Goal: Feedback & Contribution: Contribute content

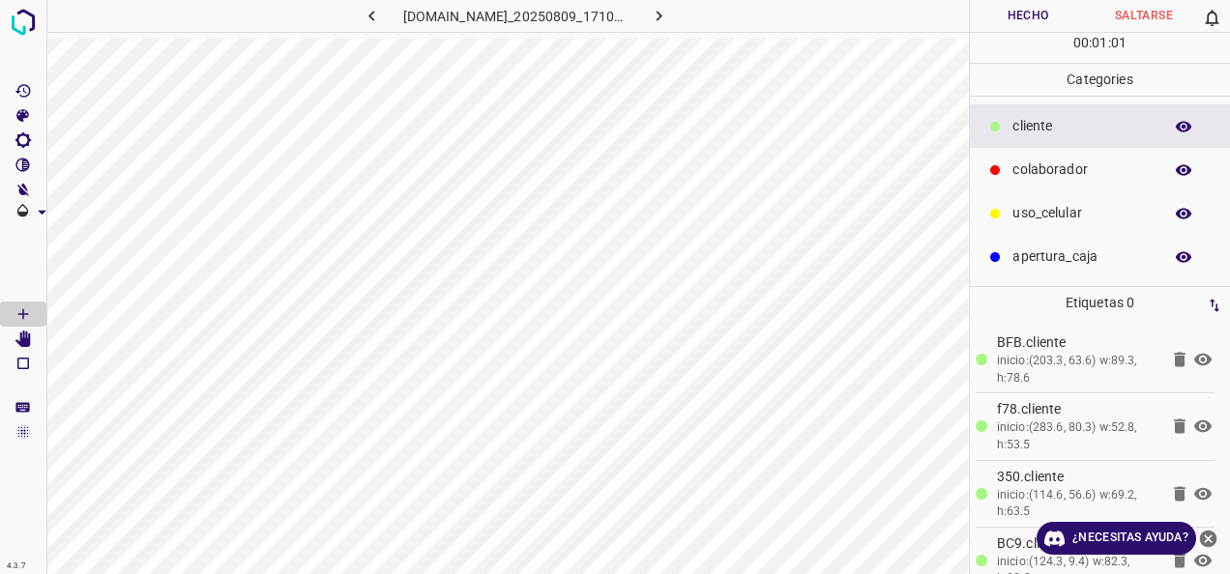
click at [1048, 189] on div "colaborador" at bounding box center [1100, 170] width 260 height 44
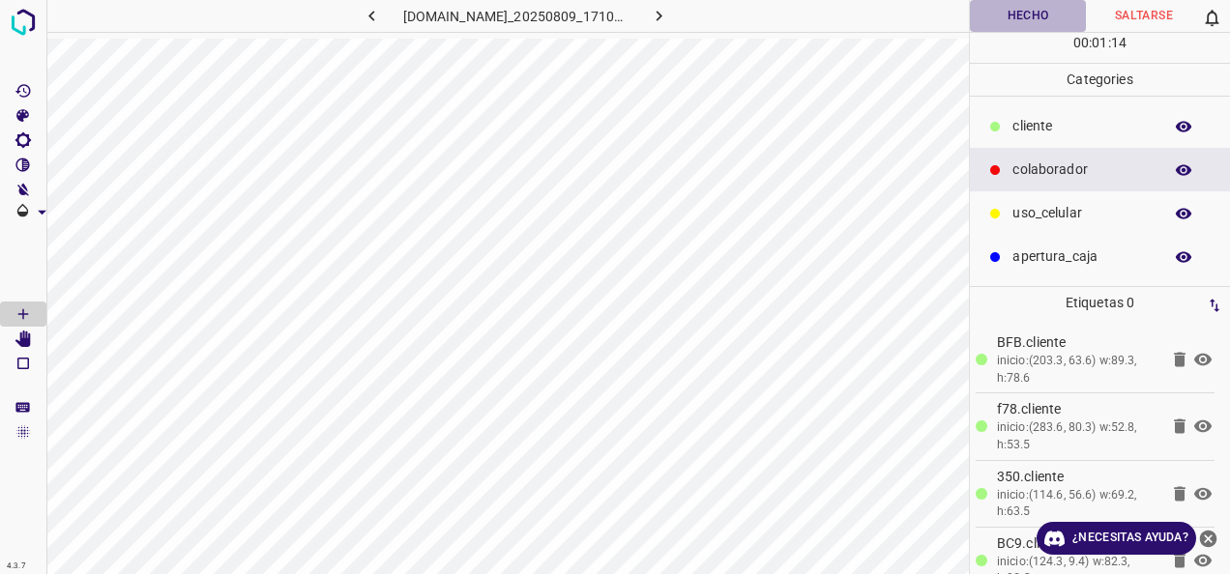
click at [998, 5] on button "Hecho" at bounding box center [1028, 16] width 116 height 32
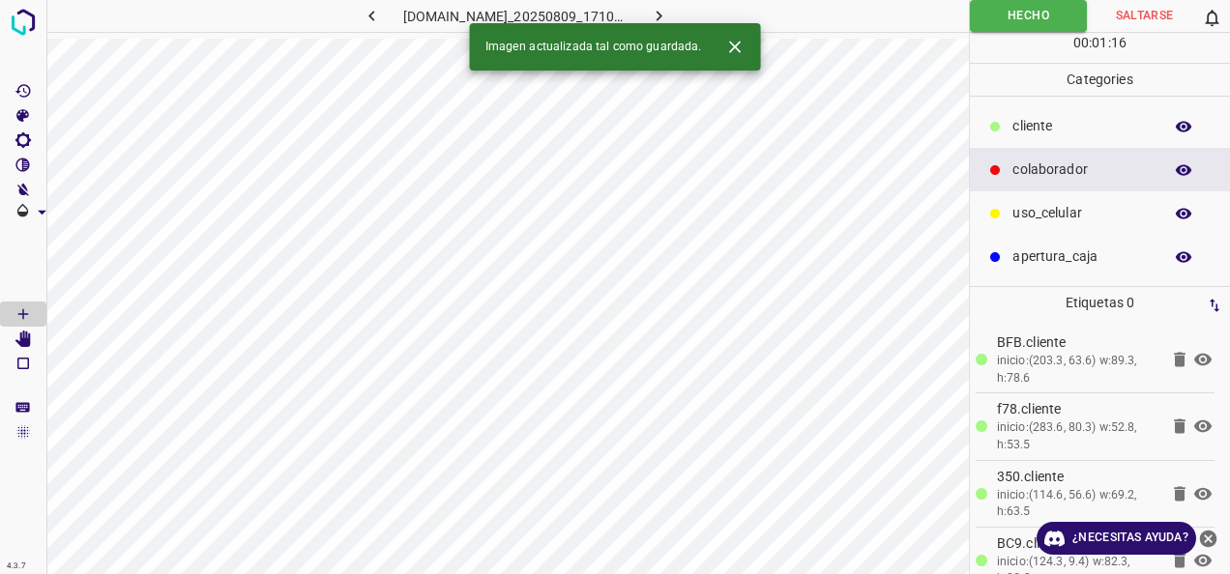
click at [669, 15] on icon "button" at bounding box center [659, 16] width 20 height 20
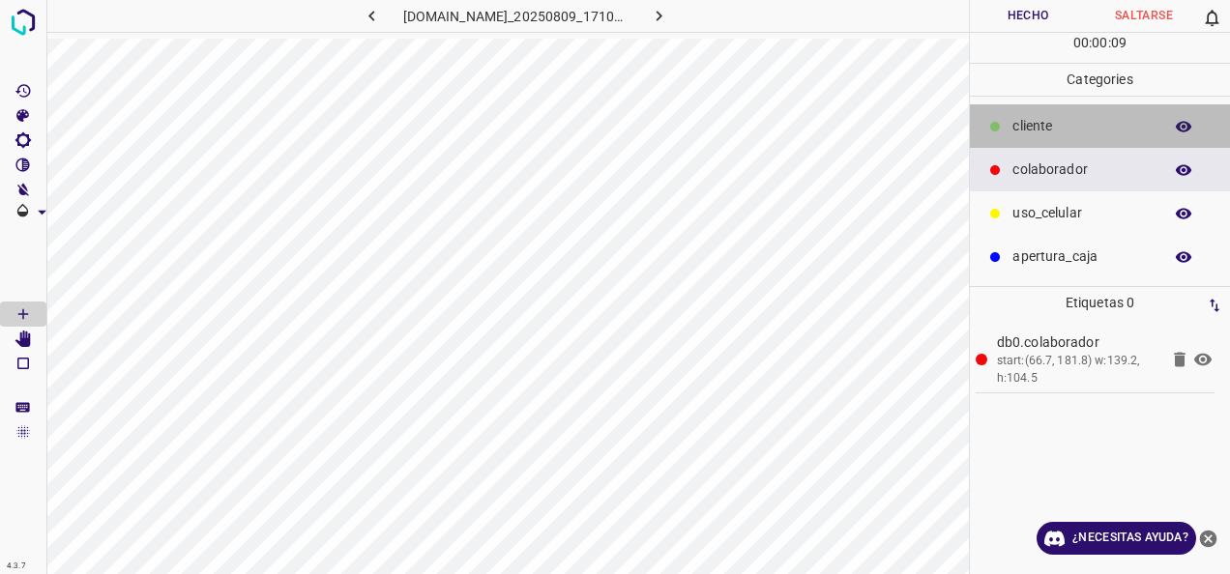
click at [1057, 138] on div "cliente" at bounding box center [1100, 126] width 260 height 44
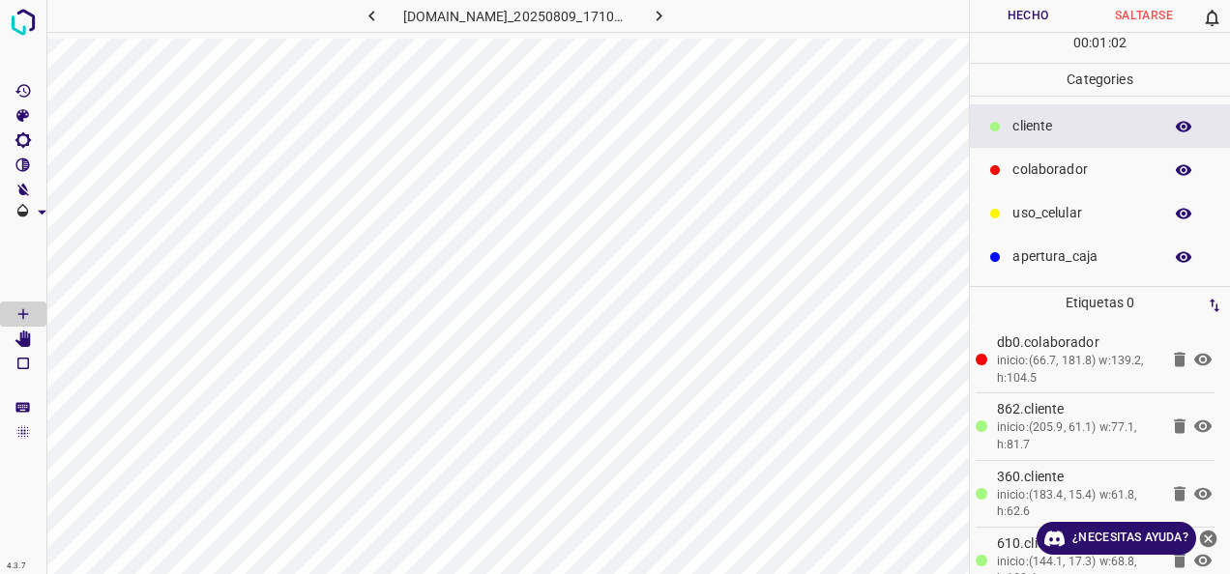
click at [992, 14] on button "Hecho" at bounding box center [1028, 16] width 116 height 32
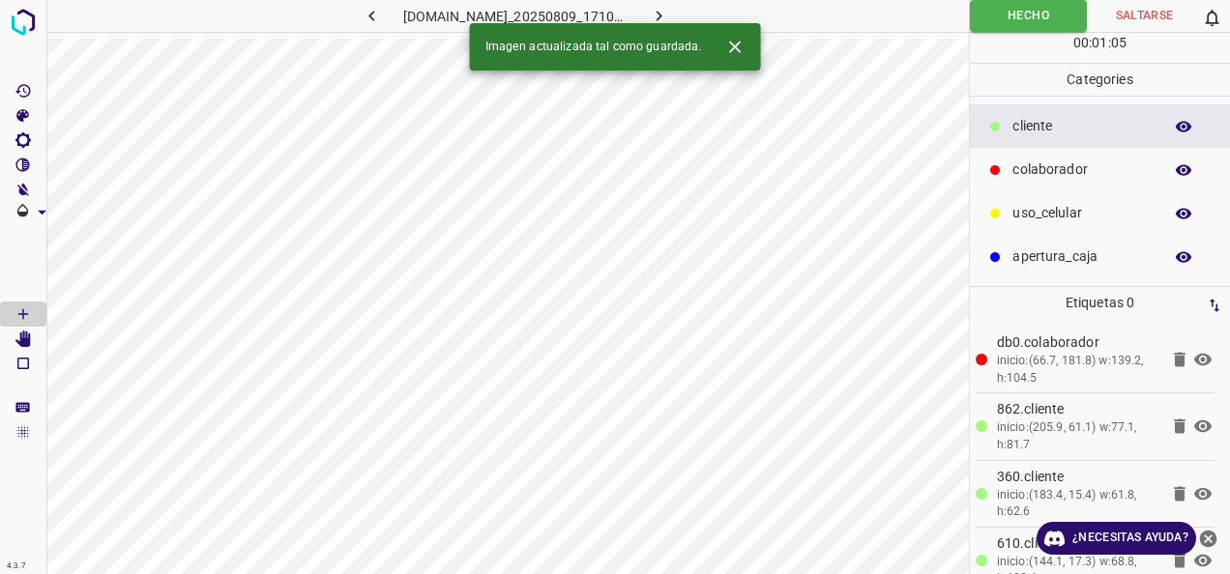
click at [669, 12] on icon "button" at bounding box center [659, 16] width 20 height 20
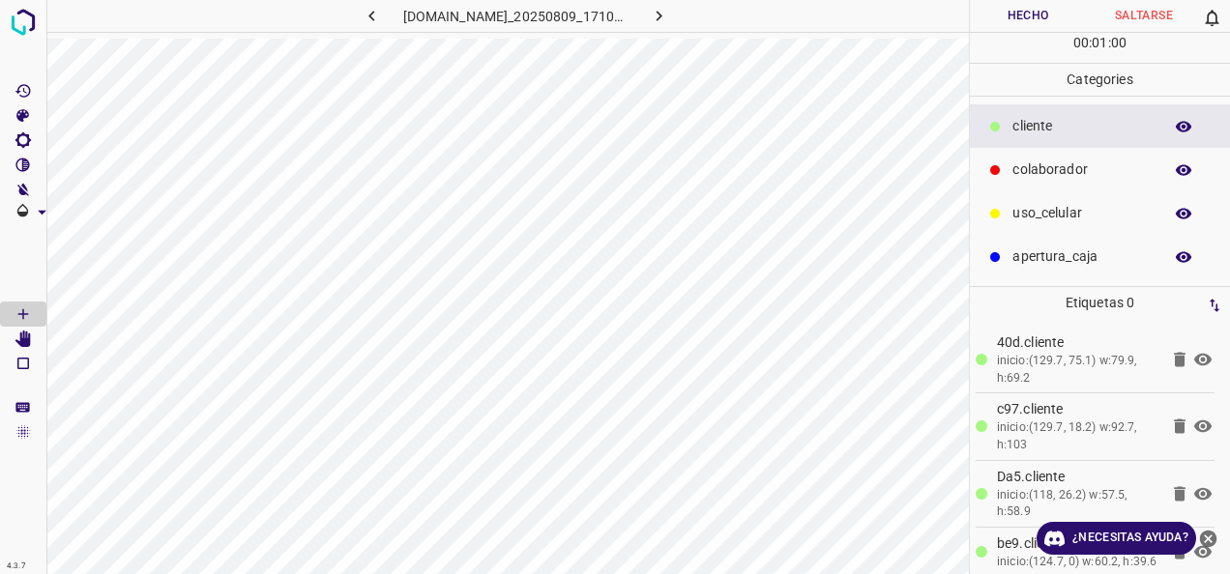
click at [1036, 164] on p "colaborador" at bounding box center [1082, 170] width 140 height 20
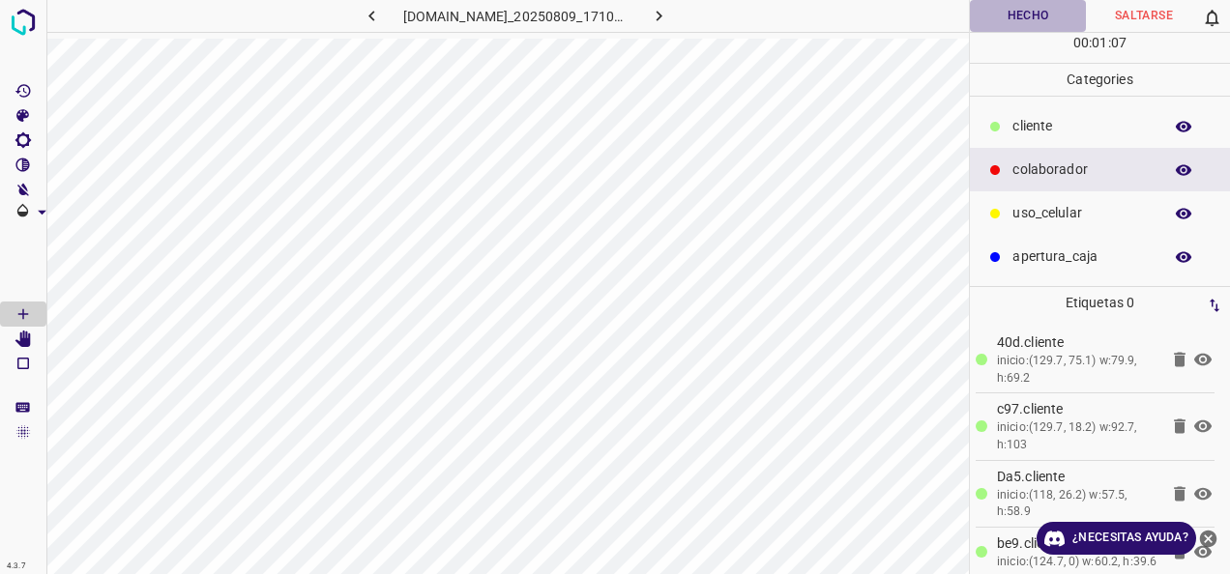
click at [1011, 5] on button "Hecho" at bounding box center [1028, 16] width 116 height 32
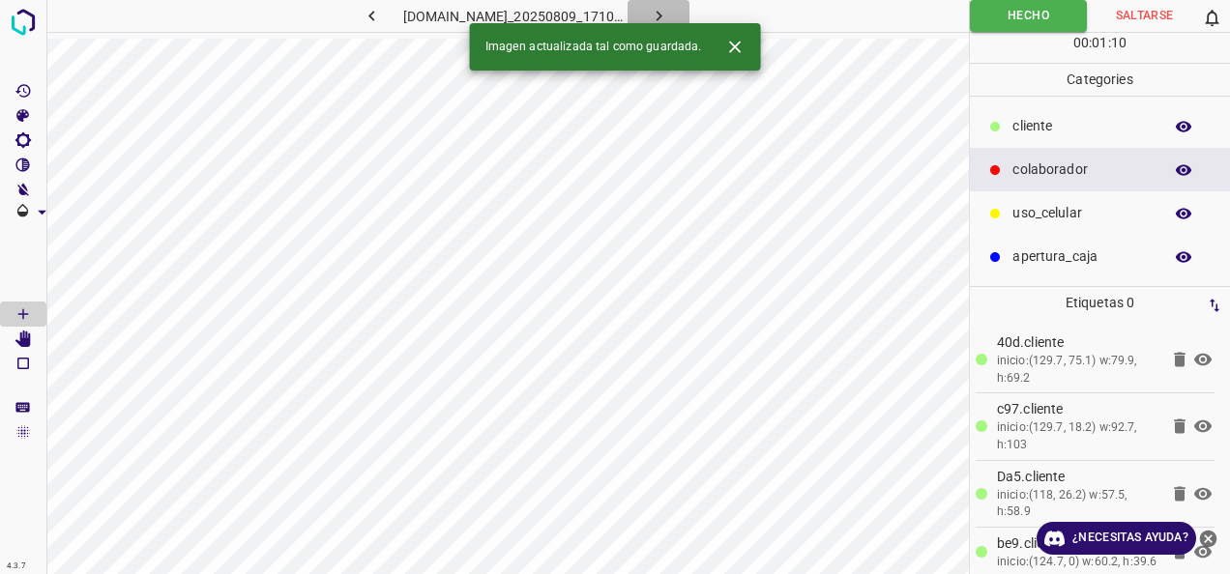
click at [689, 0] on button "button" at bounding box center [658, 16] width 62 height 32
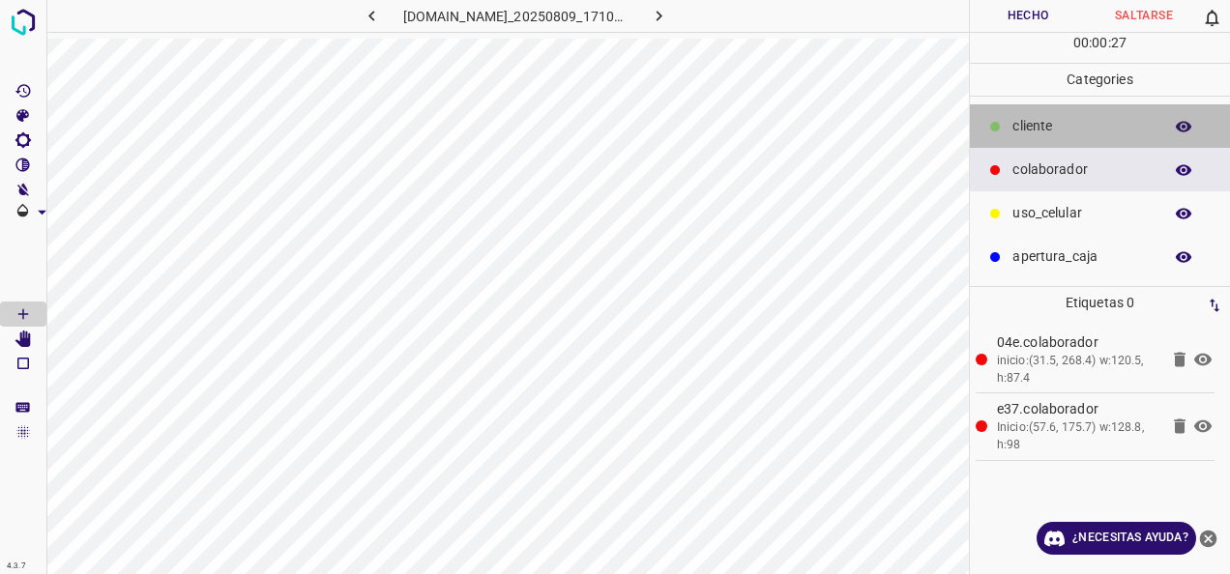
click at [1100, 139] on div "cliente" at bounding box center [1100, 126] width 260 height 44
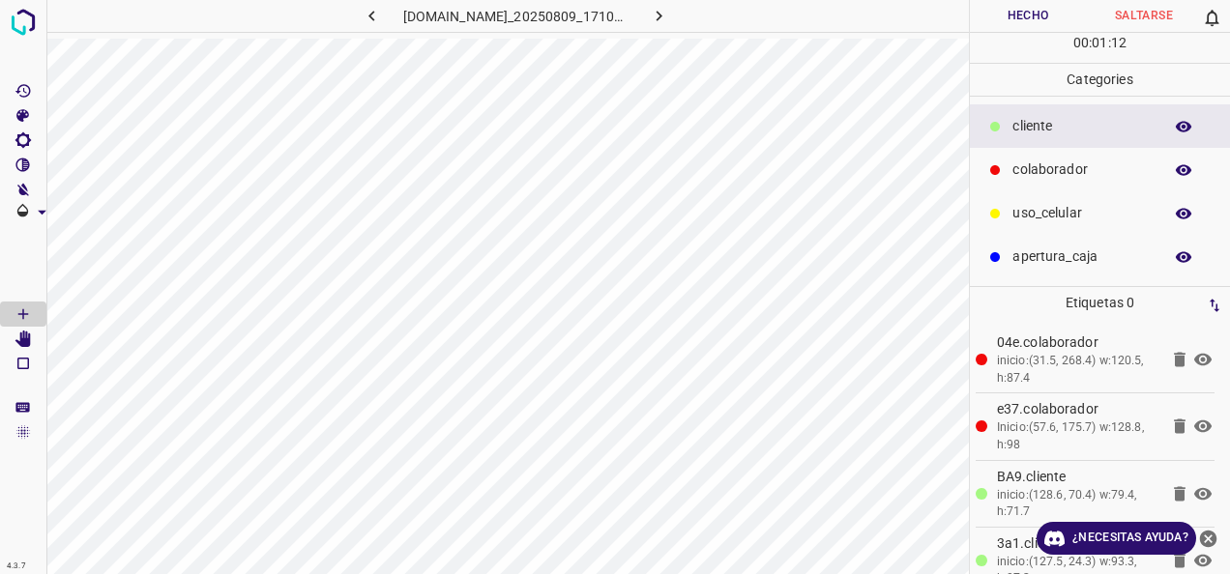
click at [970, 2] on button "Hecho" at bounding box center [1028, 16] width 116 height 32
click at [1005, 9] on button "Hecho" at bounding box center [1028, 16] width 116 height 32
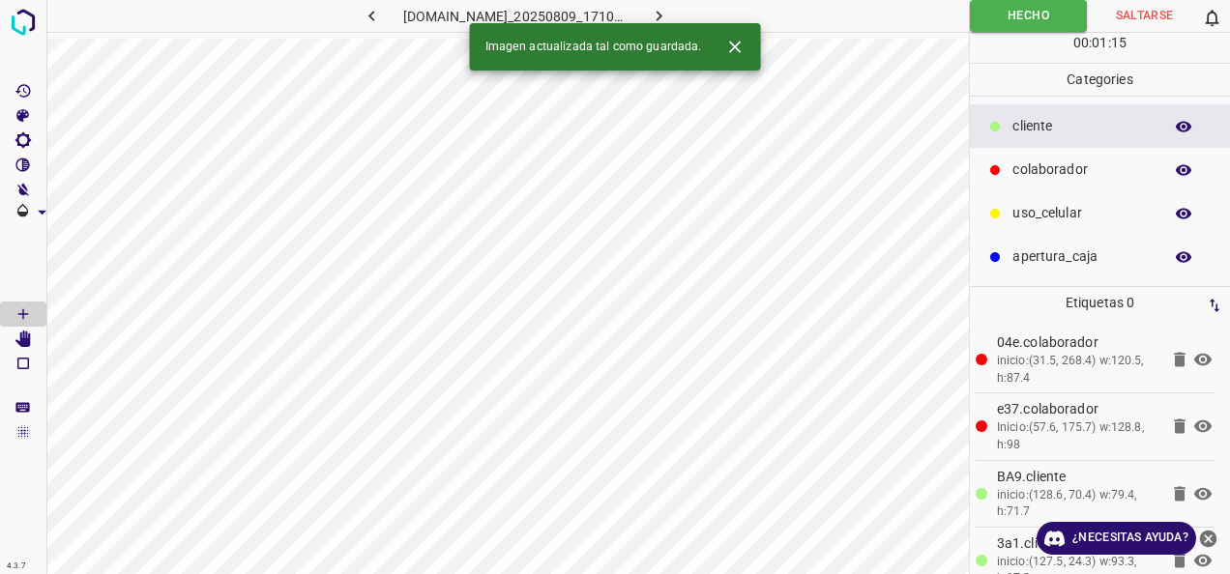
click at [669, 11] on icon "button" at bounding box center [659, 16] width 20 height 20
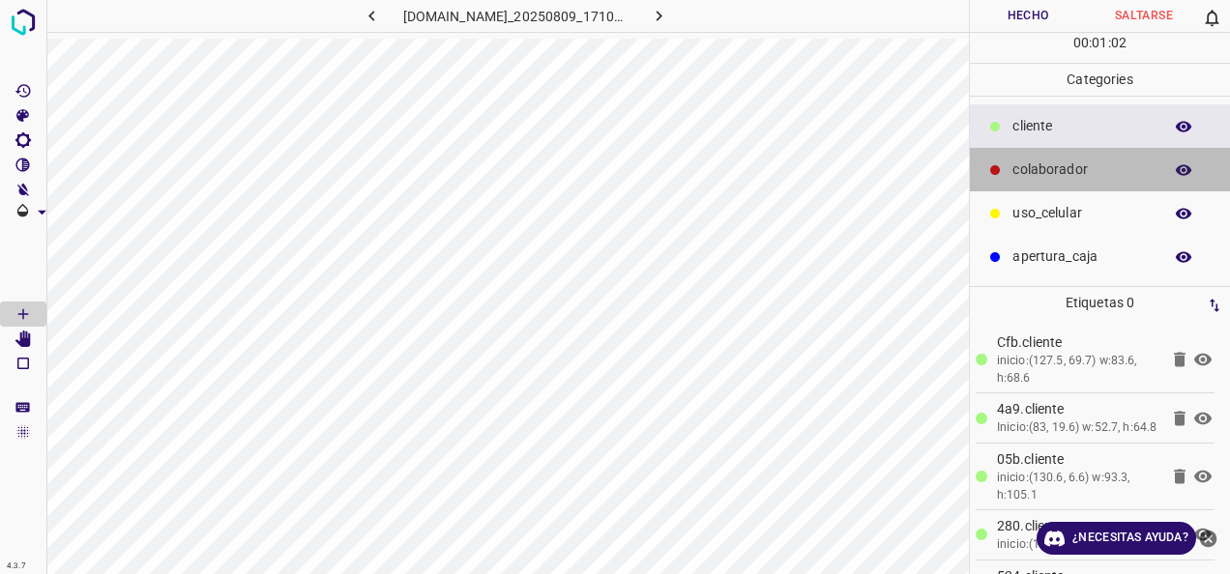
click at [1088, 168] on p "colaborador" at bounding box center [1082, 170] width 140 height 20
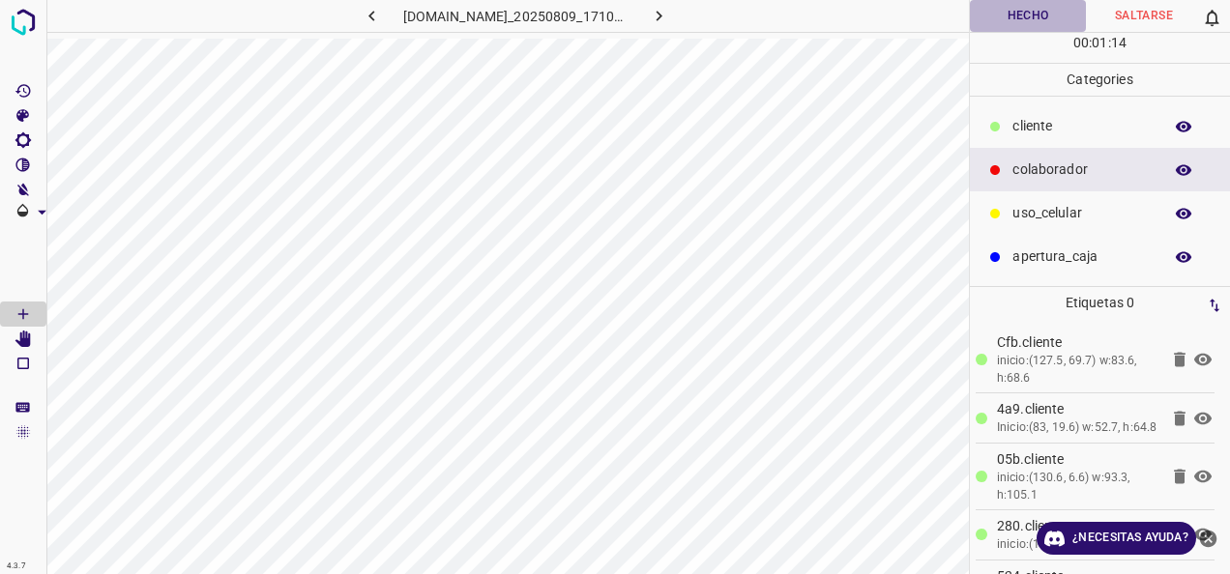
click at [985, 15] on button "Hecho" at bounding box center [1028, 16] width 116 height 32
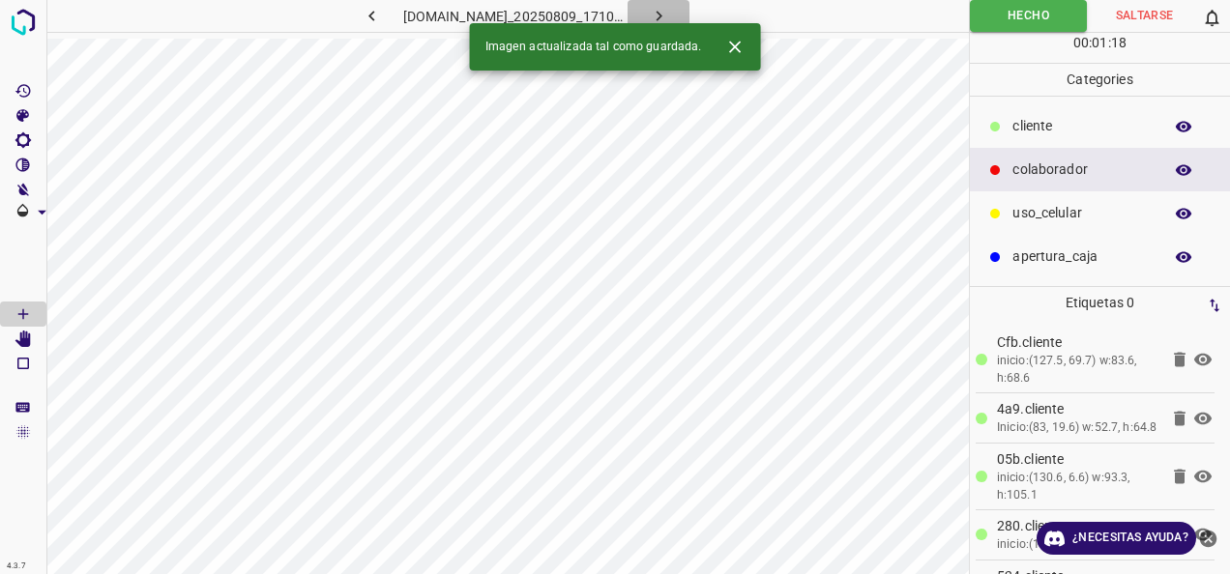
click at [669, 8] on icon "button" at bounding box center [659, 16] width 20 height 20
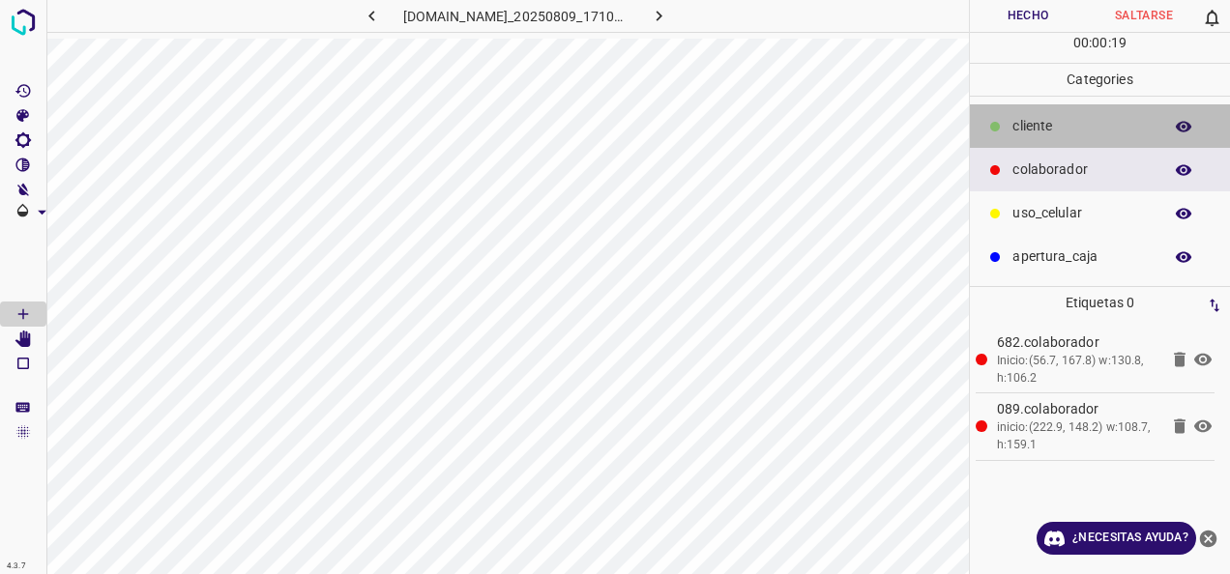
click at [1065, 114] on div "cliente" at bounding box center [1100, 126] width 260 height 44
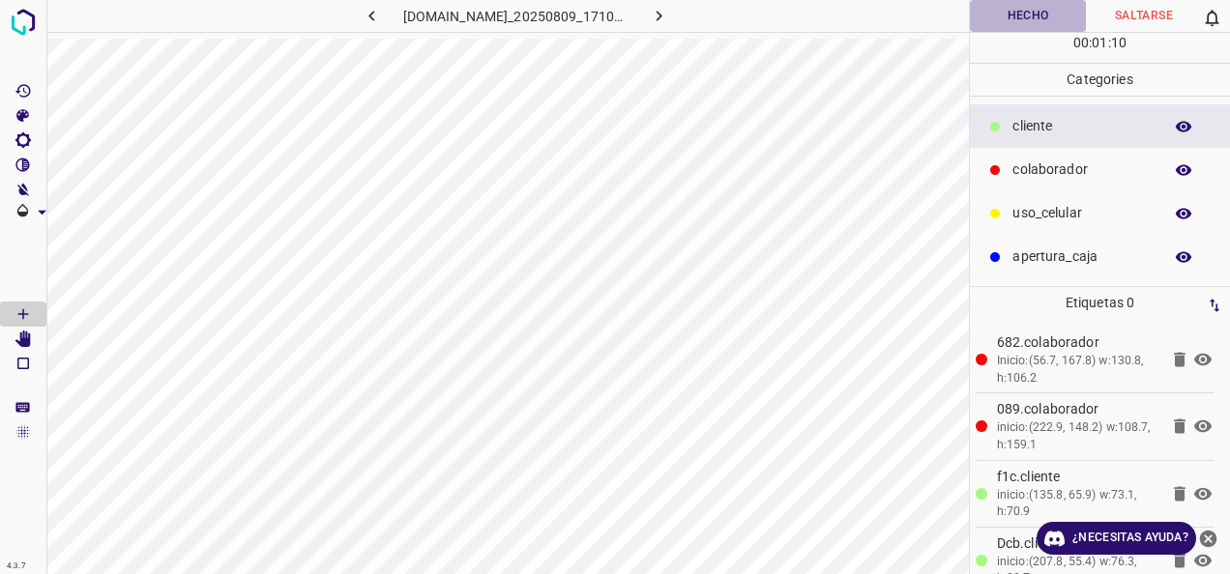
click at [1009, 19] on button "Hecho" at bounding box center [1028, 16] width 116 height 32
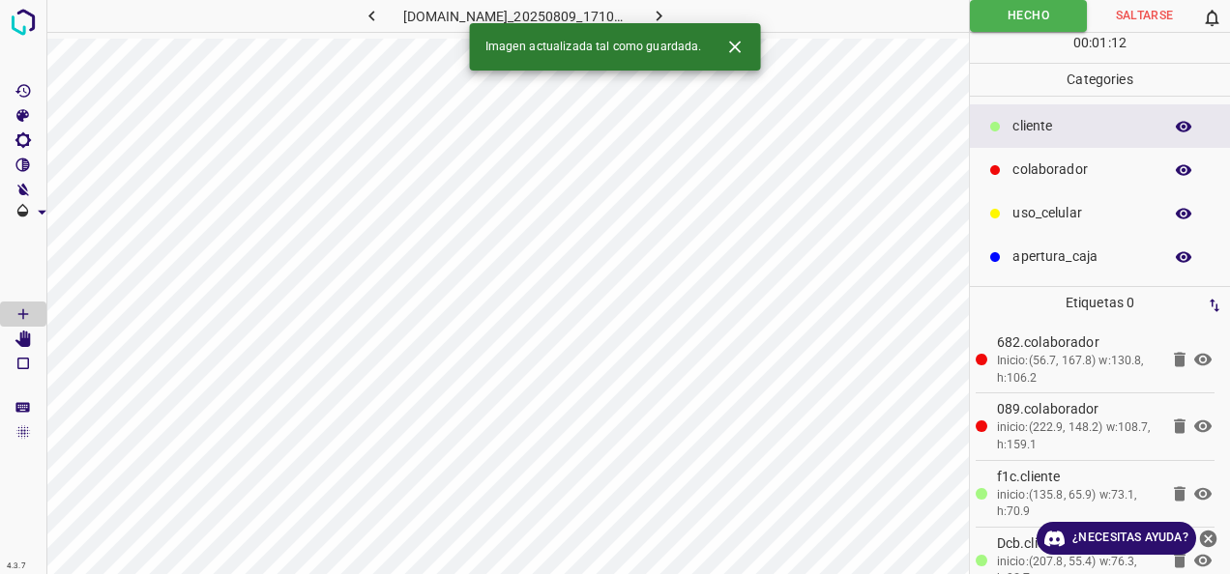
click at [661, 14] on icon "button" at bounding box center [658, 16] width 6 height 11
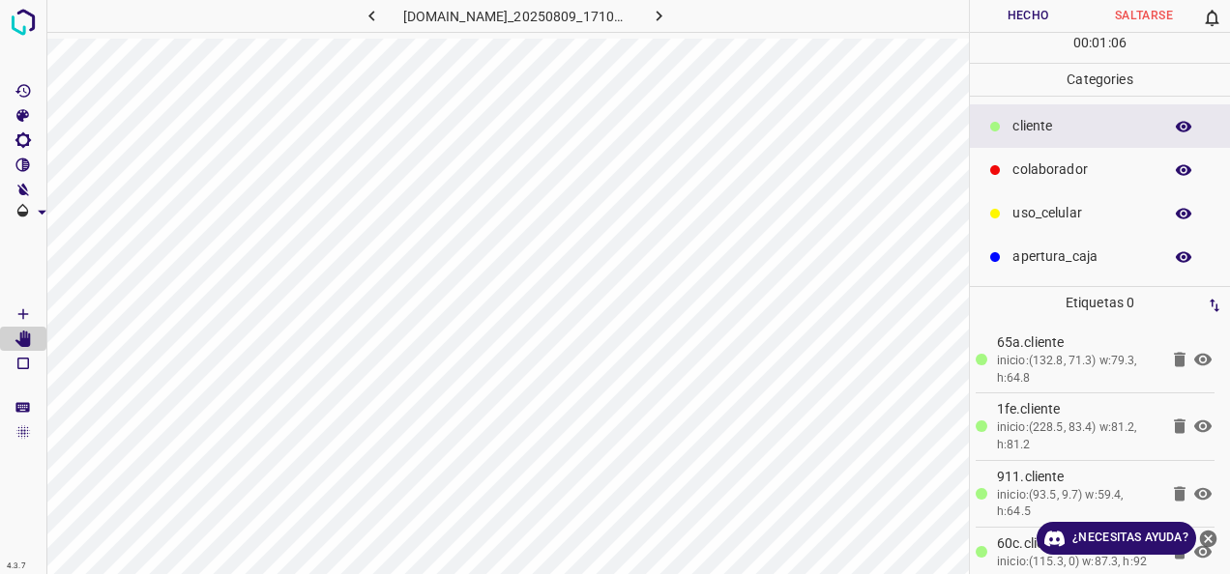
click at [1069, 172] on p "colaborador" at bounding box center [1082, 170] width 140 height 20
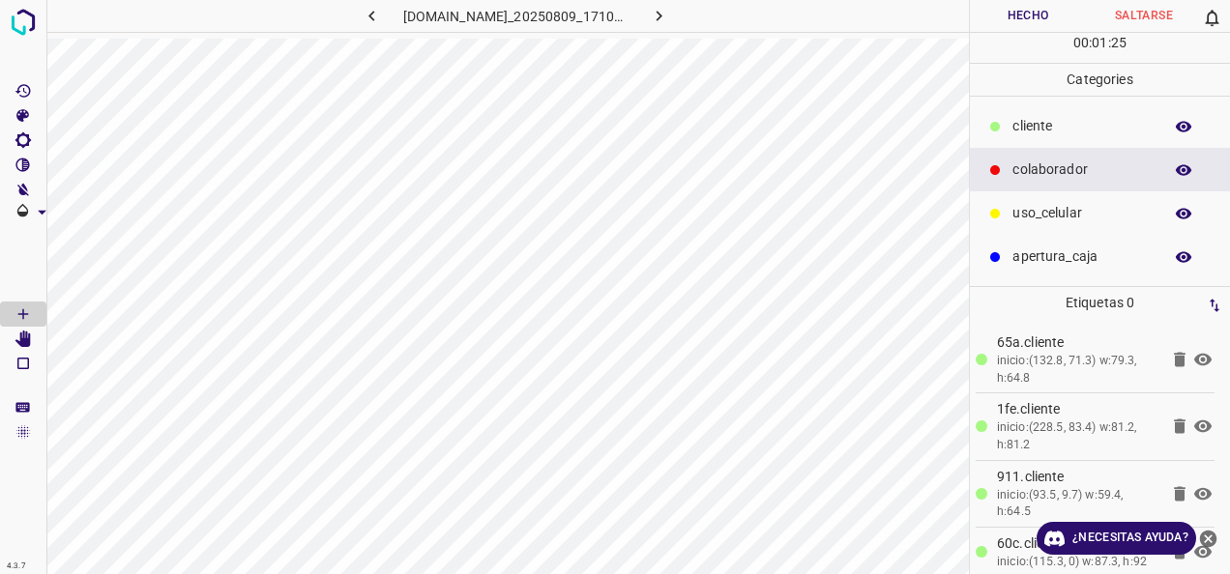
click at [1050, 1] on button "Hecho" at bounding box center [1028, 16] width 116 height 32
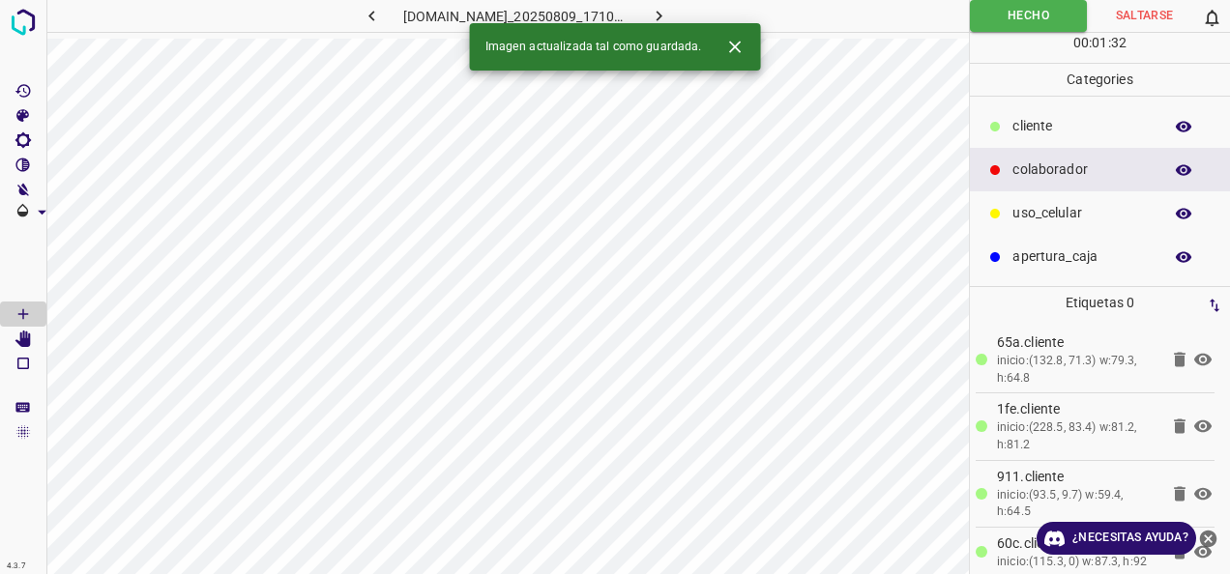
click at [671, 8] on button "button" at bounding box center [658, 16] width 62 height 32
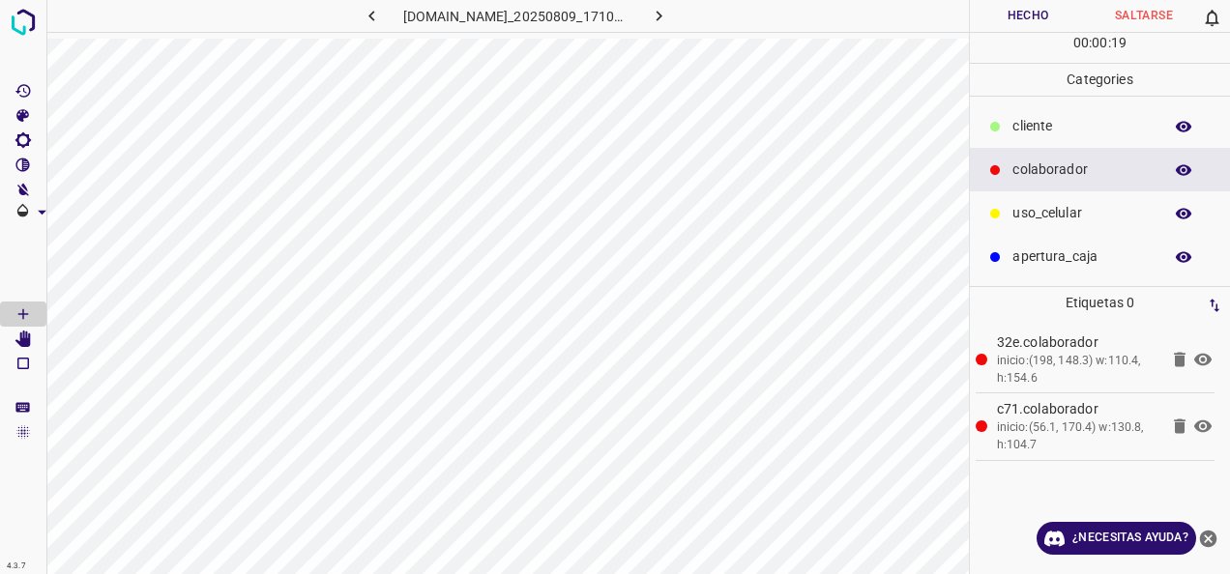
click at [1061, 135] on div "cliente" at bounding box center [1100, 126] width 260 height 44
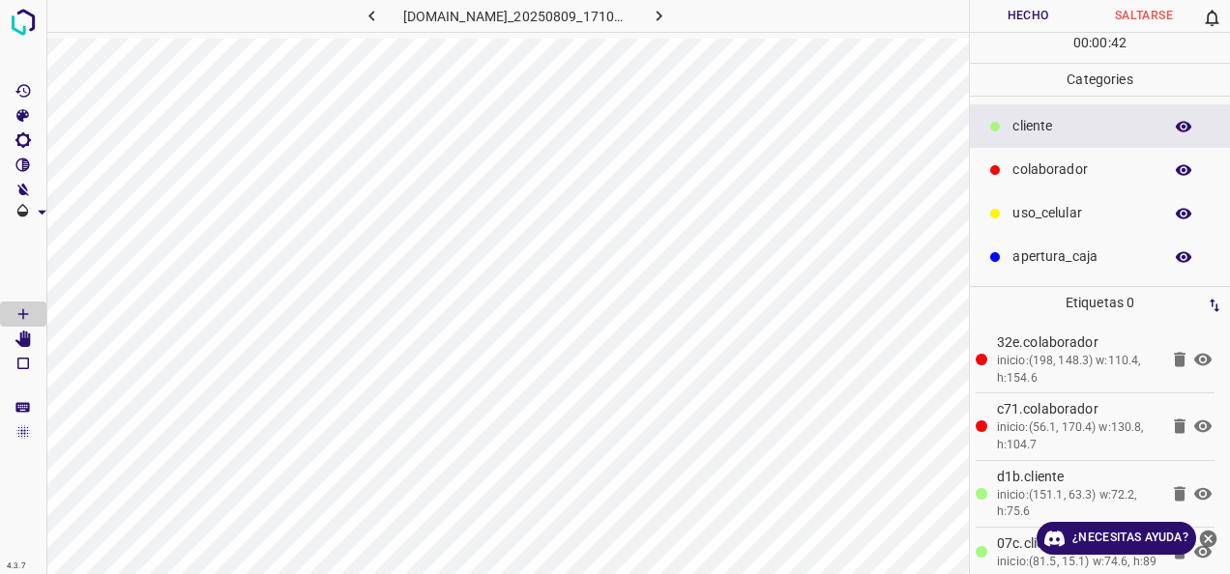
click at [992, 34] on div "00 : 00 : 42" at bounding box center [1100, 48] width 260 height 30
click at [996, 14] on button "Hecho" at bounding box center [1028, 16] width 116 height 32
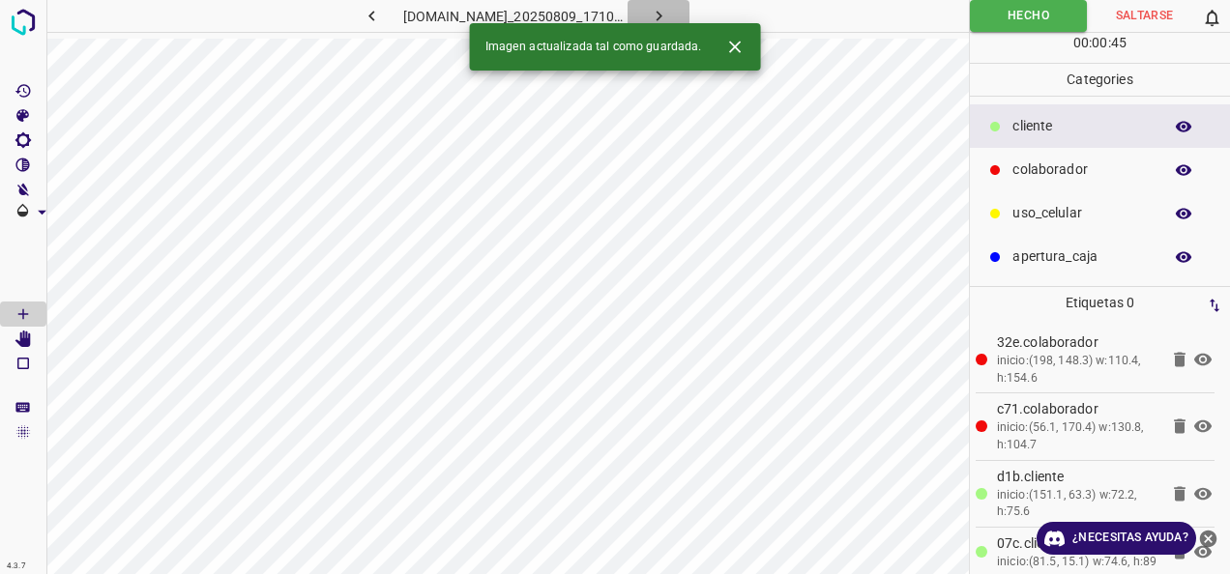
click at [689, 14] on button "button" at bounding box center [658, 16] width 62 height 32
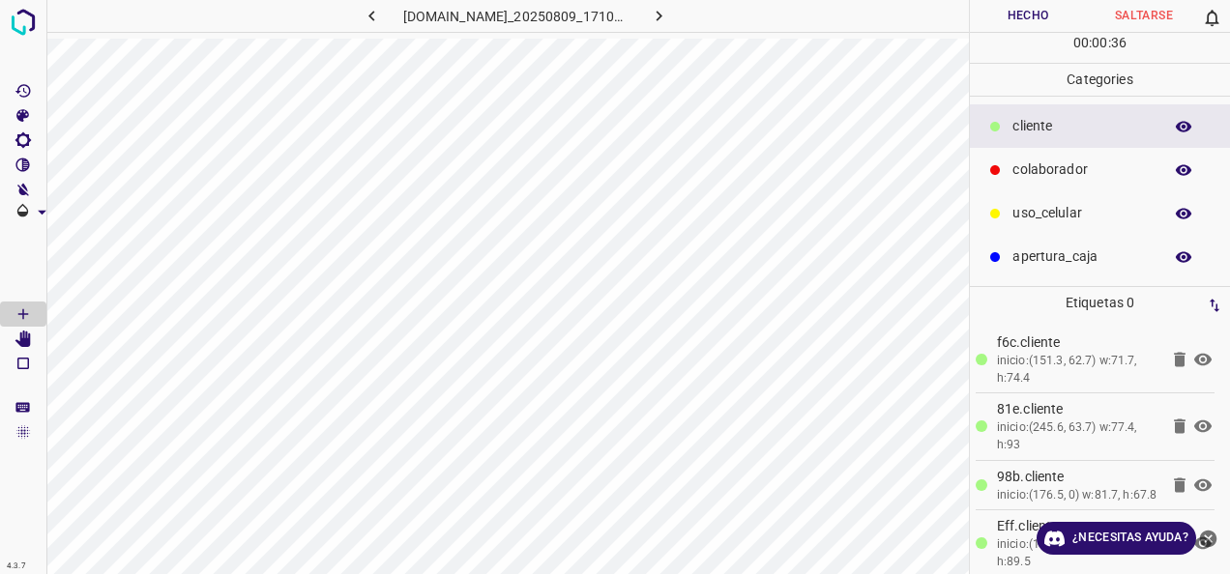
click at [1041, 182] on div "colaborador" at bounding box center [1100, 170] width 260 height 44
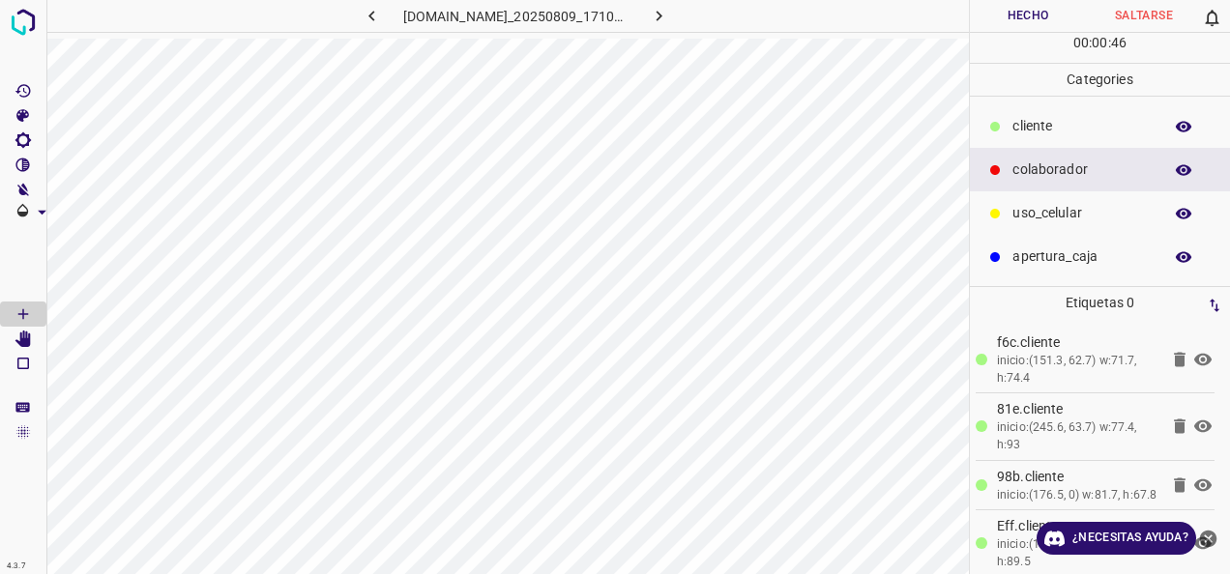
click at [1001, 16] on button "Hecho" at bounding box center [1028, 16] width 116 height 32
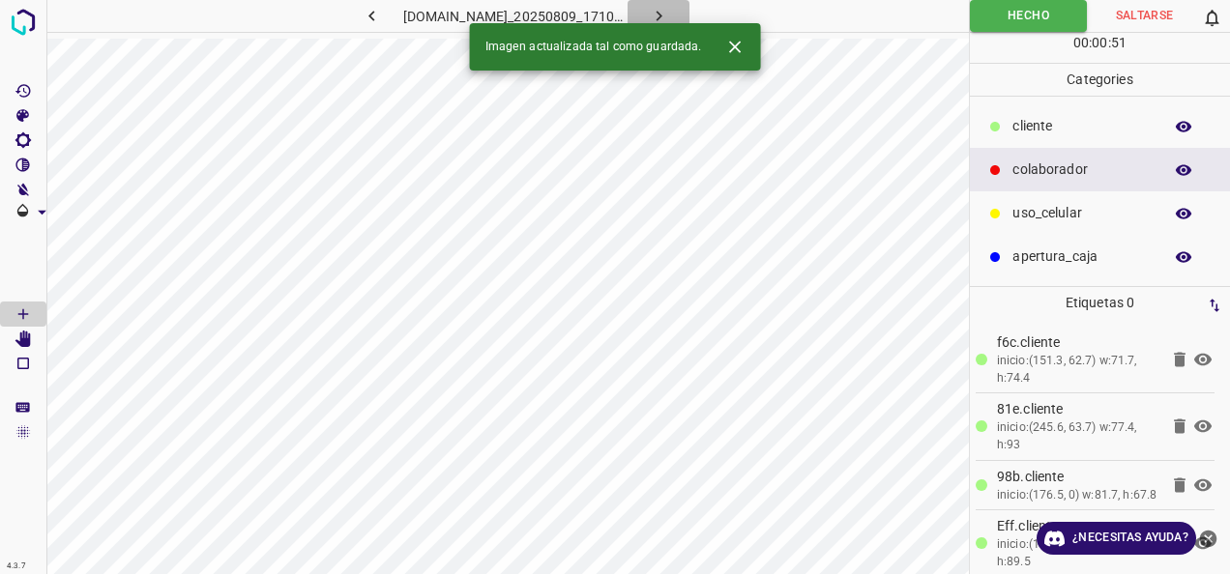
click at [661, 15] on icon "button" at bounding box center [658, 16] width 6 height 11
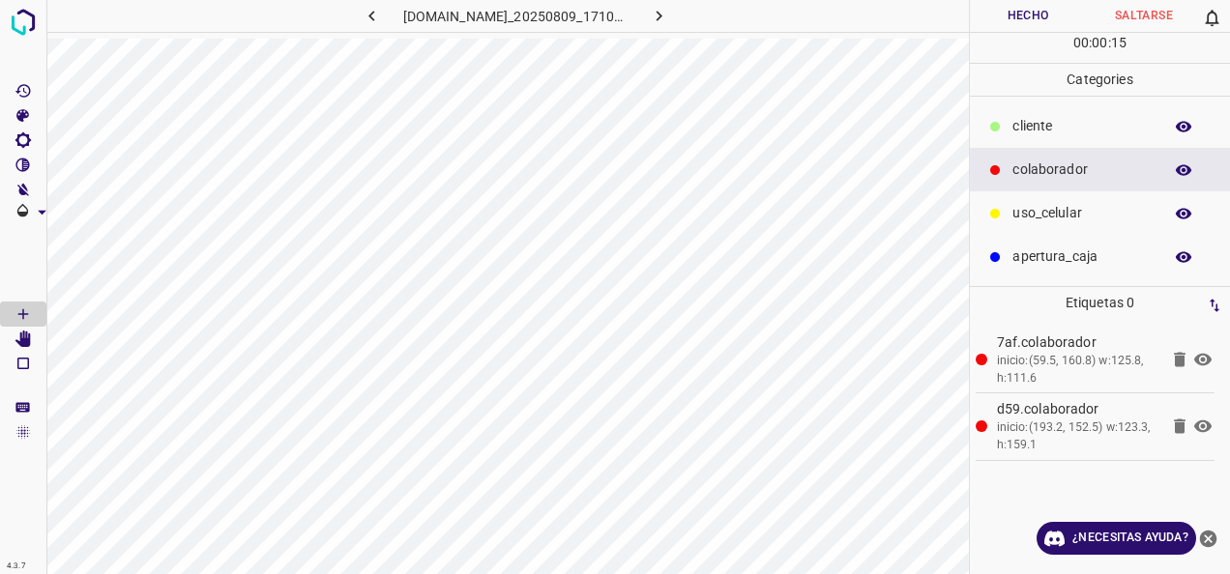
click at [1071, 126] on p "cliente" at bounding box center [1082, 126] width 140 height 20
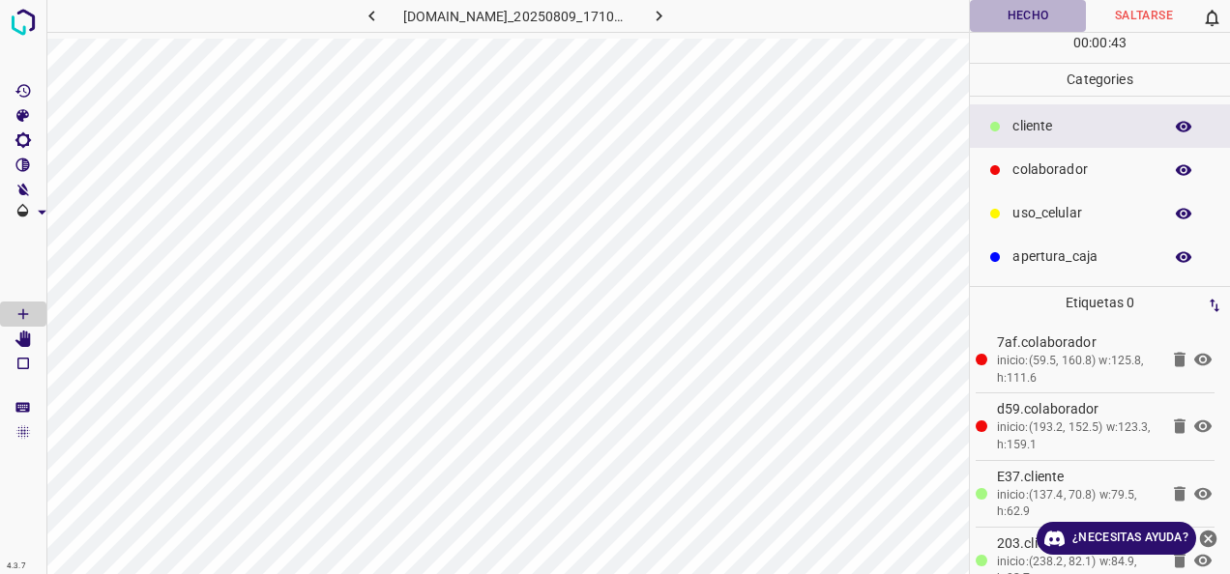
click at [1000, 23] on button "Hecho" at bounding box center [1028, 16] width 116 height 32
click at [1027, 24] on button "Hecho" at bounding box center [1028, 16] width 117 height 32
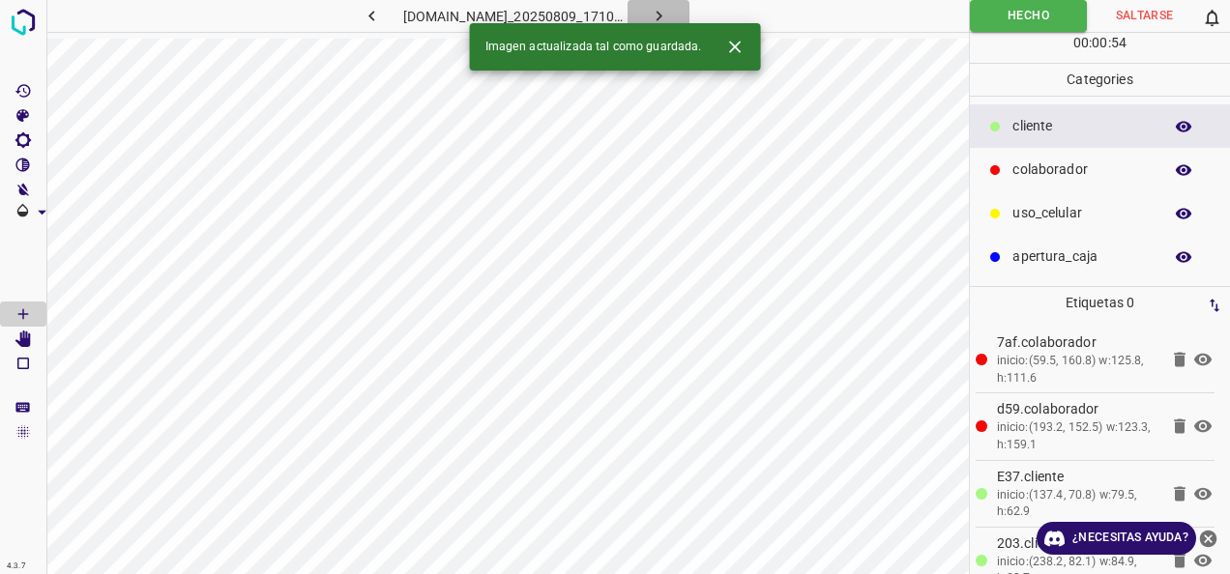
click at [669, 14] on icon "button" at bounding box center [659, 16] width 20 height 20
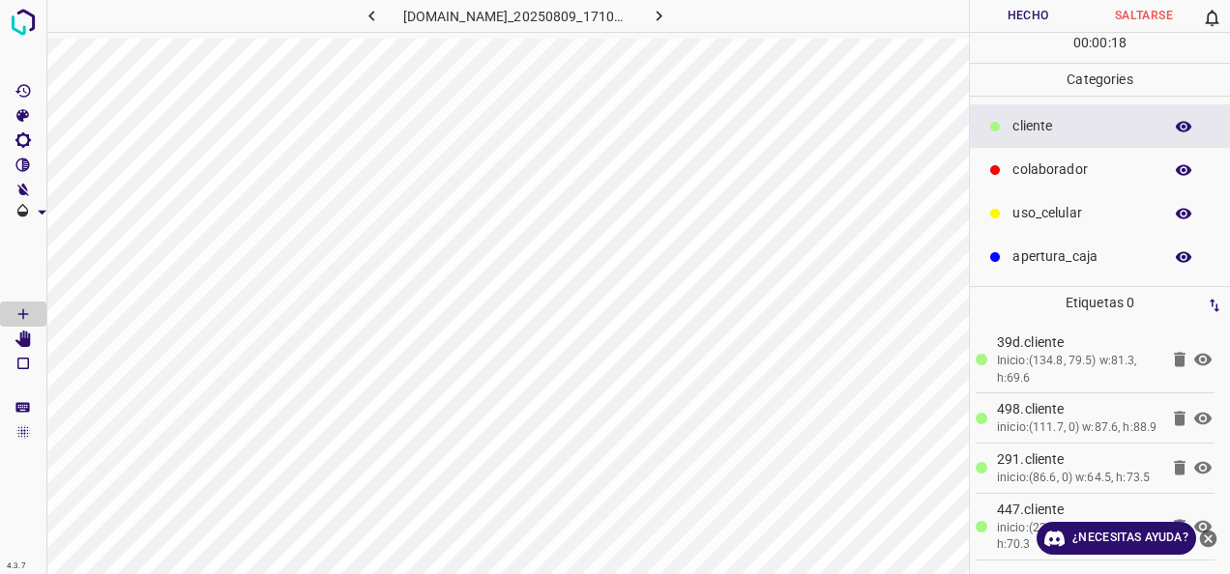
click at [1125, 160] on p "colaborador" at bounding box center [1082, 170] width 140 height 20
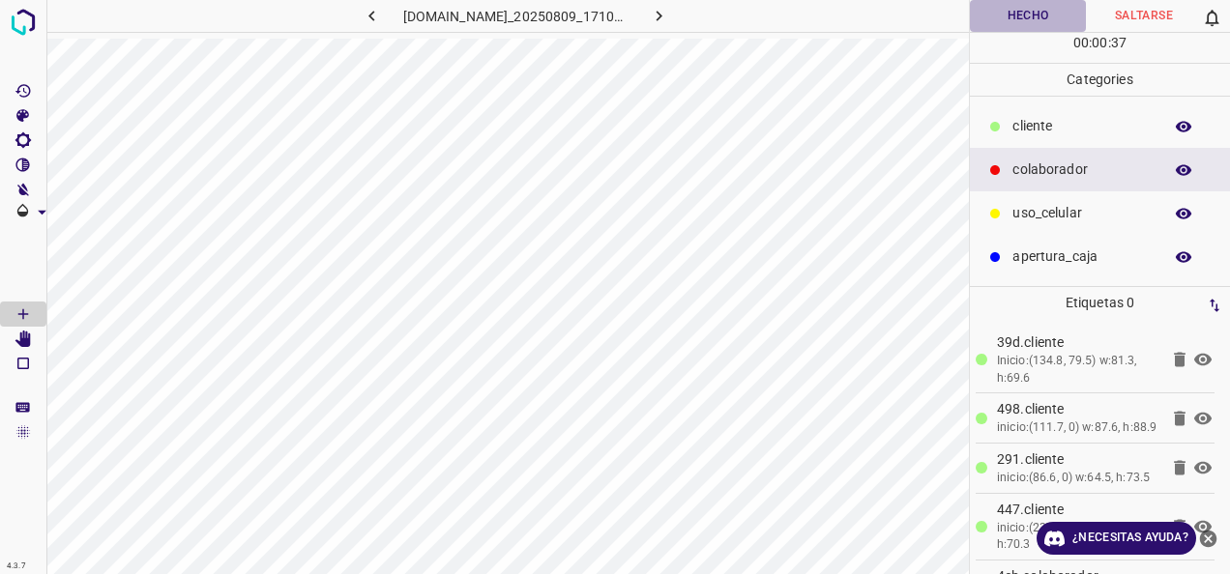
click at [1005, 25] on button "Hecho" at bounding box center [1028, 16] width 116 height 32
click at [669, 12] on icon "button" at bounding box center [659, 16] width 20 height 20
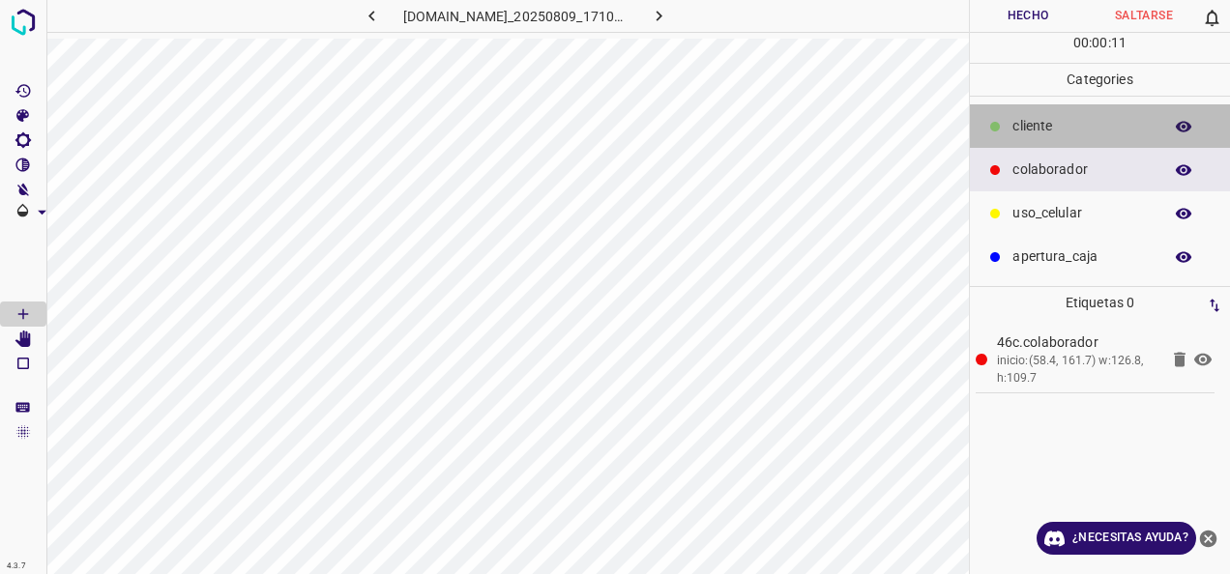
click at [1079, 130] on p "cliente" at bounding box center [1082, 126] width 140 height 20
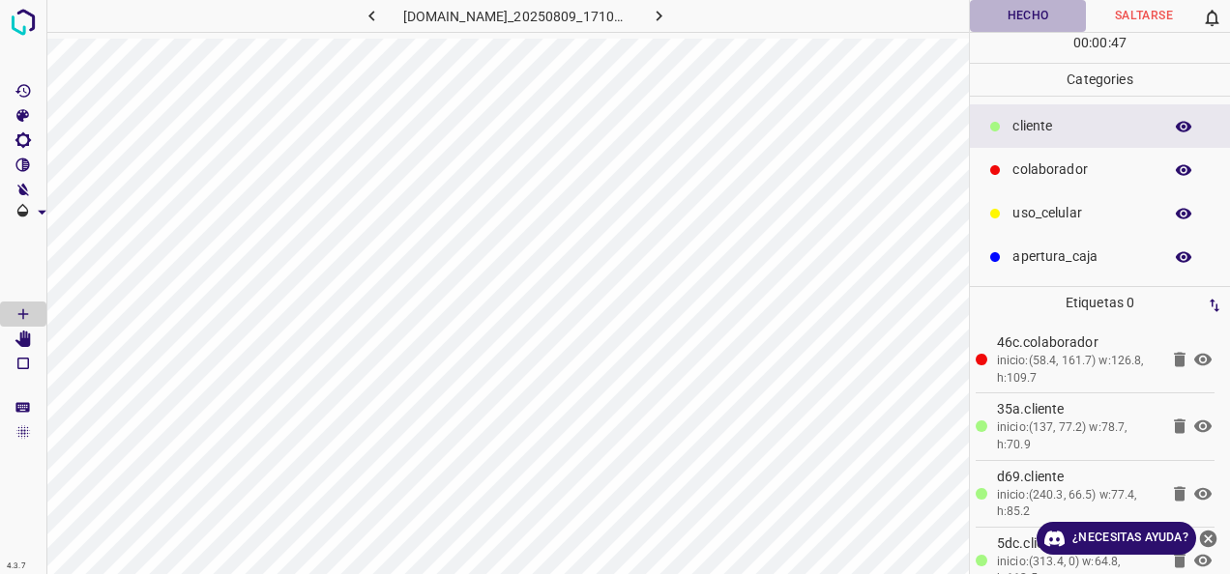
click at [1038, 15] on button "Hecho" at bounding box center [1028, 16] width 116 height 32
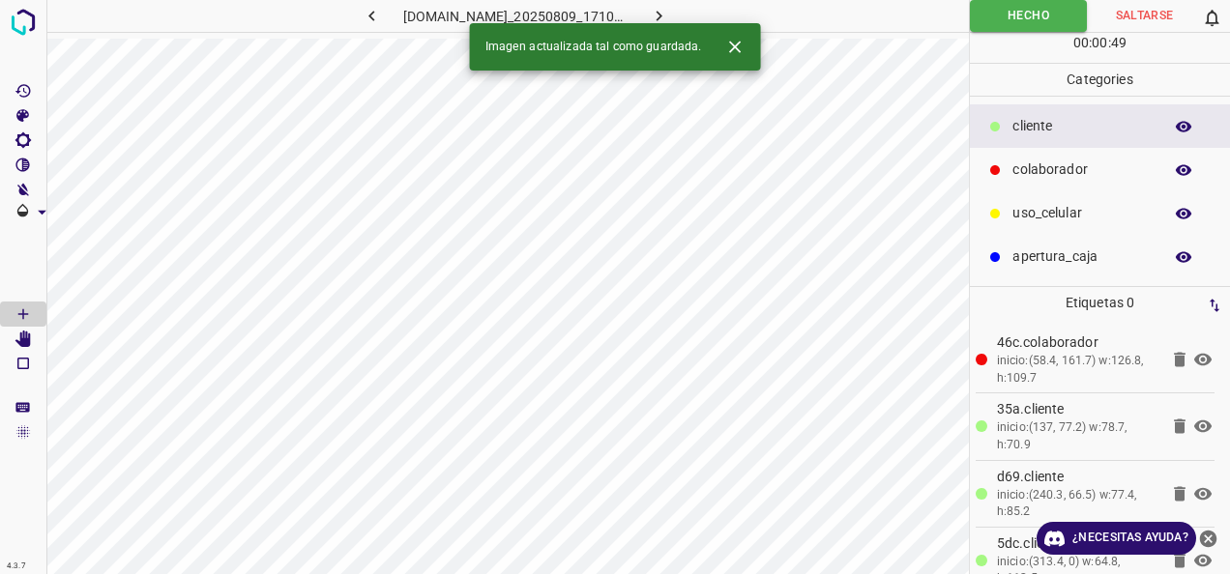
click at [689, 15] on button "button" at bounding box center [658, 16] width 62 height 32
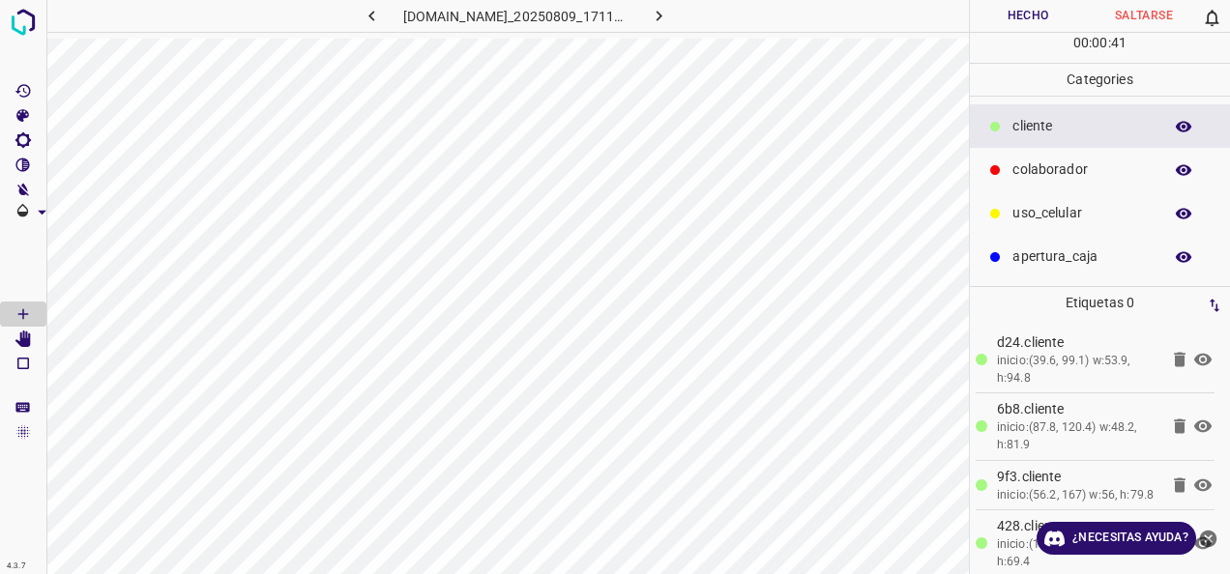
click at [1016, 183] on div "colaborador" at bounding box center [1100, 170] width 260 height 44
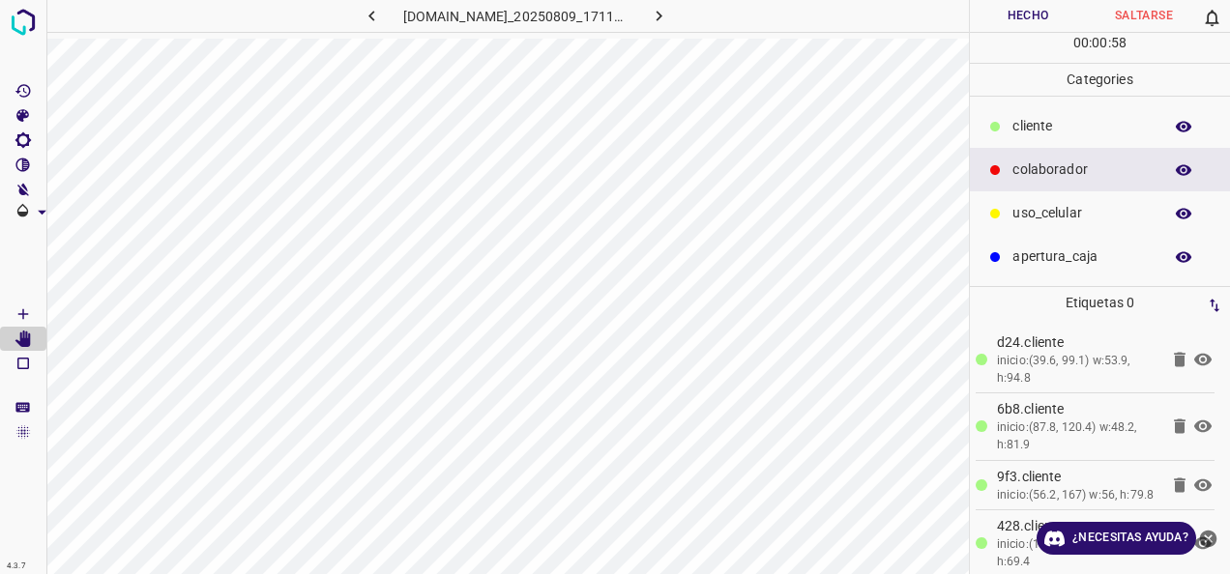
click at [1017, 10] on button "Hecho" at bounding box center [1028, 16] width 116 height 32
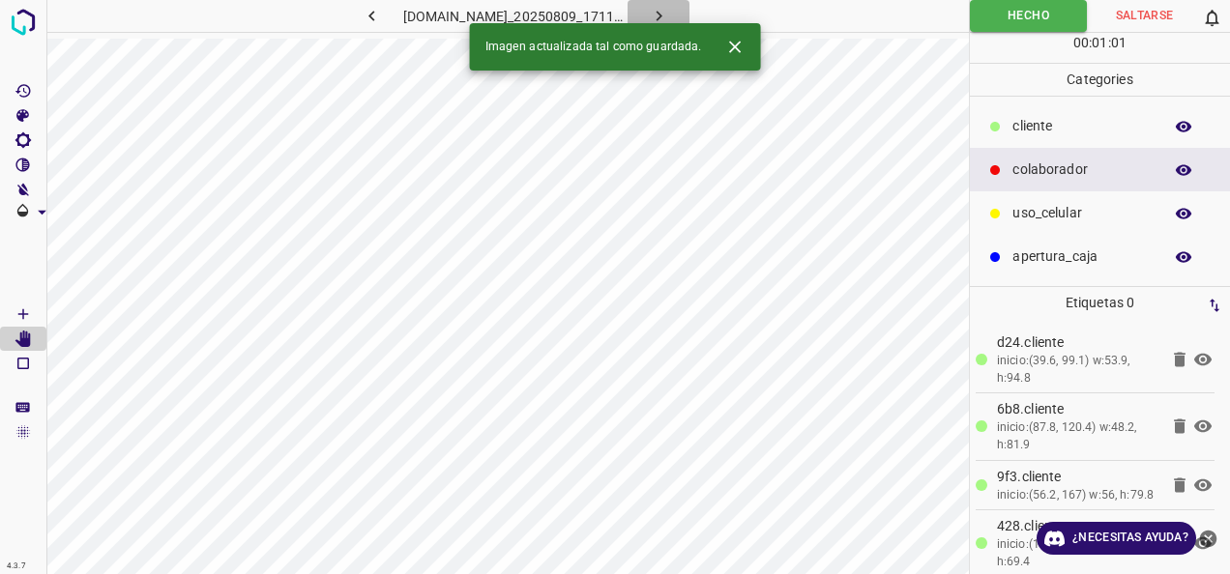
click at [669, 19] on icon "button" at bounding box center [659, 16] width 20 height 20
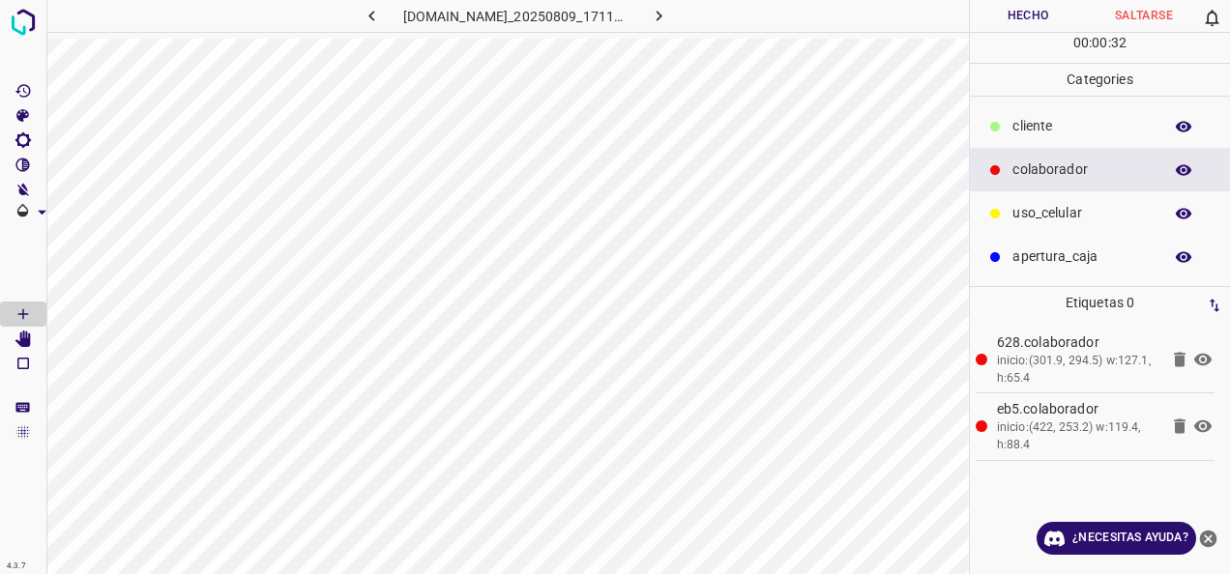
click at [1047, 143] on div "cliente" at bounding box center [1100, 126] width 260 height 44
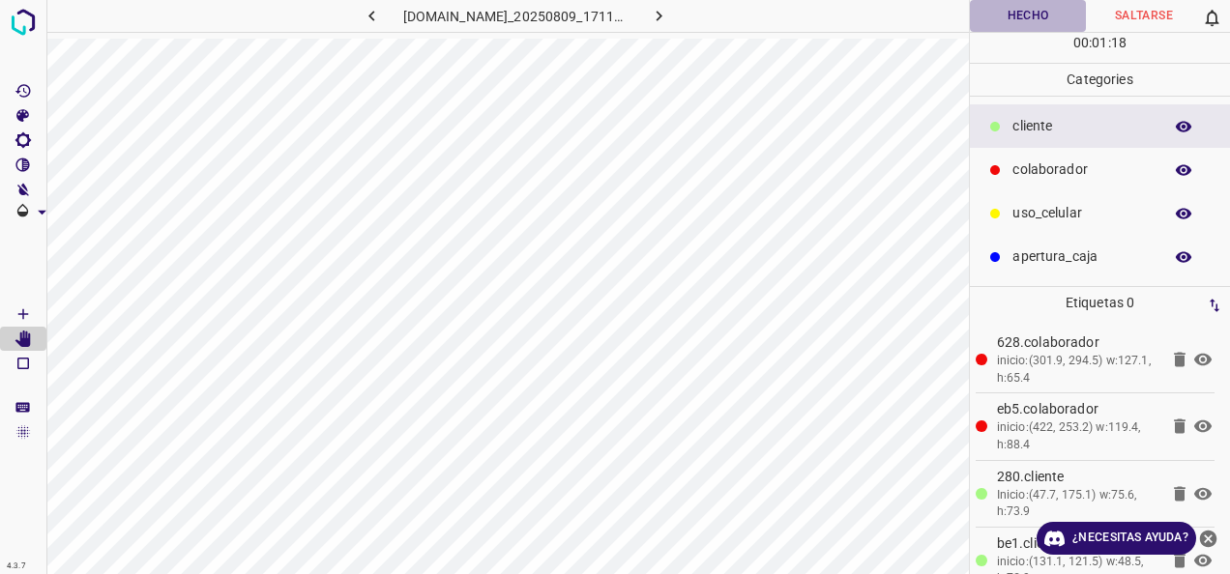
click at [993, 23] on button "Hecho" at bounding box center [1028, 16] width 116 height 32
click at [1015, 15] on button "Hecho" at bounding box center [1028, 16] width 117 height 32
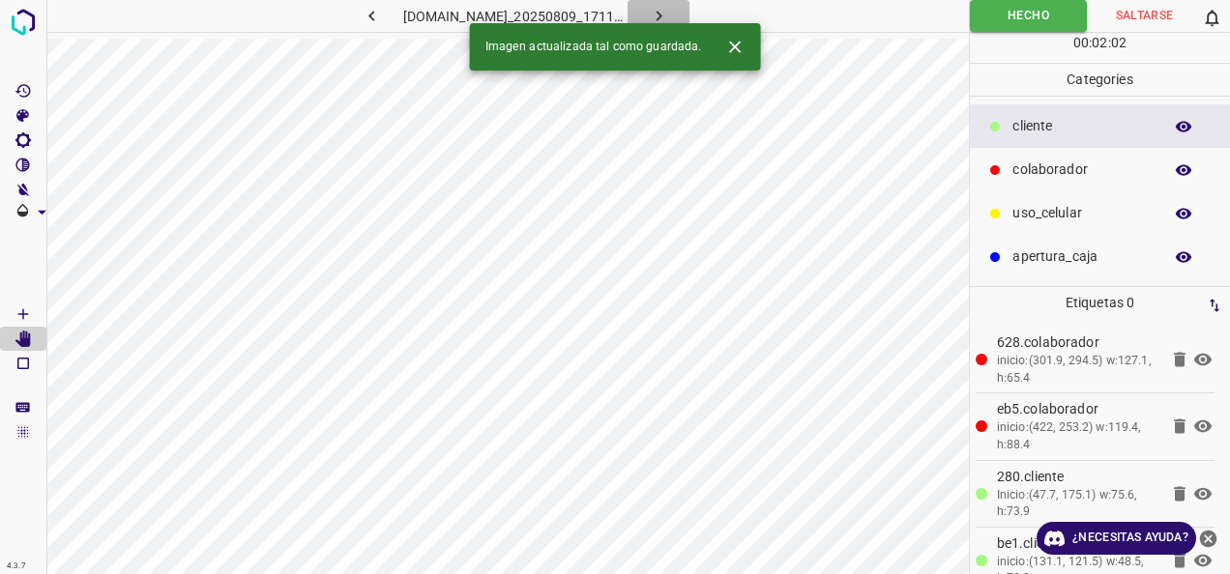
click at [689, 10] on button "button" at bounding box center [658, 16] width 62 height 32
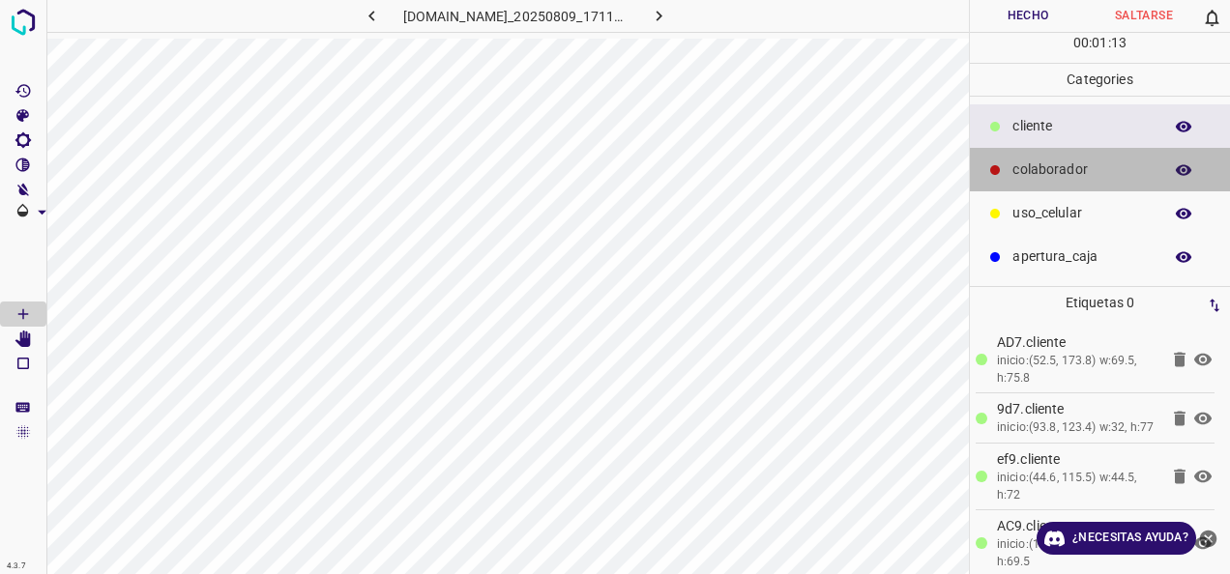
click at [1033, 168] on p "colaborador" at bounding box center [1082, 170] width 140 height 20
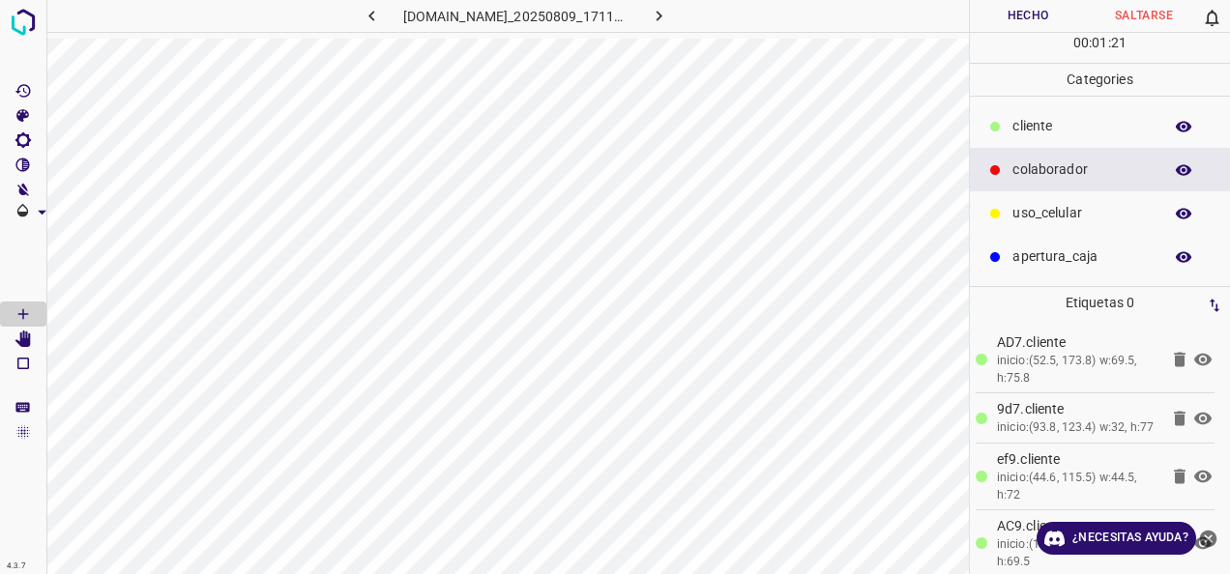
click at [1033, 26] on button "Hecho" at bounding box center [1028, 16] width 116 height 32
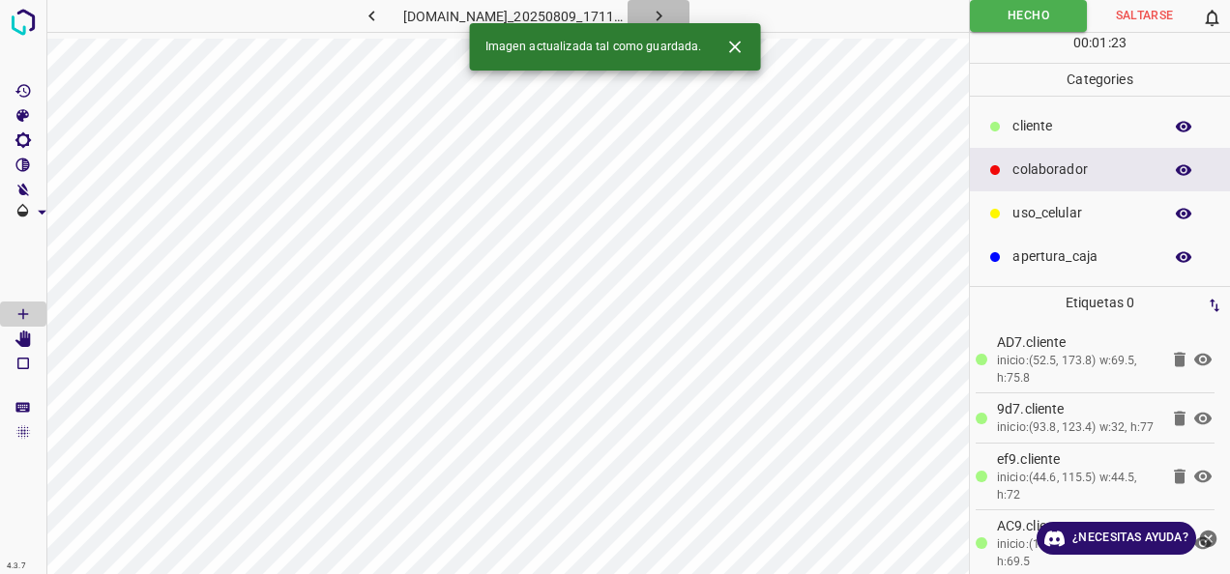
click at [689, 6] on button "button" at bounding box center [658, 16] width 62 height 32
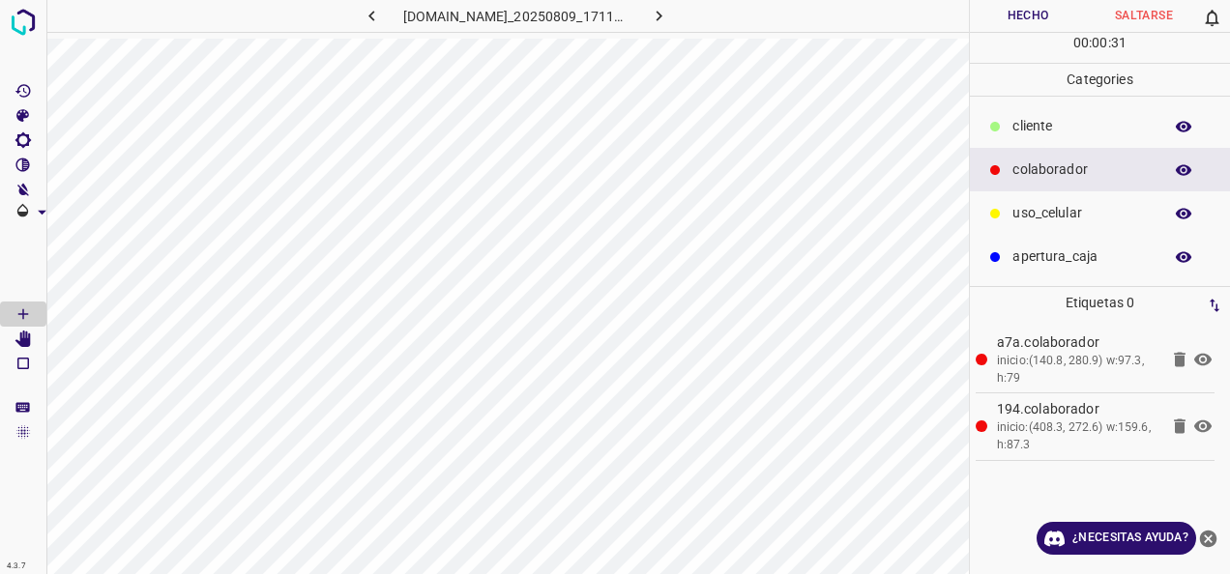
click at [1054, 135] on div "cliente" at bounding box center [1100, 126] width 260 height 44
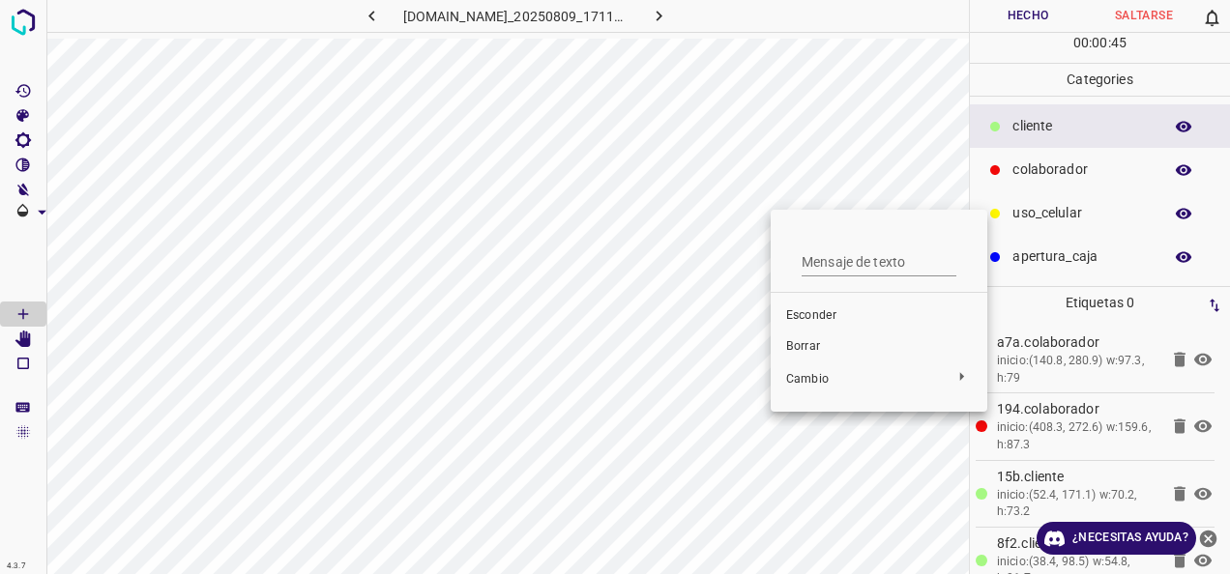
drag, startPoint x: 728, startPoint y: 288, endPoint x: 615, endPoint y: 393, distance: 154.6
click at [729, 240] on div at bounding box center [615, 287] width 1230 height 574
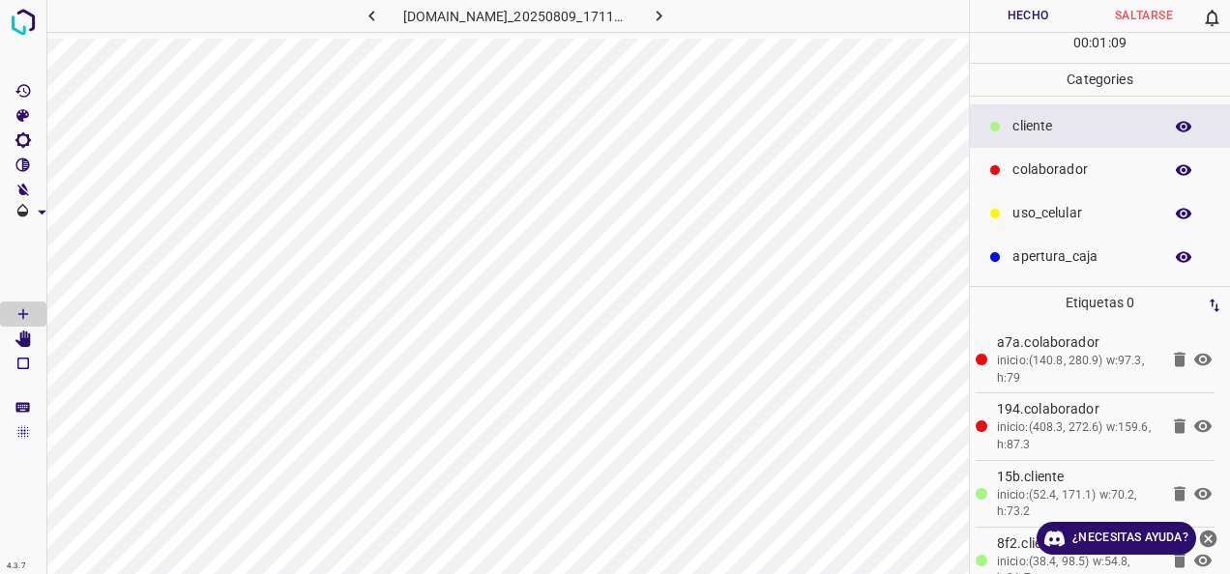
click at [1031, 21] on button "Hecho" at bounding box center [1028, 16] width 116 height 32
click at [1023, 17] on button "Hecho" at bounding box center [1028, 16] width 117 height 32
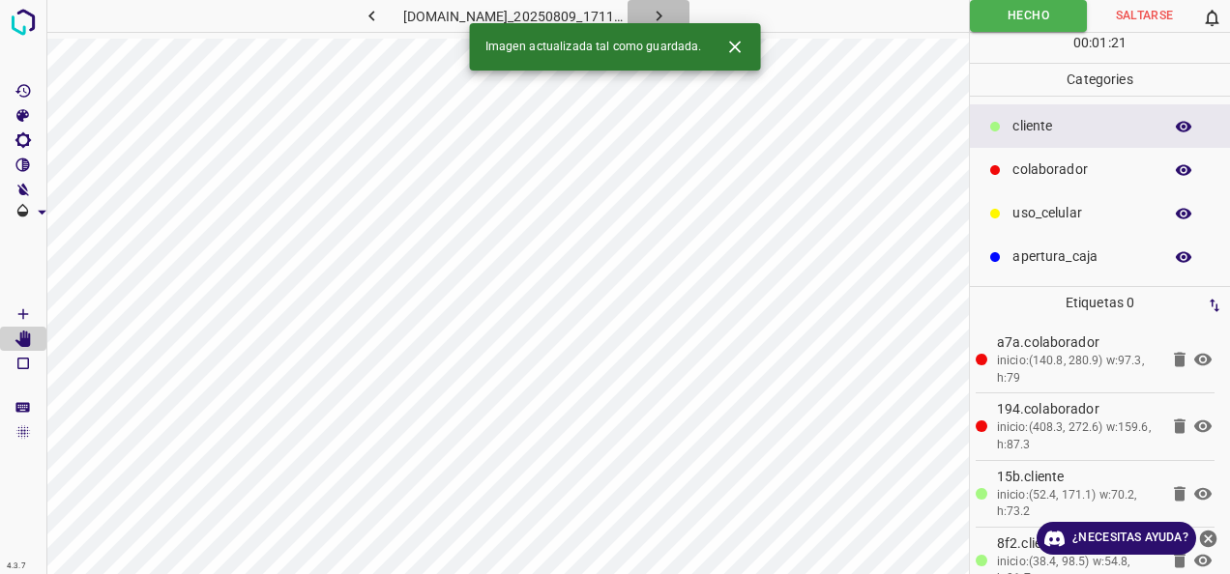
click at [661, 17] on icon "button" at bounding box center [658, 16] width 6 height 11
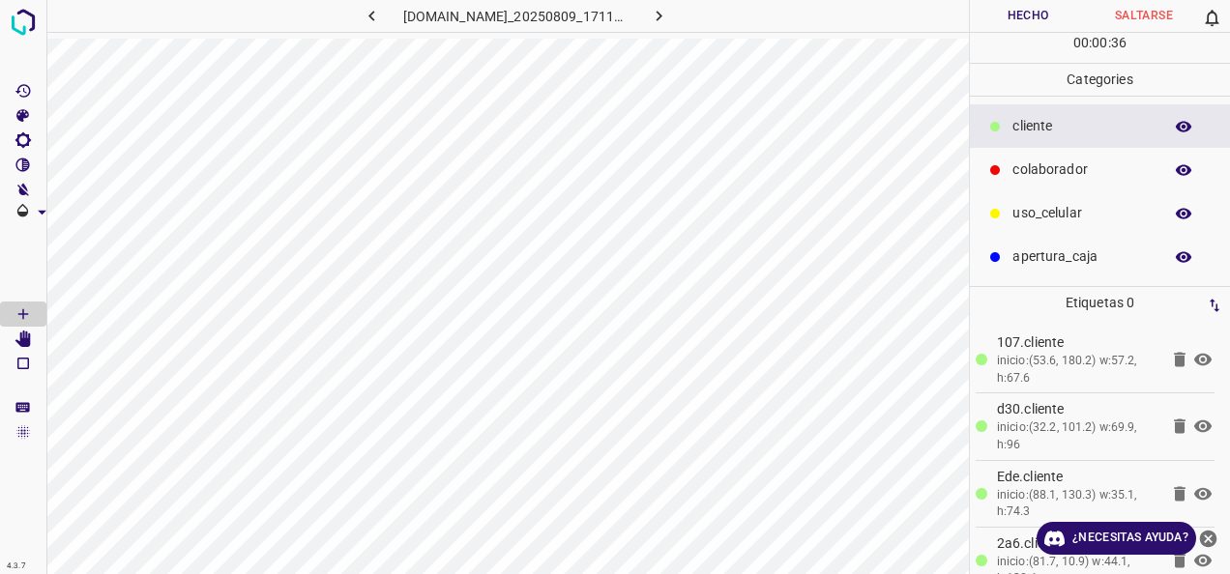
click at [1114, 182] on div "colaborador" at bounding box center [1100, 170] width 260 height 44
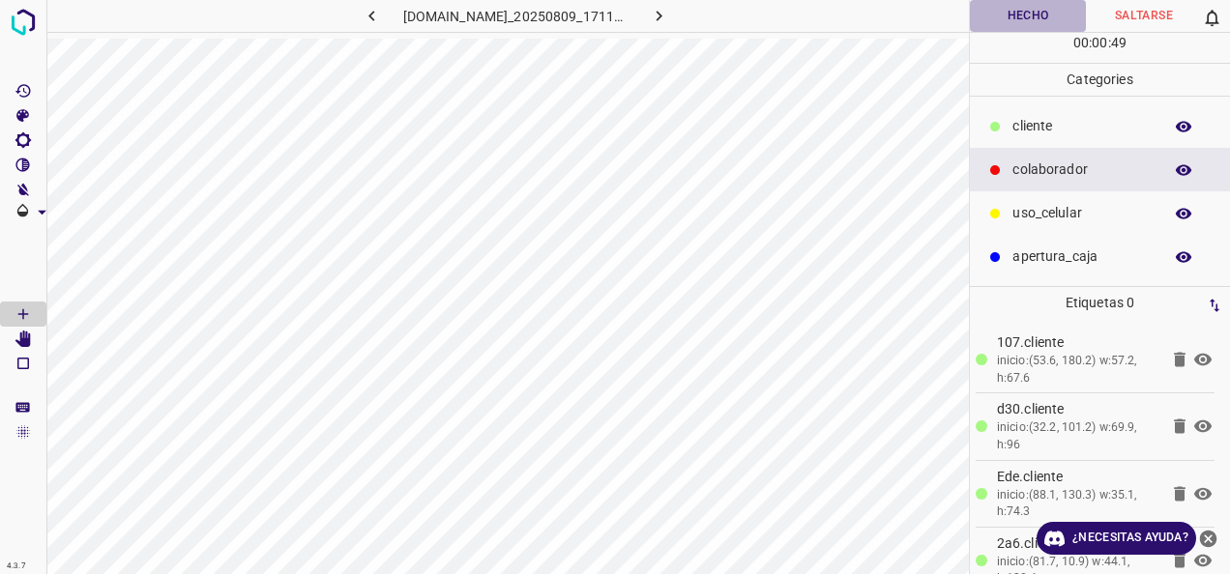
click at [1010, 15] on button "Hecho" at bounding box center [1028, 16] width 116 height 32
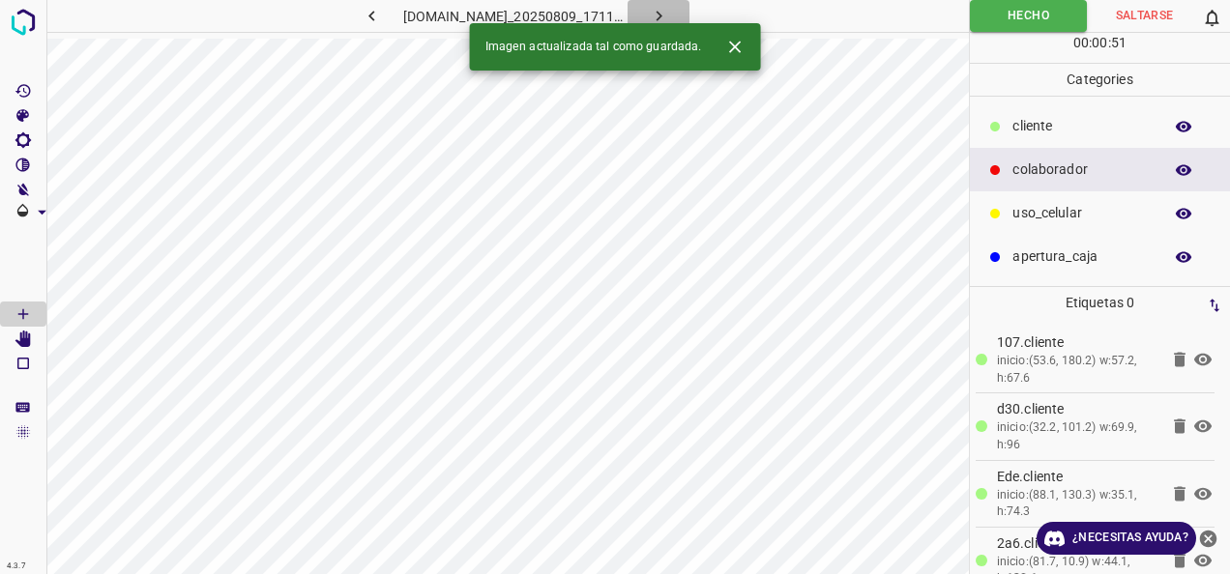
click at [689, 10] on button "button" at bounding box center [658, 16] width 62 height 32
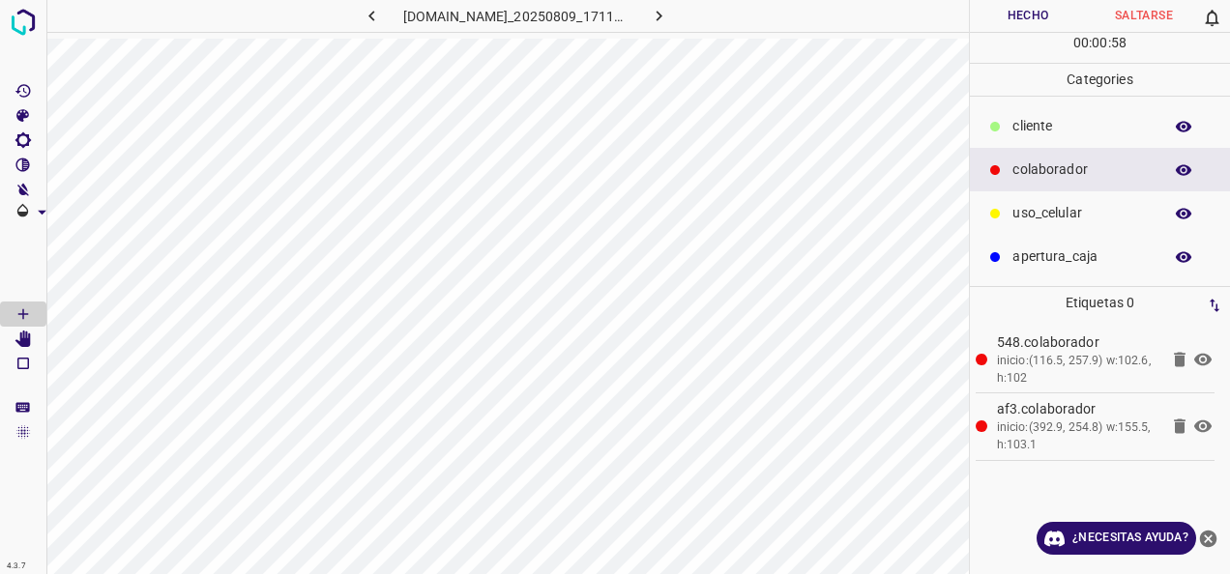
drag, startPoint x: 1128, startPoint y: 126, endPoint x: 988, endPoint y: 131, distance: 140.3
click at [1127, 126] on p "cliente" at bounding box center [1082, 126] width 140 height 20
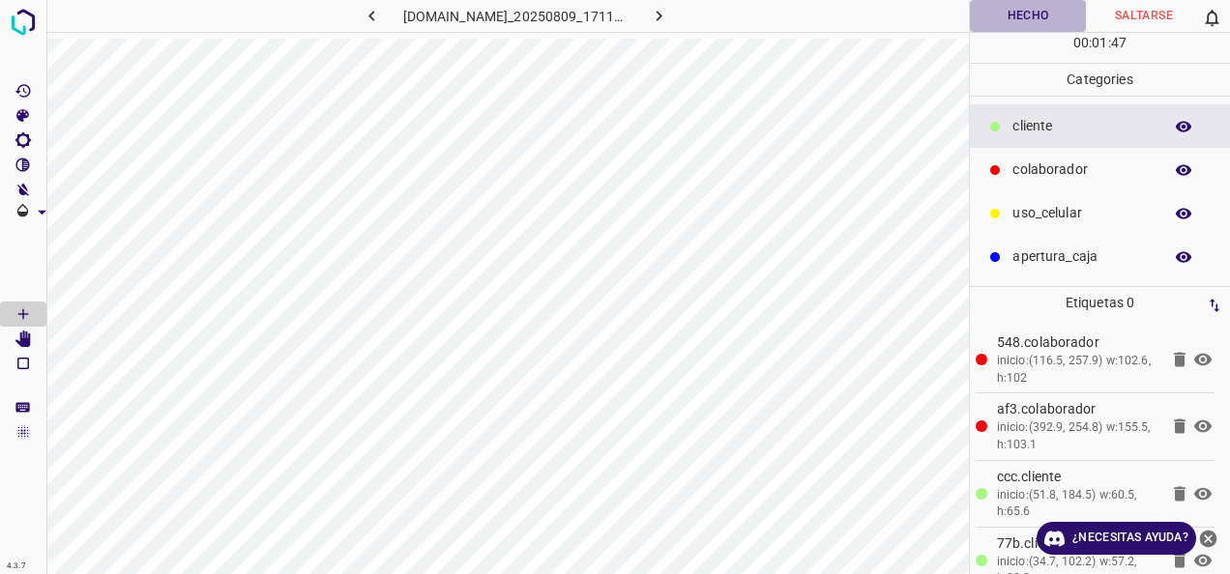
click at [1001, 17] on button "Hecho" at bounding box center [1028, 16] width 116 height 32
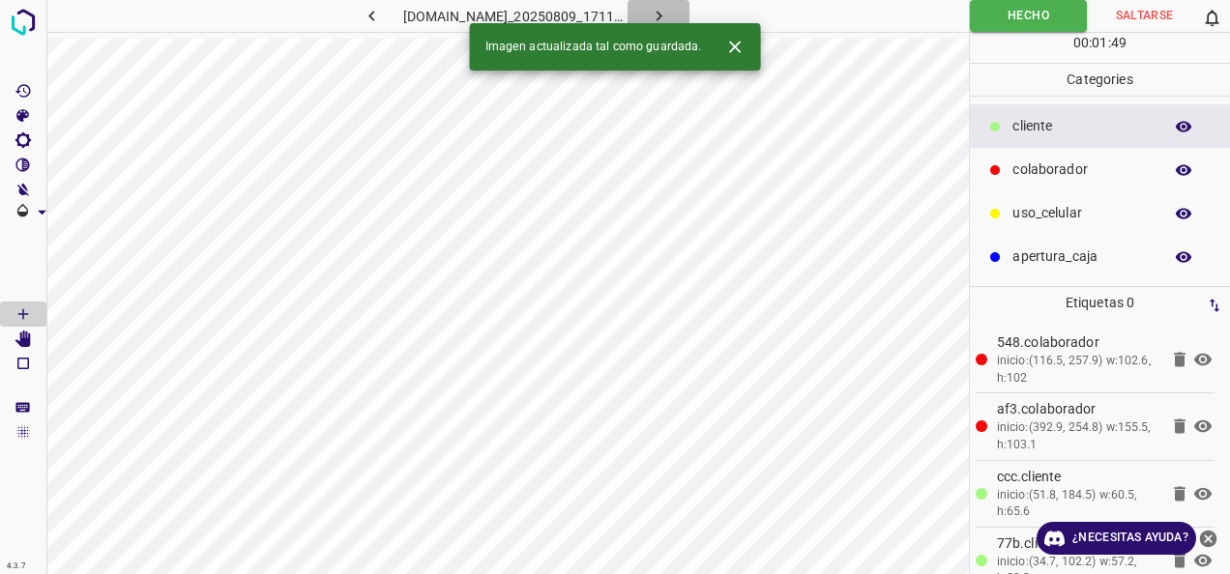
click at [689, 19] on button "button" at bounding box center [658, 16] width 62 height 32
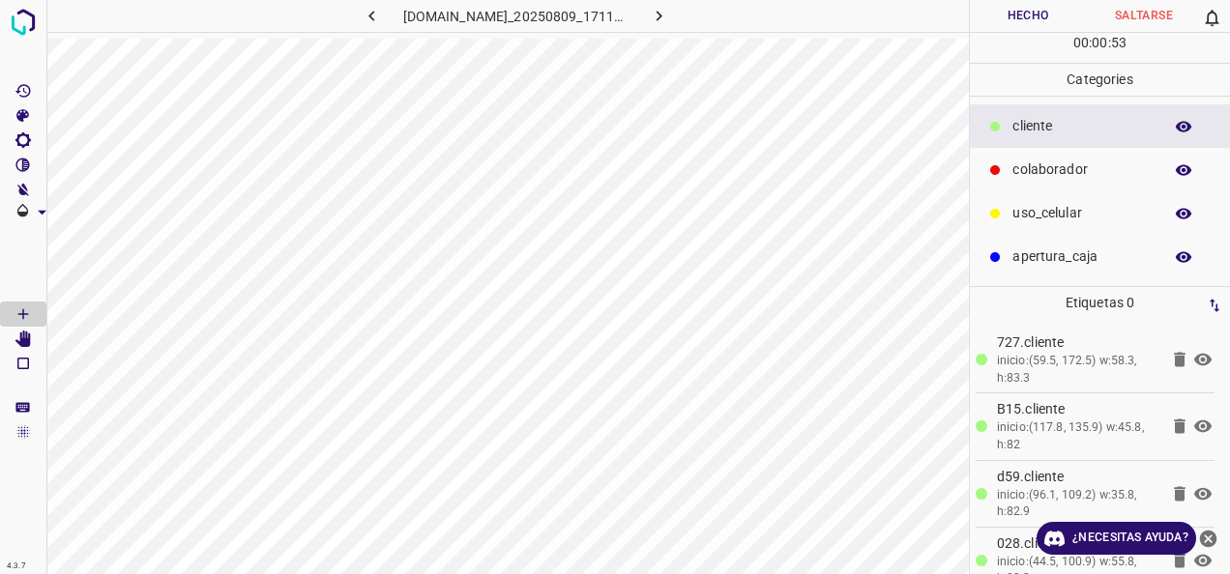
drag, startPoint x: 1112, startPoint y: 180, endPoint x: 1090, endPoint y: 186, distance: 22.0
click at [1110, 180] on div "colaborador" at bounding box center [1100, 170] width 260 height 44
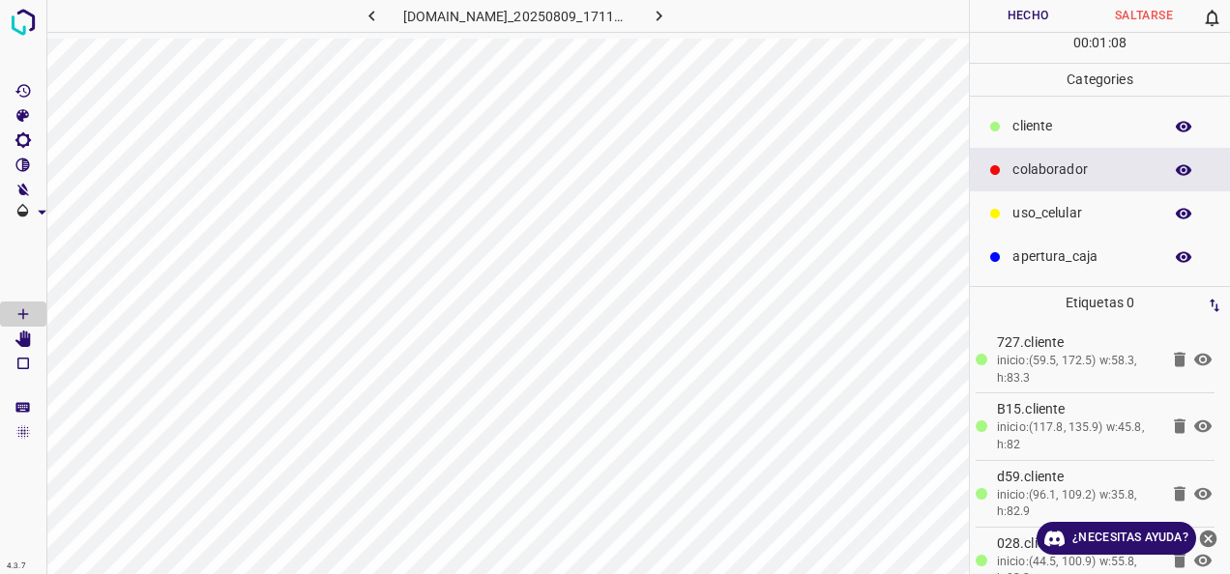
click at [1027, 25] on button "Hecho" at bounding box center [1028, 16] width 116 height 32
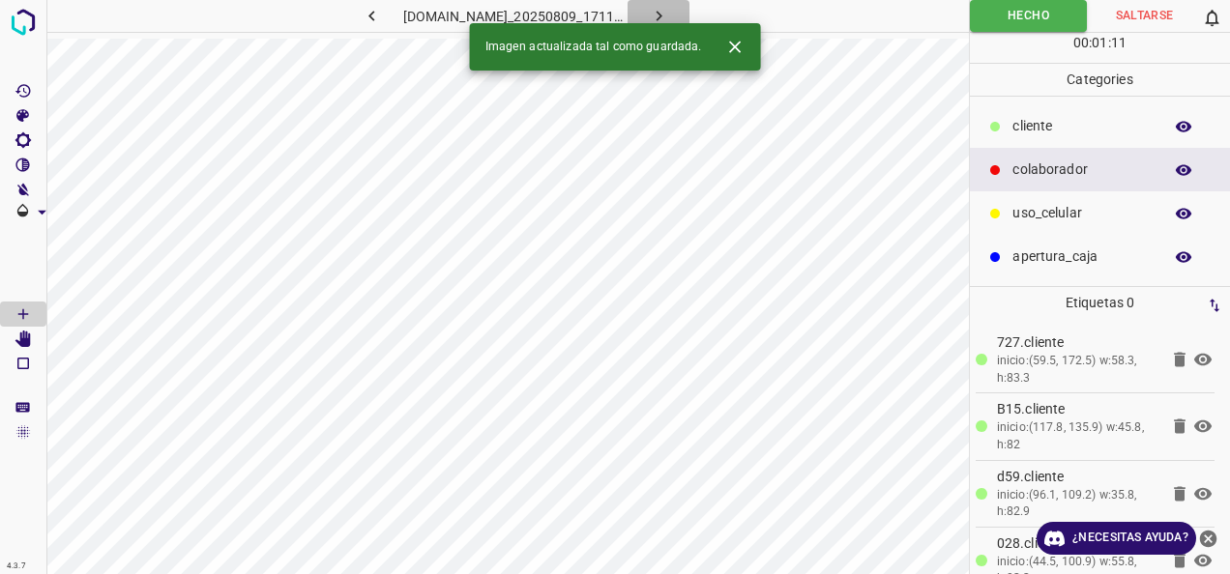
click at [669, 14] on icon "button" at bounding box center [659, 16] width 20 height 20
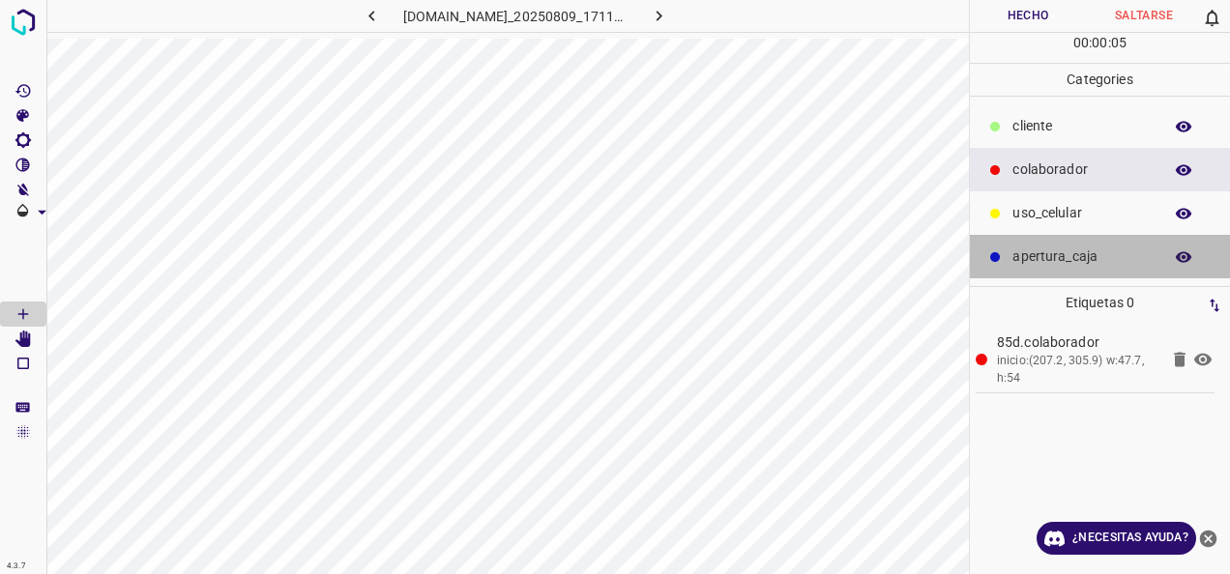
click at [1062, 237] on div "apertura_caja" at bounding box center [1100, 257] width 260 height 44
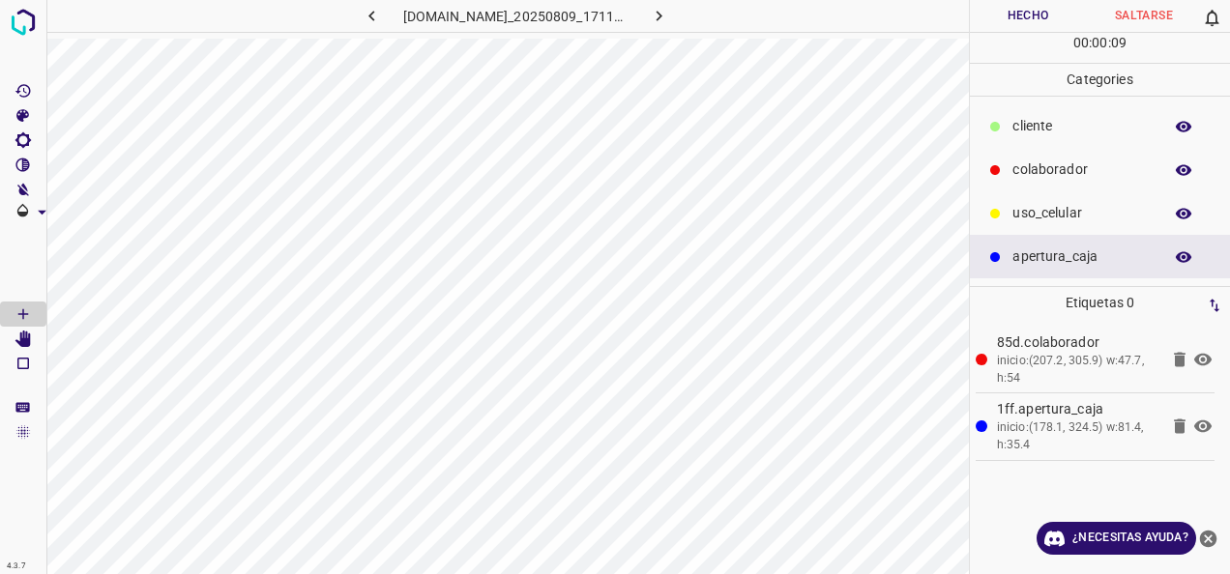
click at [362, 18] on icon "button" at bounding box center [372, 16] width 20 height 20
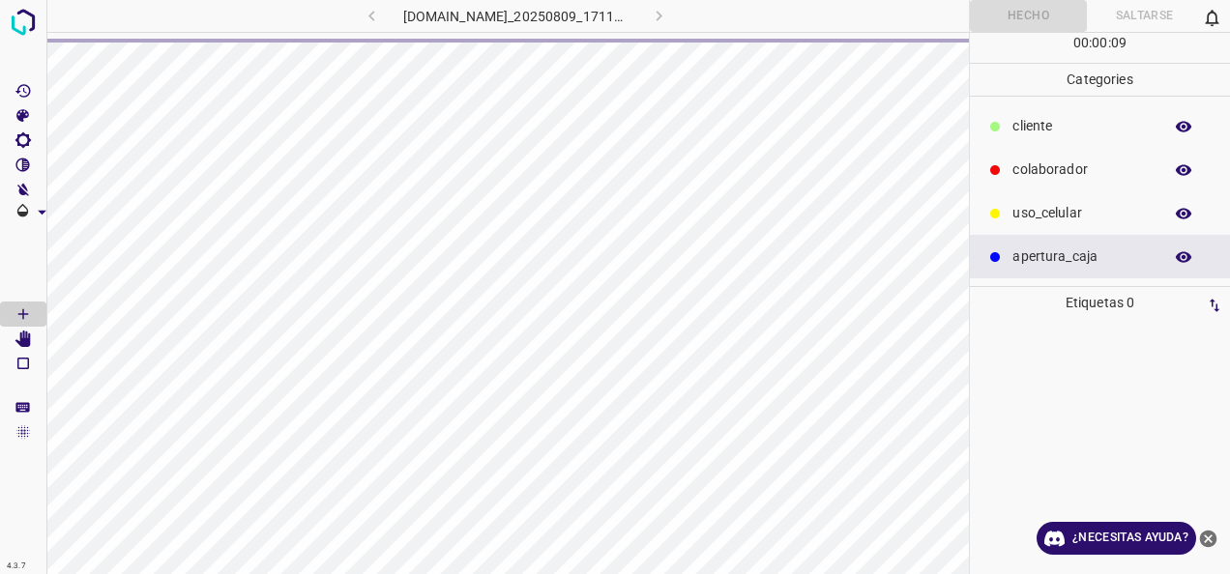
click at [696, 15] on div "810-bch-galerias-metepec.ddns.net_20250809_171105_000000510.jpg" at bounding box center [515, 16] width 450 height 32
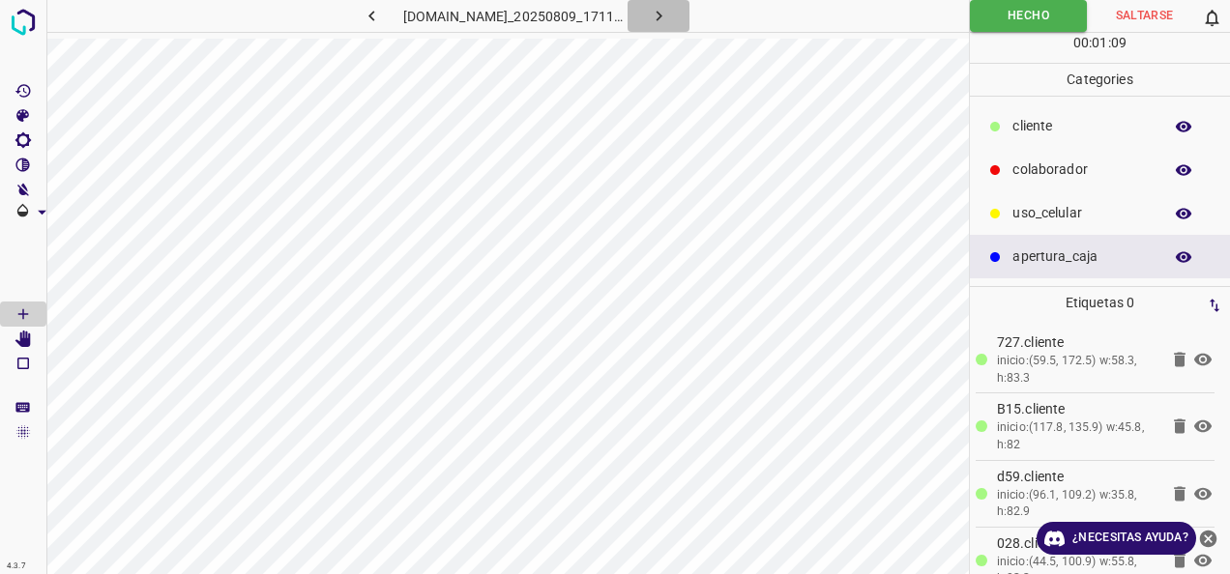
click at [669, 10] on icon "button" at bounding box center [659, 16] width 20 height 20
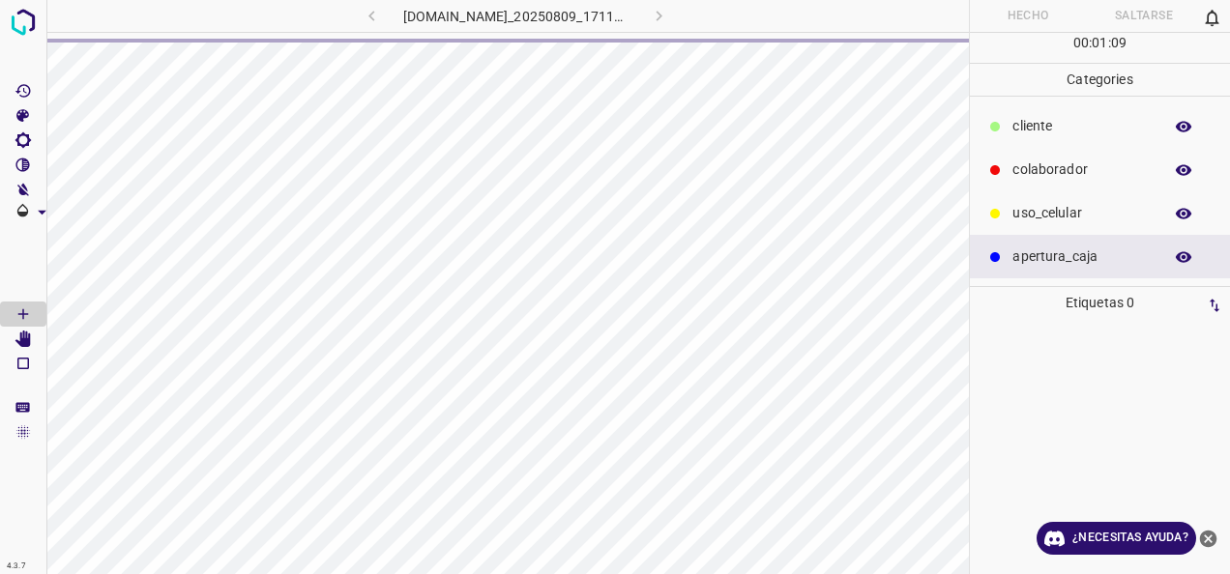
click at [1065, 168] on p "colaborador" at bounding box center [1082, 170] width 140 height 20
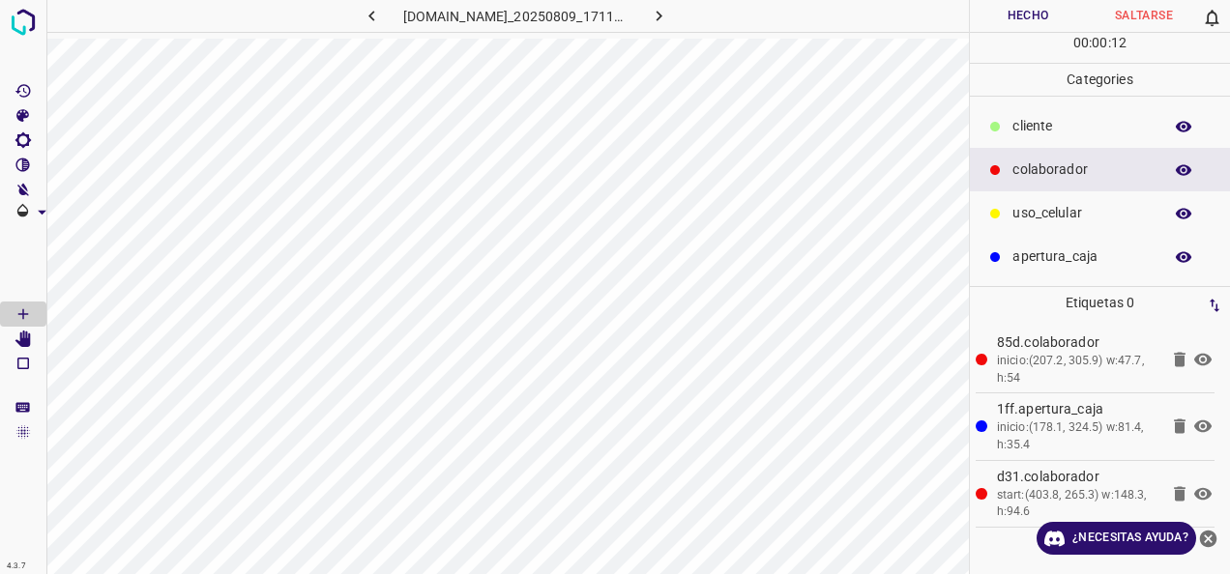
click at [1057, 135] on p "cliente" at bounding box center [1082, 126] width 140 height 20
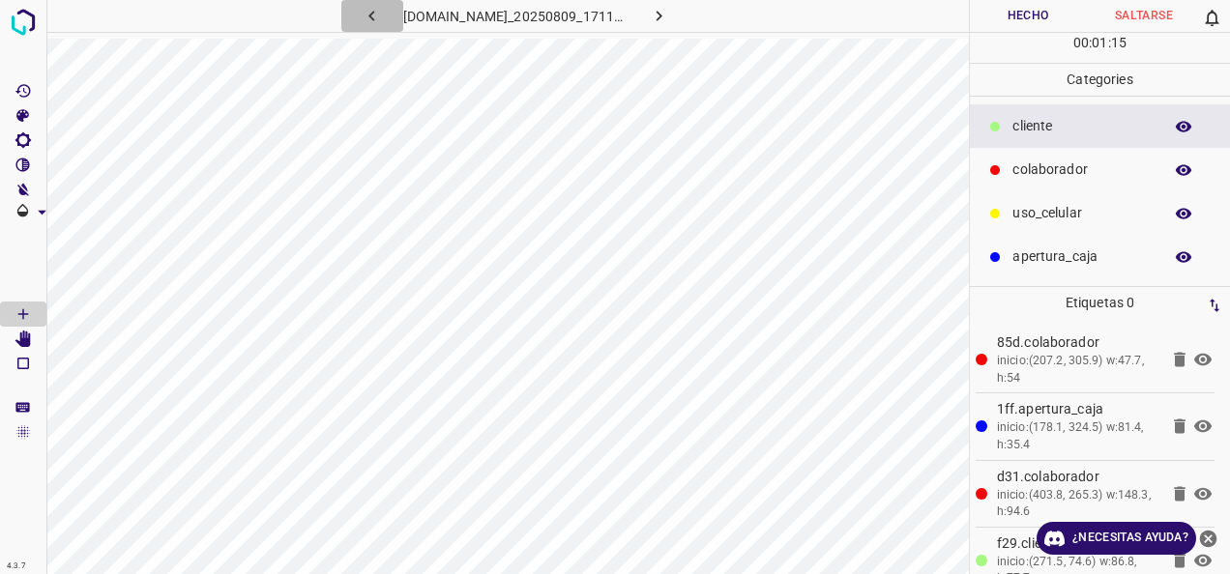
click at [341, 10] on button "button" at bounding box center [372, 16] width 62 height 32
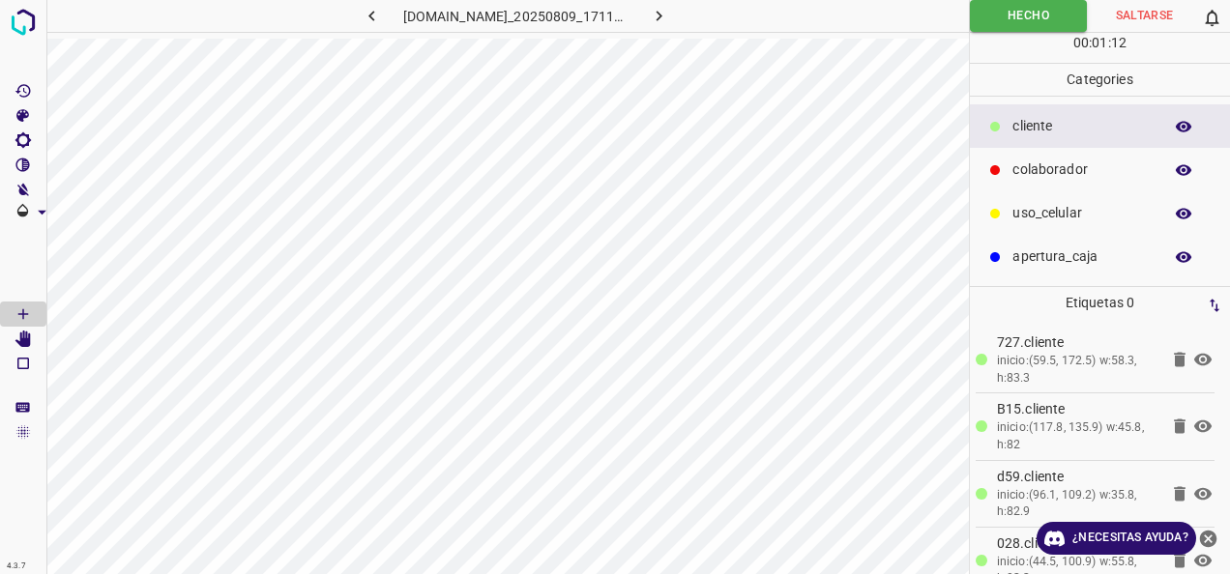
click at [678, 5] on button "button" at bounding box center [658, 16] width 62 height 32
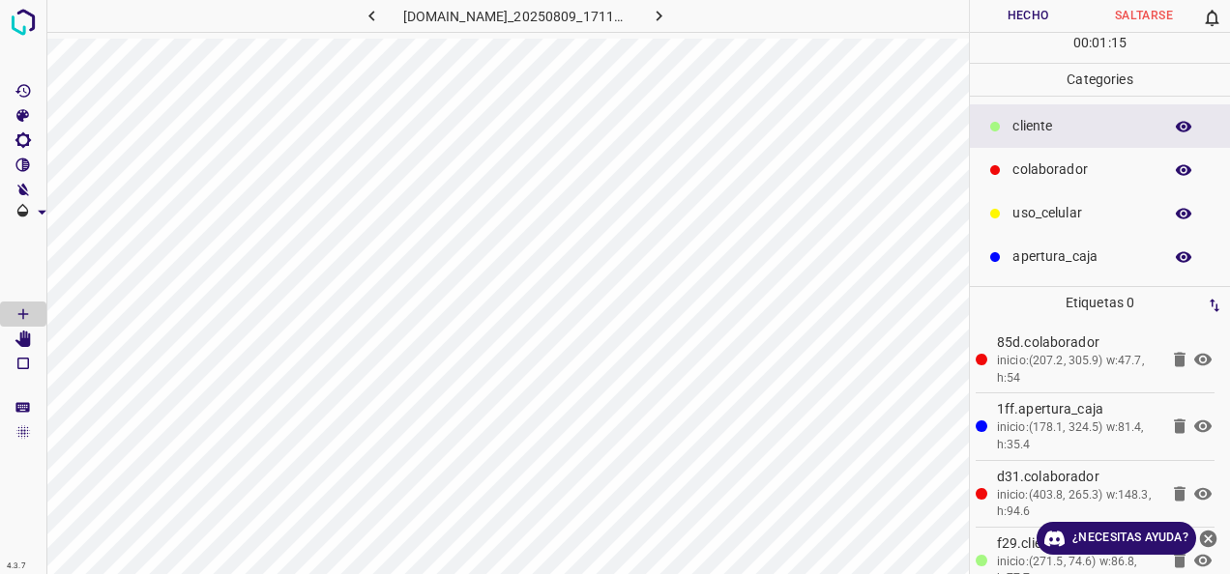
drag, startPoint x: 1032, startPoint y: 210, endPoint x: 1002, endPoint y: 218, distance: 31.2
click at [1031, 209] on p "uso_celular" at bounding box center [1082, 213] width 140 height 20
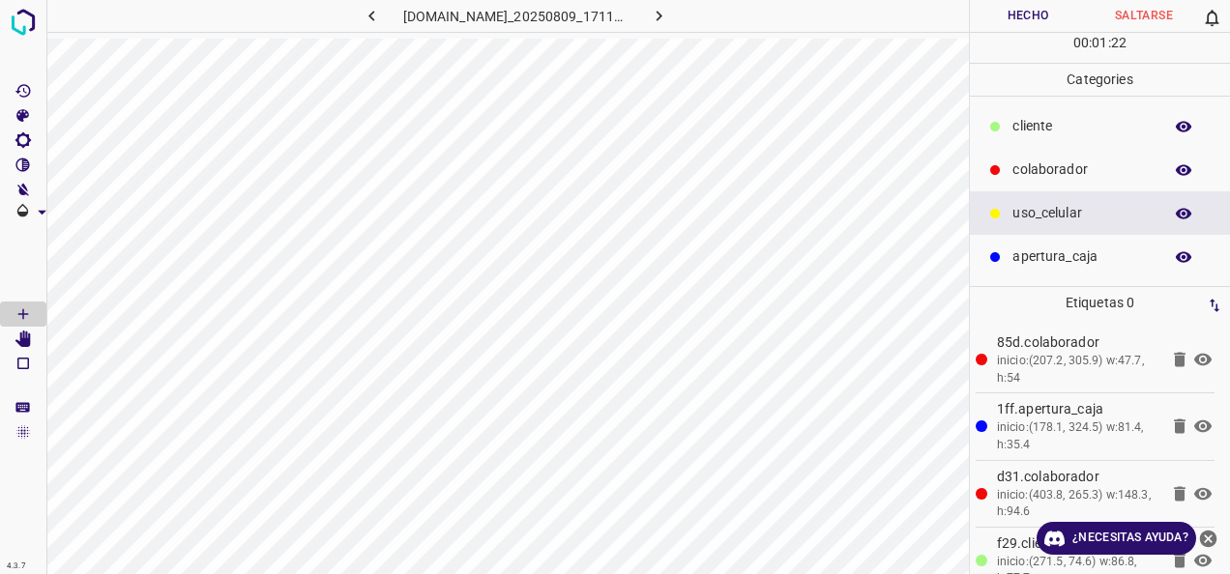
click at [1010, 25] on button "Hecho" at bounding box center [1028, 16] width 116 height 32
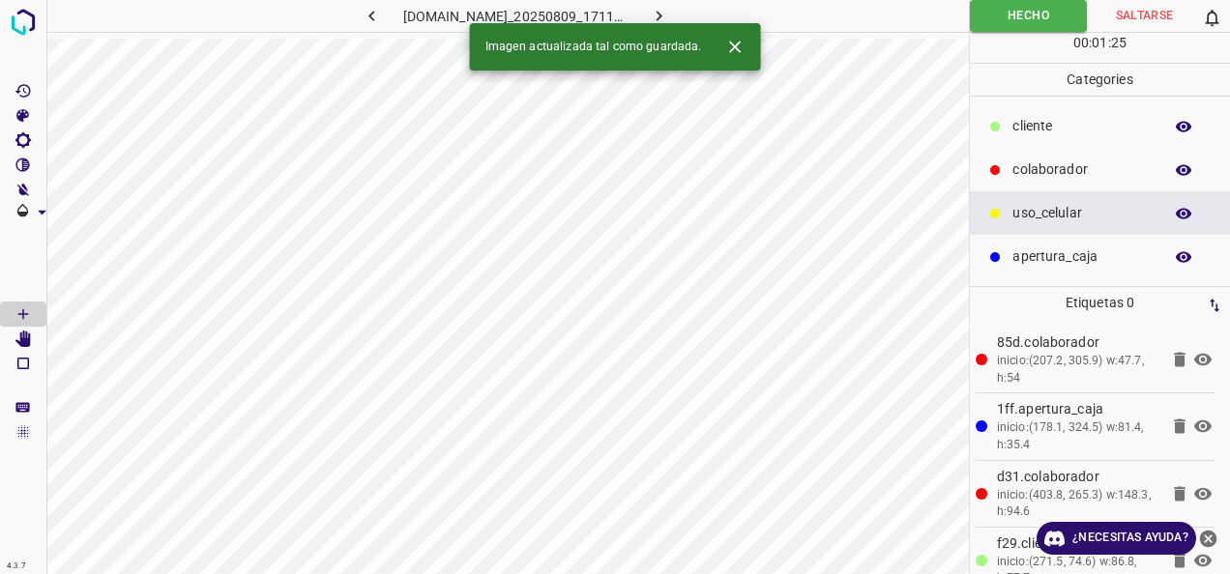
click at [661, 12] on icon "button" at bounding box center [658, 16] width 6 height 11
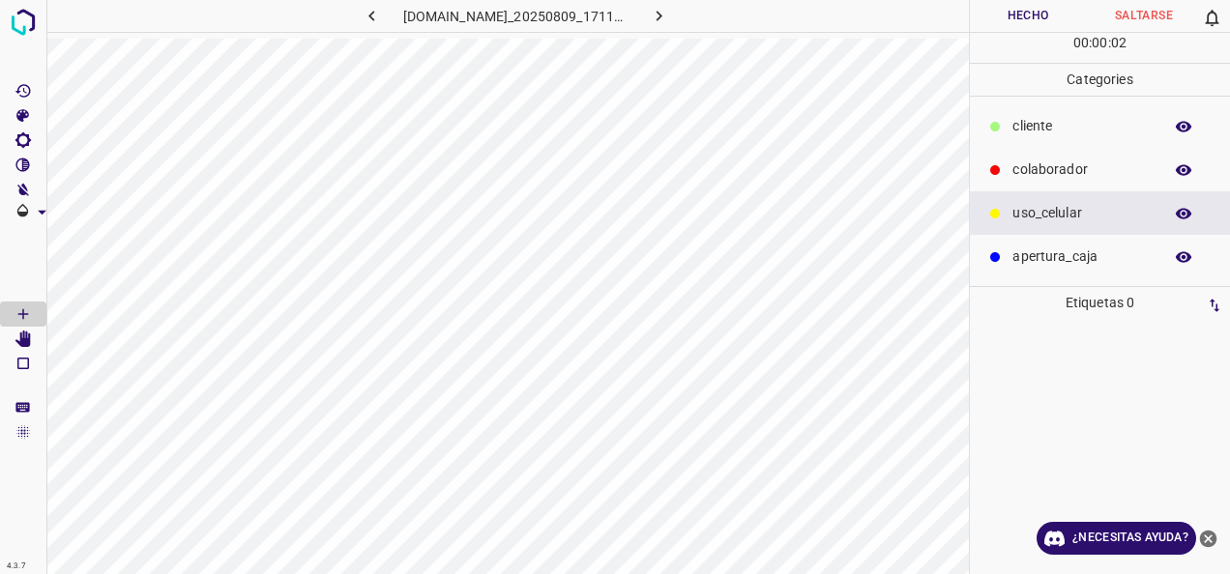
click at [1079, 170] on p "colaborador" at bounding box center [1082, 170] width 140 height 20
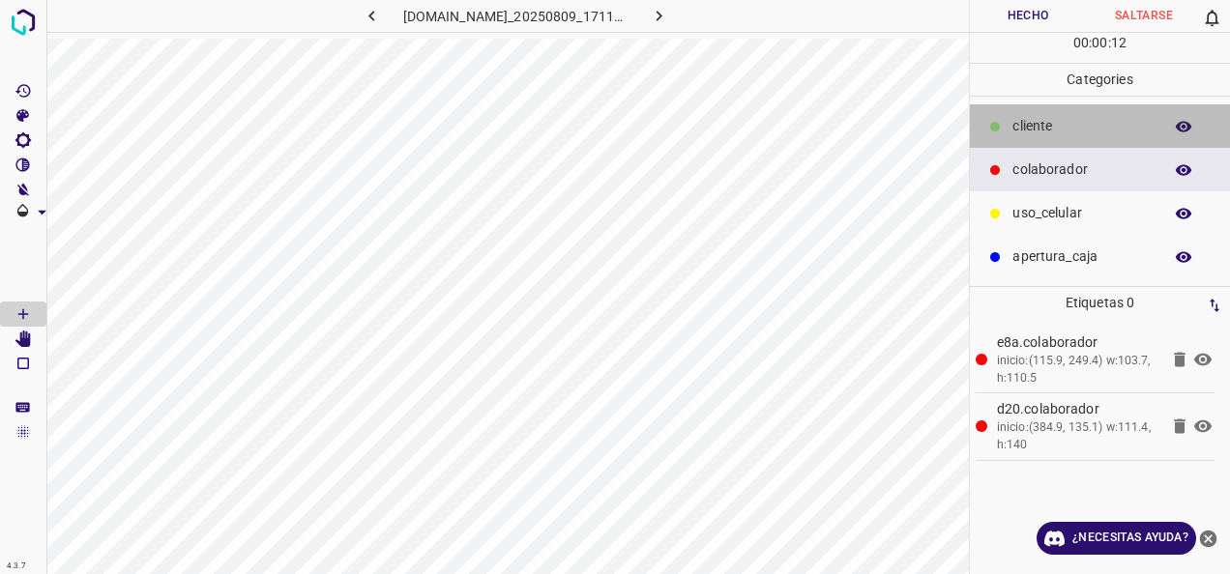
click at [1040, 133] on p "cliente" at bounding box center [1082, 126] width 140 height 20
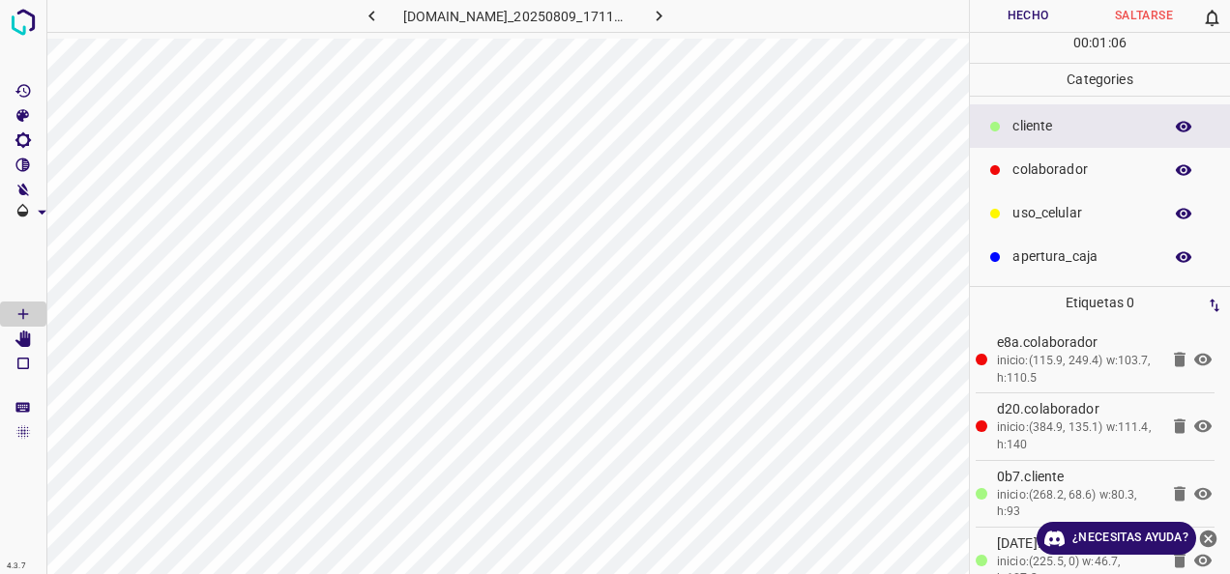
click at [1007, 2] on button "Hecho" at bounding box center [1028, 16] width 116 height 32
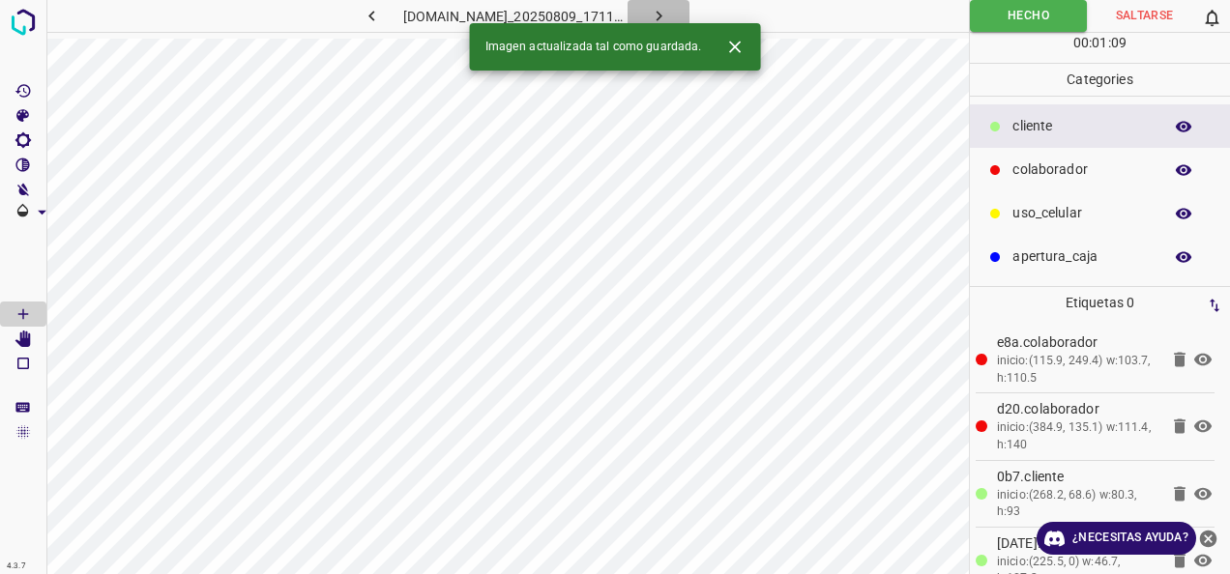
click at [669, 13] on icon "button" at bounding box center [659, 16] width 20 height 20
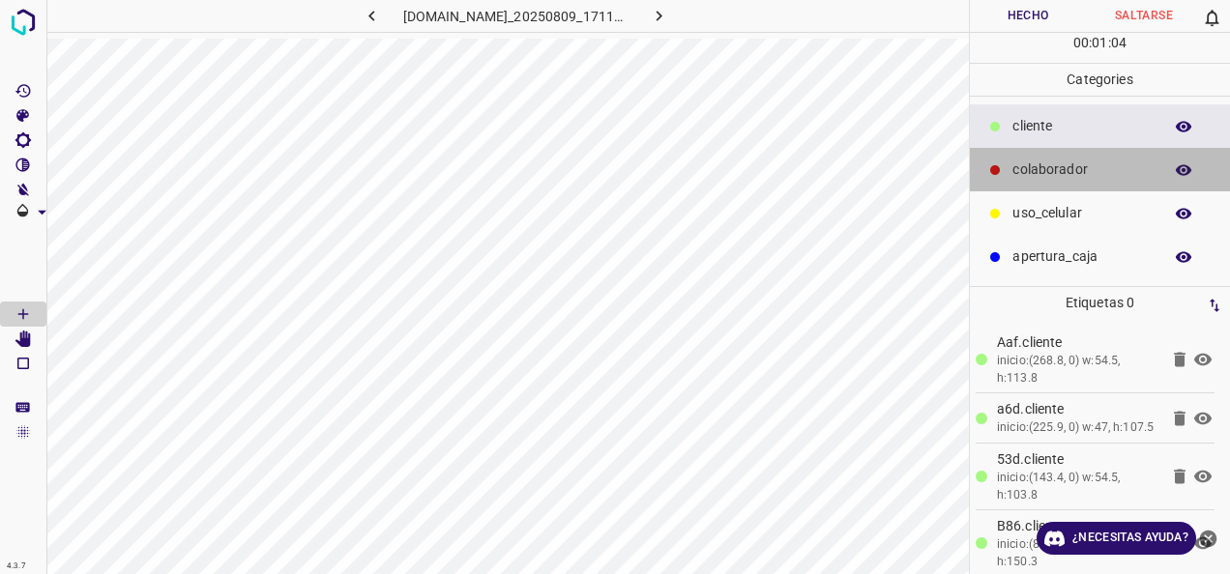
click at [1069, 155] on div "colaborador" at bounding box center [1100, 170] width 260 height 44
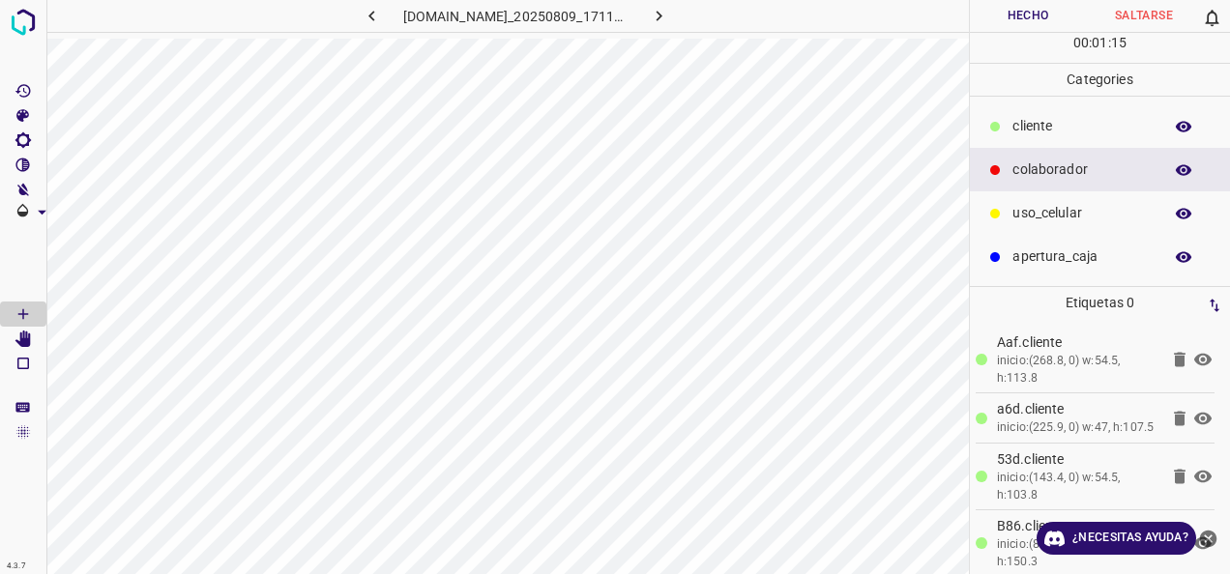
click at [1035, 18] on button "Hecho" at bounding box center [1028, 16] width 116 height 32
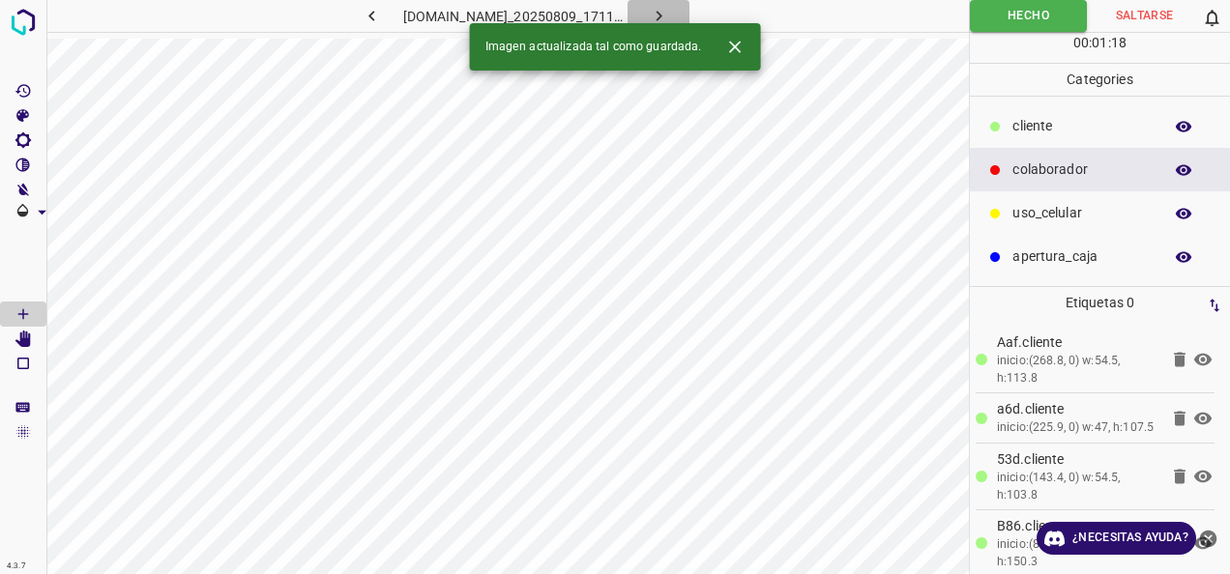
click at [689, 8] on button "button" at bounding box center [658, 16] width 62 height 32
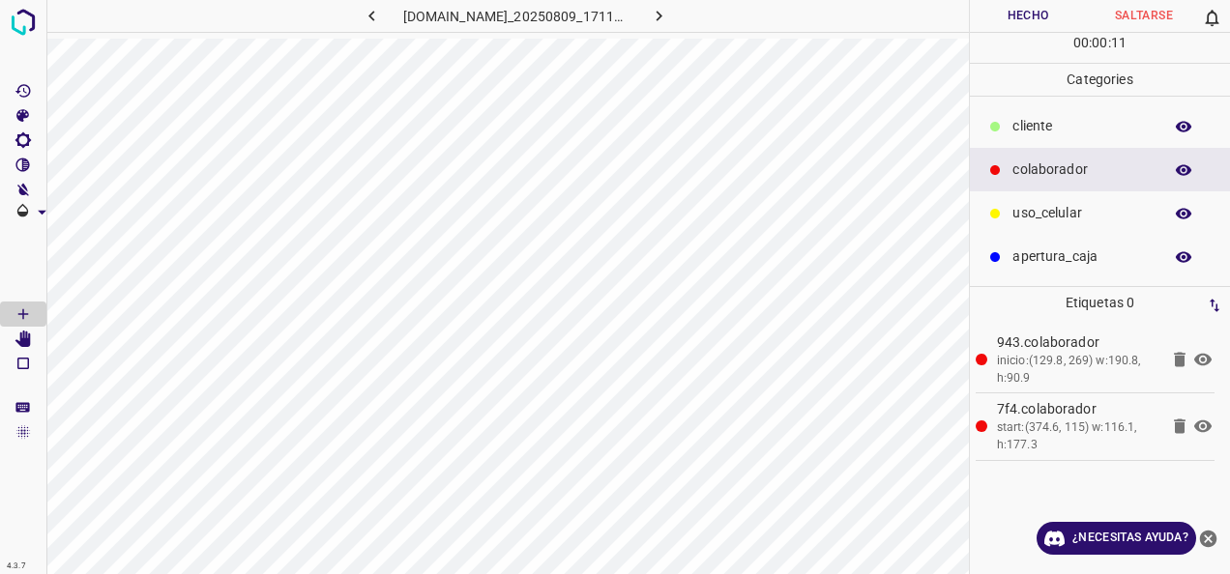
click at [1061, 134] on p "cliente" at bounding box center [1082, 126] width 140 height 20
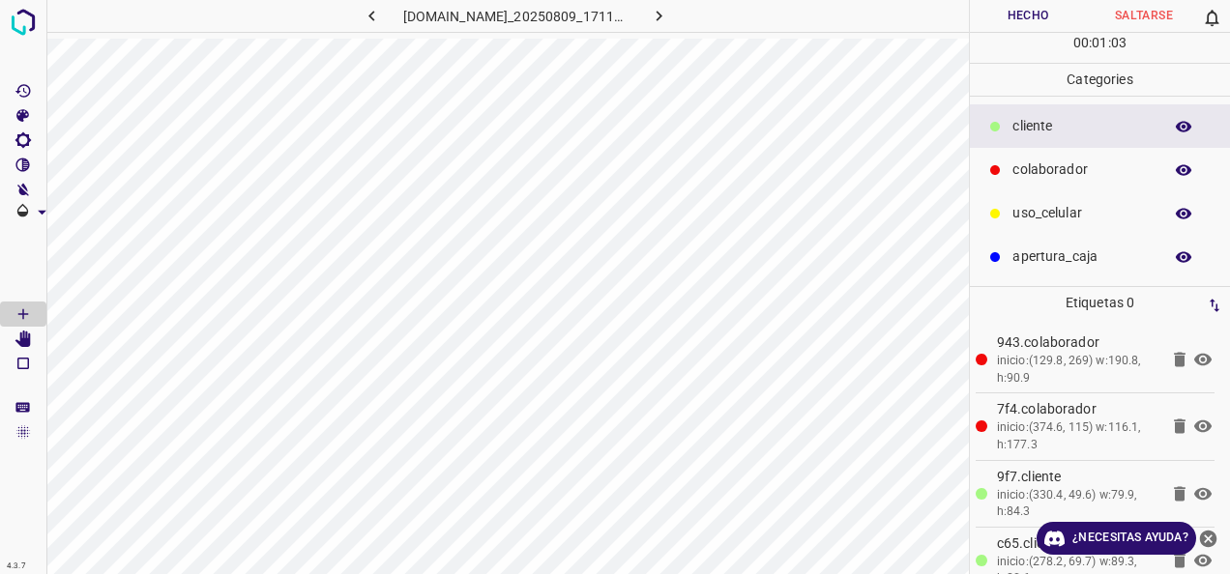
click at [982, 30] on button "Hecho" at bounding box center [1028, 16] width 116 height 32
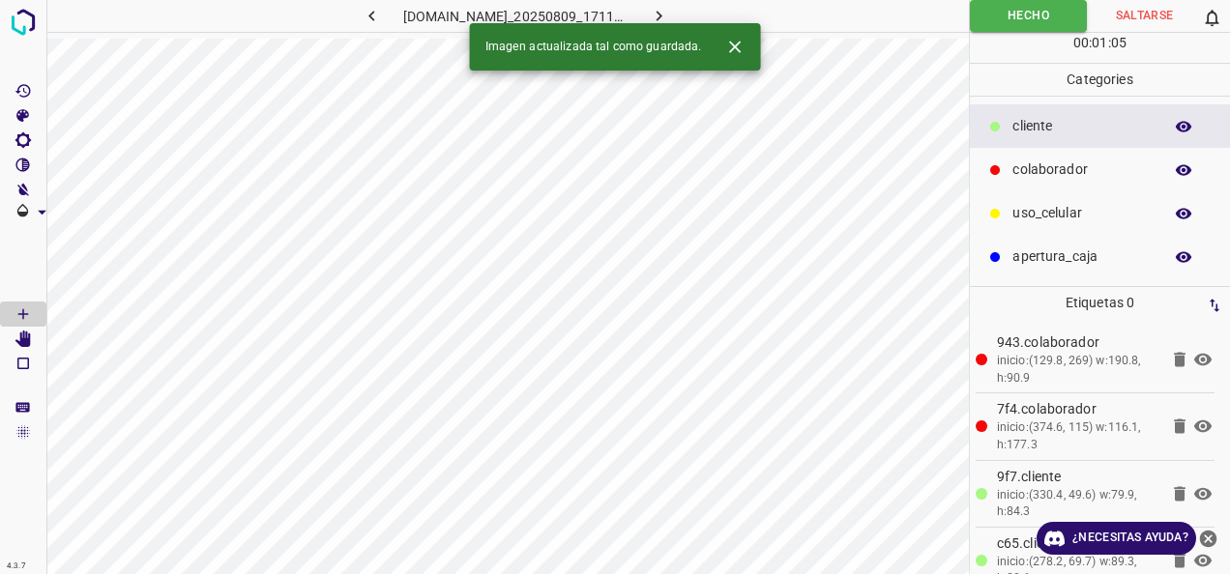
click at [669, 10] on icon "button" at bounding box center [659, 16] width 20 height 20
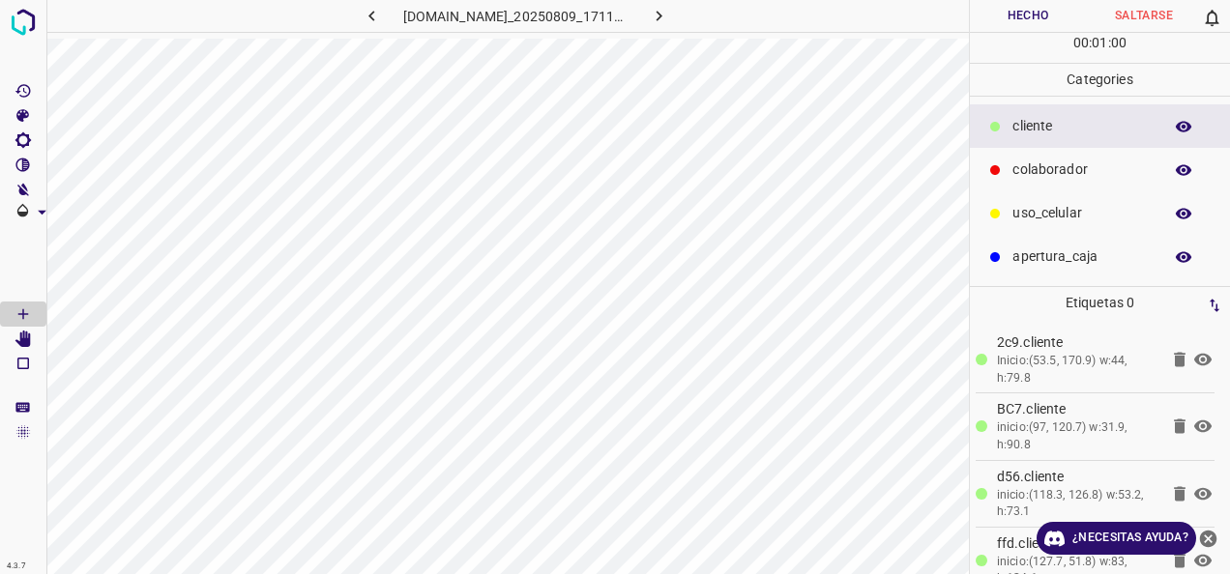
click at [1092, 164] on p "colaborador" at bounding box center [1082, 170] width 140 height 20
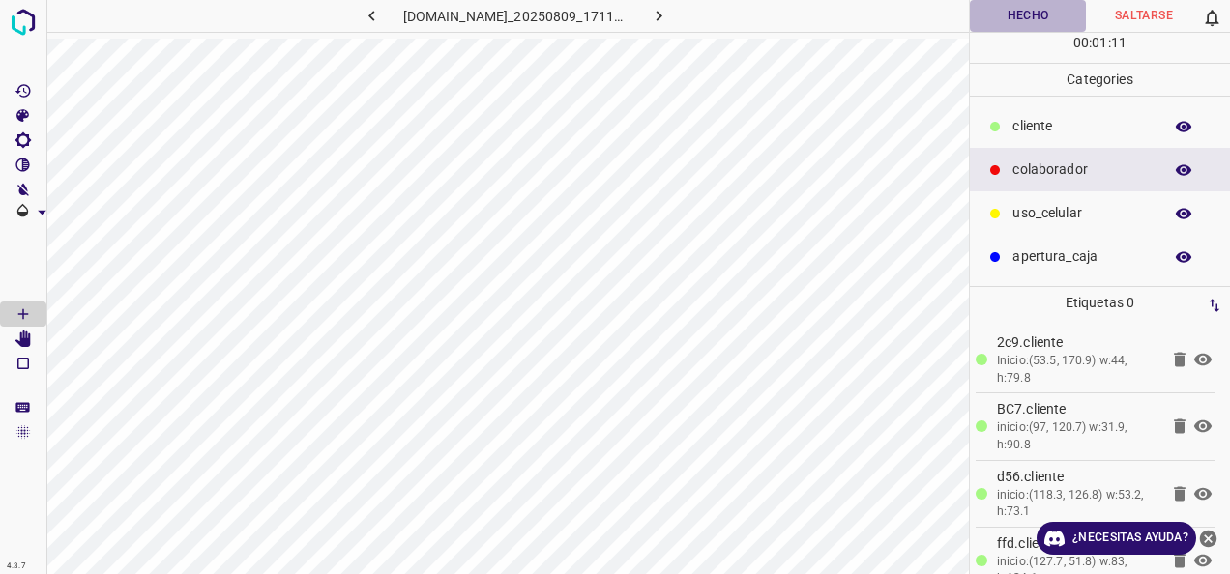
click at [1020, 3] on button "Hecho" at bounding box center [1028, 16] width 116 height 32
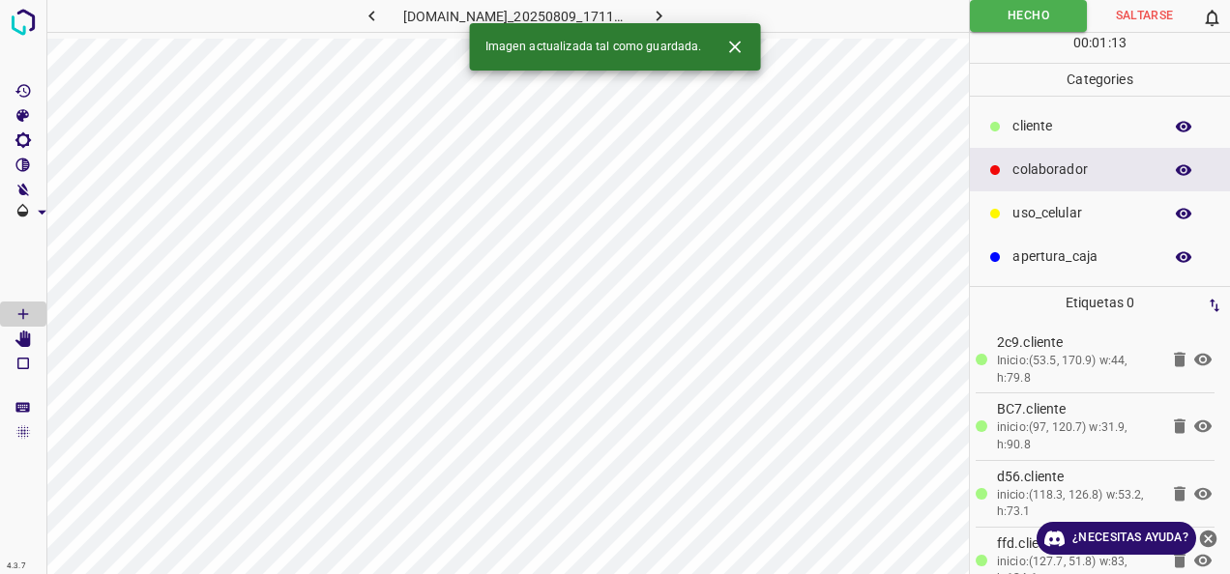
click at [661, 13] on icon "button" at bounding box center [658, 16] width 6 height 11
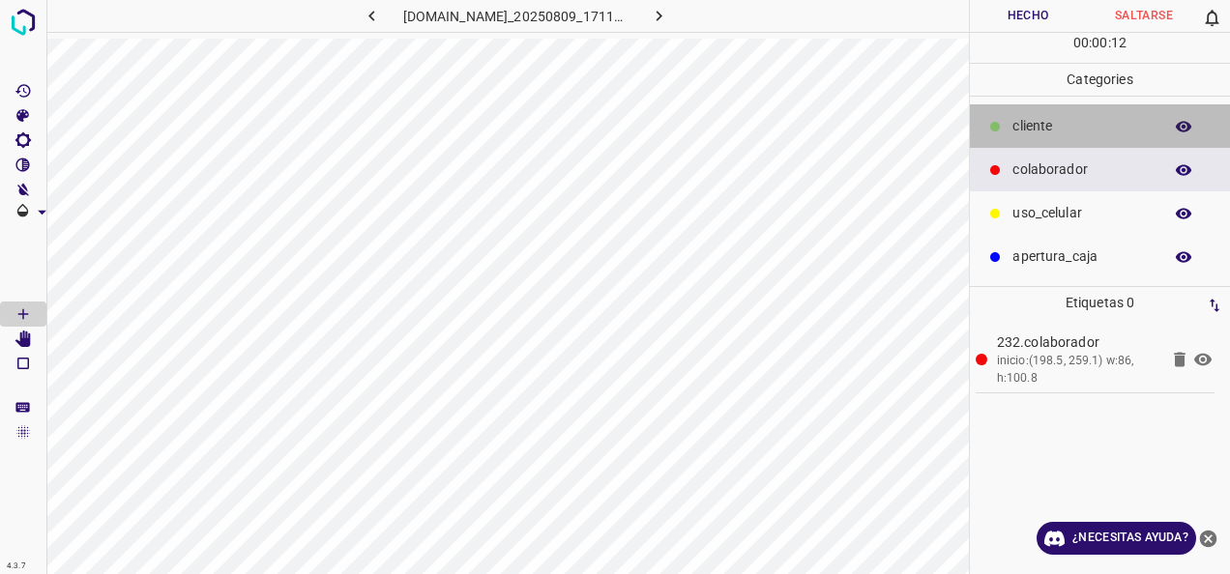
click at [1029, 127] on p "cliente" at bounding box center [1082, 126] width 140 height 20
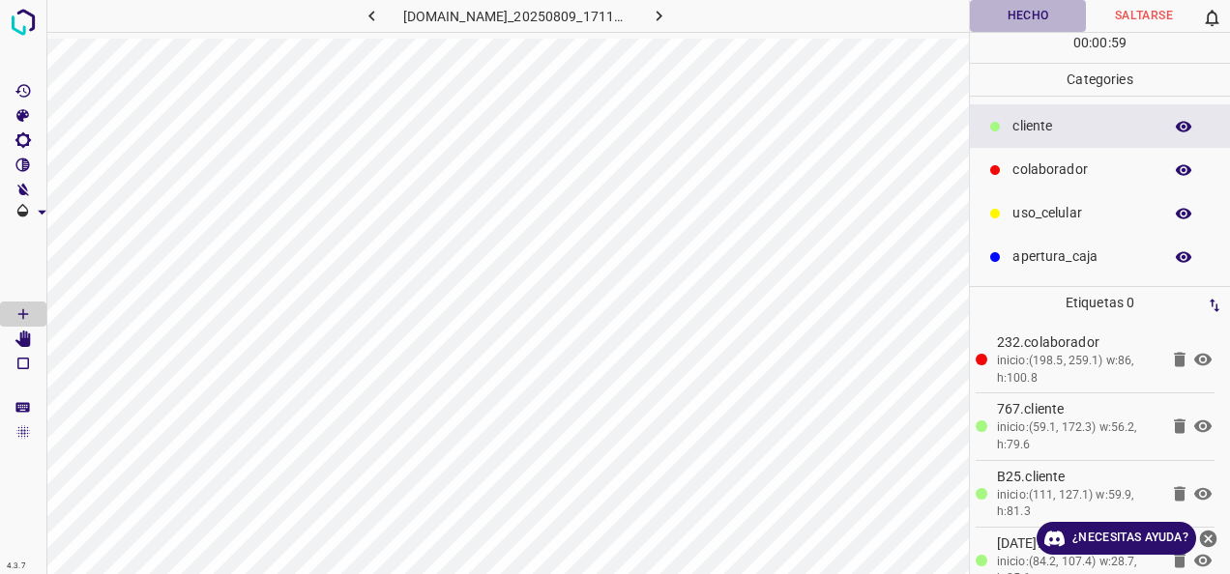
click at [1023, 17] on button "Hecho" at bounding box center [1028, 16] width 116 height 32
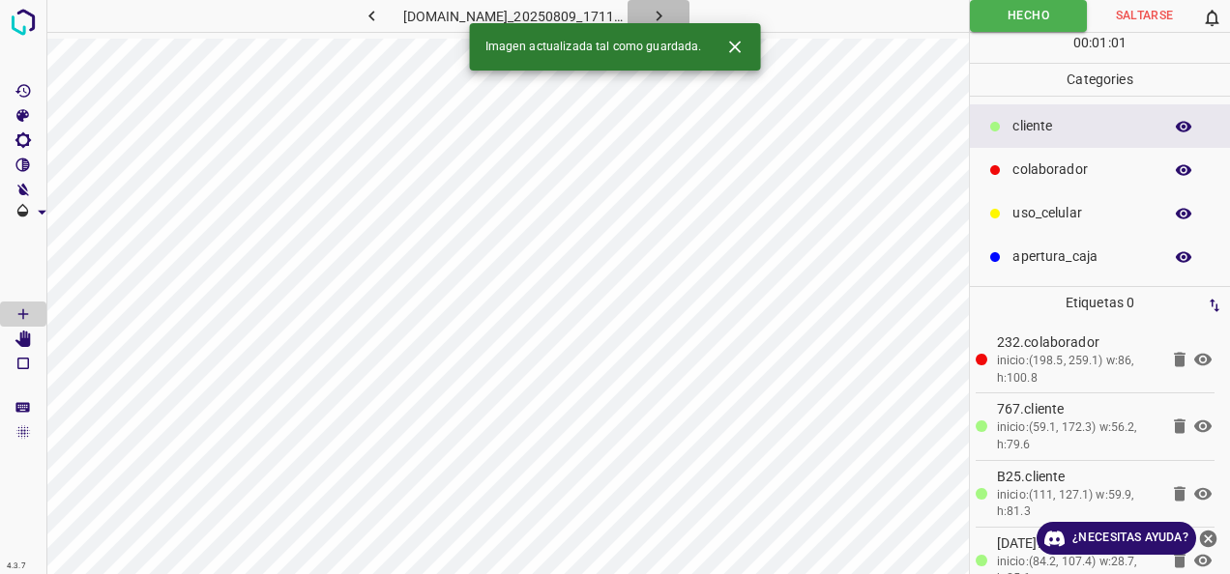
click at [684, 0] on button "button" at bounding box center [658, 16] width 62 height 32
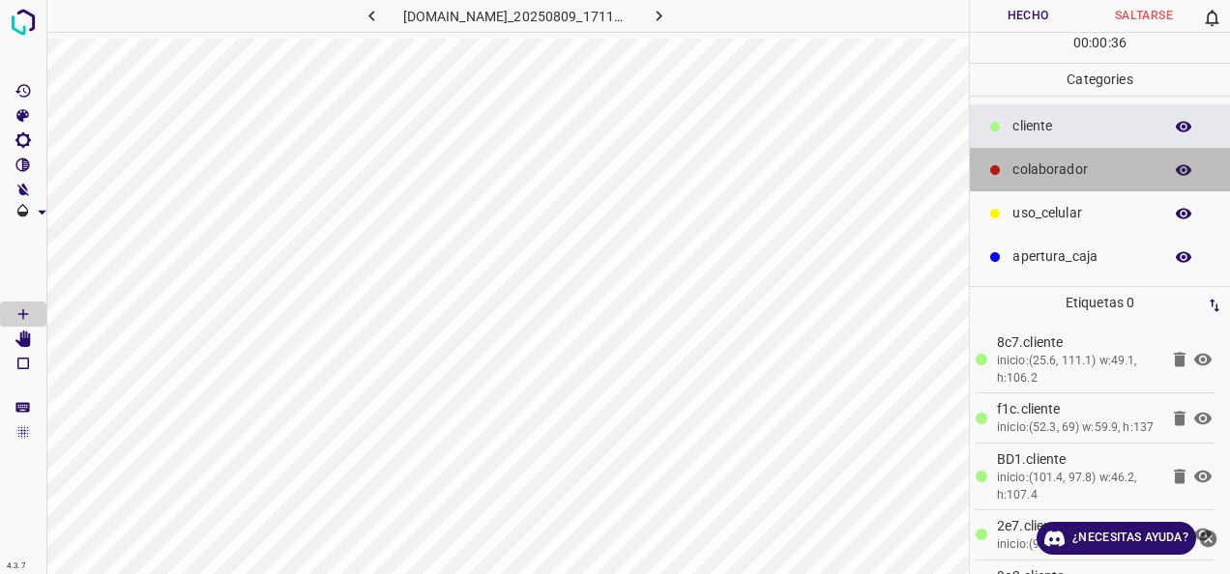
click at [1082, 152] on div "colaborador" at bounding box center [1100, 170] width 260 height 44
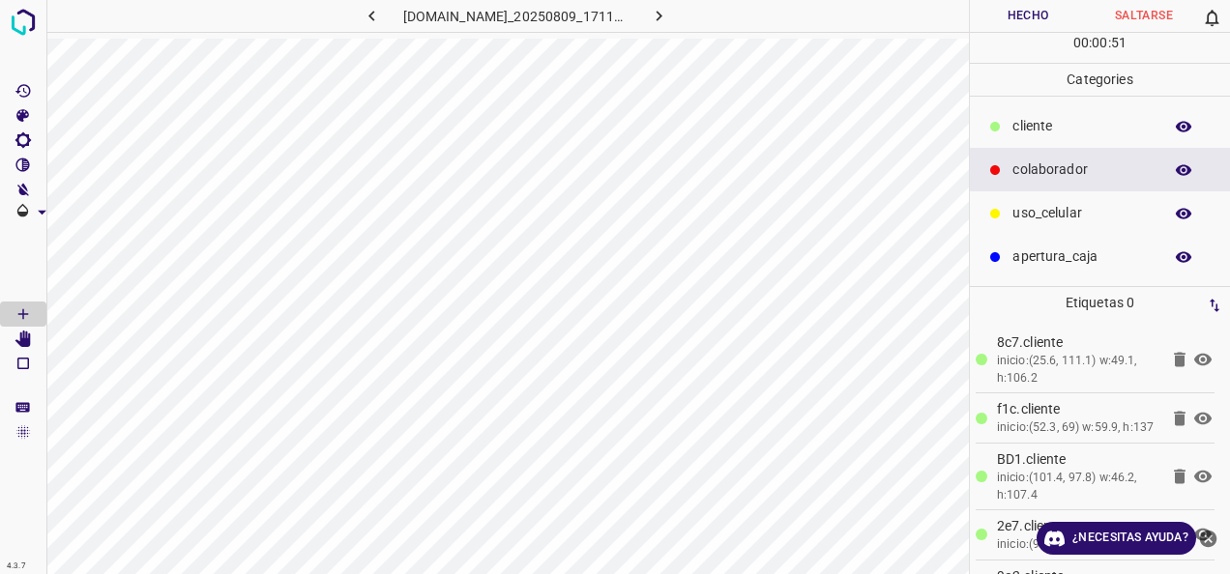
click at [1045, 16] on button "Hecho" at bounding box center [1028, 16] width 116 height 32
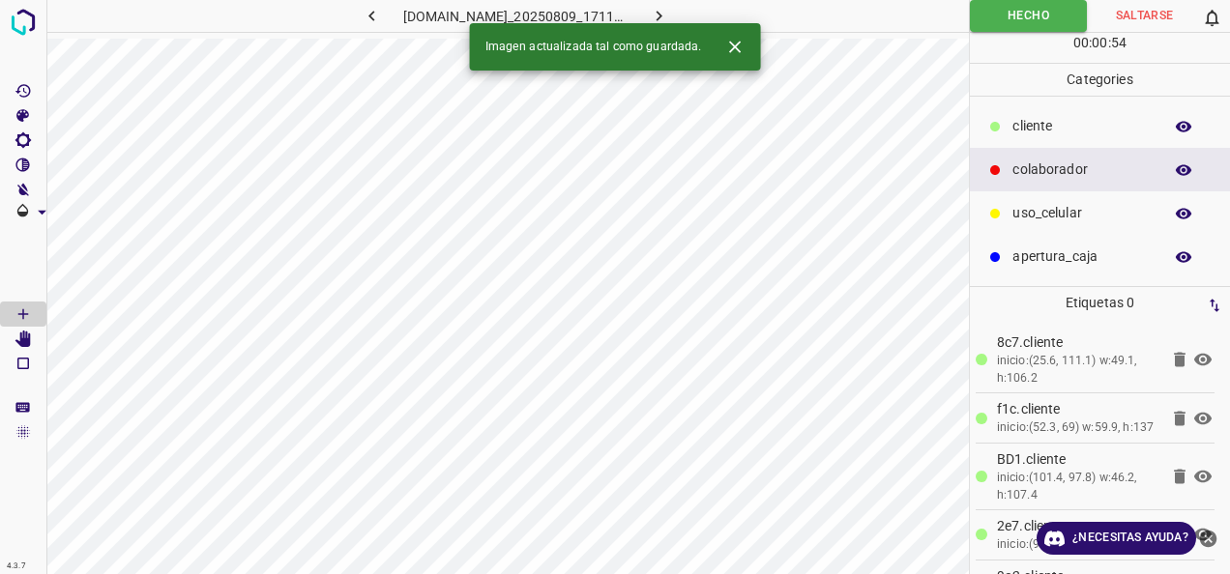
click at [689, 4] on button "button" at bounding box center [658, 16] width 62 height 32
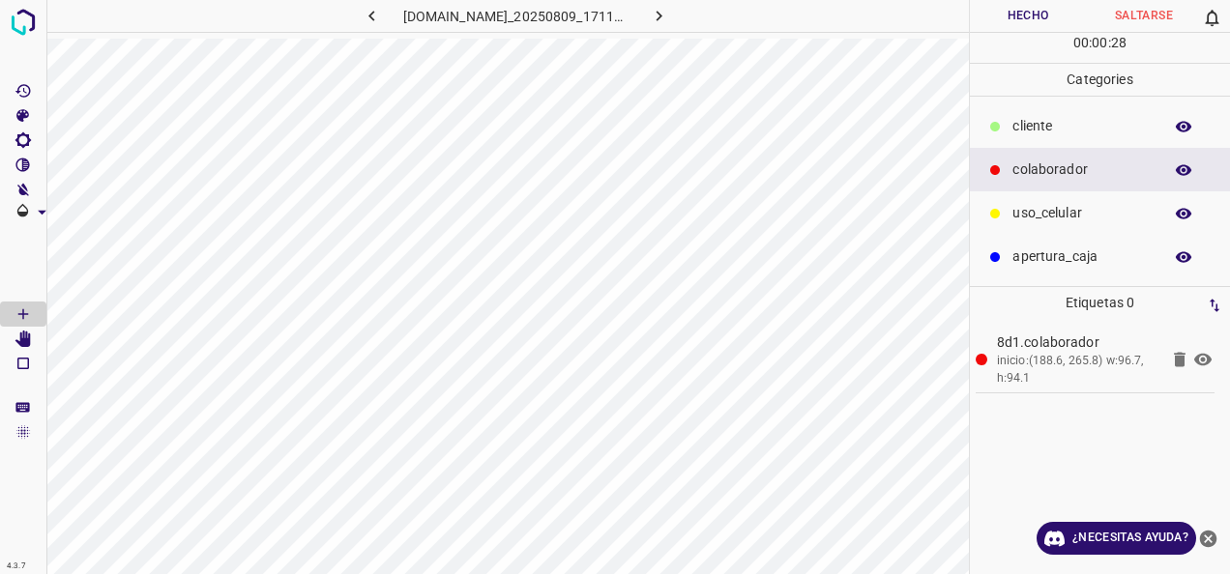
click at [1026, 122] on p "cliente" at bounding box center [1082, 126] width 140 height 20
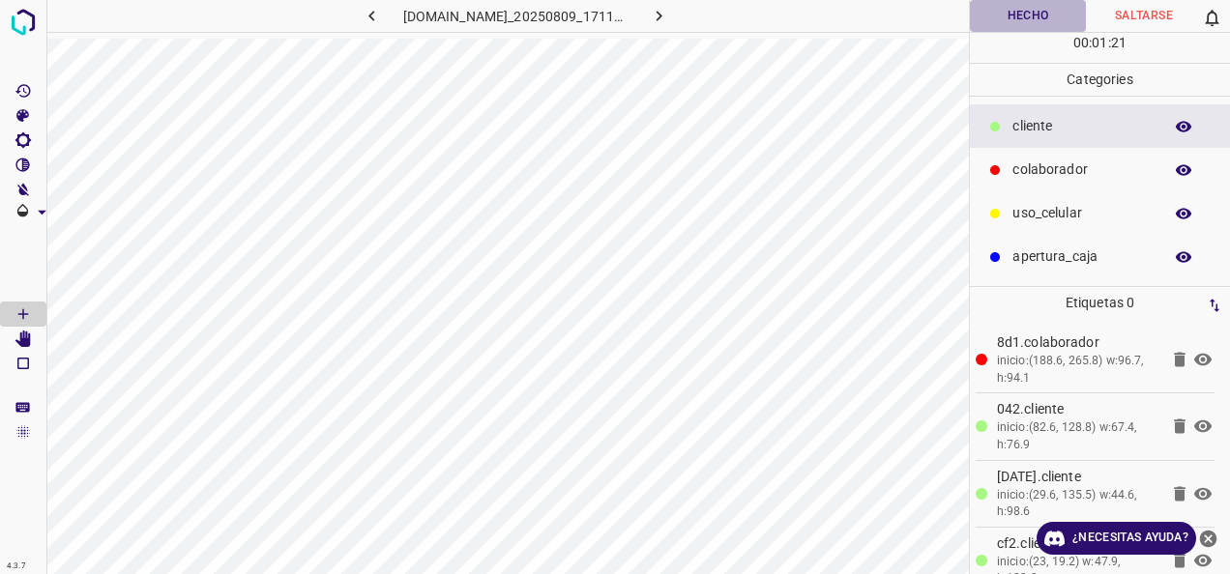
click at [992, 20] on button "Hecho" at bounding box center [1028, 16] width 116 height 32
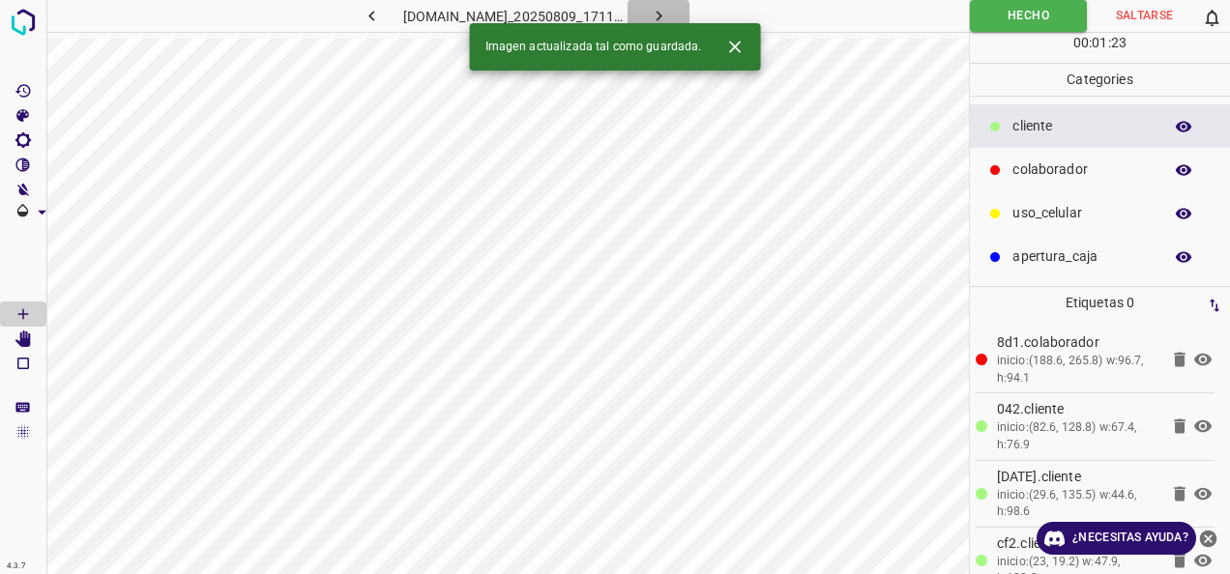
click at [661, 12] on icon "button" at bounding box center [658, 16] width 6 height 11
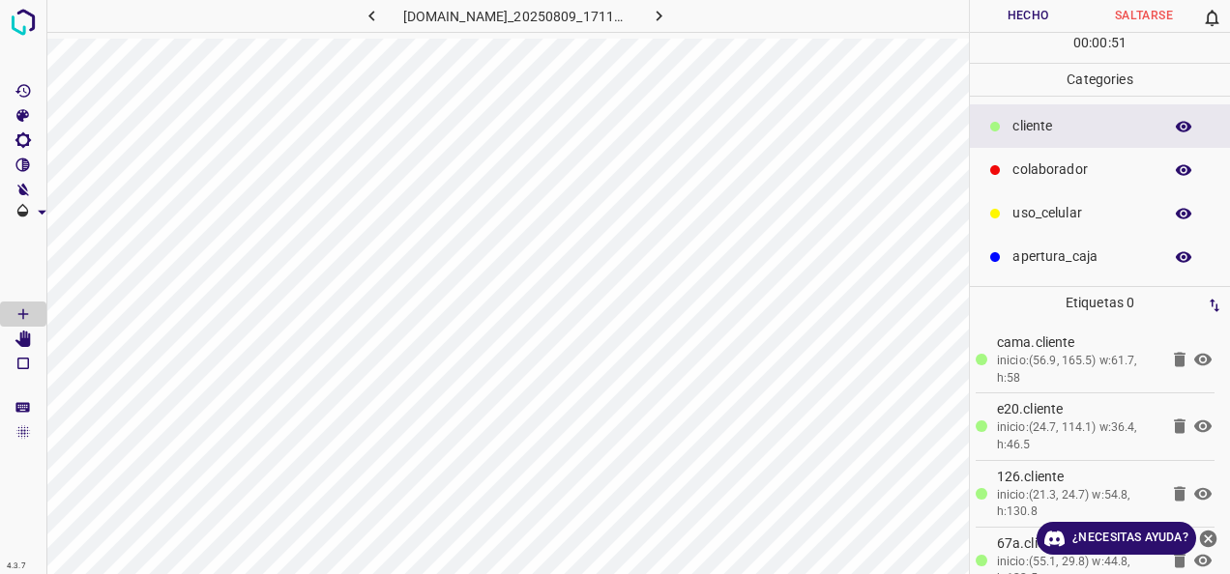
click at [1029, 156] on div "colaborador" at bounding box center [1100, 170] width 260 height 44
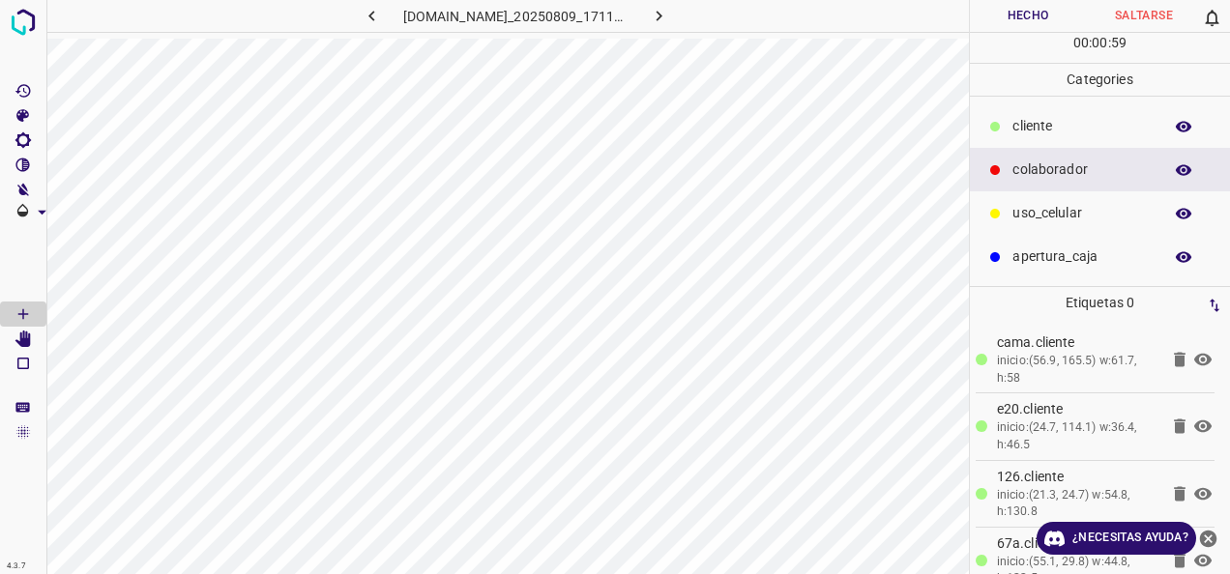
click at [1040, 21] on button "Hecho" at bounding box center [1028, 16] width 116 height 32
click at [1040, 6] on button "Hecho" at bounding box center [1028, 16] width 116 height 32
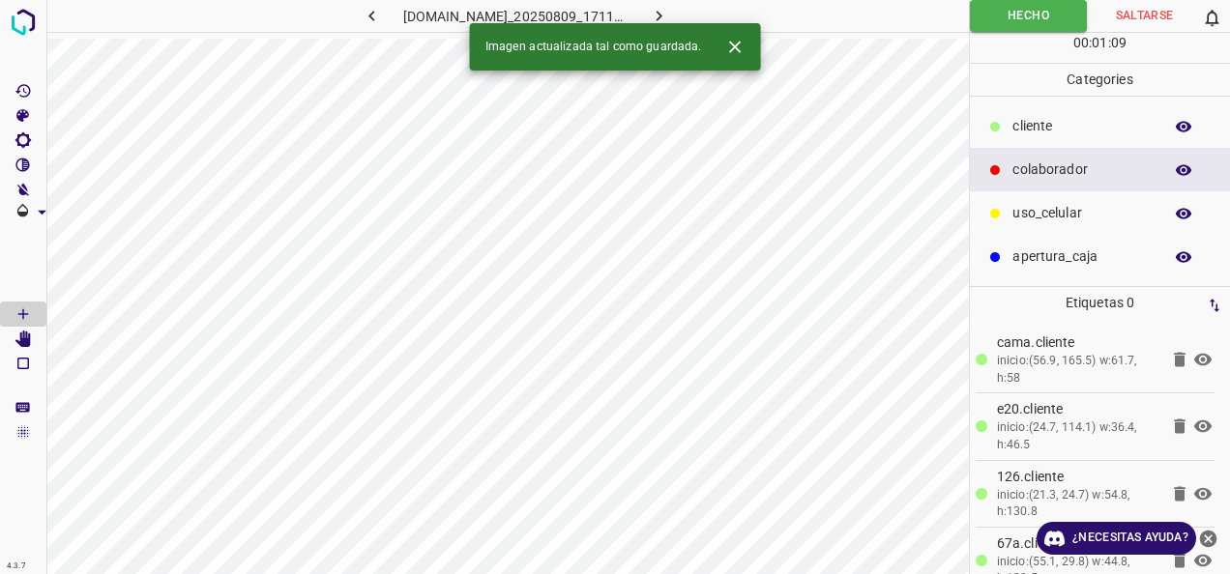
click at [673, 17] on button "button" at bounding box center [658, 16] width 62 height 32
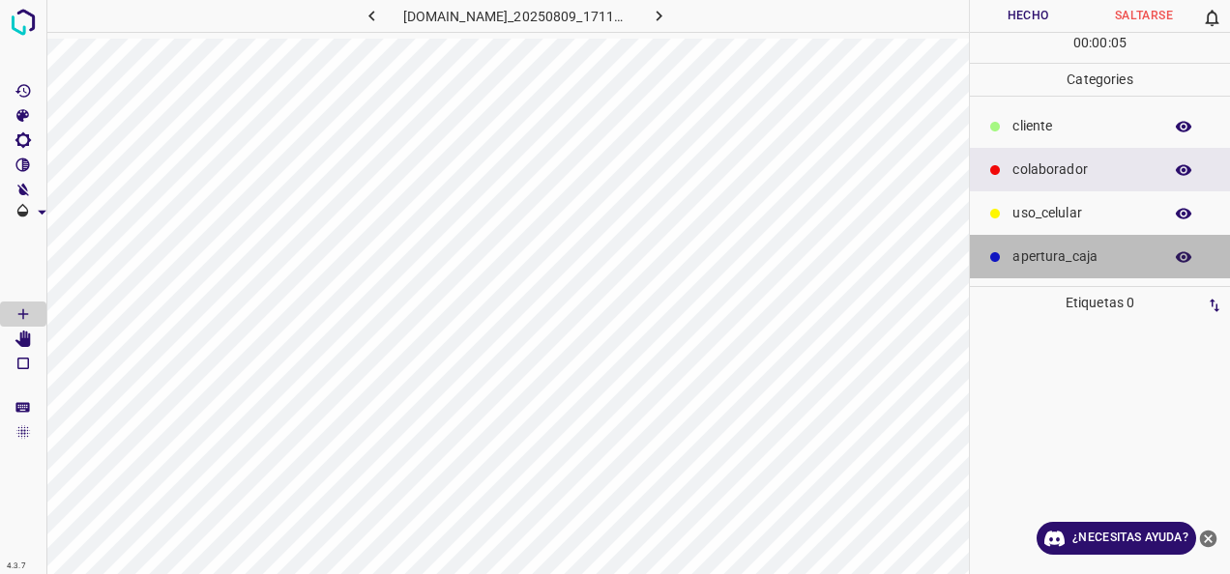
drag, startPoint x: 1046, startPoint y: 261, endPoint x: 979, endPoint y: 275, distance: 68.1
click at [1044, 261] on p "apertura_caja" at bounding box center [1082, 257] width 140 height 20
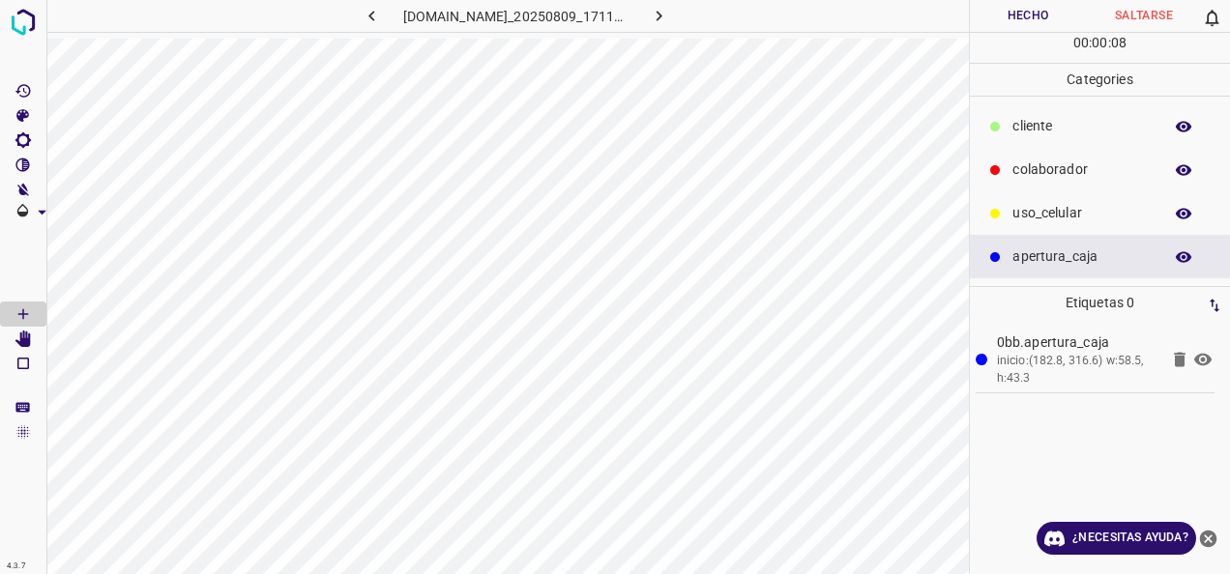
click at [1070, 135] on p "cliente" at bounding box center [1082, 126] width 140 height 20
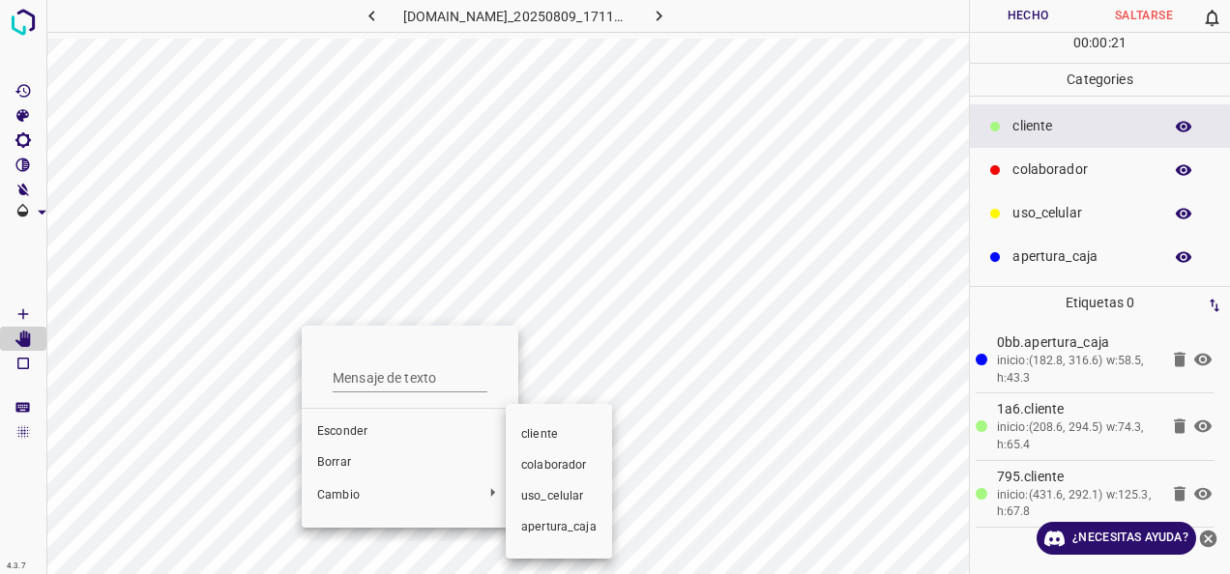
click at [536, 472] on span "colaborador" at bounding box center [558, 465] width 75 height 17
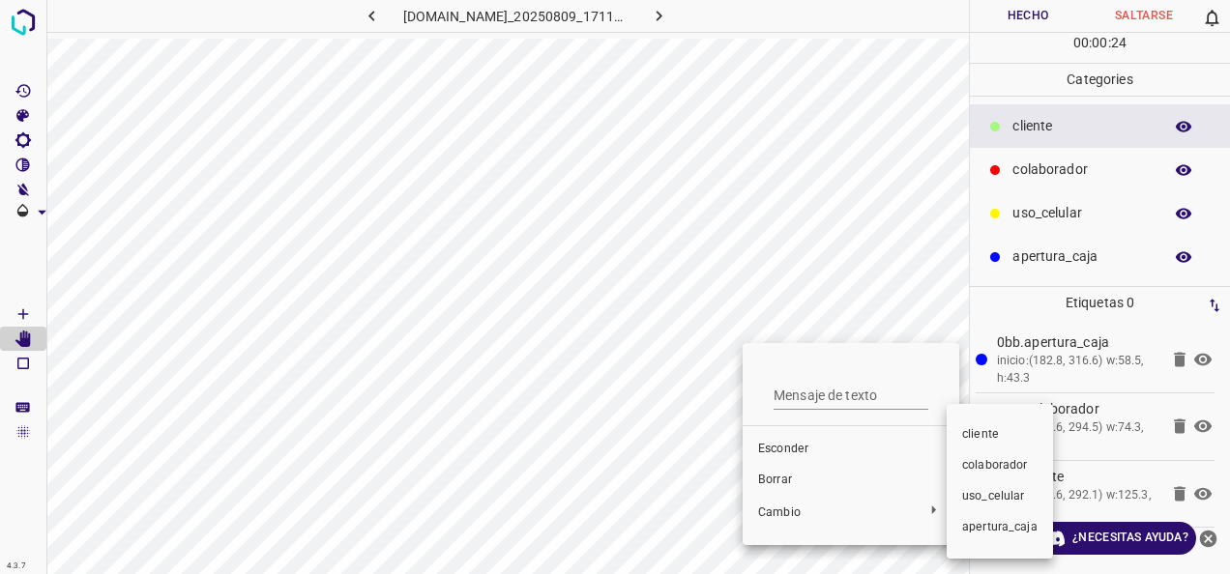
click at [971, 465] on span "colaborador" at bounding box center [999, 465] width 75 height 17
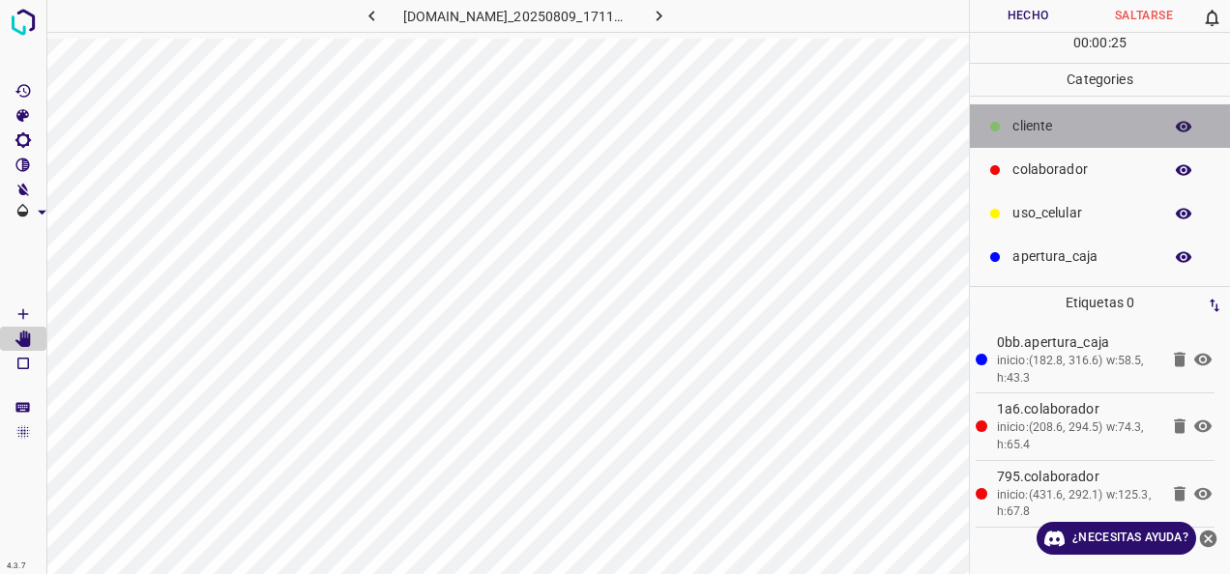
drag, startPoint x: 1046, startPoint y: 122, endPoint x: 992, endPoint y: 155, distance: 63.3
click at [1045, 123] on p "cliente" at bounding box center [1082, 126] width 140 height 20
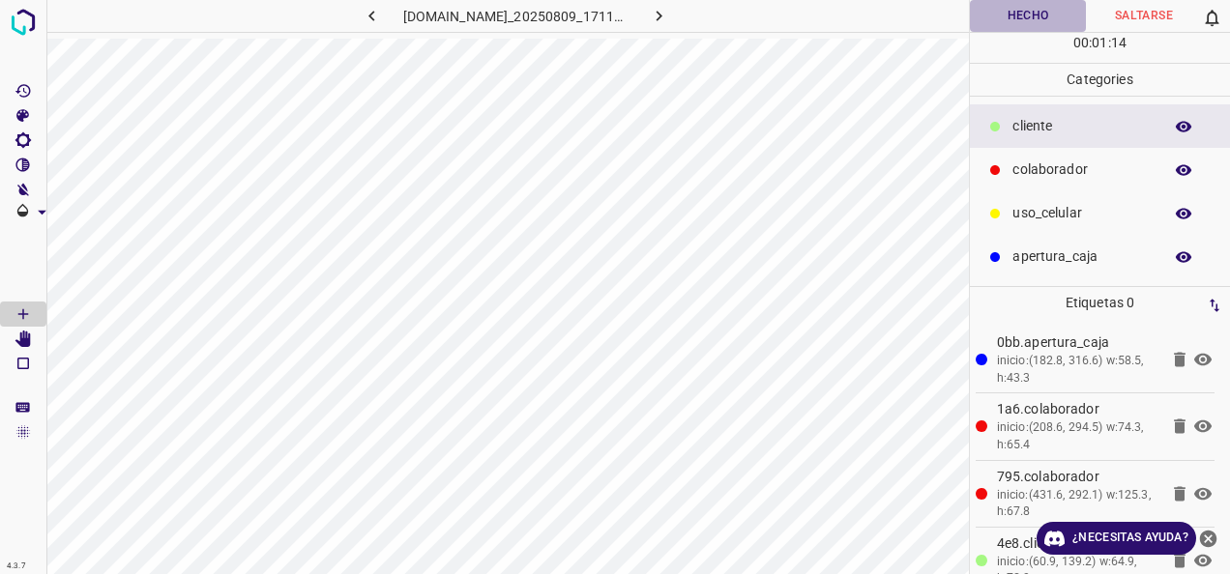
click at [1030, 15] on button "Hecho" at bounding box center [1028, 16] width 116 height 32
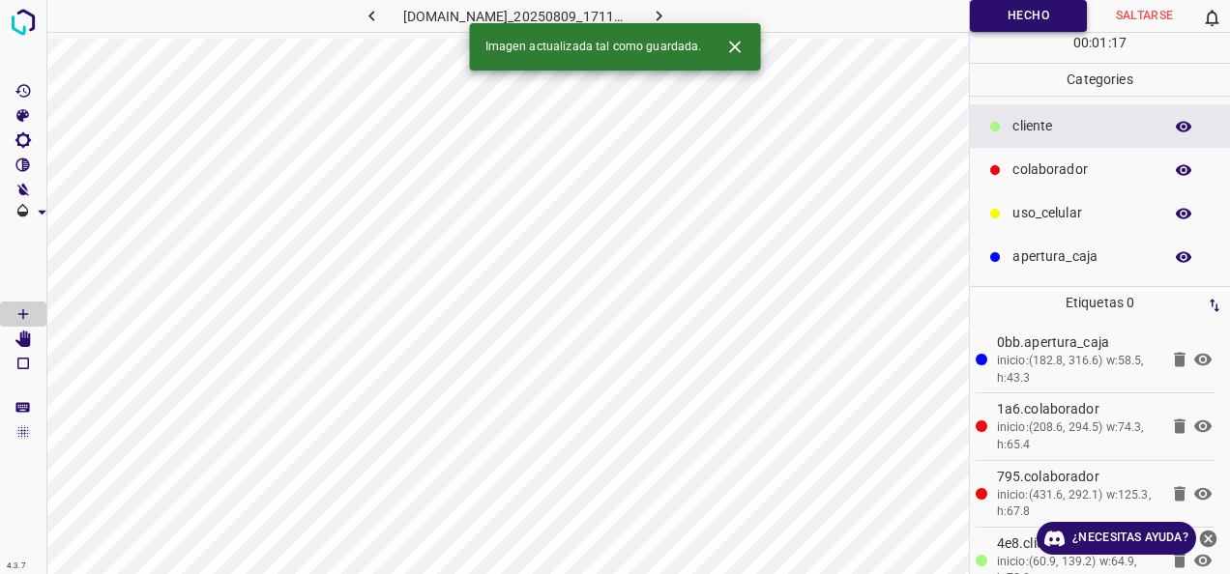
click at [980, 13] on button "Hecho" at bounding box center [1028, 16] width 117 height 32
click at [669, 10] on icon "button" at bounding box center [659, 16] width 20 height 20
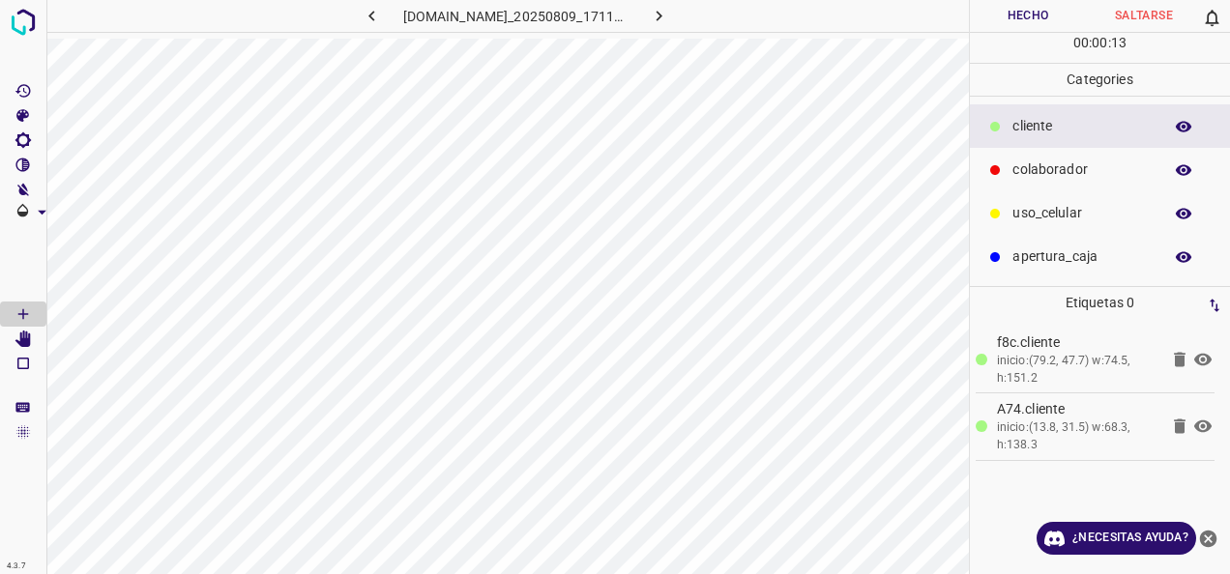
click at [290, 23] on div "810-bch-galerias-metepec.ddns.net_20250809_171105_000001500.jpg" at bounding box center [515, 16] width 450 height 32
click at [1027, 174] on p "colaborador" at bounding box center [1082, 170] width 140 height 20
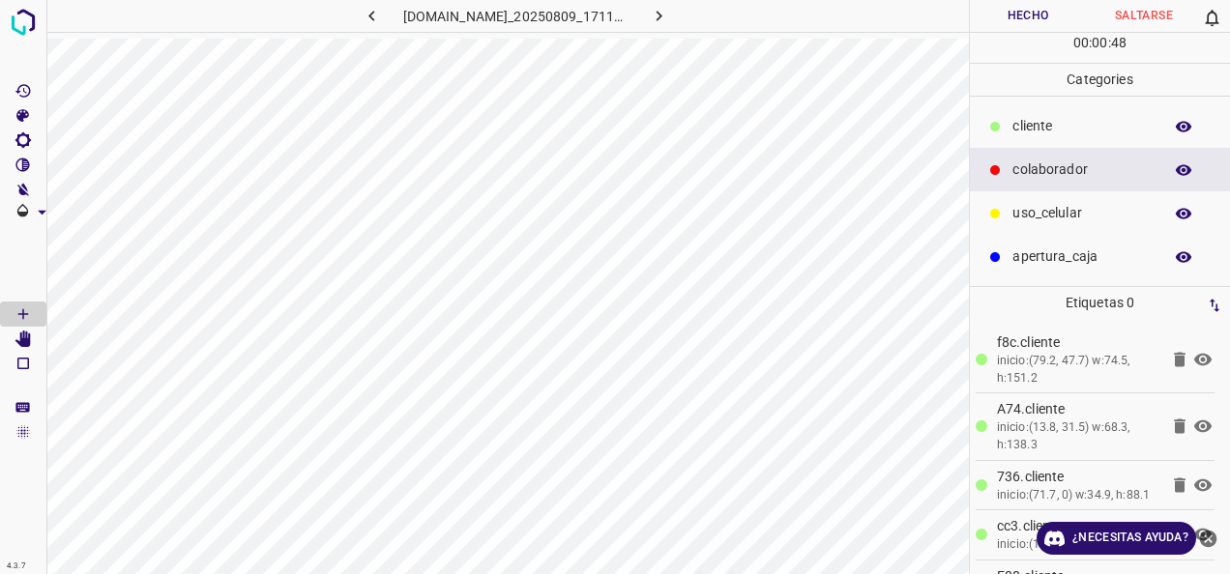
click at [1032, 240] on div "apertura_caja" at bounding box center [1100, 257] width 260 height 44
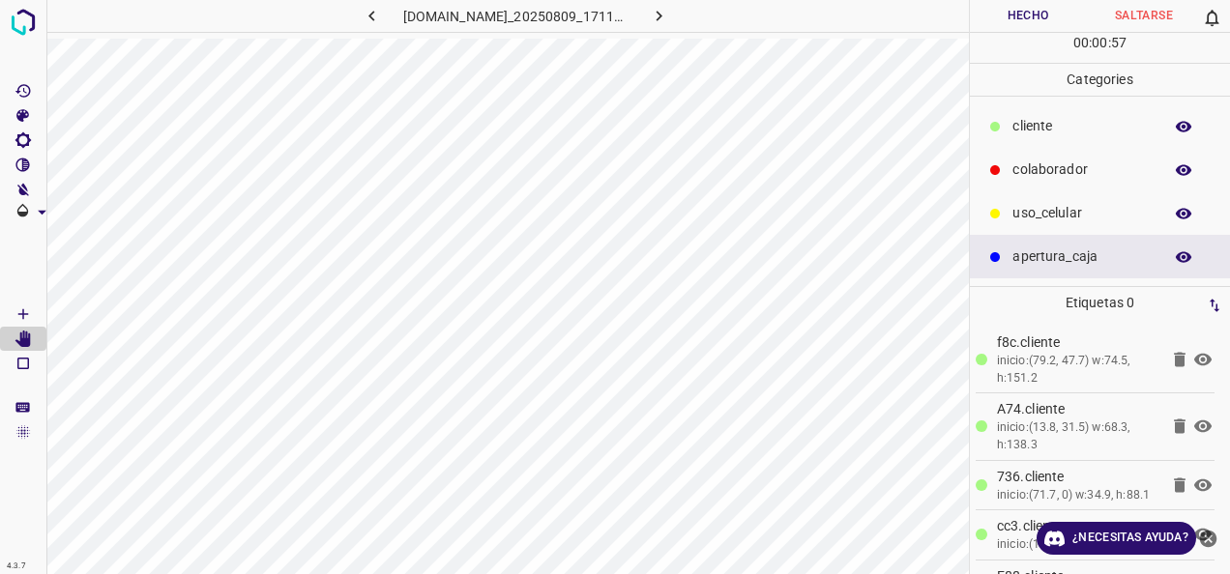
click at [1026, 163] on p "colaborador" at bounding box center [1082, 170] width 140 height 20
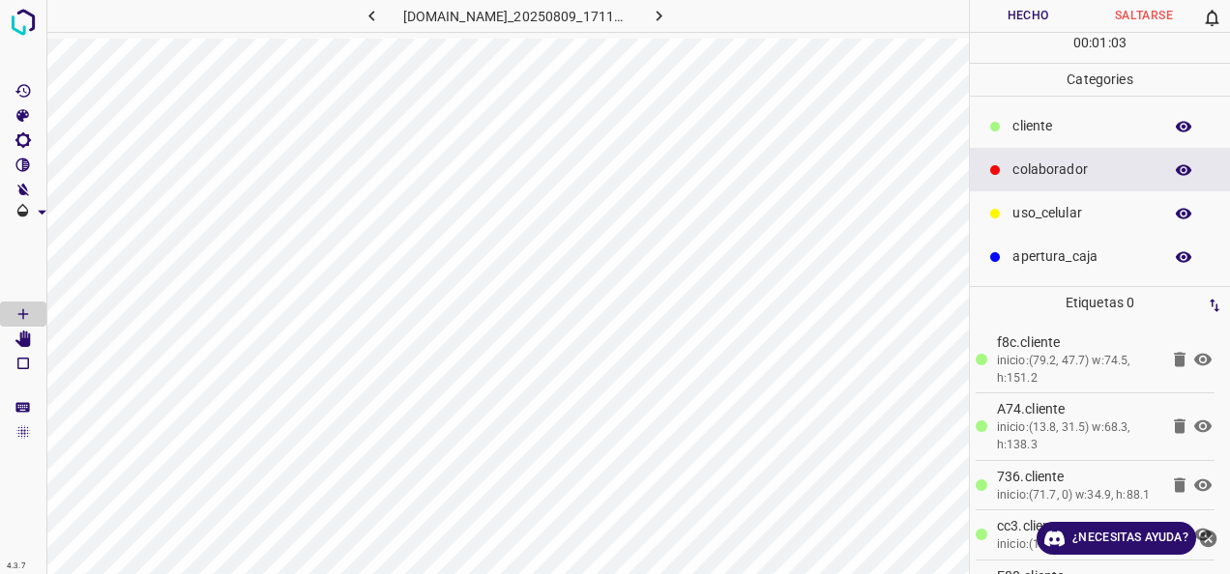
click at [980, 22] on button "Hecho" at bounding box center [1028, 16] width 116 height 32
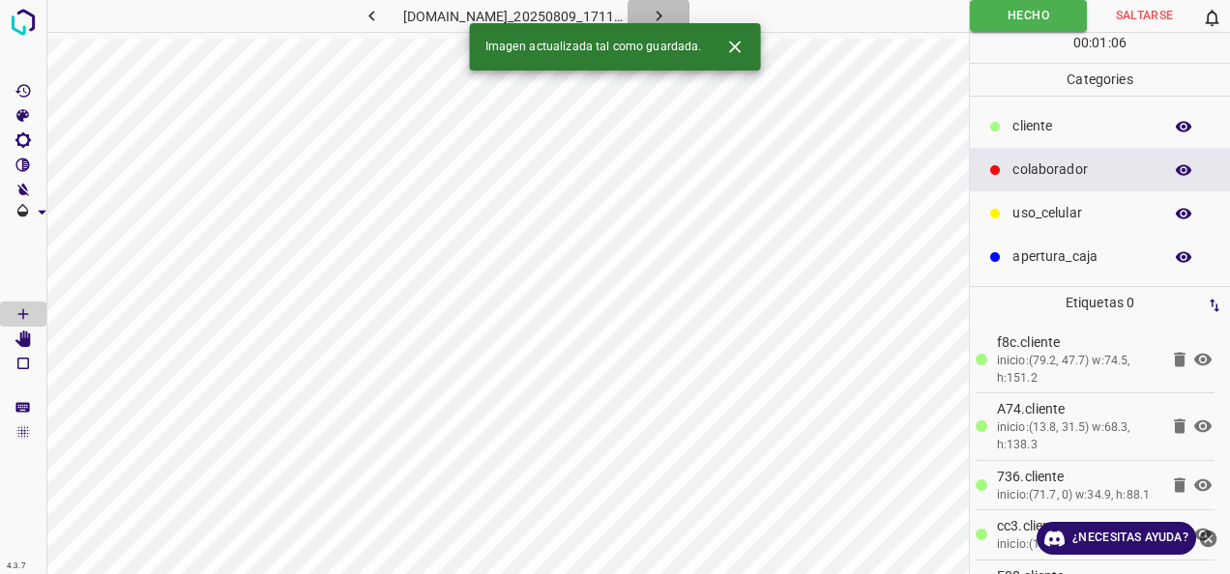
click at [689, 14] on button "button" at bounding box center [658, 16] width 62 height 32
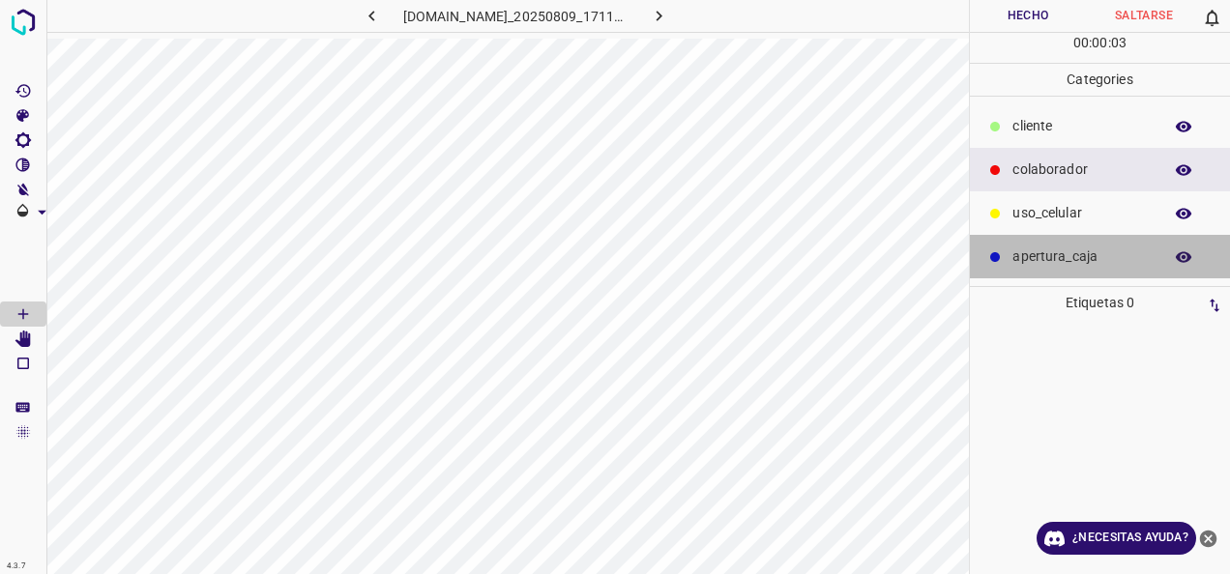
drag, startPoint x: 1073, startPoint y: 249, endPoint x: 1005, endPoint y: 288, distance: 77.9
click at [1069, 256] on p "apertura_caja" at bounding box center [1082, 257] width 140 height 20
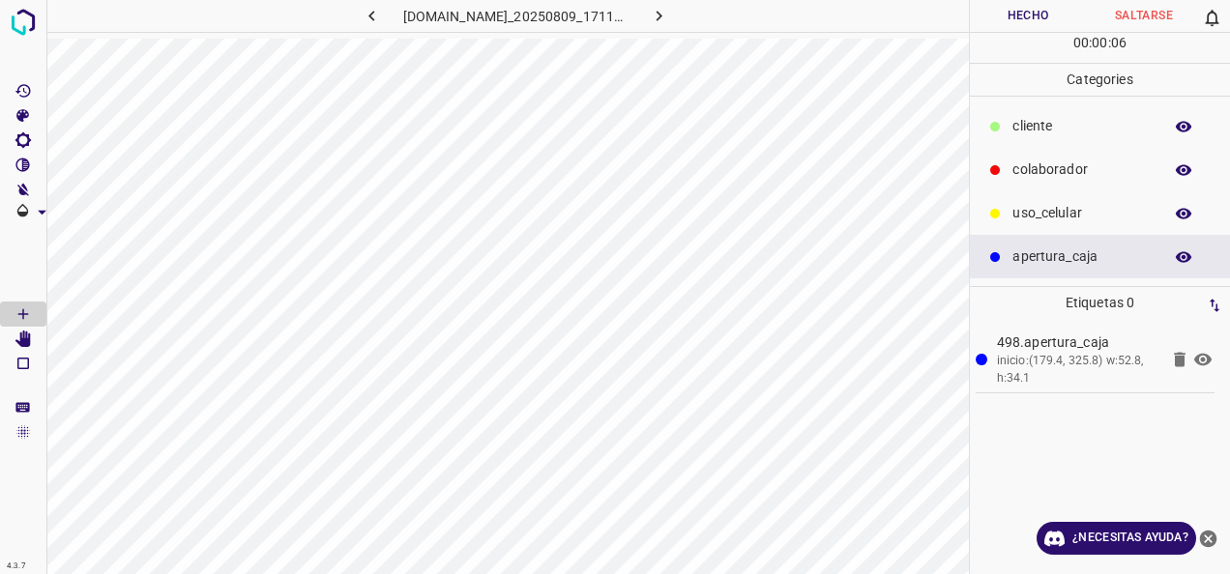
click at [1076, 175] on p "colaborador" at bounding box center [1082, 170] width 140 height 20
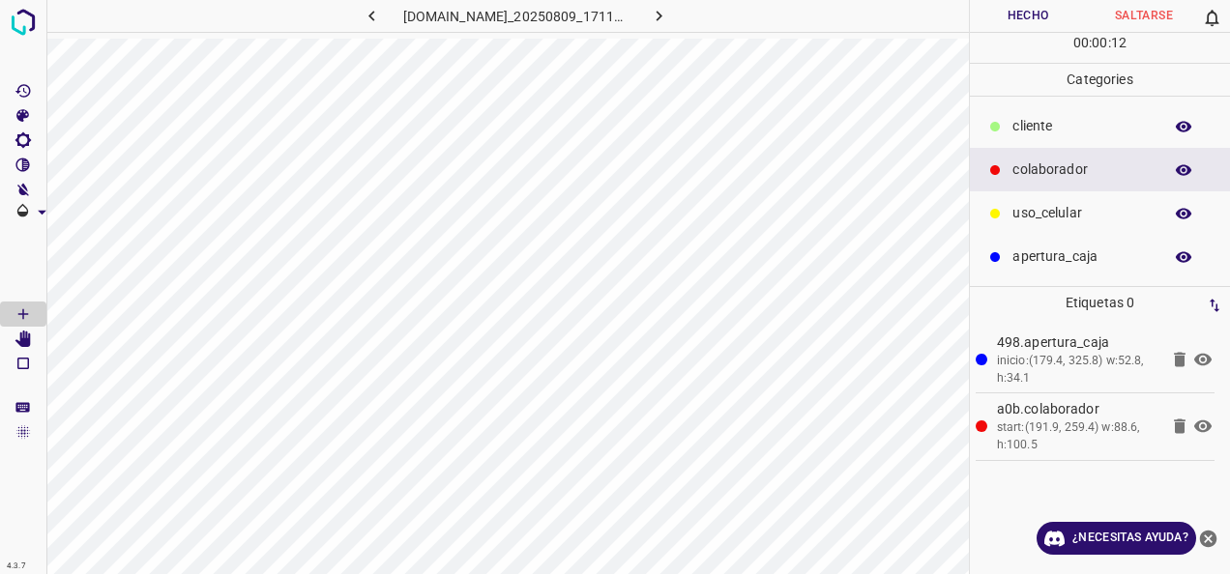
click at [1048, 111] on div "cliente" at bounding box center [1100, 126] width 260 height 44
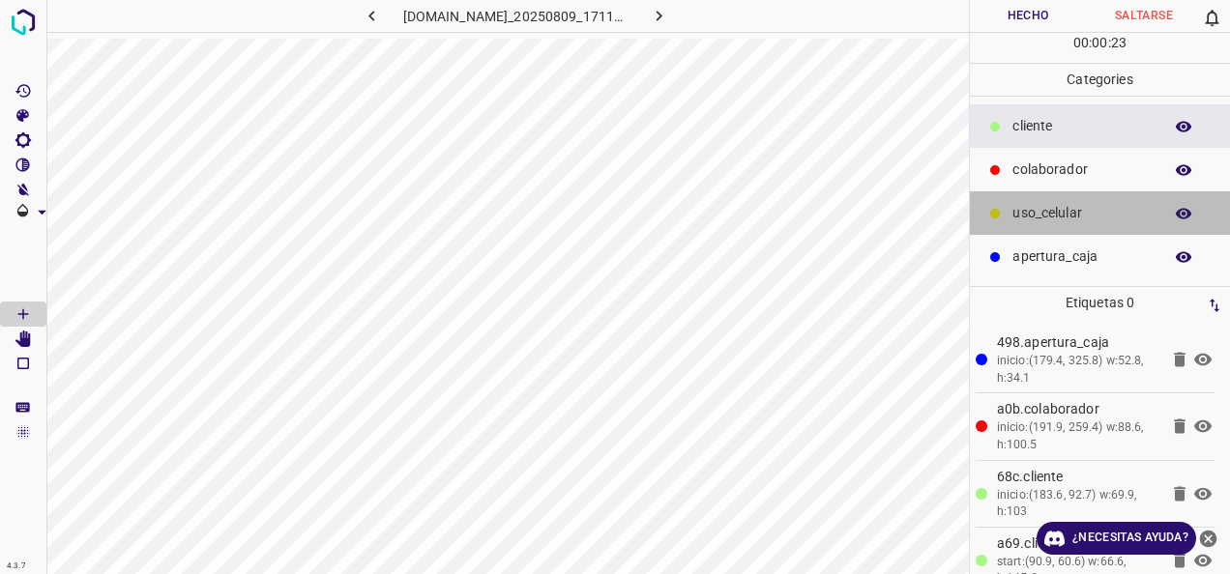
drag, startPoint x: 1093, startPoint y: 218, endPoint x: 998, endPoint y: 218, distance: 95.7
click at [1088, 216] on p "uso_celular" at bounding box center [1082, 213] width 140 height 20
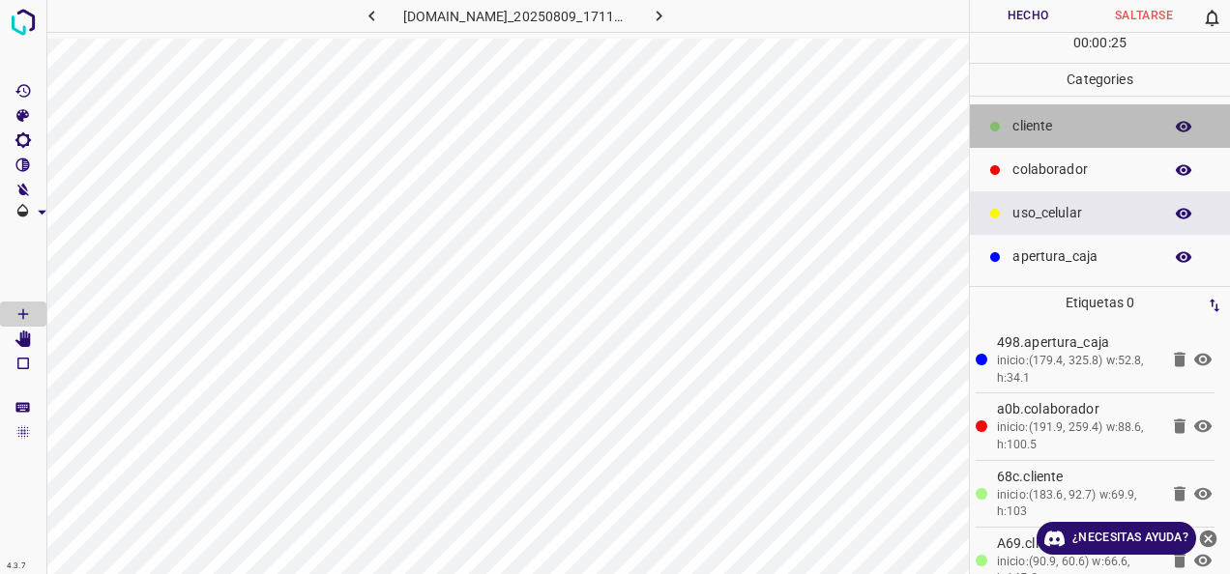
click at [1046, 124] on p "cliente" at bounding box center [1082, 126] width 140 height 20
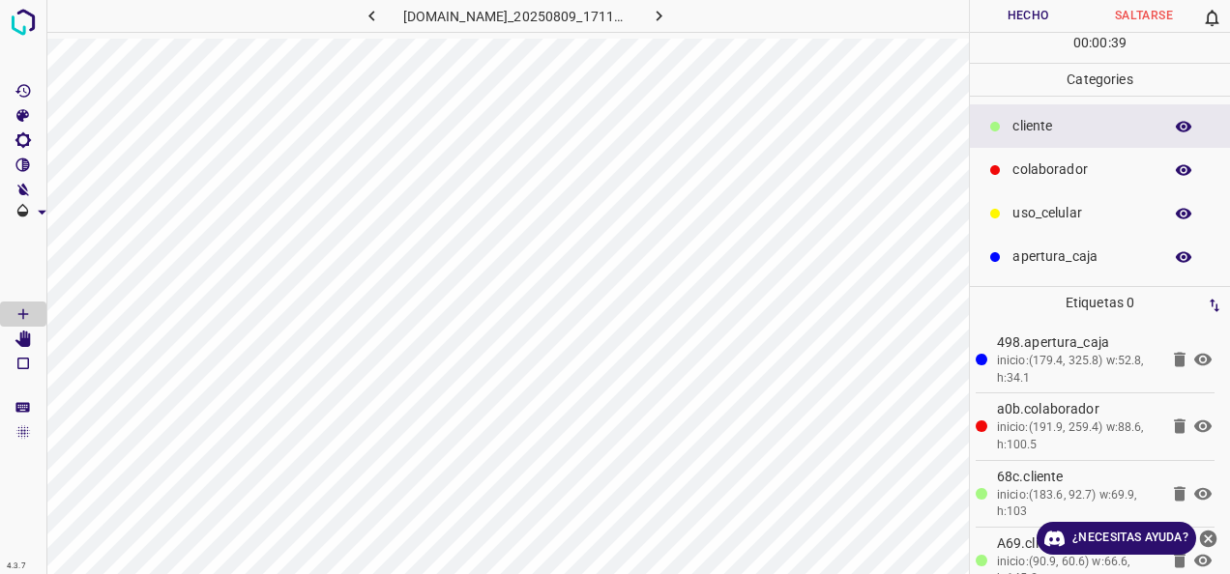
click at [457, 573] on html "4.3.7 810-bch-galerias-metepec.ddns.net_20250809_171105_000001590.jpg Hecho Sal…" at bounding box center [615, 287] width 1230 height 574
click at [1016, 20] on button "Hecho" at bounding box center [1028, 16] width 116 height 32
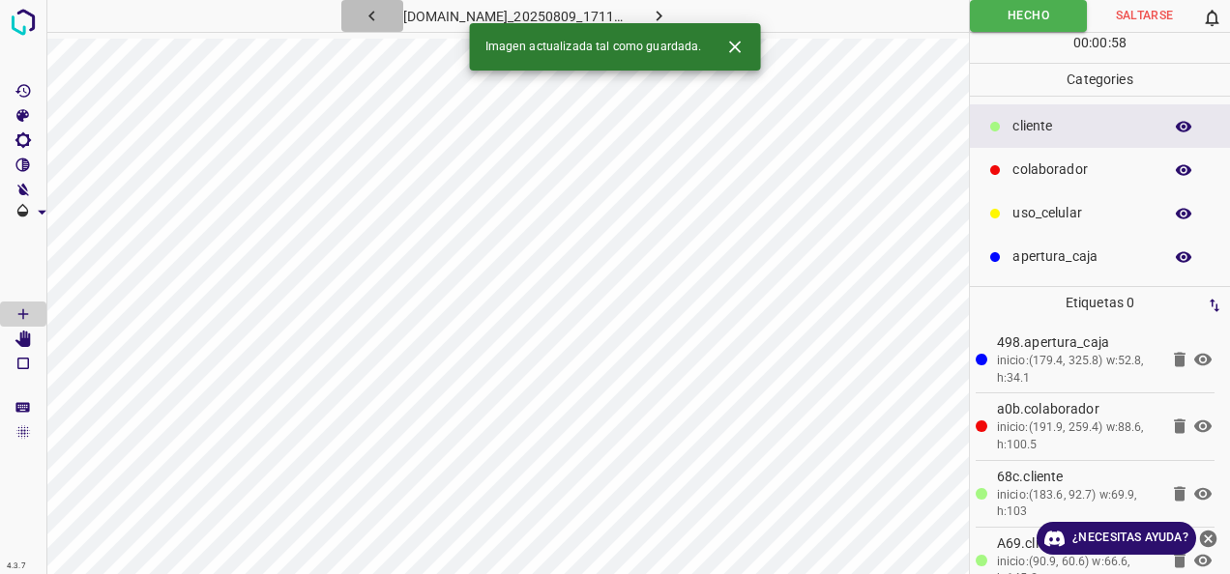
click at [362, 23] on icon "button" at bounding box center [372, 16] width 20 height 20
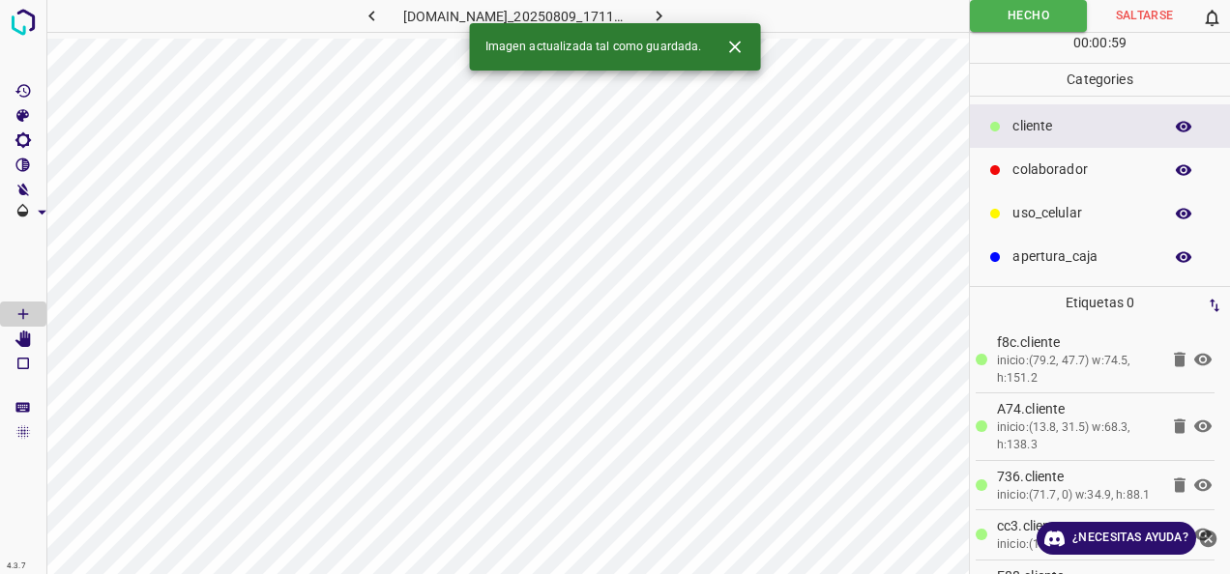
click at [669, 10] on icon "button" at bounding box center [659, 16] width 20 height 20
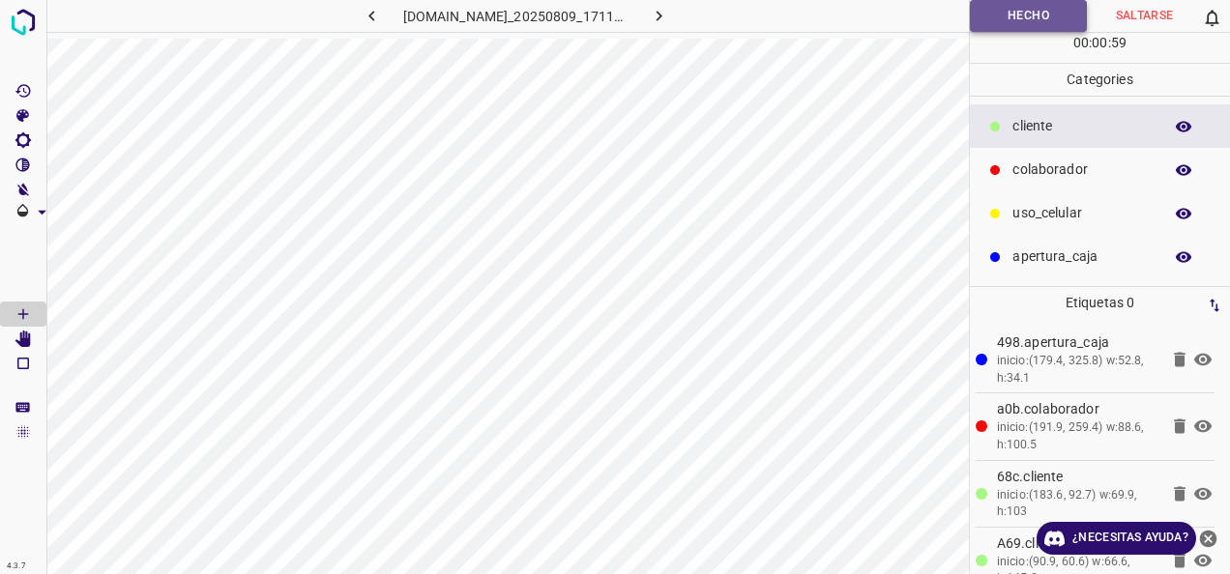
click at [1025, 14] on button "Hecho" at bounding box center [1028, 16] width 117 height 32
click at [661, 13] on icon "button" at bounding box center [658, 16] width 6 height 11
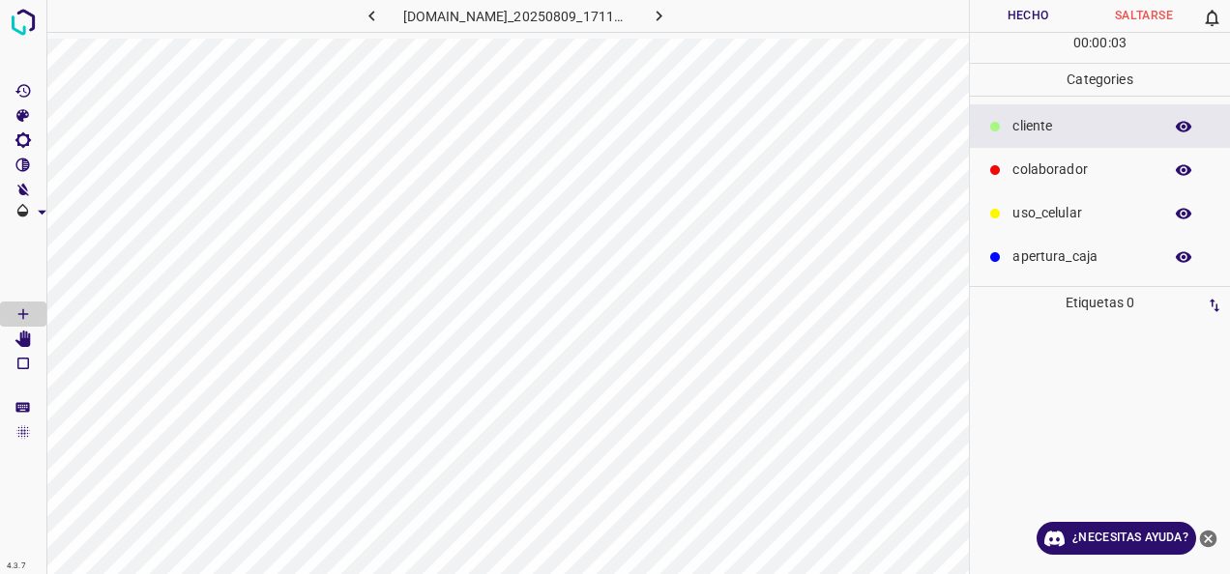
click at [1064, 203] on p "uso_celular" at bounding box center [1082, 213] width 140 height 20
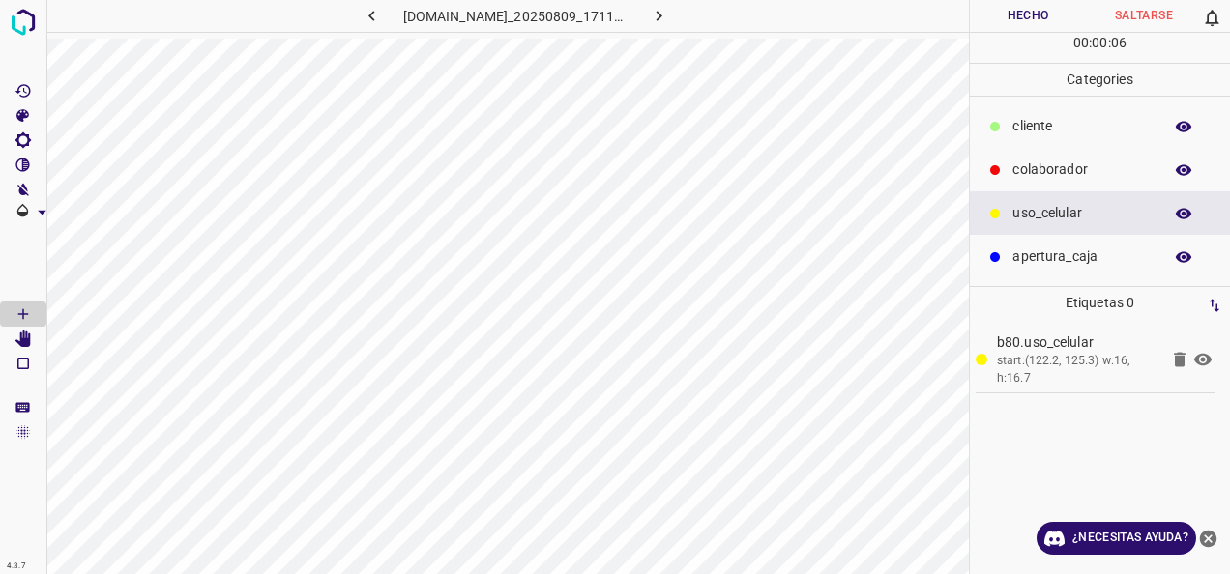
drag, startPoint x: 1079, startPoint y: 135, endPoint x: 1067, endPoint y: 135, distance: 11.6
click at [1079, 135] on div "cliente" at bounding box center [1100, 126] width 260 height 44
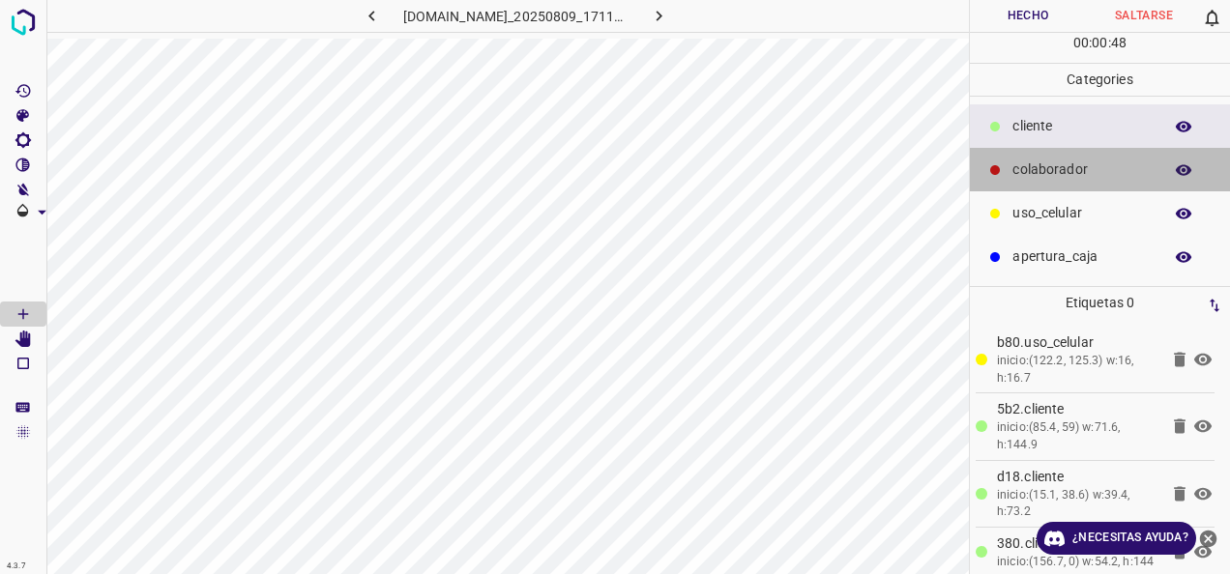
click at [1030, 160] on p "colaborador" at bounding box center [1082, 170] width 140 height 20
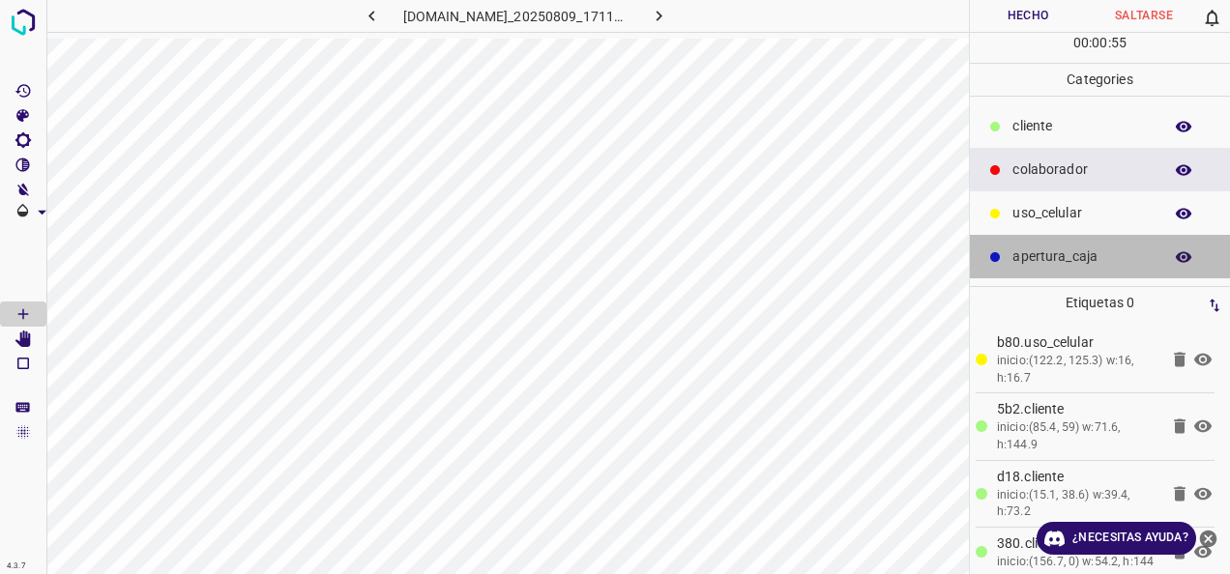
click at [1042, 277] on div "apertura_caja" at bounding box center [1100, 257] width 260 height 44
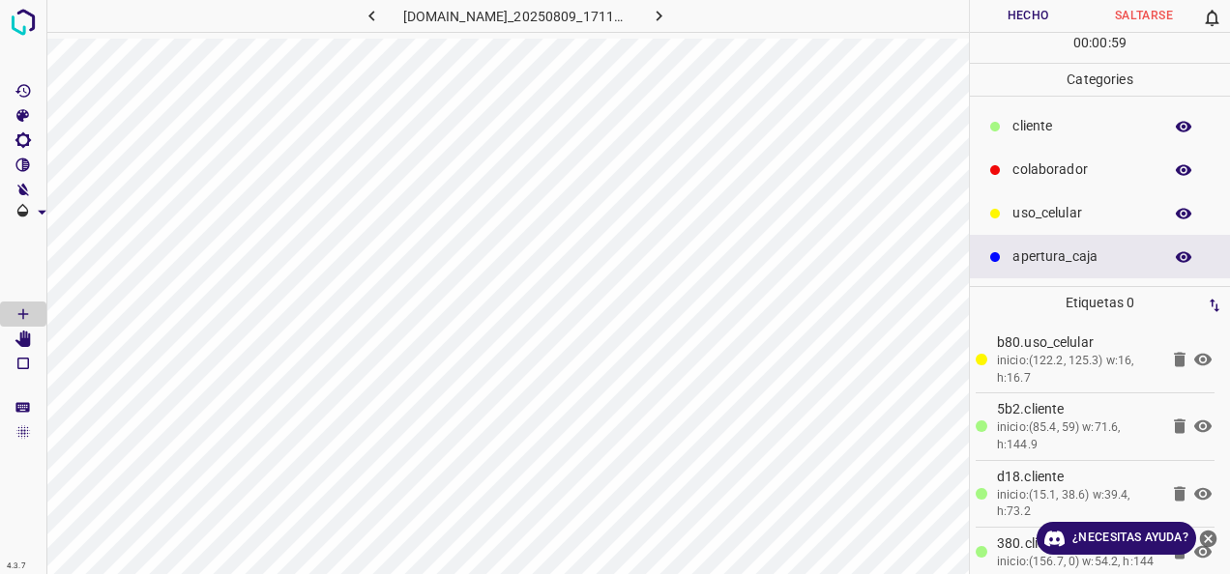
click at [1042, 25] on button "Hecho" at bounding box center [1028, 16] width 116 height 32
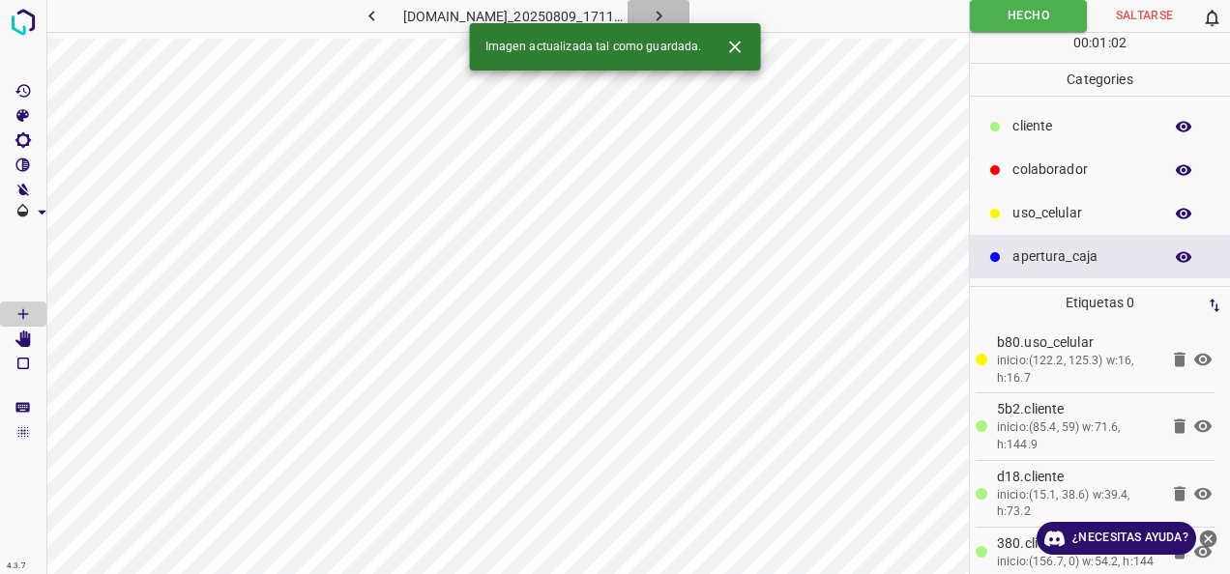
click at [689, 13] on button "button" at bounding box center [658, 16] width 62 height 32
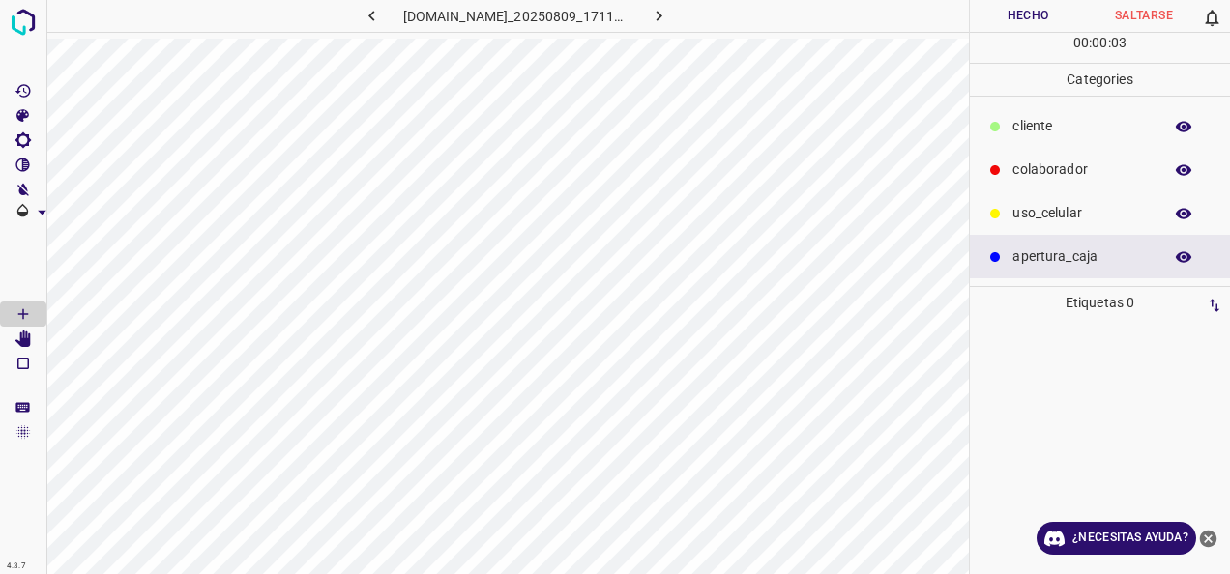
click at [1088, 120] on p "cliente" at bounding box center [1082, 126] width 140 height 20
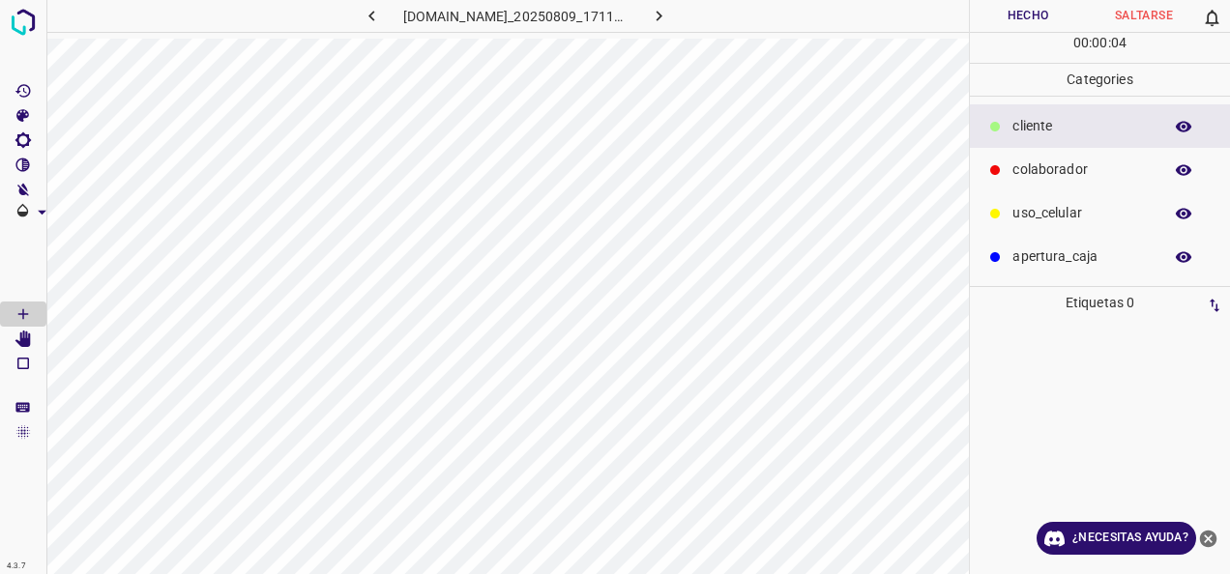
click at [1081, 154] on div "colaborador" at bounding box center [1100, 170] width 260 height 44
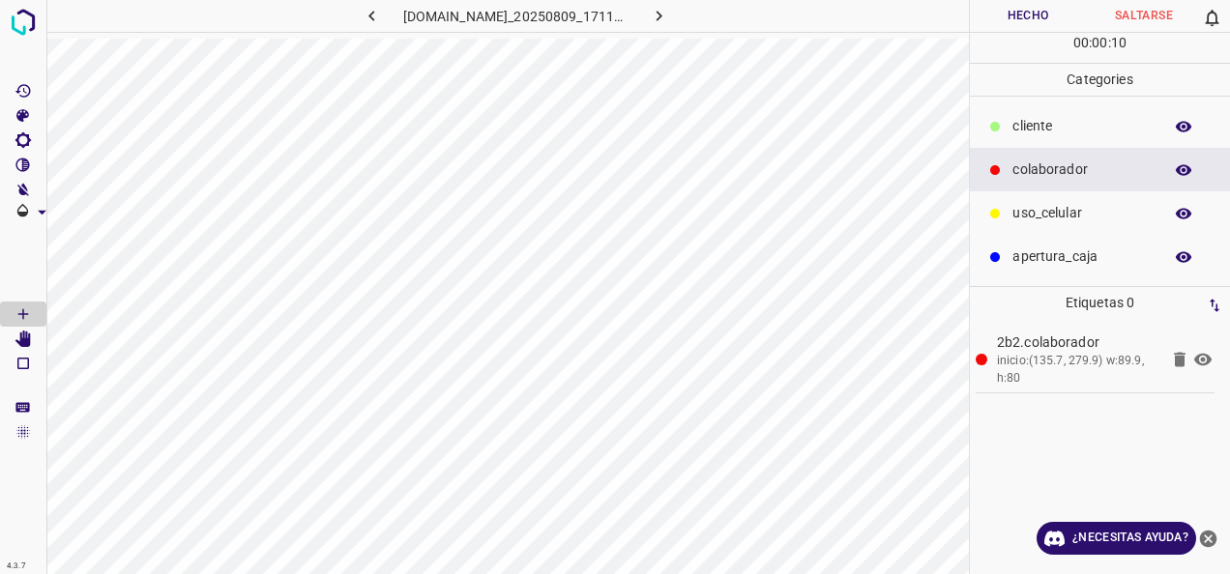
click at [1036, 142] on div "cliente" at bounding box center [1100, 126] width 260 height 44
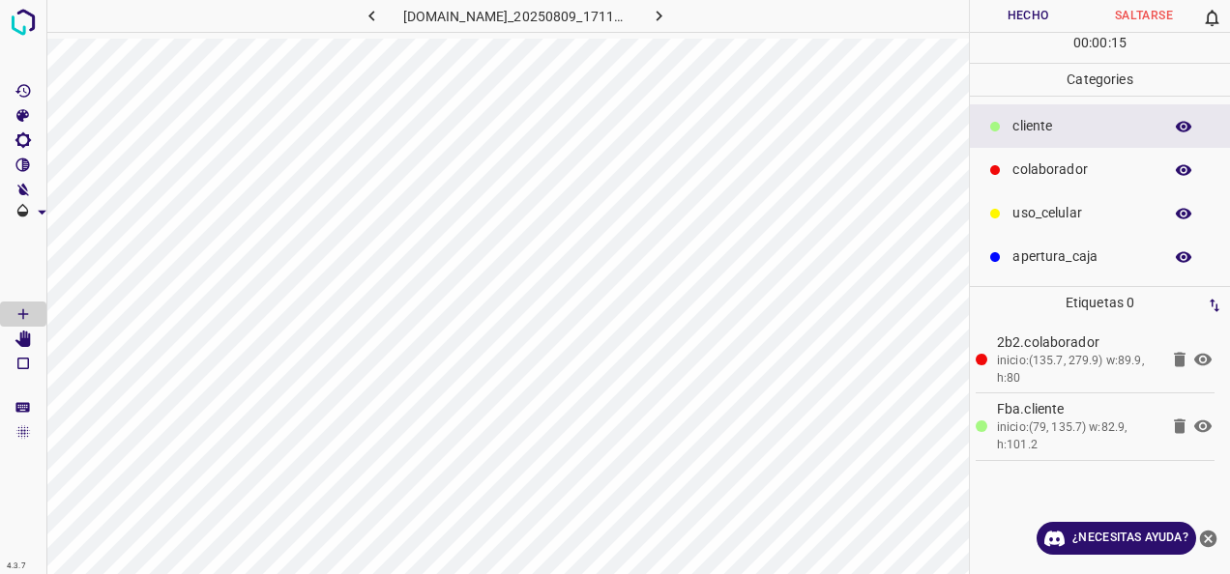
drag, startPoint x: 1042, startPoint y: 213, endPoint x: 972, endPoint y: 227, distance: 71.1
click at [1042, 212] on p "uso_celular" at bounding box center [1082, 213] width 140 height 20
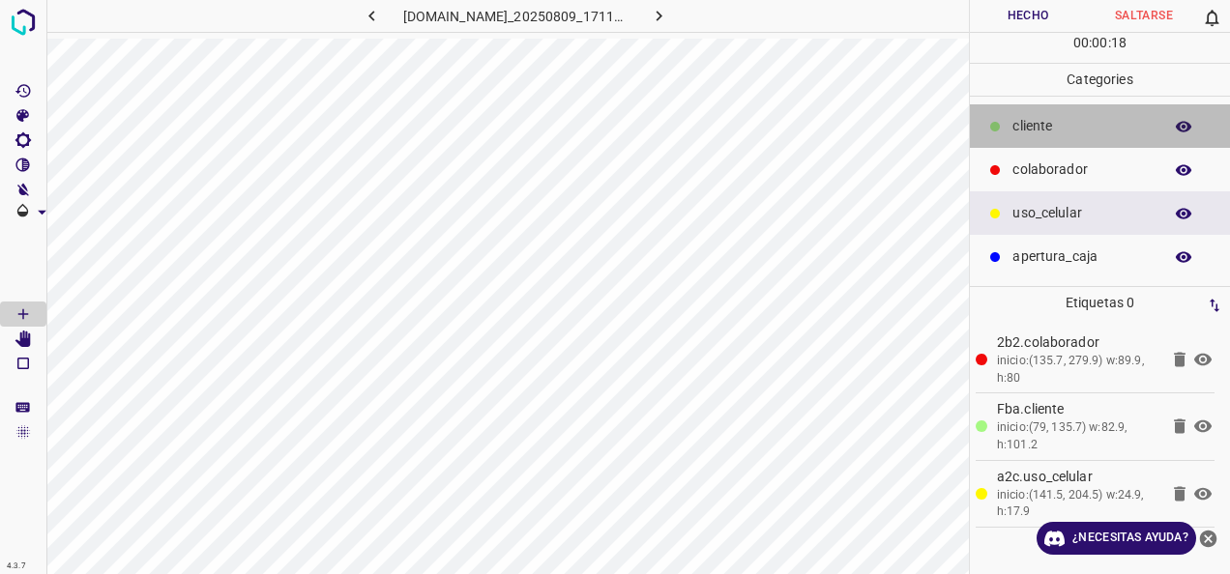
drag, startPoint x: 1045, startPoint y: 126, endPoint x: 990, endPoint y: 137, distance: 56.3
click at [1045, 125] on p "cliente" at bounding box center [1082, 126] width 140 height 20
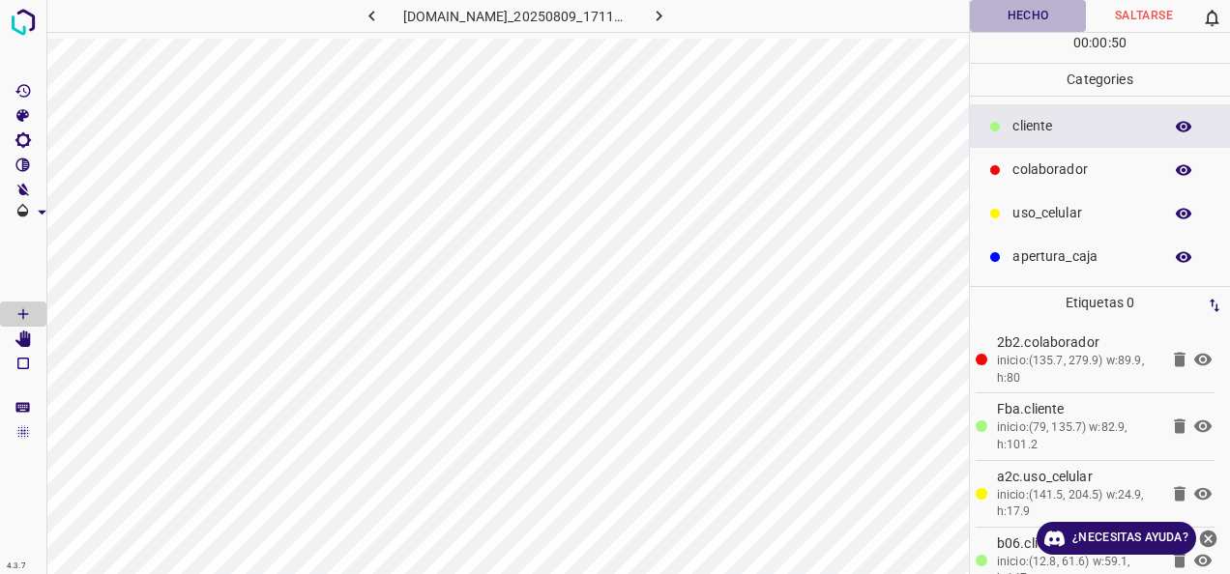
click at [1001, 19] on button "Hecho" at bounding box center [1028, 16] width 116 height 32
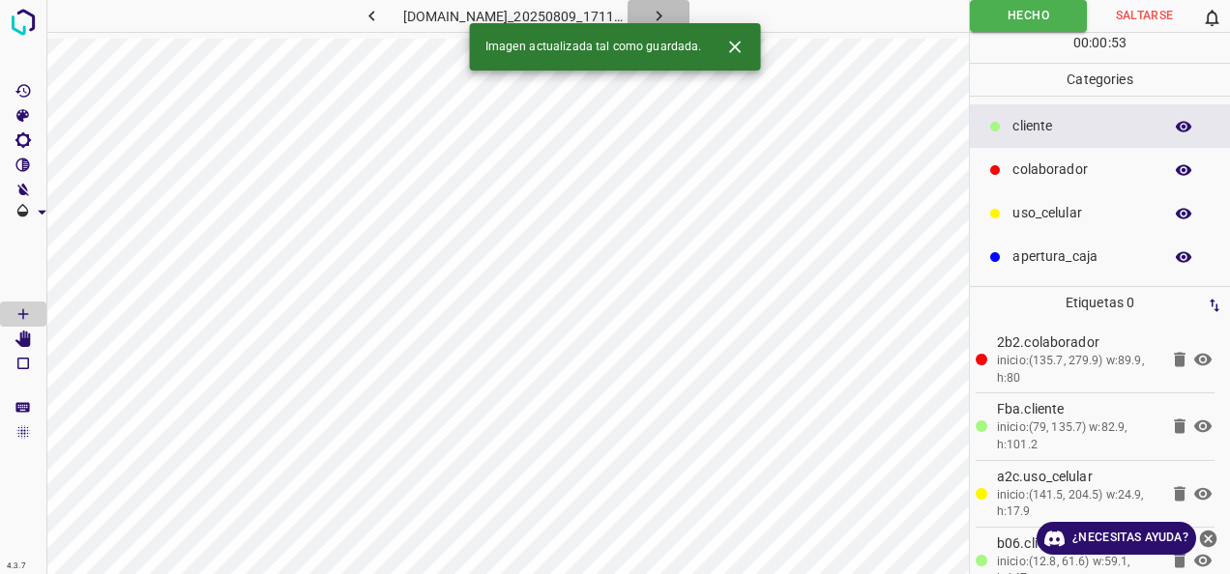
click at [689, 11] on button "button" at bounding box center [658, 16] width 62 height 32
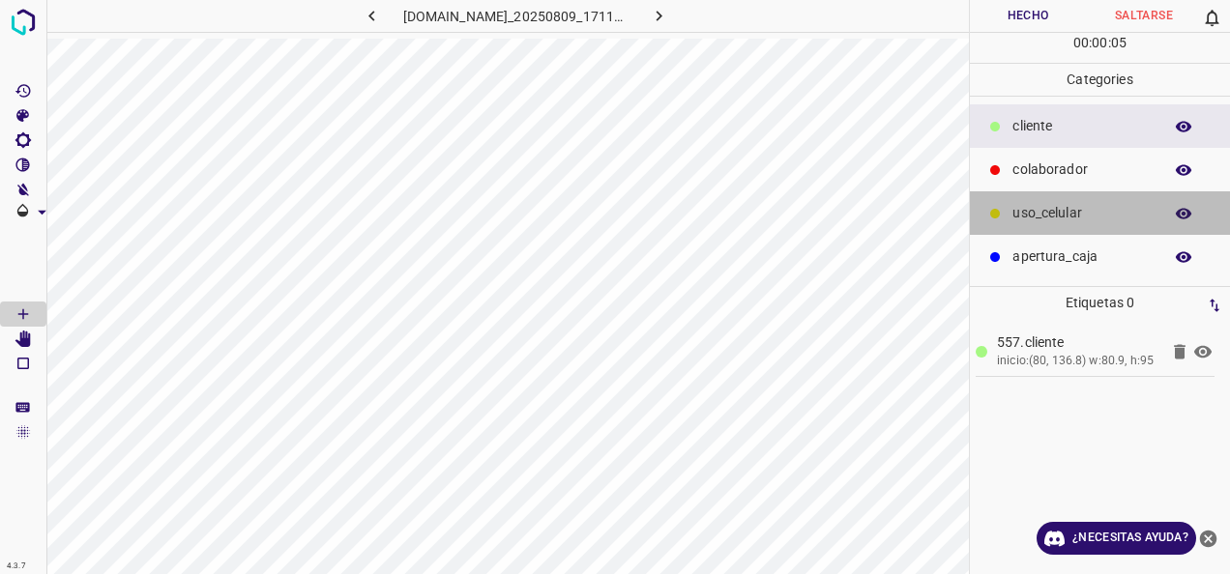
click at [1058, 228] on div "uso_celular" at bounding box center [1100, 213] width 260 height 44
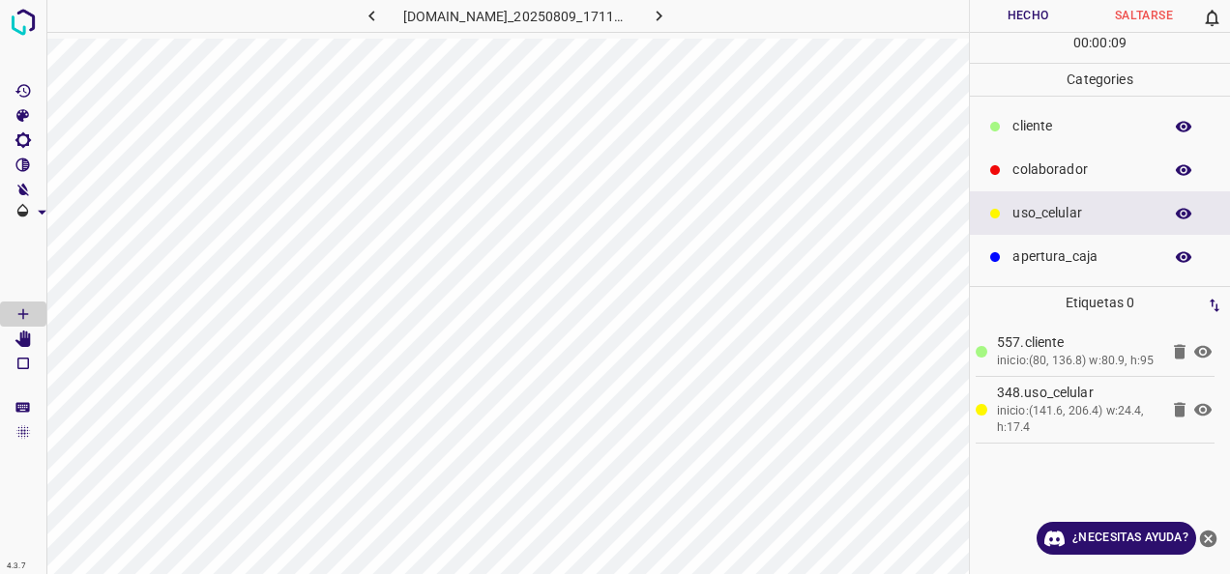
drag, startPoint x: 1007, startPoint y: 118, endPoint x: 972, endPoint y: 169, distance: 61.9
click at [1007, 118] on div "cliente" at bounding box center [1100, 126] width 260 height 44
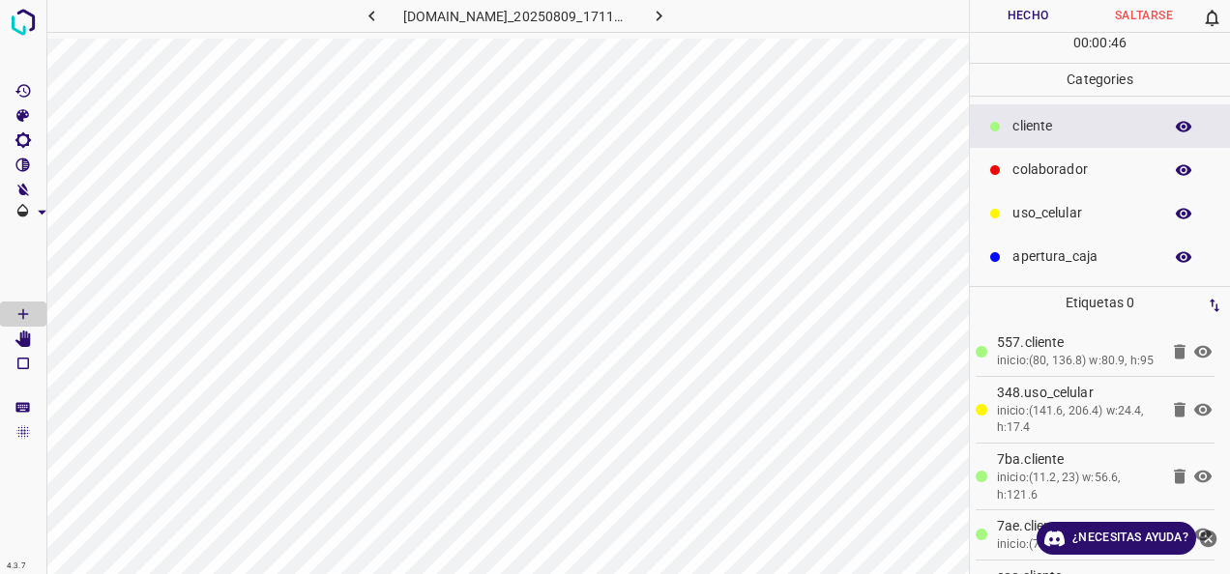
drag, startPoint x: 1083, startPoint y: 170, endPoint x: 996, endPoint y: 156, distance: 88.2
click at [1063, 166] on p "colaborador" at bounding box center [1082, 170] width 140 height 20
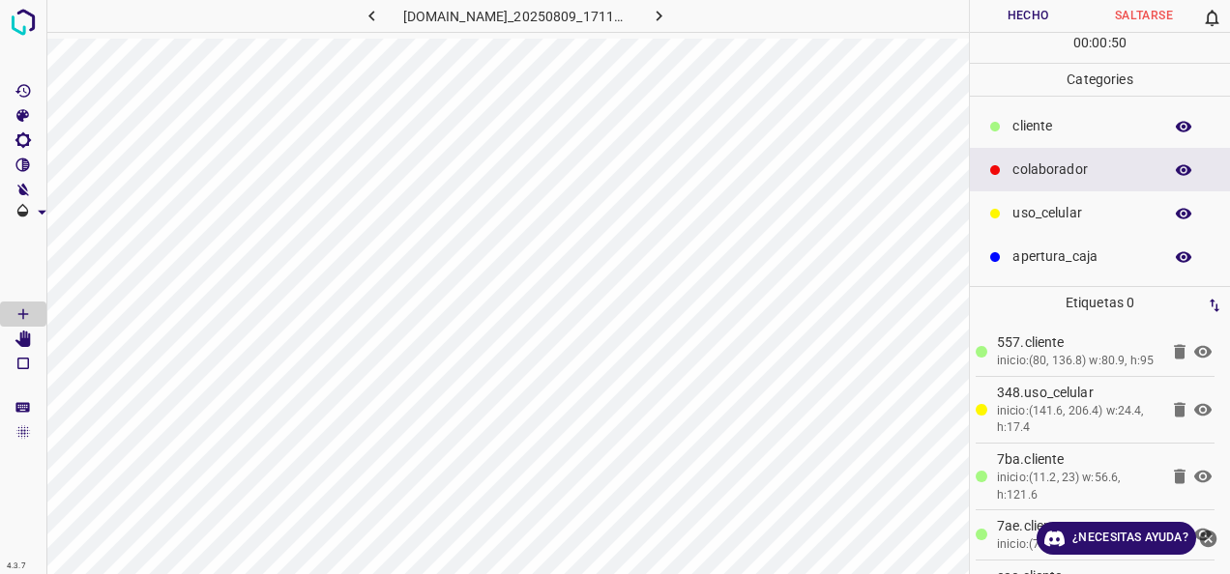
click at [1009, 19] on button "Hecho" at bounding box center [1028, 16] width 116 height 32
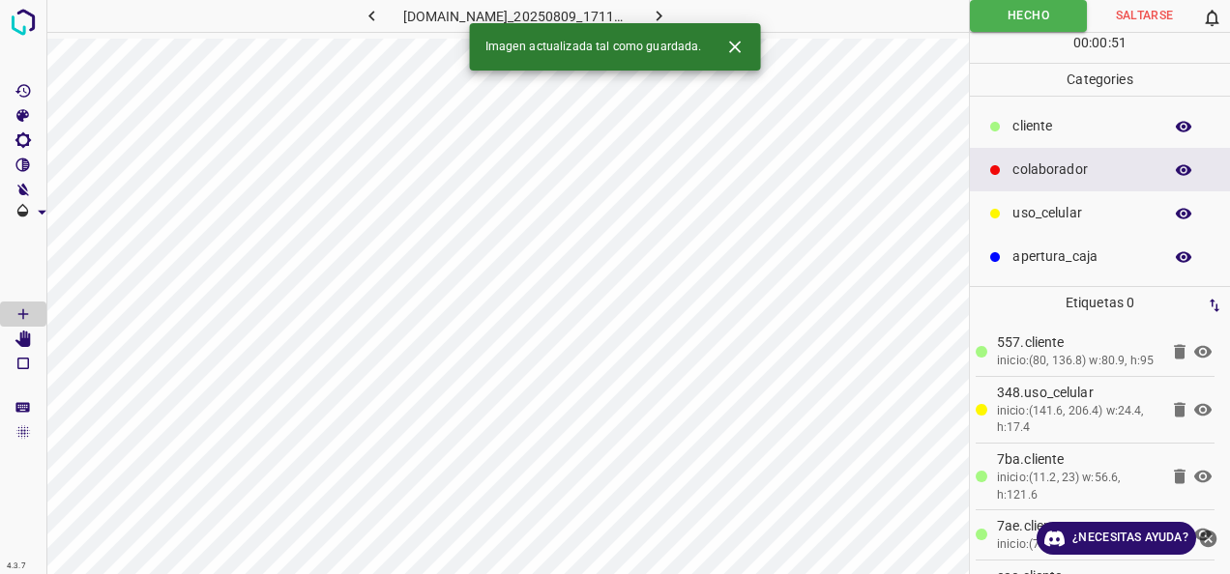
click at [669, 13] on icon "button" at bounding box center [659, 16] width 20 height 20
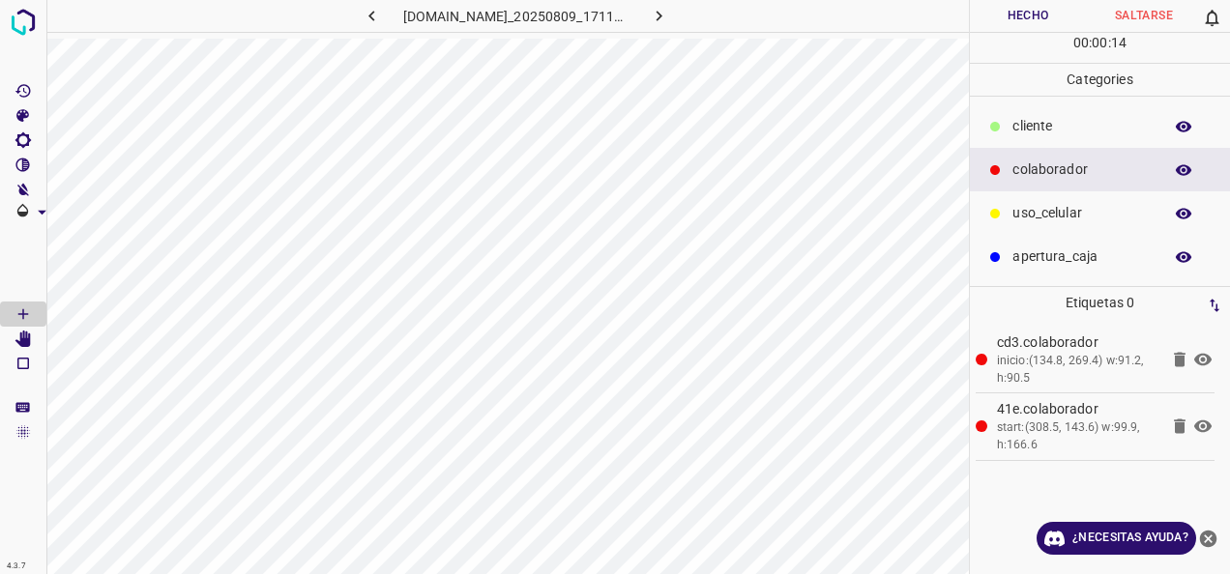
click at [1110, 139] on div "cliente" at bounding box center [1100, 126] width 260 height 44
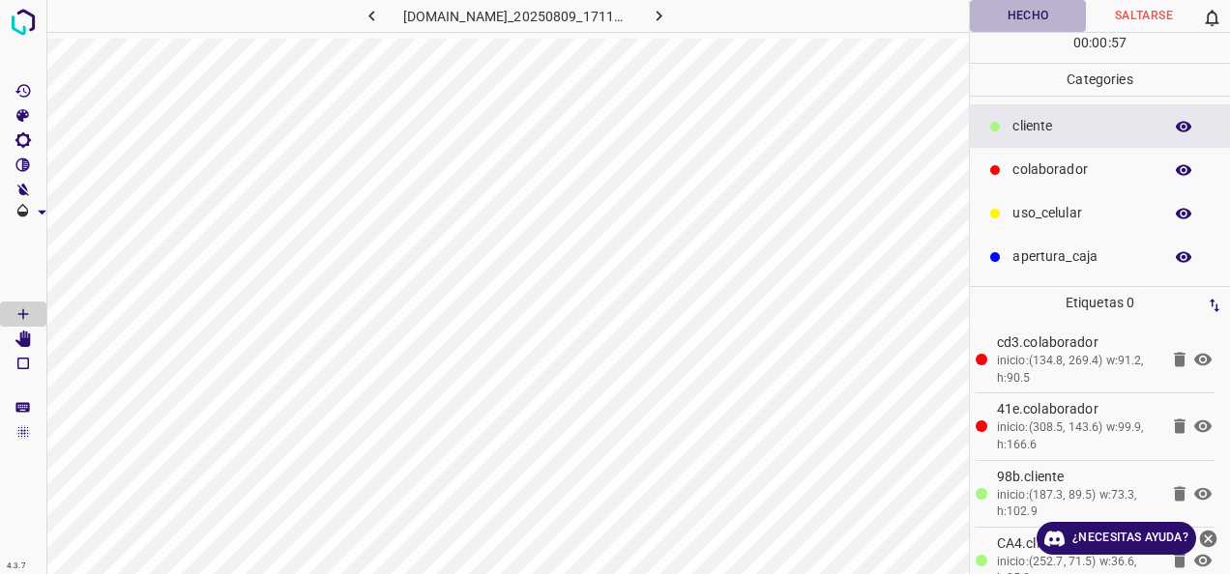
click at [1003, 21] on button "Hecho" at bounding box center [1028, 16] width 116 height 32
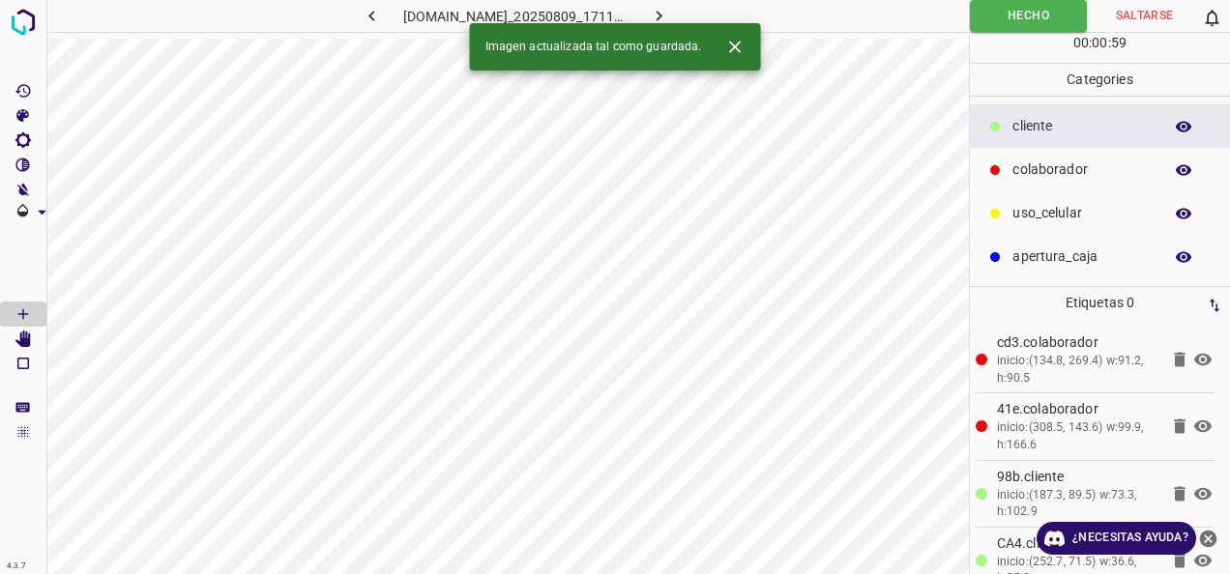
click at [689, 4] on button "button" at bounding box center [658, 16] width 62 height 32
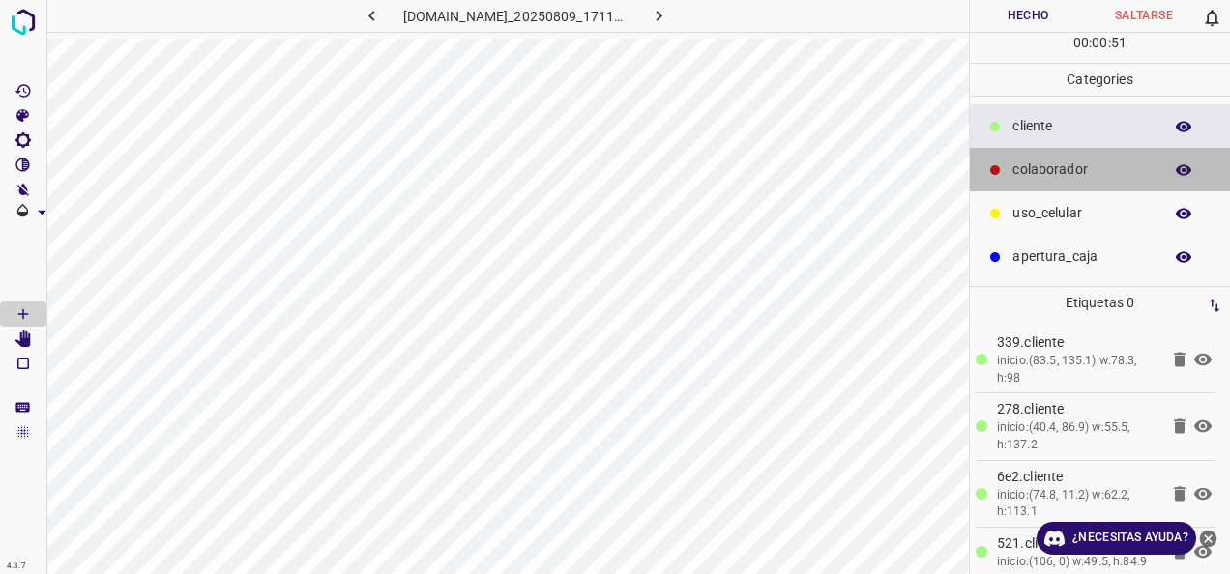
click at [1046, 160] on p "colaborador" at bounding box center [1082, 170] width 140 height 20
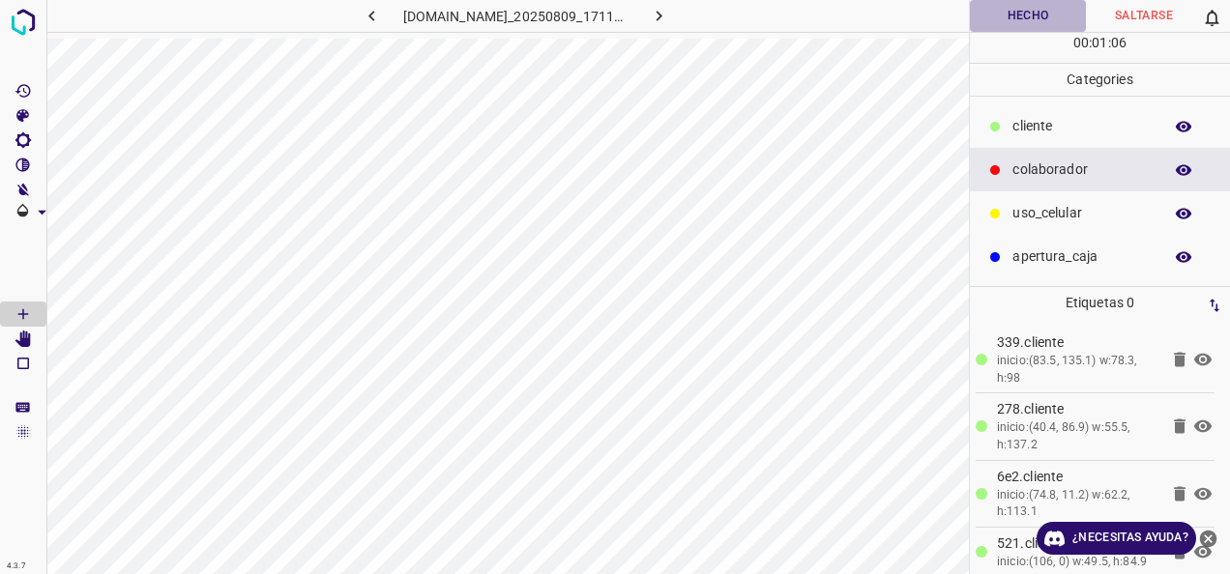
click at [1025, 23] on button "Hecho" at bounding box center [1028, 16] width 116 height 32
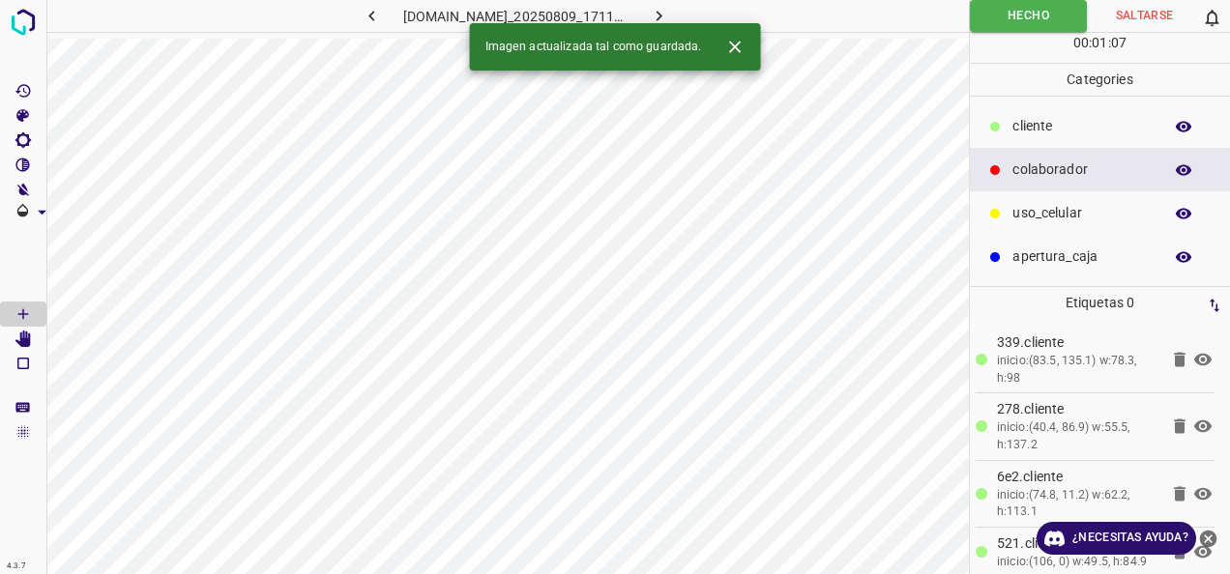
click at [669, 17] on icon "button" at bounding box center [659, 16] width 20 height 20
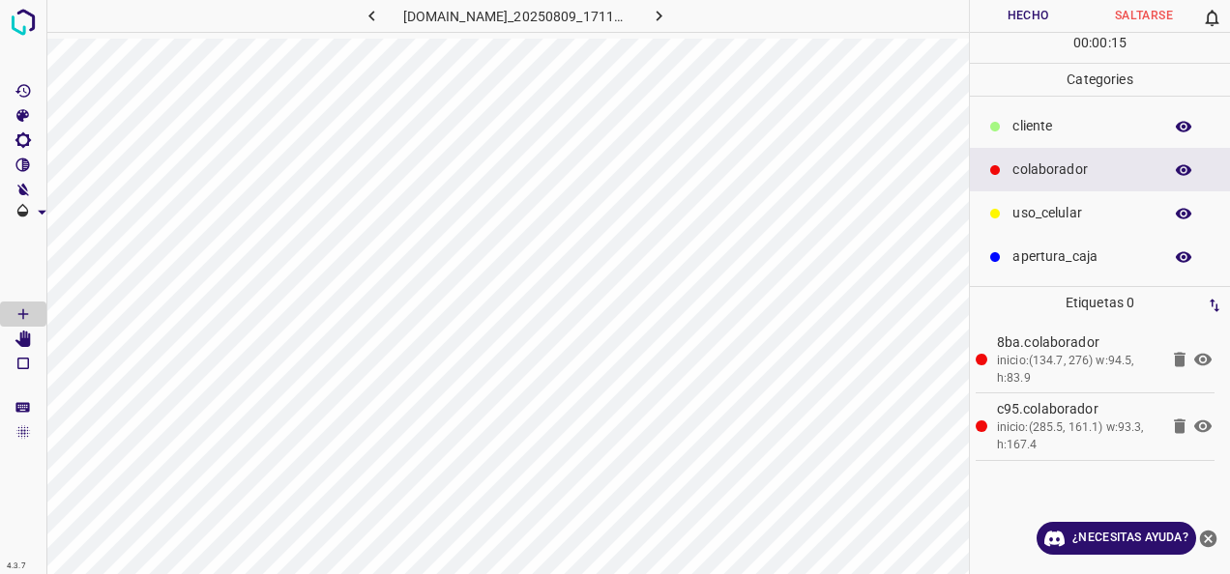
click at [1009, 136] on div "cliente" at bounding box center [1100, 126] width 260 height 44
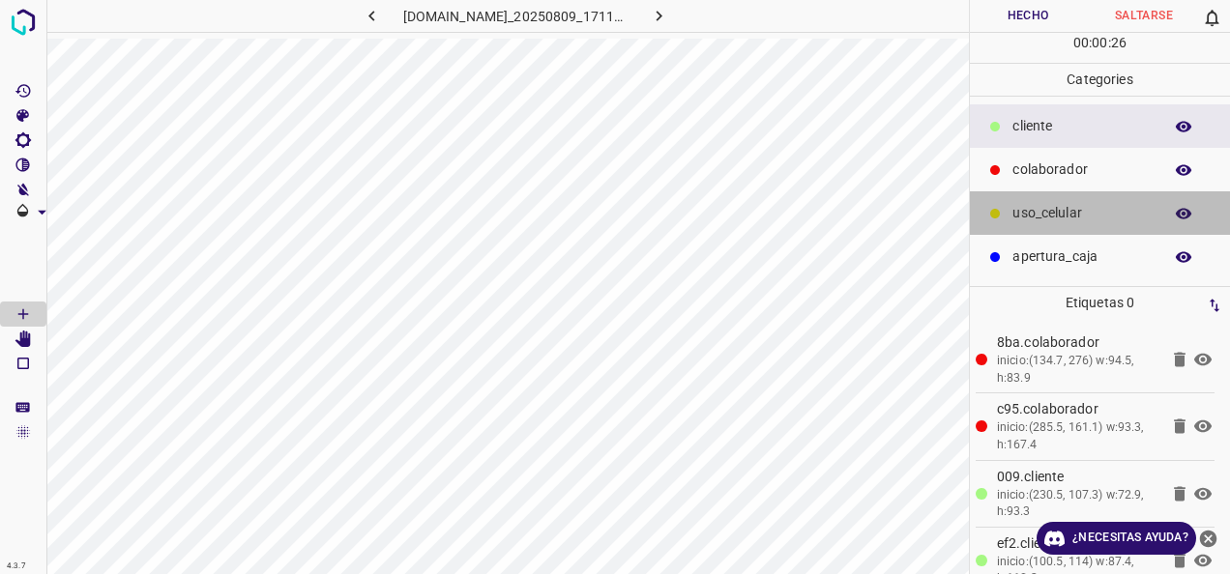
click at [1049, 203] on p "uso_celular" at bounding box center [1082, 213] width 140 height 20
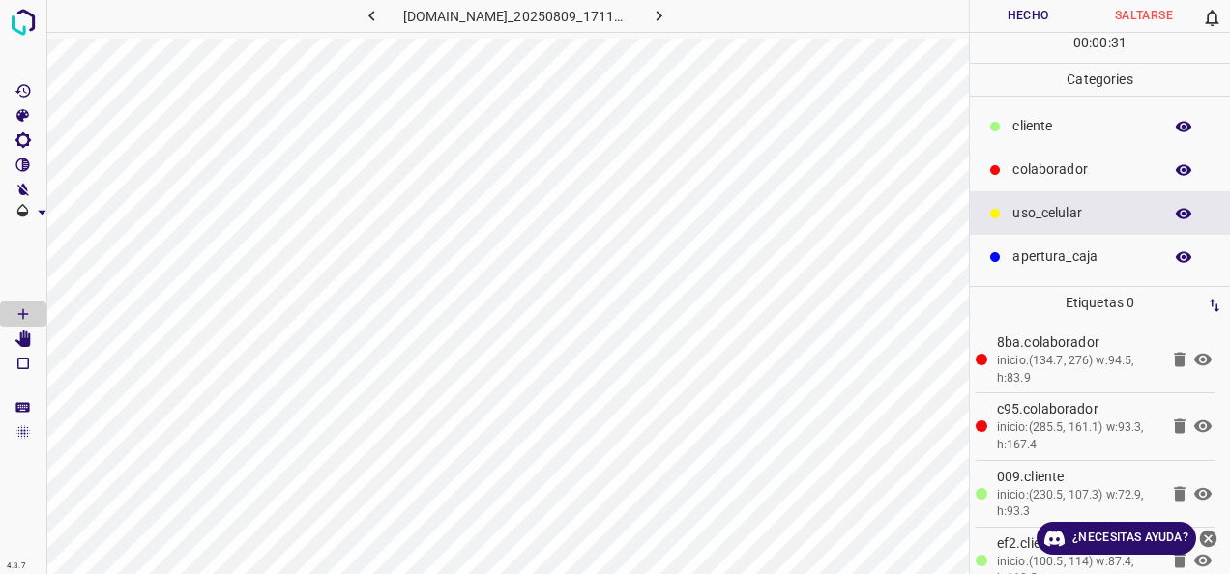
click at [1015, 122] on p "cliente" at bounding box center [1082, 126] width 140 height 20
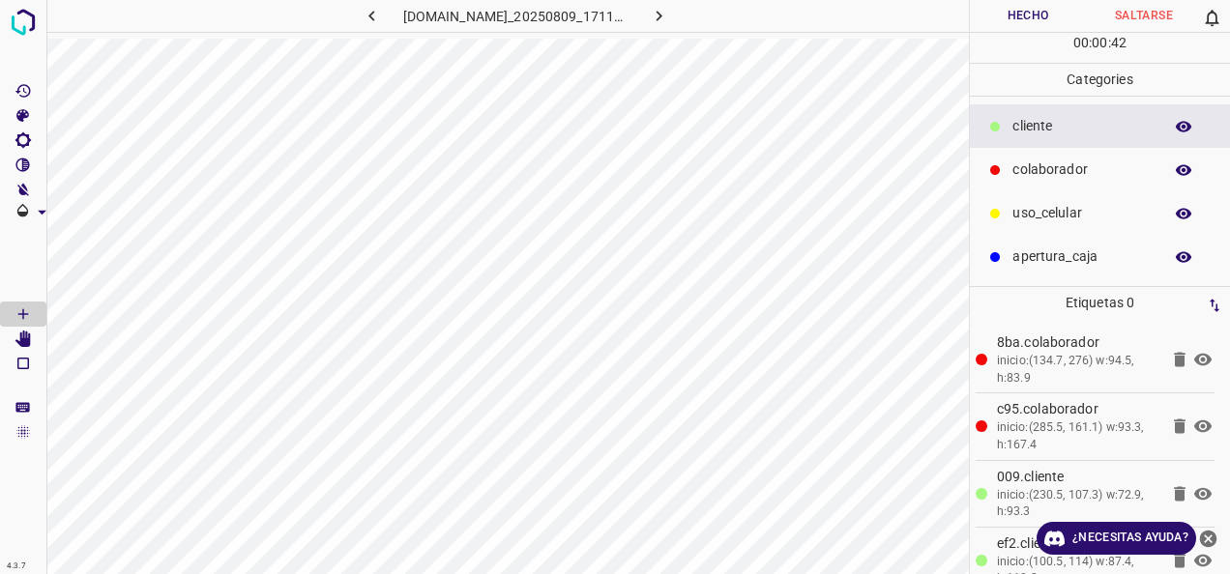
click at [1056, 21] on button "Hecho" at bounding box center [1028, 16] width 116 height 32
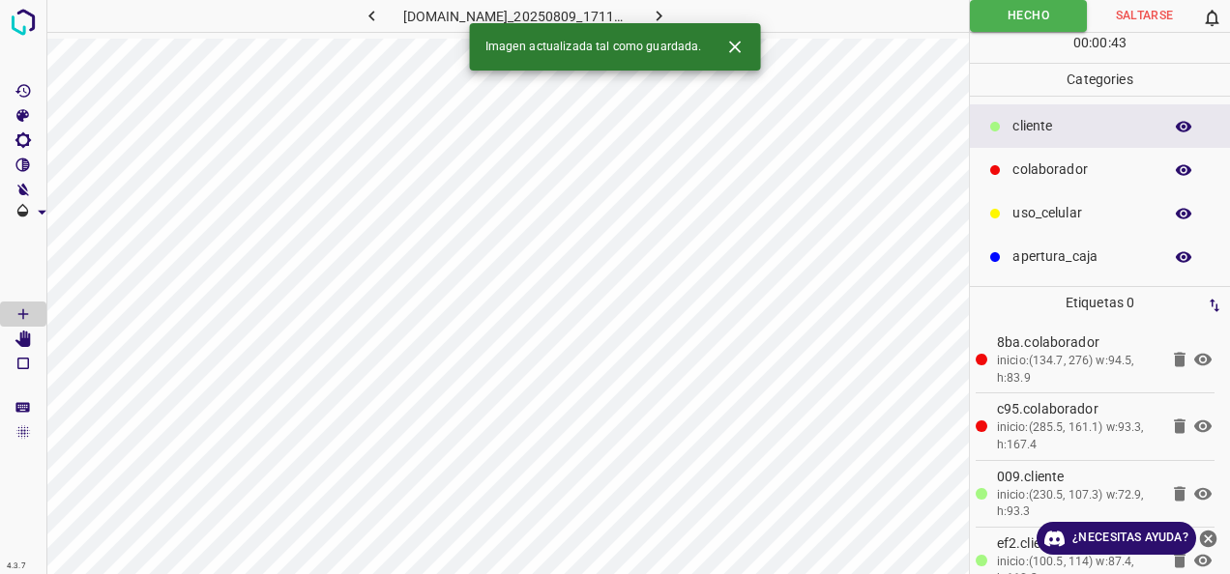
click at [708, 29] on div at bounding box center [726, 47] width 51 height 36
click at [669, 12] on icon "button" at bounding box center [659, 16] width 20 height 20
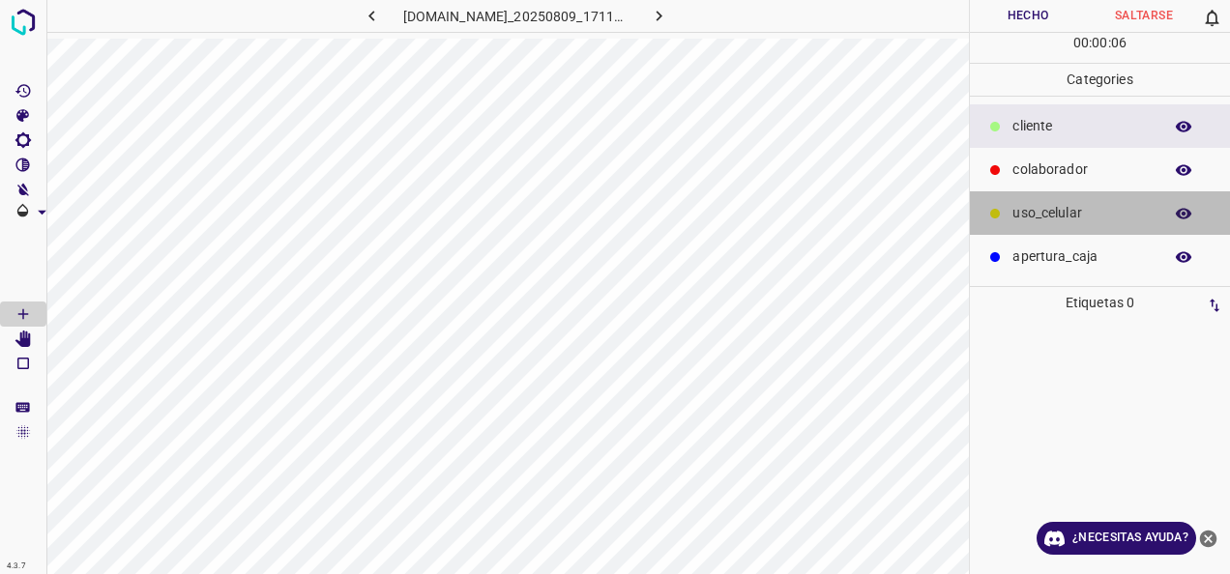
drag, startPoint x: 1082, startPoint y: 207, endPoint x: 971, endPoint y: 253, distance: 120.5
click at [1081, 209] on p "uso_celular" at bounding box center [1082, 213] width 140 height 20
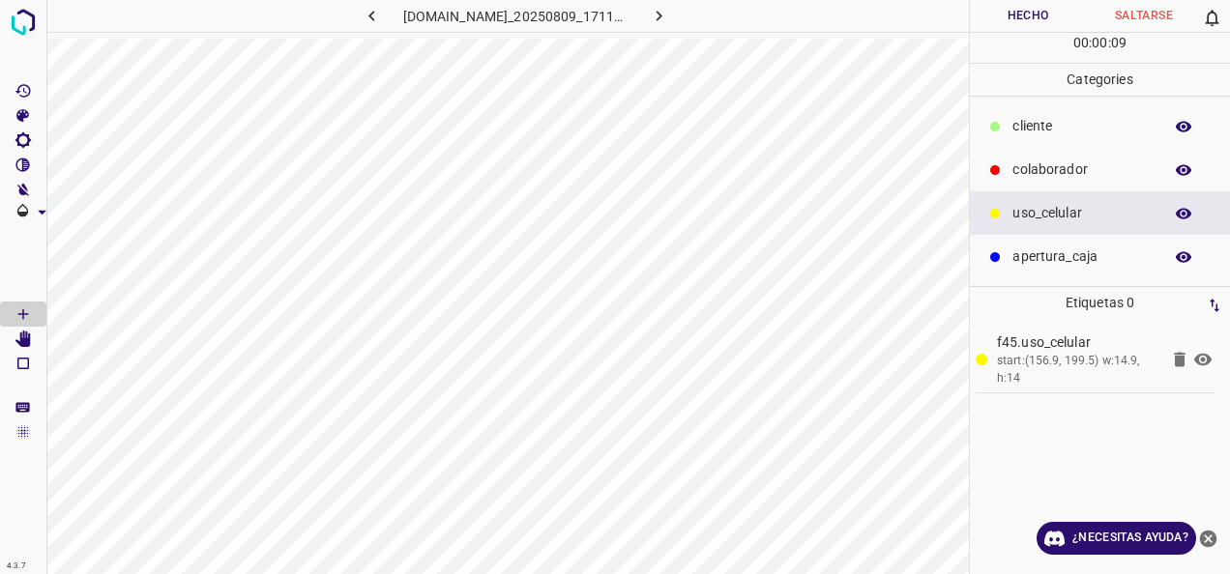
click at [1059, 128] on p "cliente" at bounding box center [1082, 126] width 140 height 20
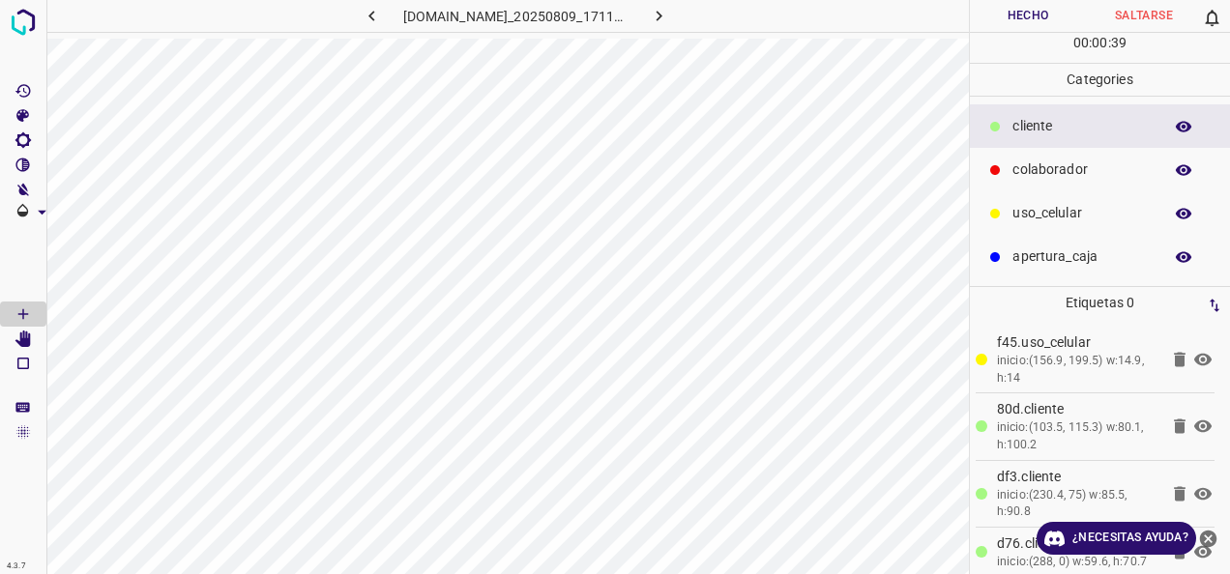
drag, startPoint x: 1098, startPoint y: 164, endPoint x: 1035, endPoint y: 210, distance: 77.5
click at [1092, 168] on p "colaborador" at bounding box center [1082, 170] width 140 height 20
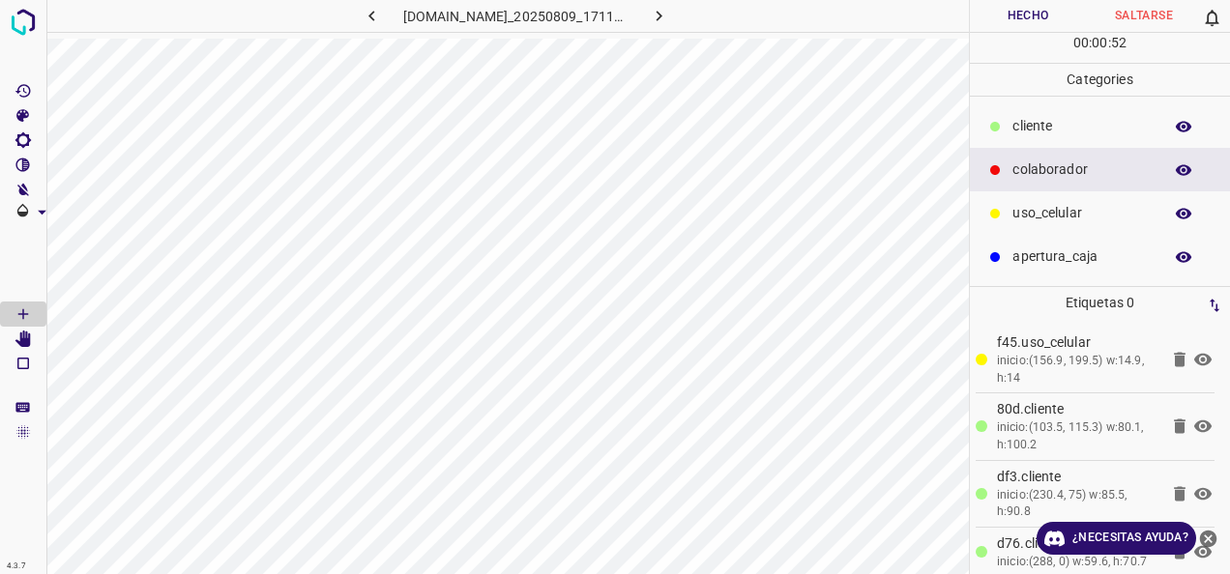
click at [1021, 8] on button "Hecho" at bounding box center [1028, 16] width 116 height 32
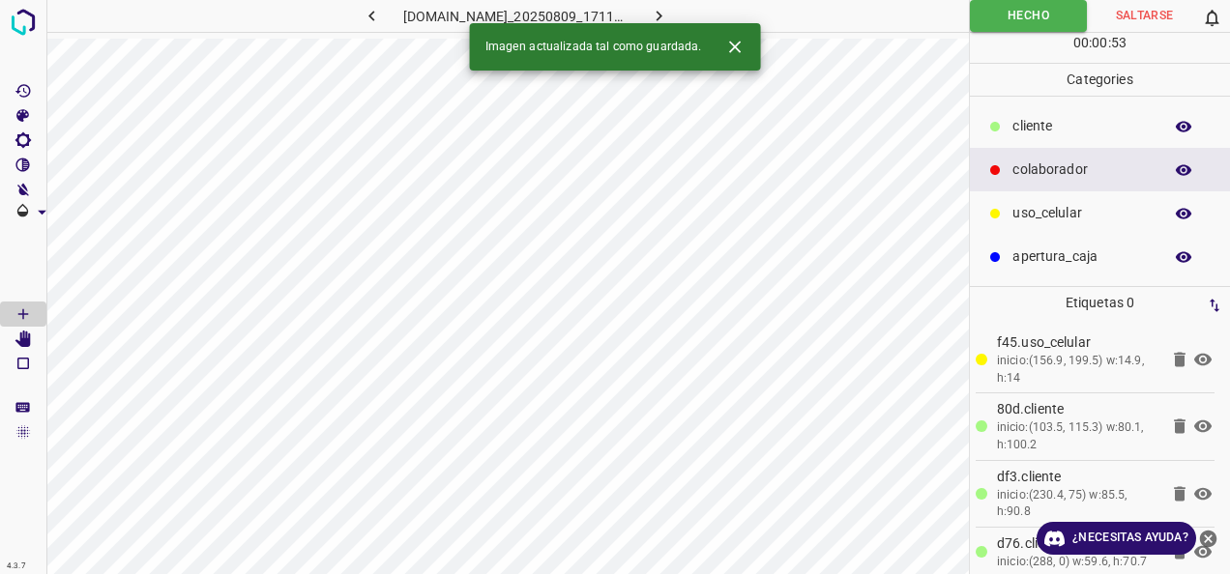
click at [669, 19] on icon "button" at bounding box center [659, 16] width 20 height 20
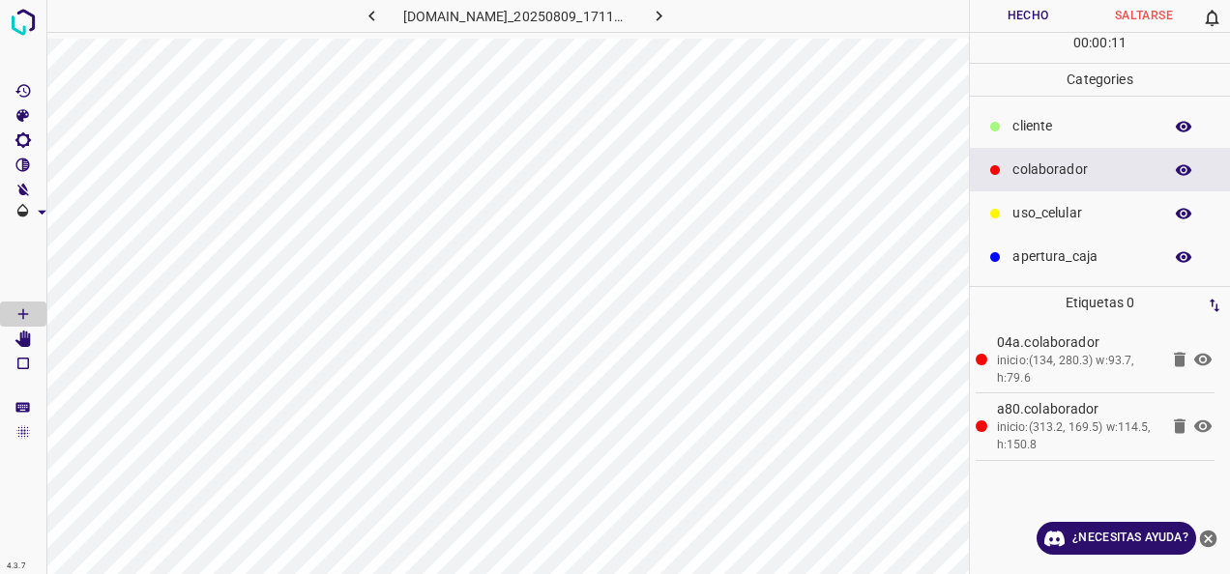
drag, startPoint x: 1098, startPoint y: 117, endPoint x: 974, endPoint y: 123, distance: 123.9
click at [1084, 118] on p "cliente" at bounding box center [1082, 126] width 140 height 20
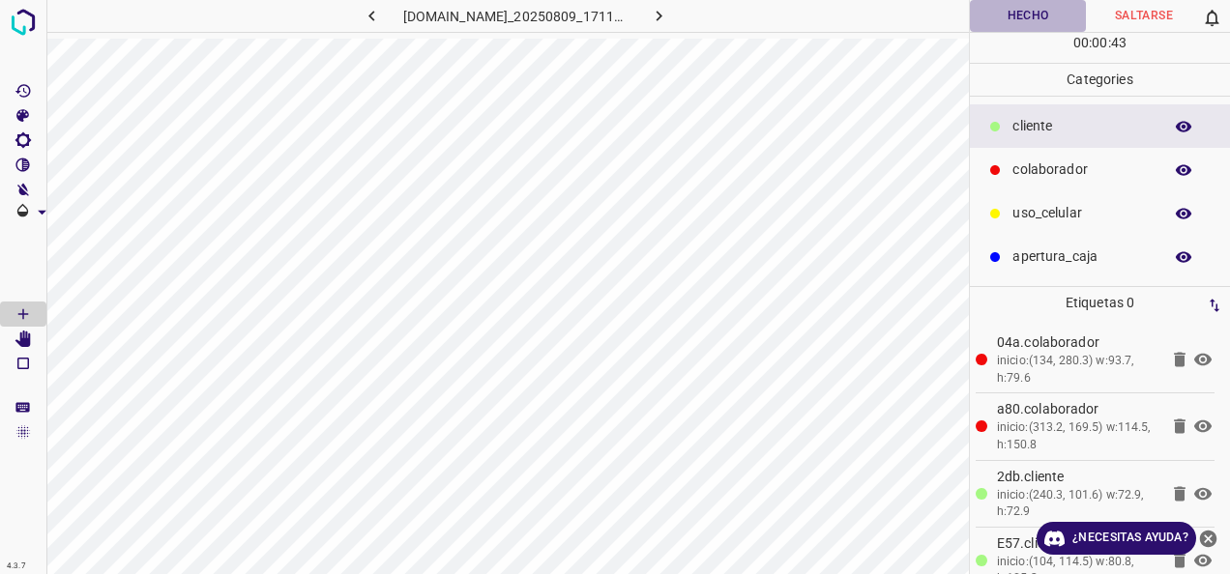
drag, startPoint x: 1056, startPoint y: 15, endPoint x: 986, endPoint y: 4, distance: 70.6
click at [1056, 15] on button "Hecho" at bounding box center [1028, 16] width 116 height 32
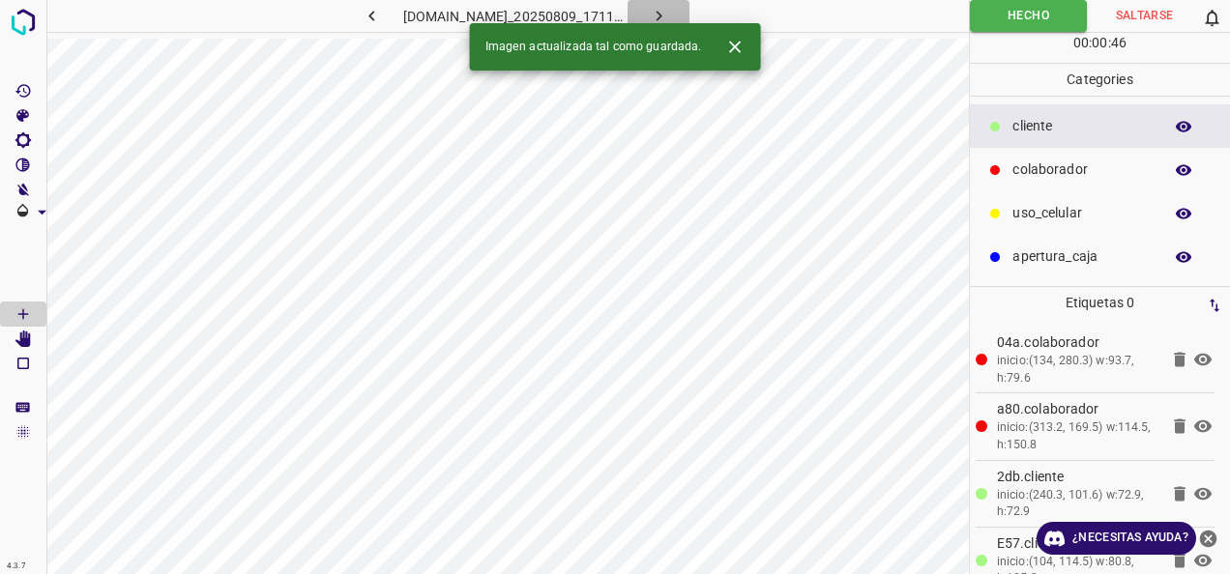
click at [689, 2] on button "button" at bounding box center [658, 16] width 62 height 32
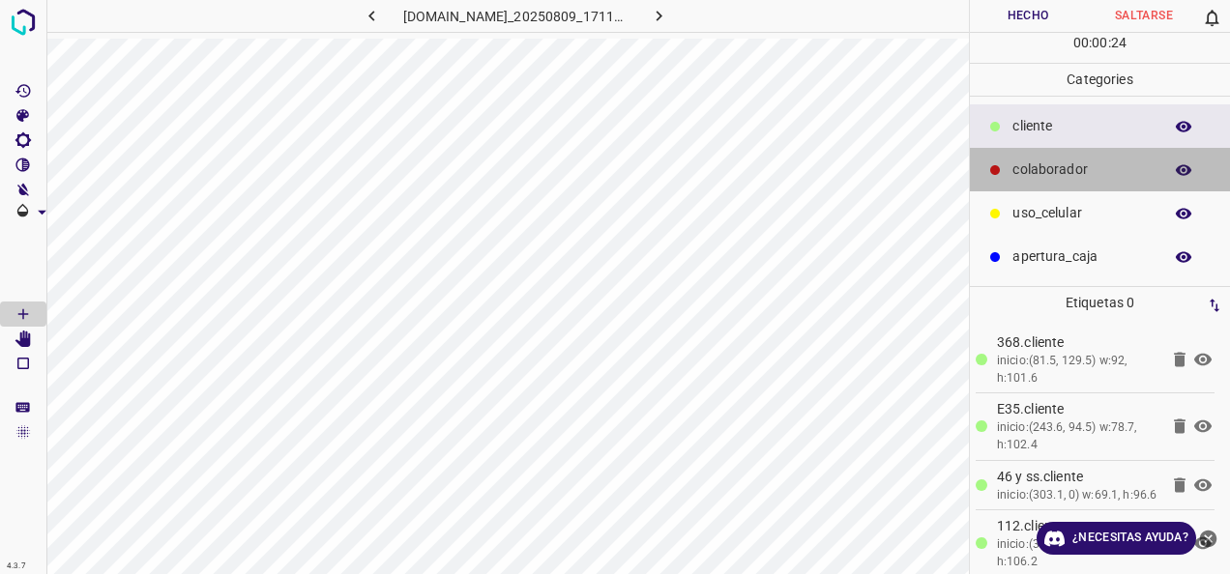
click at [1018, 166] on p "colaborador" at bounding box center [1082, 170] width 140 height 20
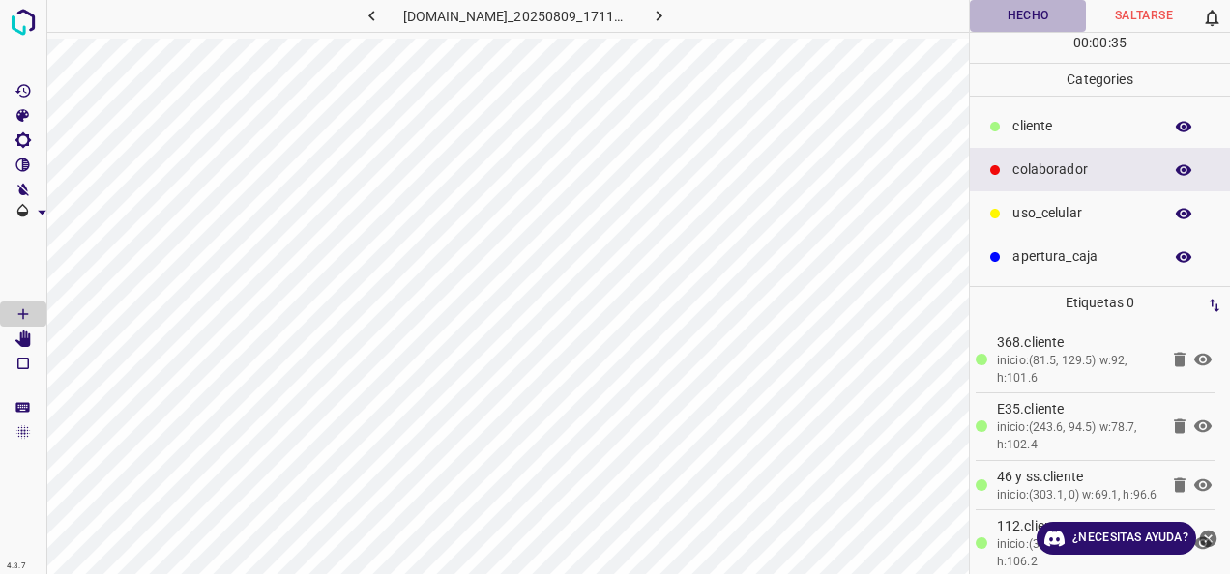
click at [990, 24] on button "Hecho" at bounding box center [1028, 16] width 116 height 32
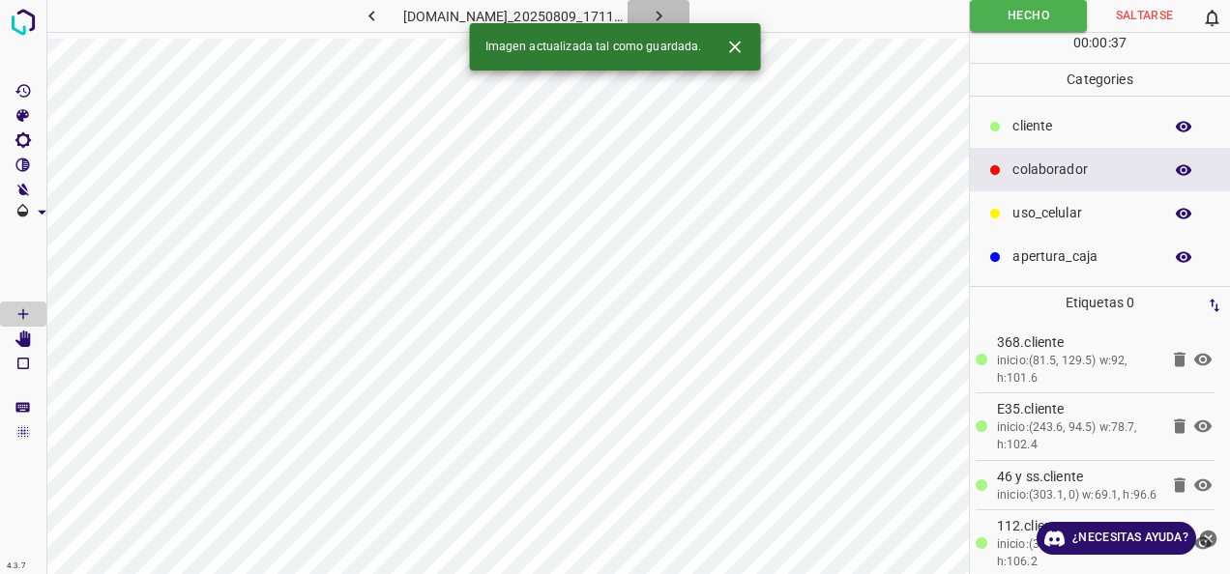
click at [669, 15] on icon "button" at bounding box center [659, 16] width 20 height 20
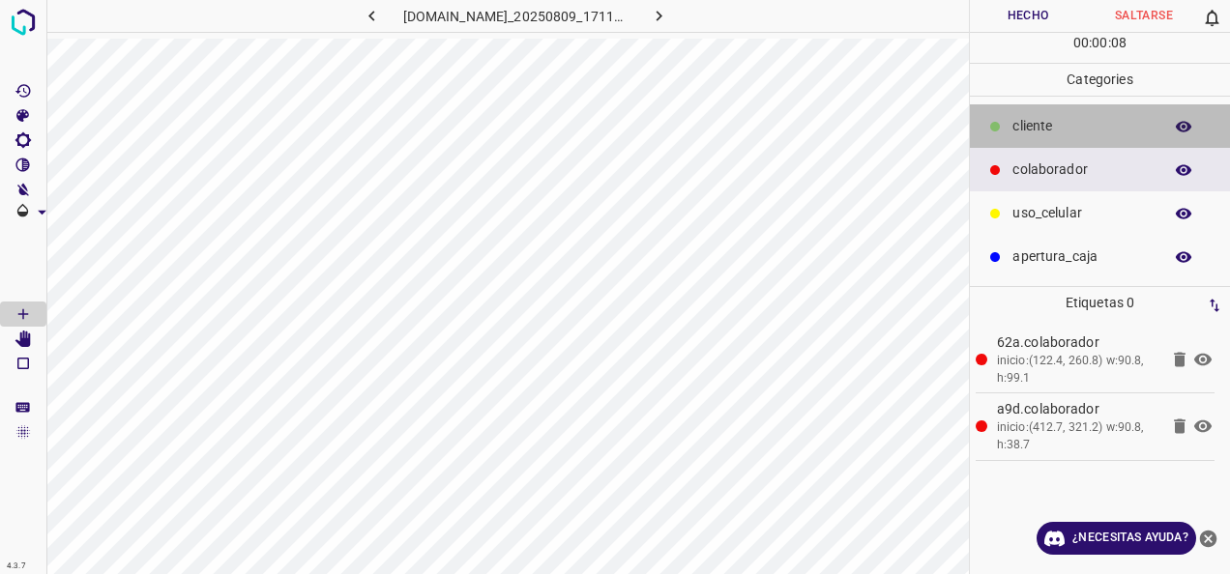
drag, startPoint x: 1114, startPoint y: 129, endPoint x: 1035, endPoint y: 193, distance: 101.6
click at [1113, 130] on p "cliente" at bounding box center [1082, 126] width 140 height 20
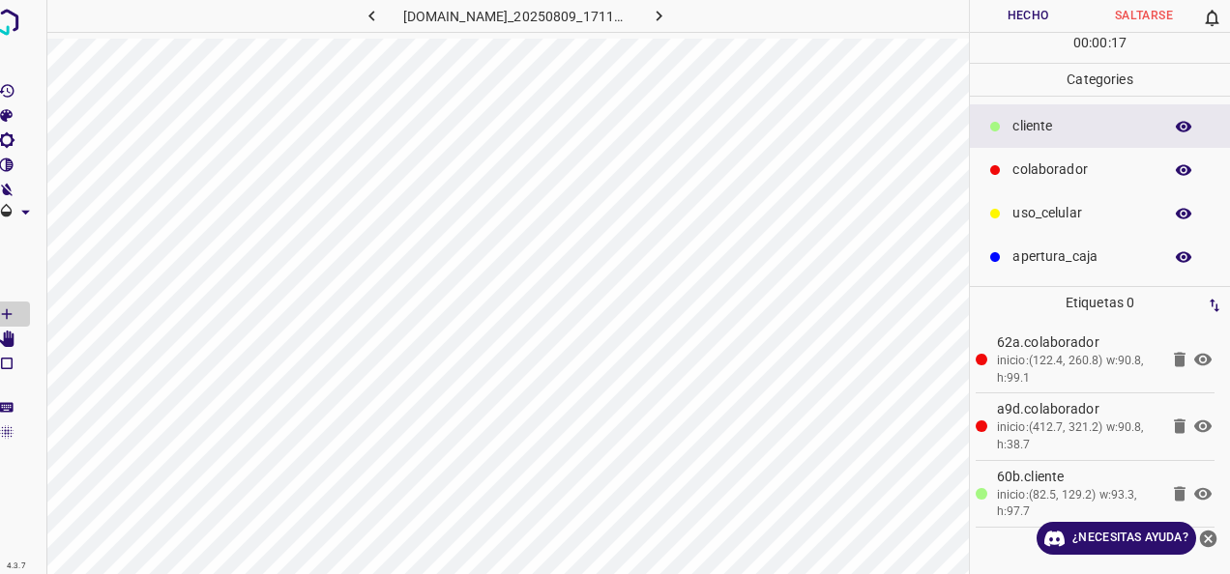
scroll to position [0, 31]
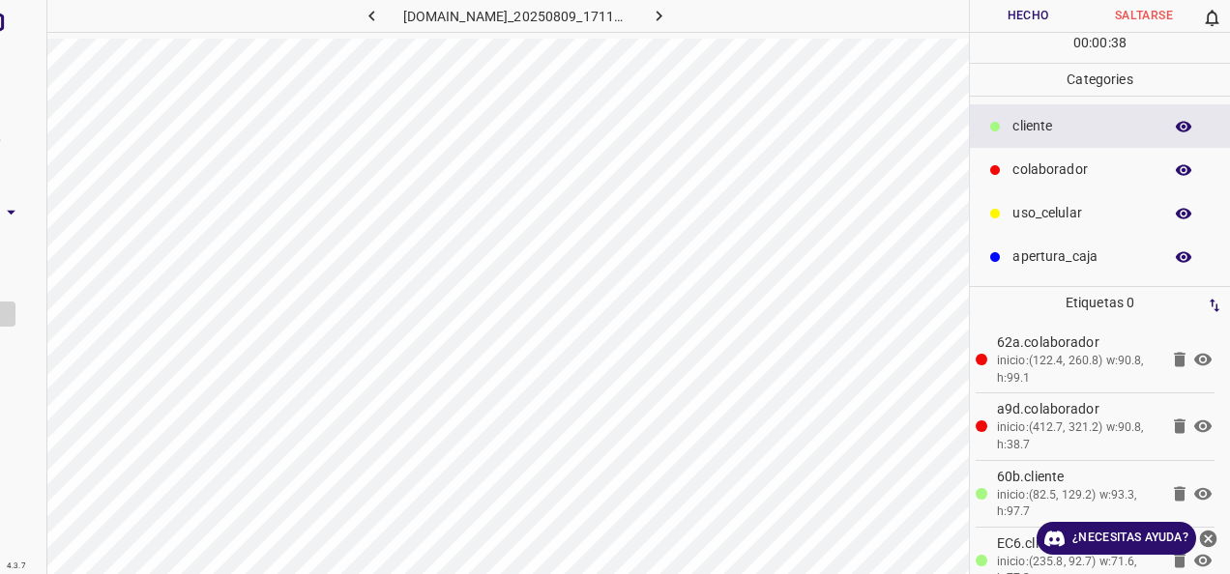
click at [1023, 13] on button "Hecho" at bounding box center [1028, 16] width 116 height 32
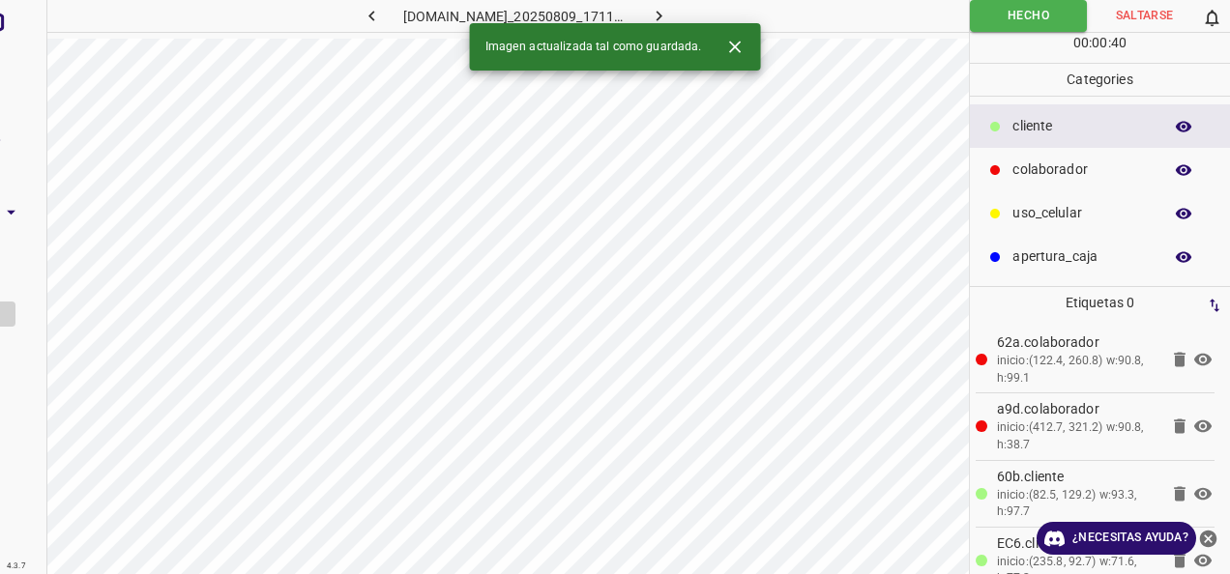
click at [669, 14] on icon "button" at bounding box center [659, 16] width 20 height 20
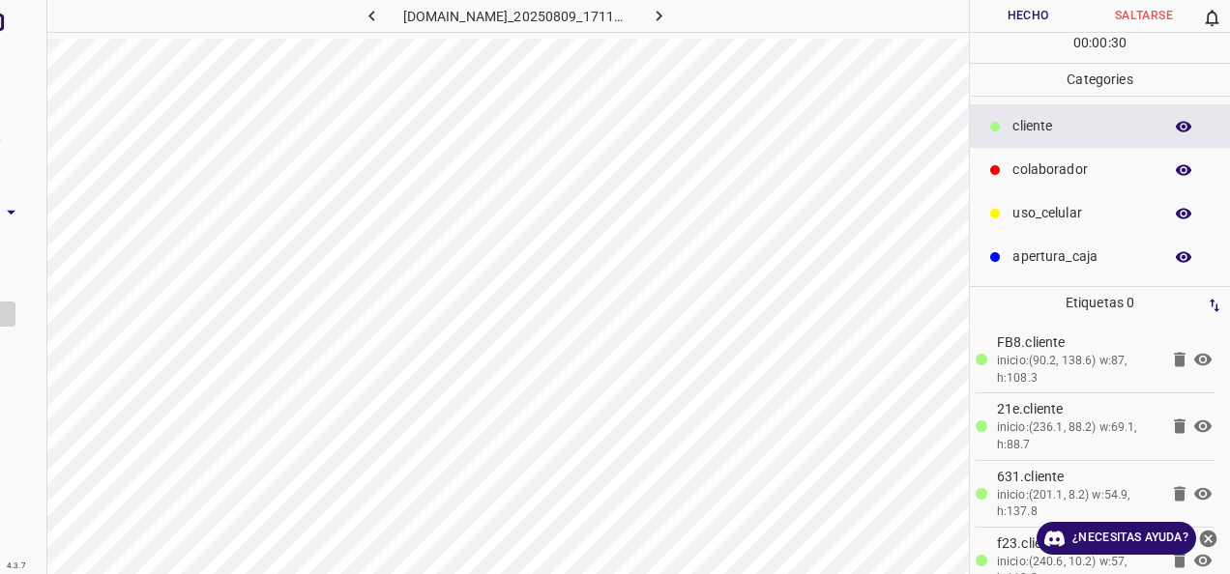
click at [1054, 152] on div "colaborador" at bounding box center [1100, 170] width 260 height 44
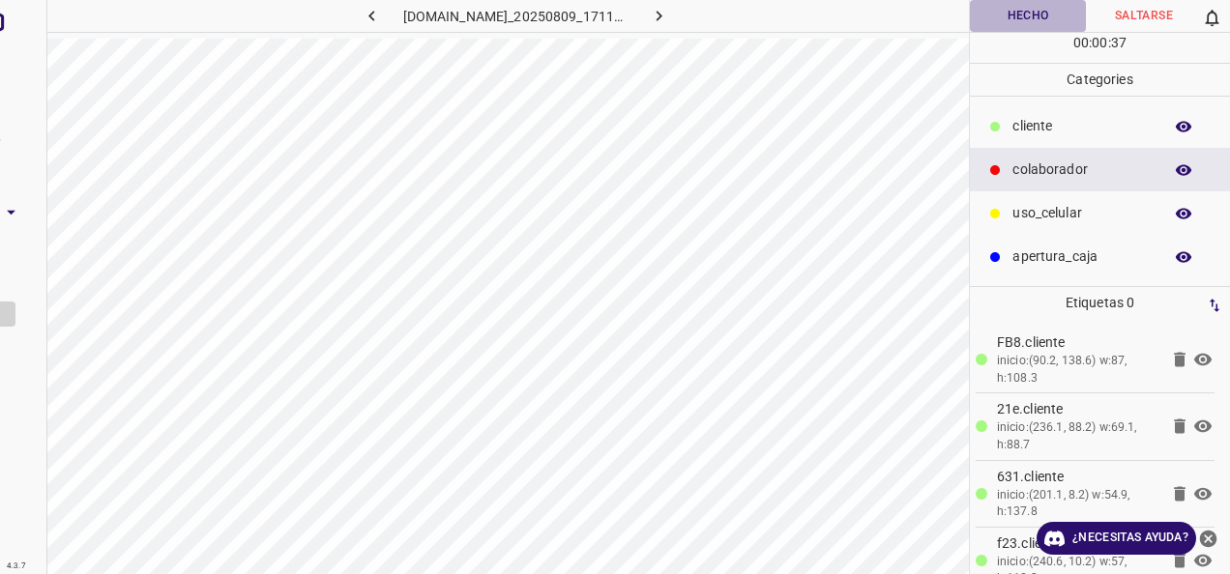
click at [1015, 32] on button "Hecho" at bounding box center [1028, 16] width 116 height 32
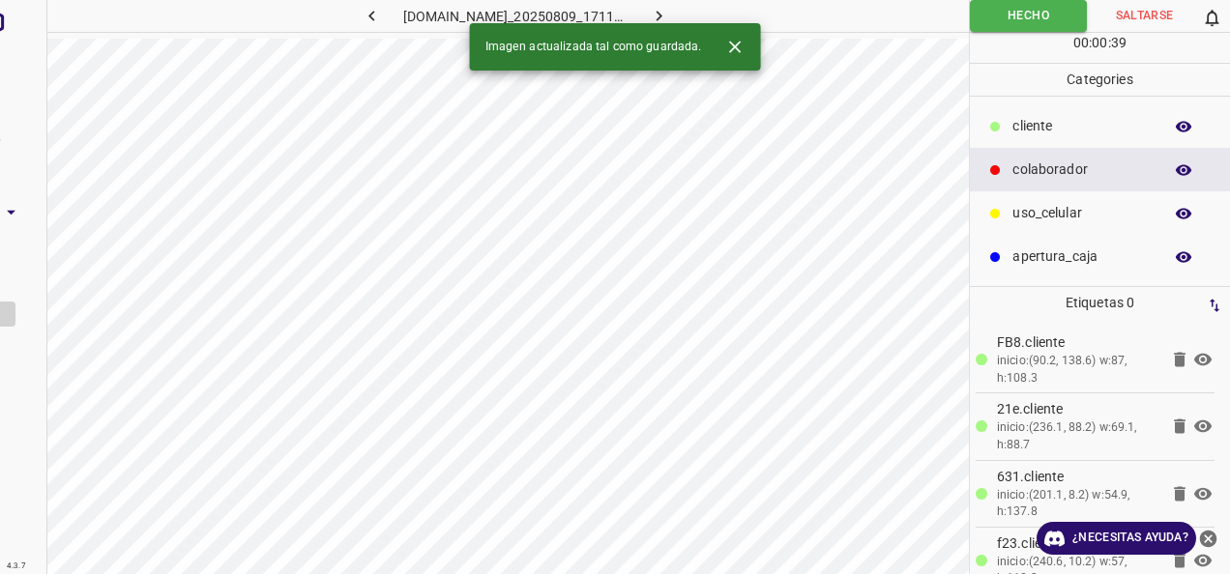
click at [669, 15] on icon "button" at bounding box center [659, 16] width 20 height 20
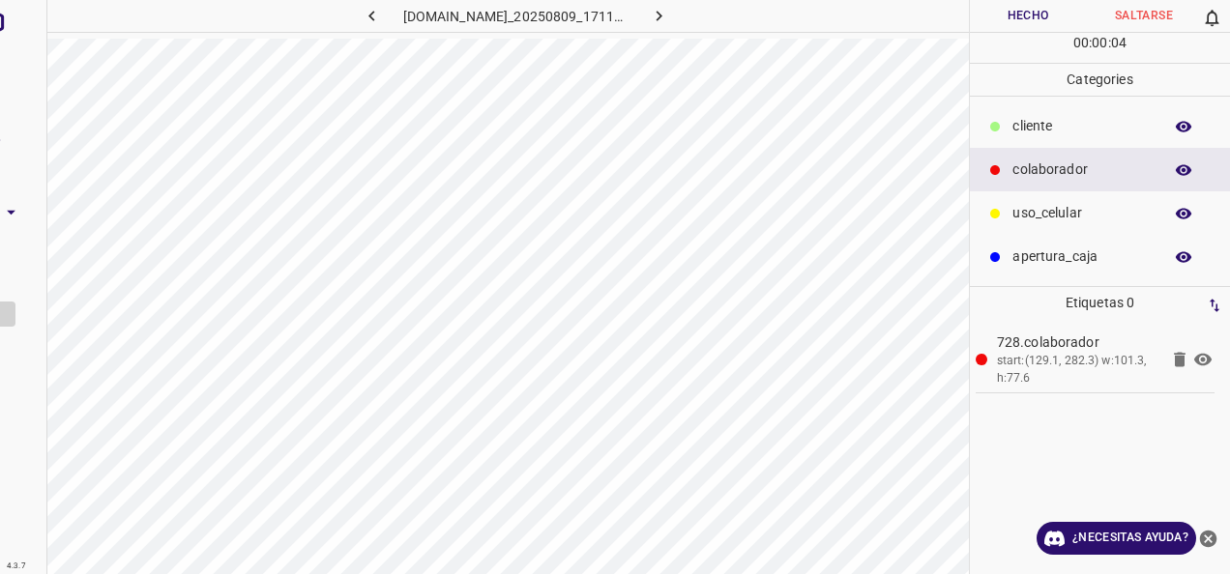
click at [1042, 114] on div "cliente" at bounding box center [1100, 126] width 260 height 44
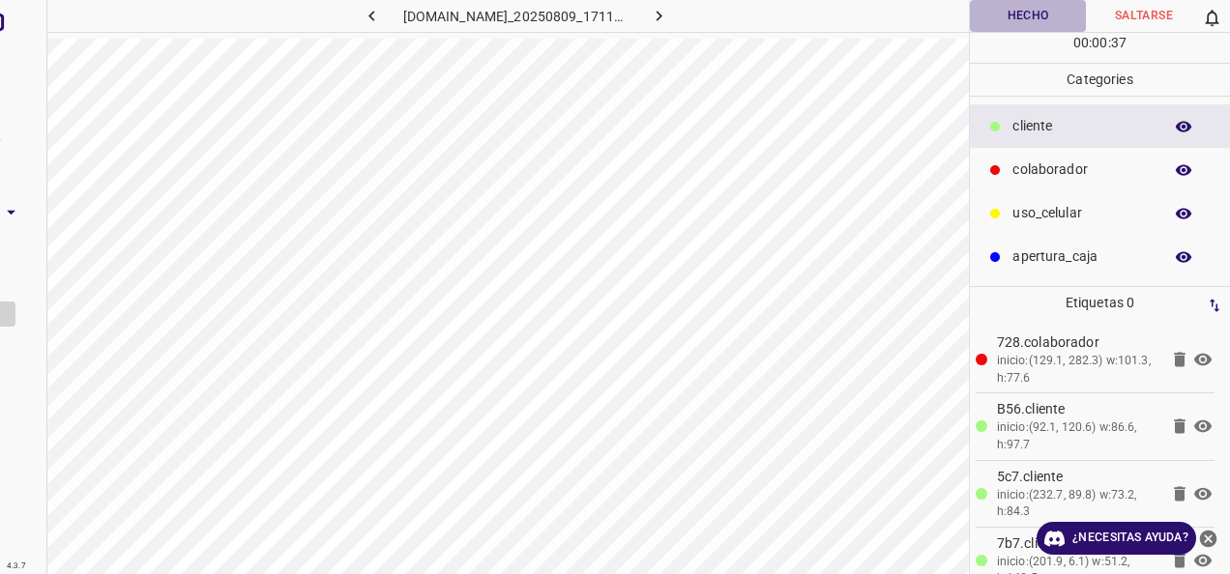
click at [971, 23] on button "Hecho" at bounding box center [1028, 16] width 116 height 32
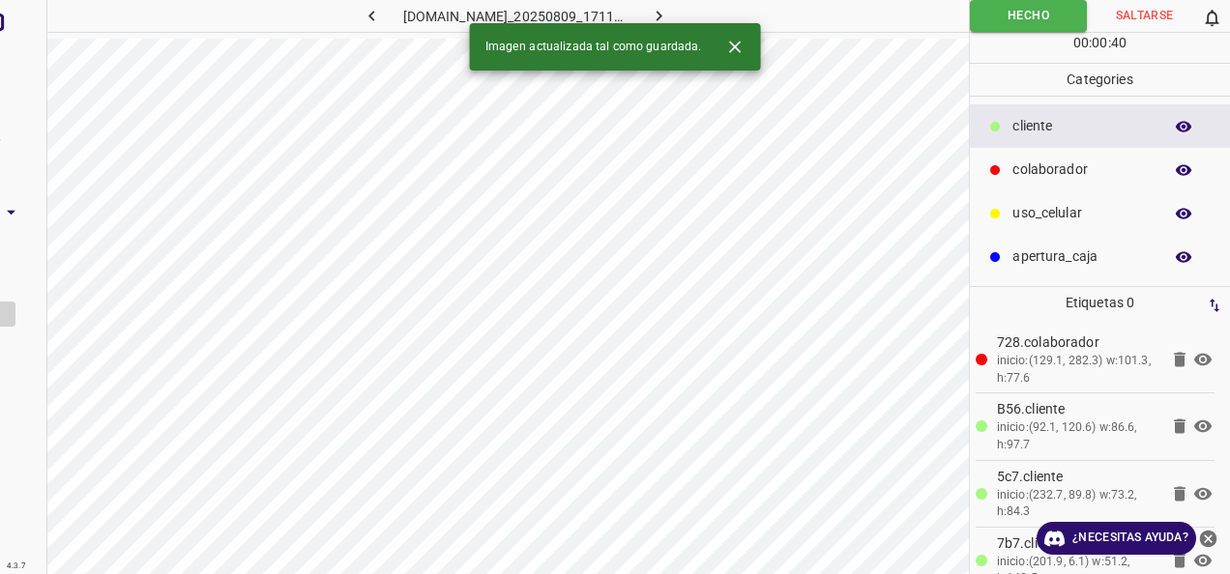
click at [669, 13] on icon "button" at bounding box center [659, 16] width 20 height 20
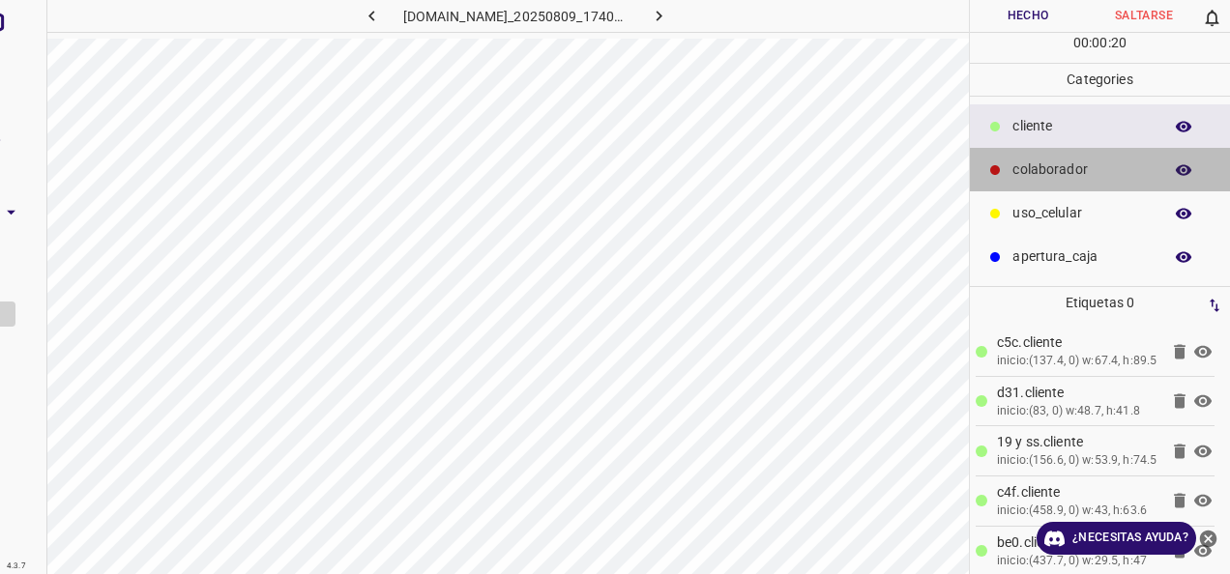
click at [1020, 172] on p "colaborador" at bounding box center [1082, 170] width 140 height 20
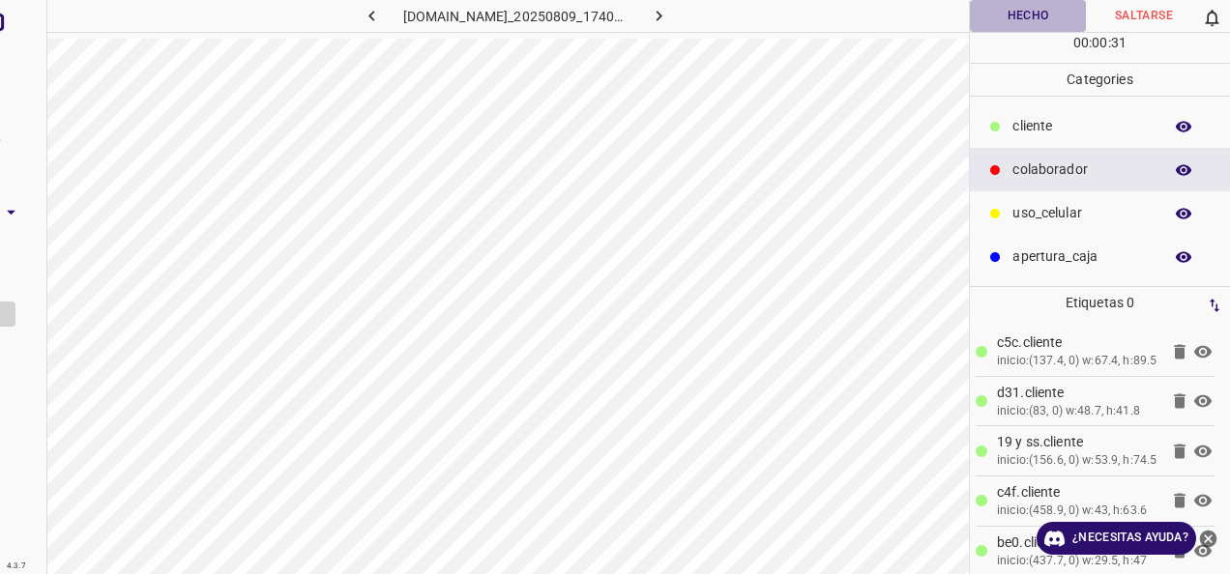
click at [1030, 19] on button "Hecho" at bounding box center [1028, 16] width 116 height 32
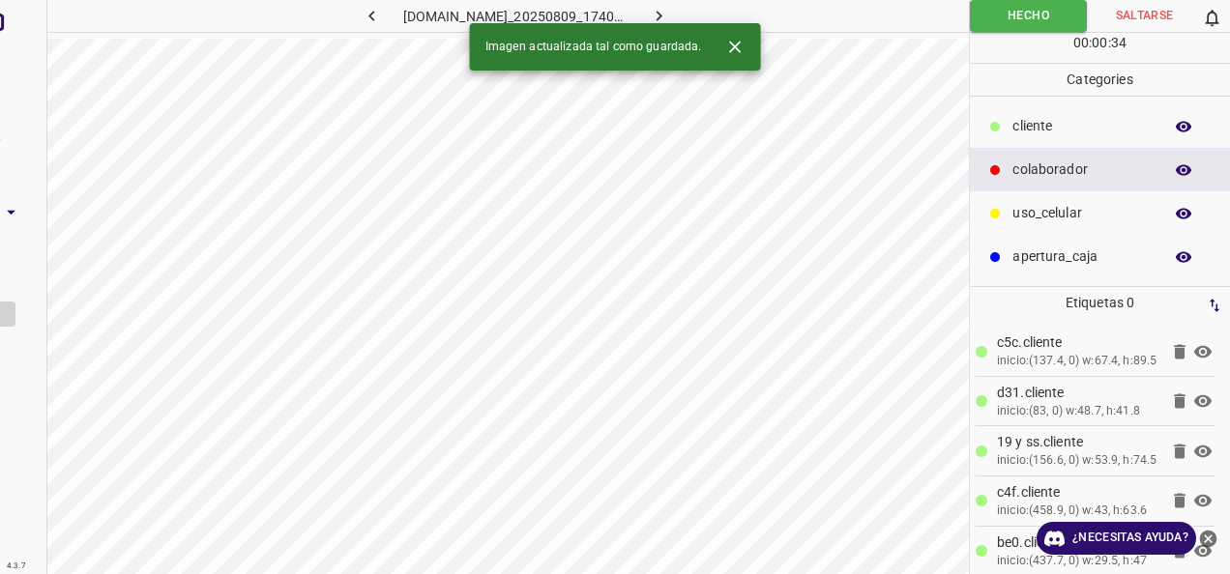
click at [689, 14] on button "button" at bounding box center [658, 16] width 62 height 32
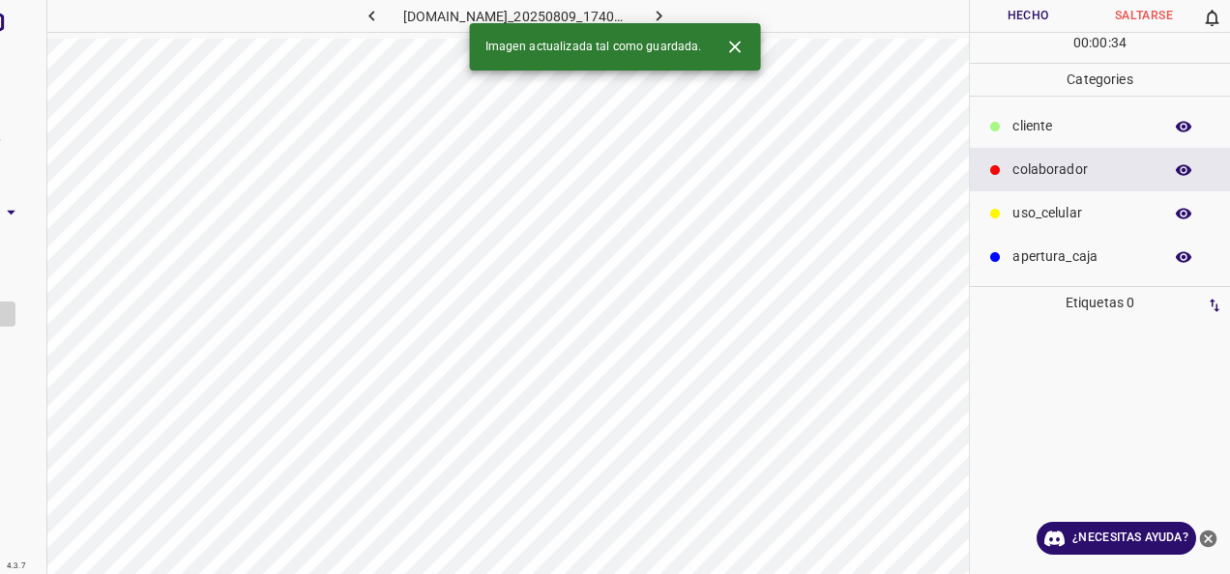
click at [341, 19] on button "button" at bounding box center [372, 16] width 62 height 32
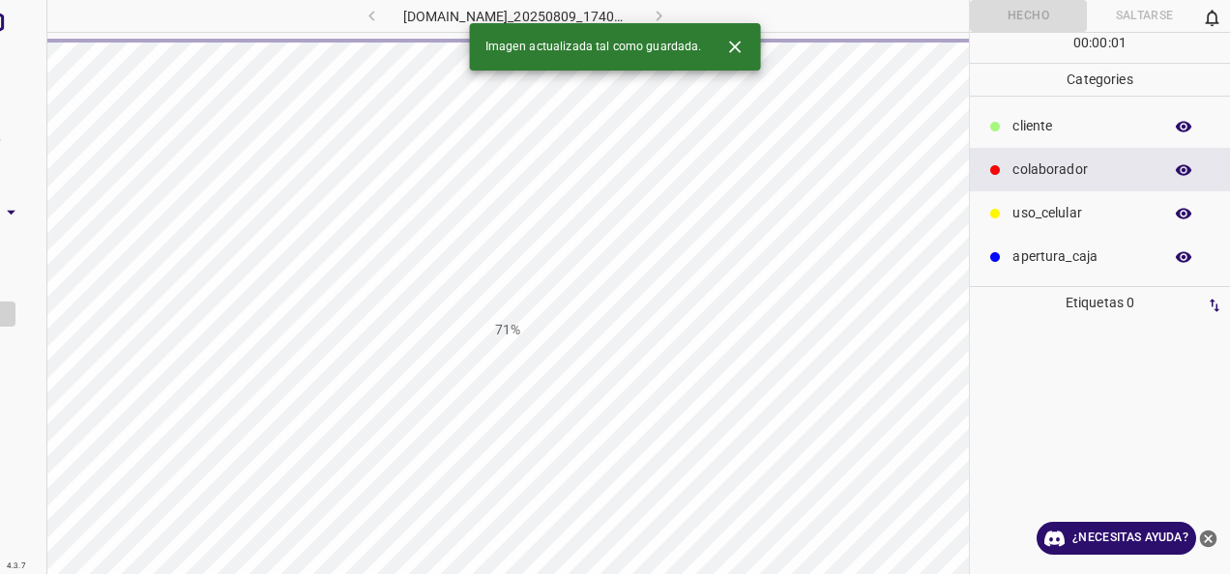
click at [1027, 131] on p "cliente" at bounding box center [1082, 126] width 140 height 20
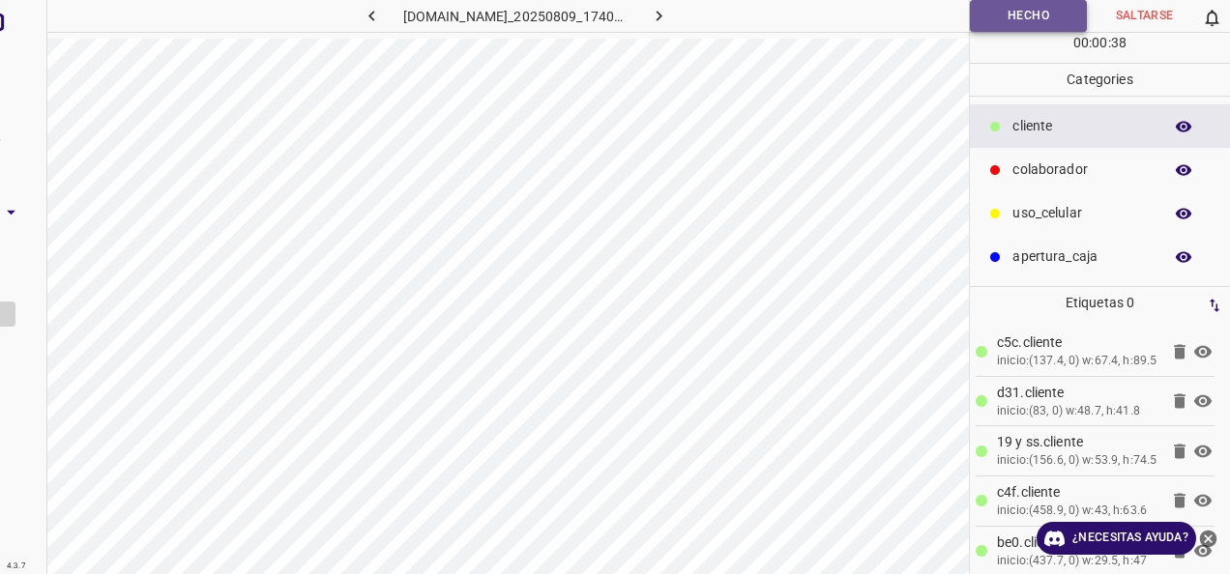
click at [986, 19] on button "Hecho" at bounding box center [1028, 16] width 117 height 32
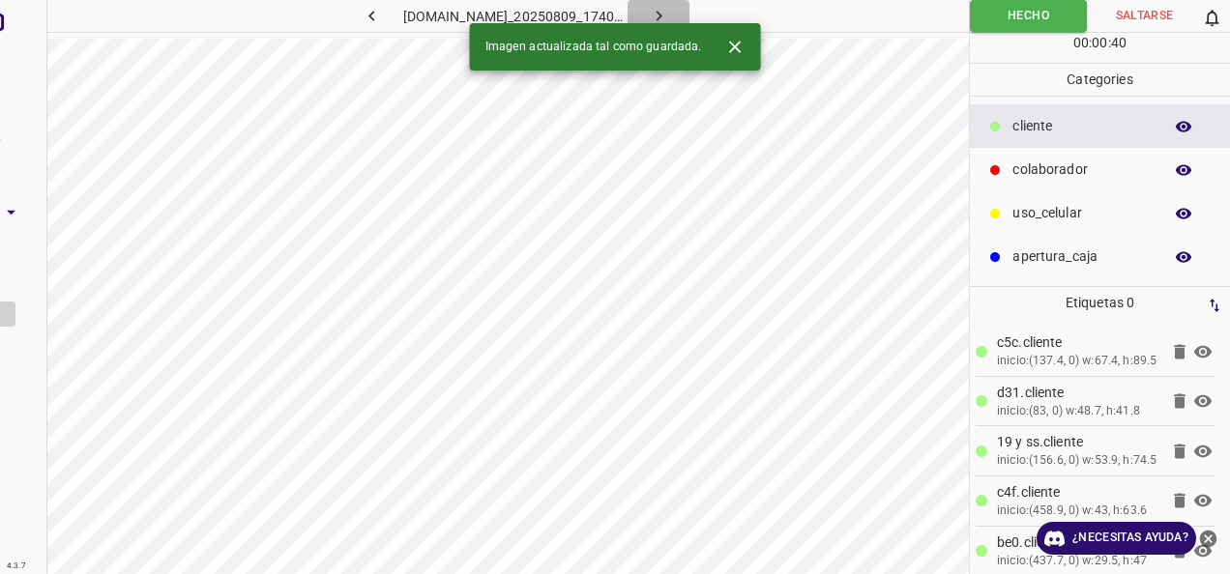
click at [669, 14] on icon "button" at bounding box center [659, 16] width 20 height 20
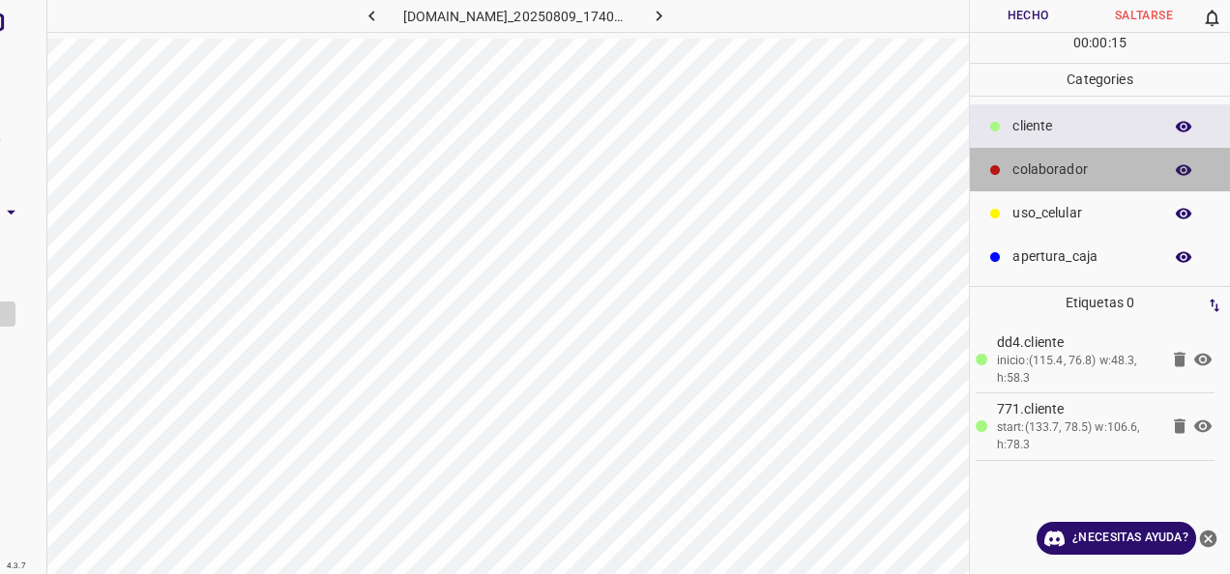
click at [1053, 157] on div "colaborador" at bounding box center [1100, 170] width 260 height 44
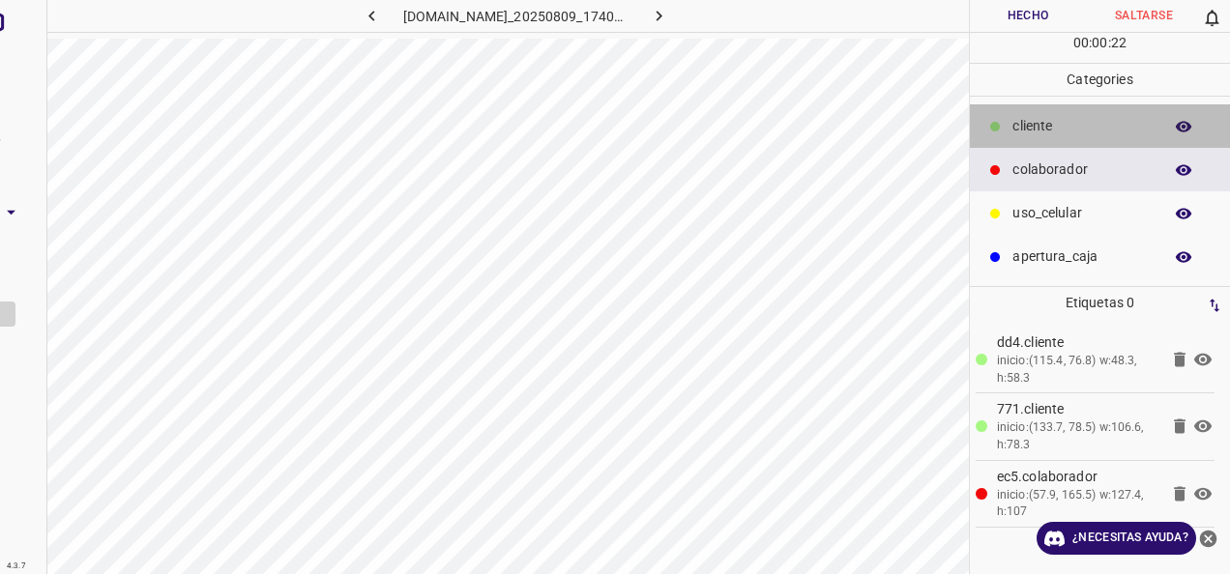
click at [1049, 130] on p "cliente" at bounding box center [1082, 126] width 140 height 20
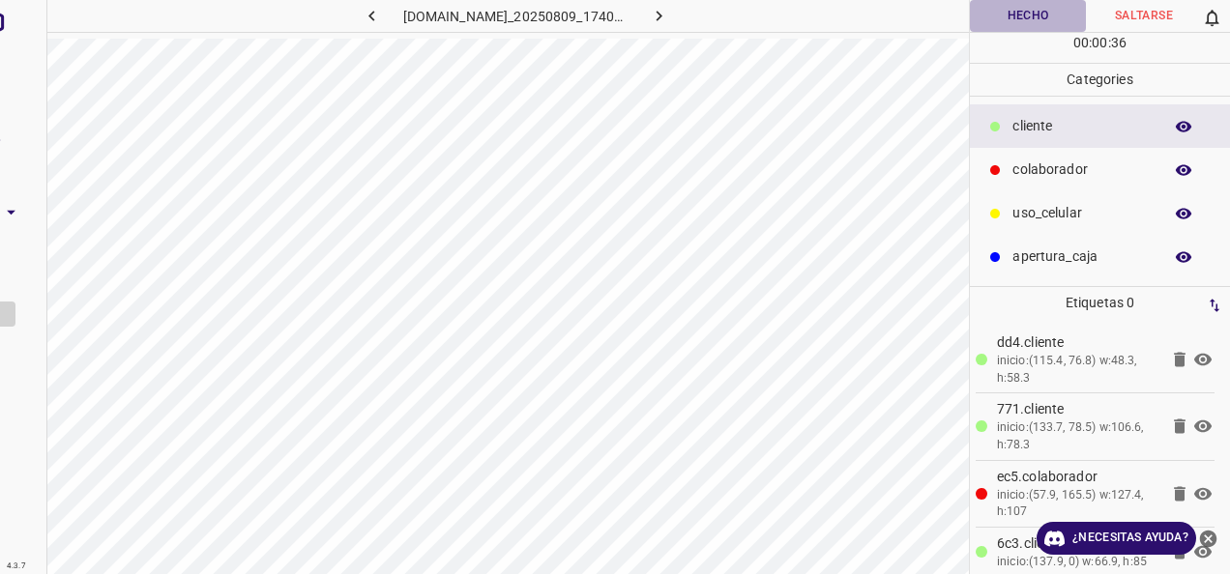
click at [978, 3] on button "Hecho" at bounding box center [1028, 16] width 116 height 32
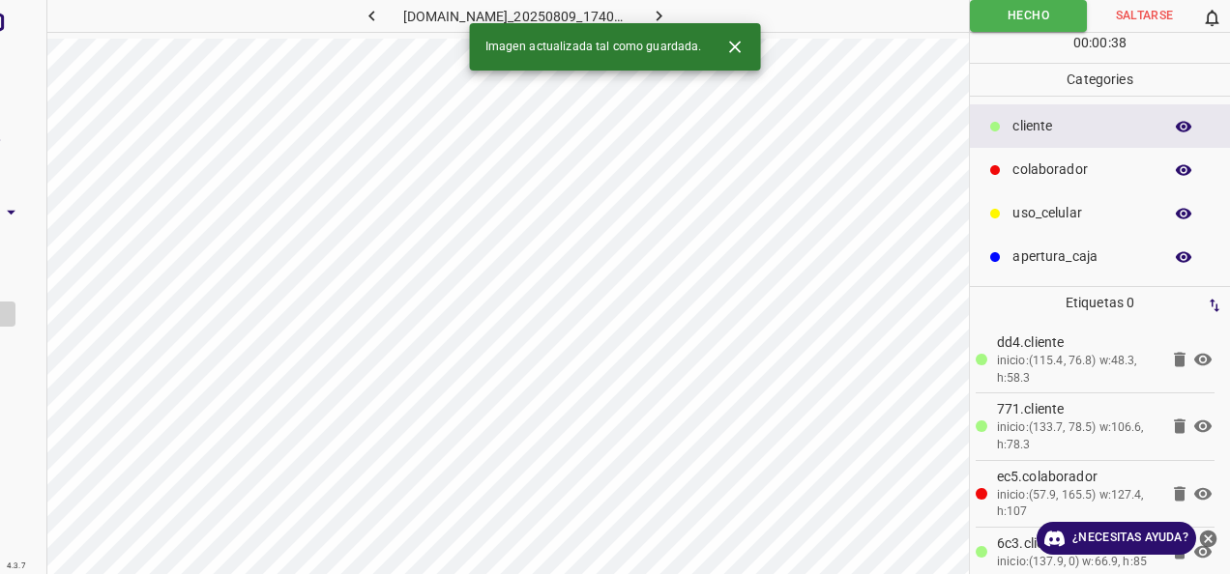
click at [669, 12] on icon "button" at bounding box center [659, 16] width 20 height 20
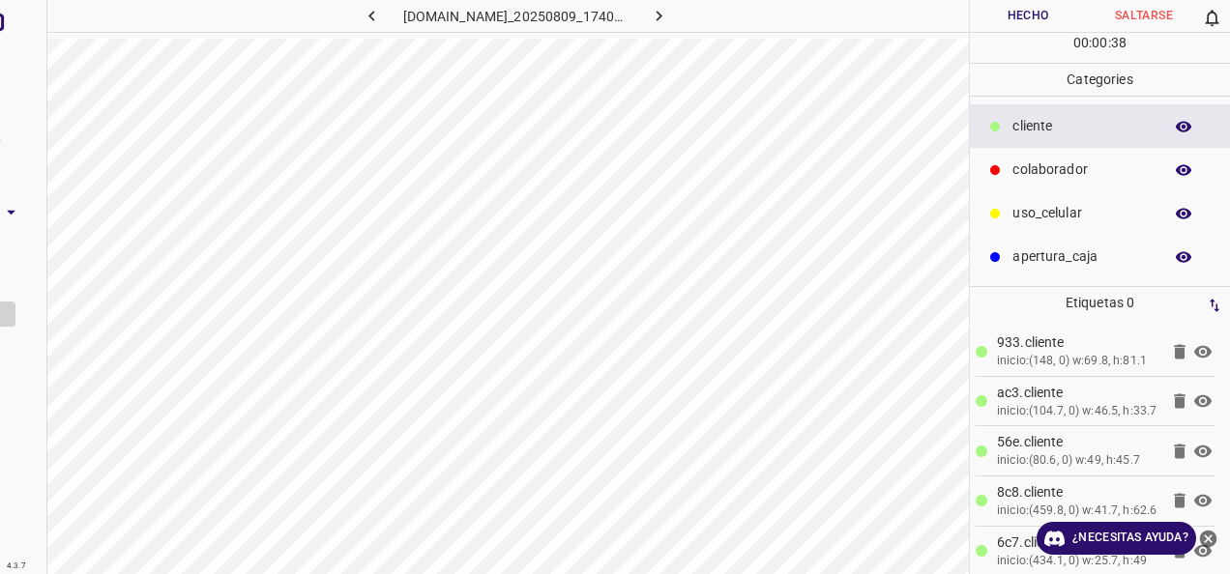
click at [1047, 172] on p "colaborador" at bounding box center [1082, 170] width 140 height 20
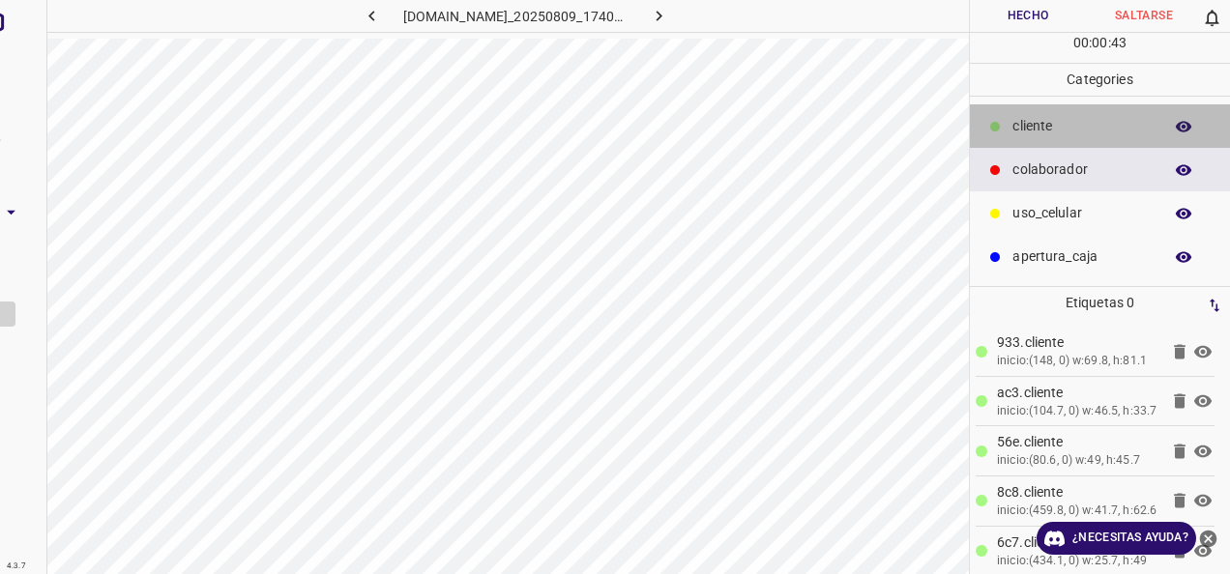
click at [1027, 133] on p "cliente" at bounding box center [1082, 126] width 140 height 20
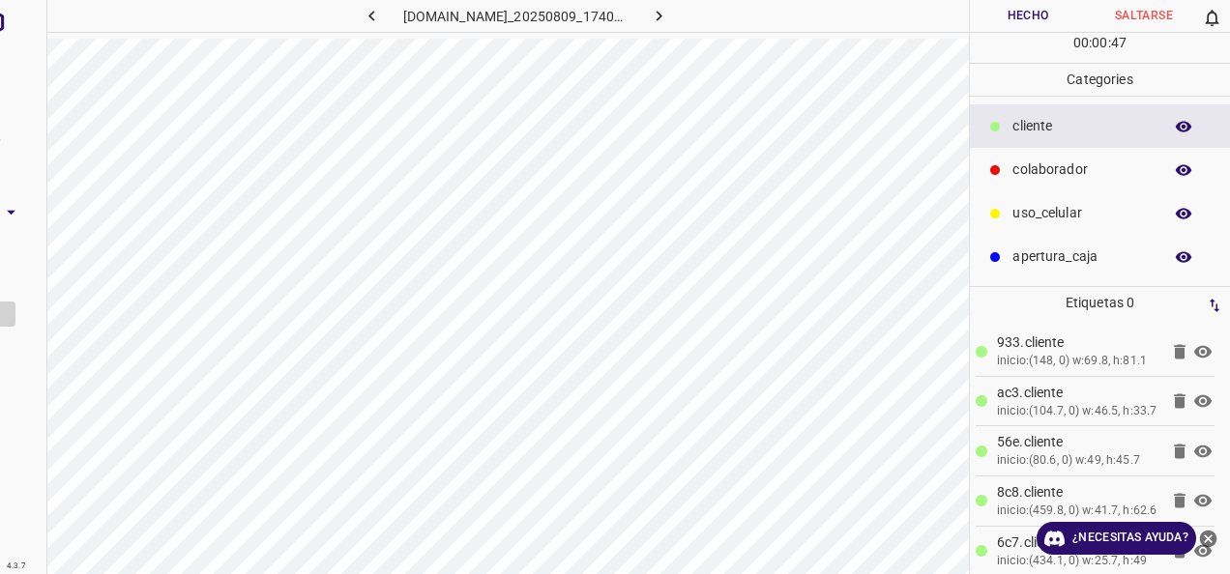
click at [988, 19] on button "Hecho" at bounding box center [1028, 16] width 116 height 32
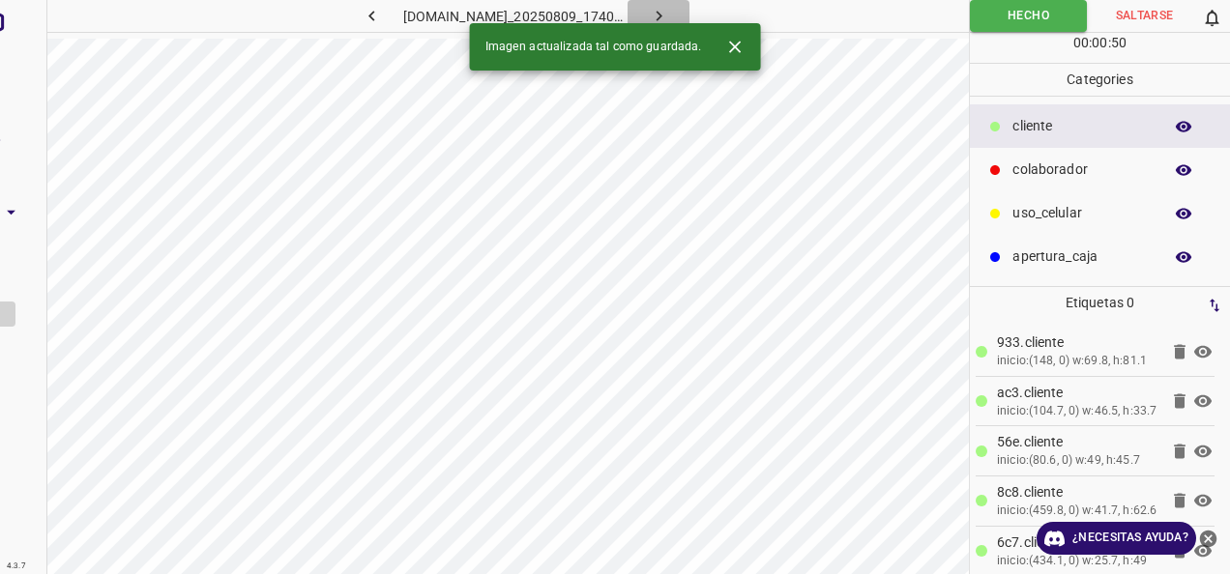
click at [673, 15] on button "button" at bounding box center [658, 16] width 62 height 32
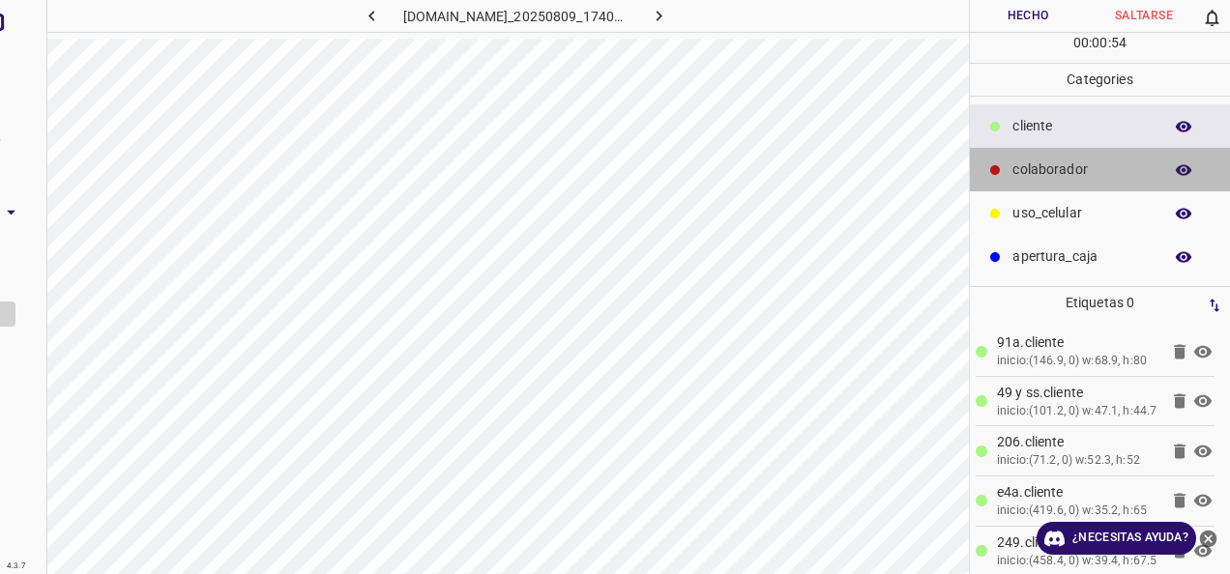
click at [1033, 172] on p "colaborador" at bounding box center [1082, 170] width 140 height 20
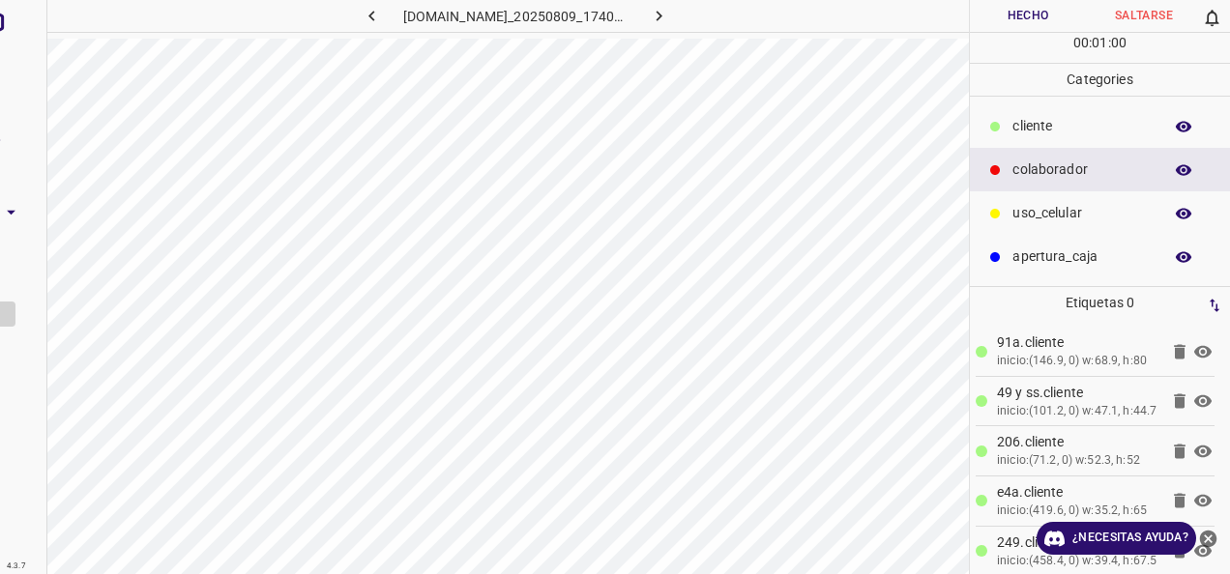
click at [1039, 19] on button "Hecho" at bounding box center [1028, 16] width 116 height 32
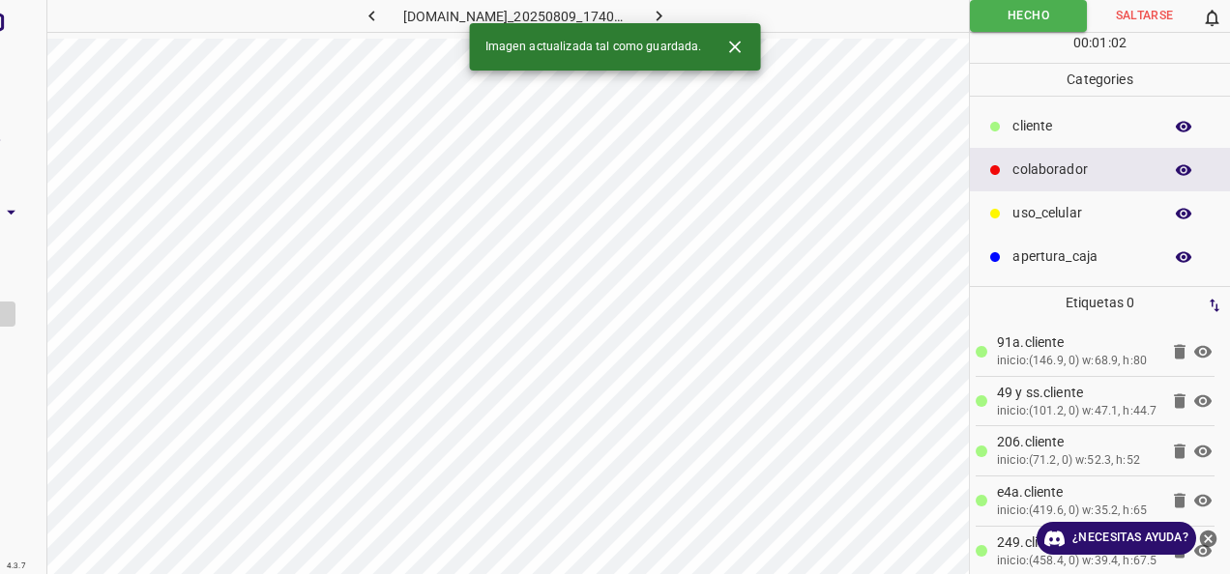
click at [669, 8] on icon "button" at bounding box center [659, 16] width 20 height 20
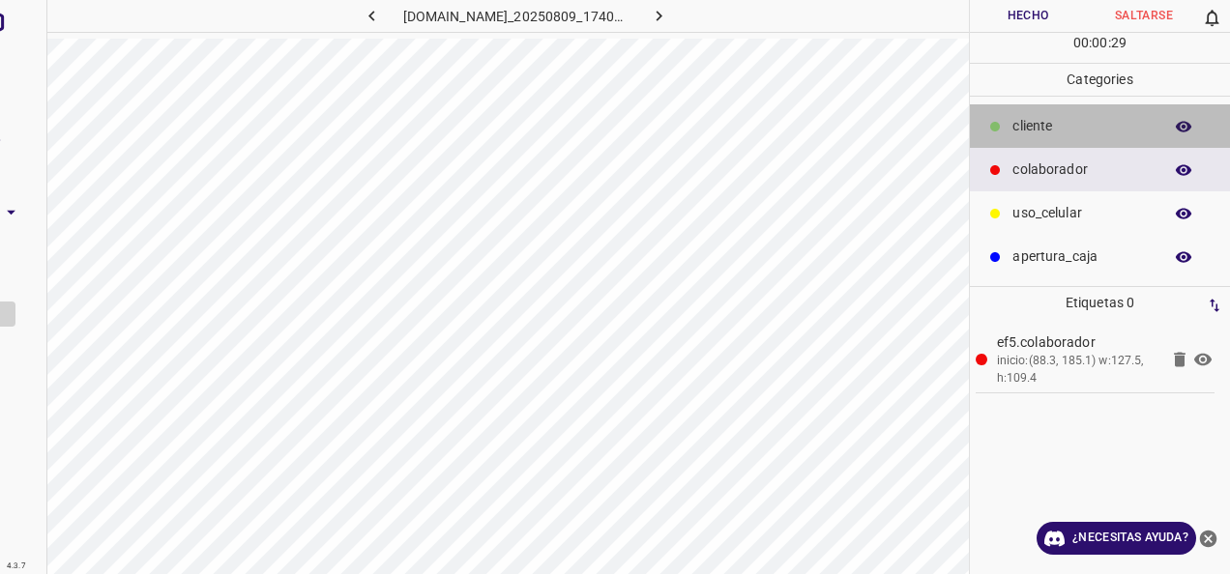
click at [1039, 137] on div "cliente" at bounding box center [1100, 126] width 260 height 44
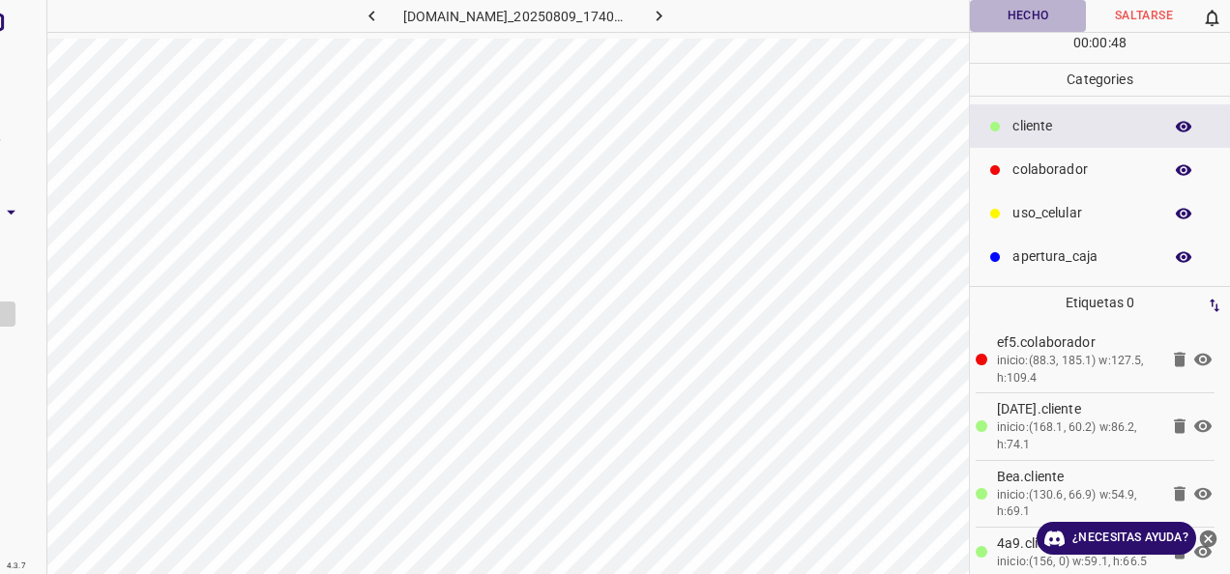
click at [981, 15] on button "Hecho" at bounding box center [1028, 16] width 116 height 32
click at [685, 5] on button "button" at bounding box center [658, 16] width 62 height 32
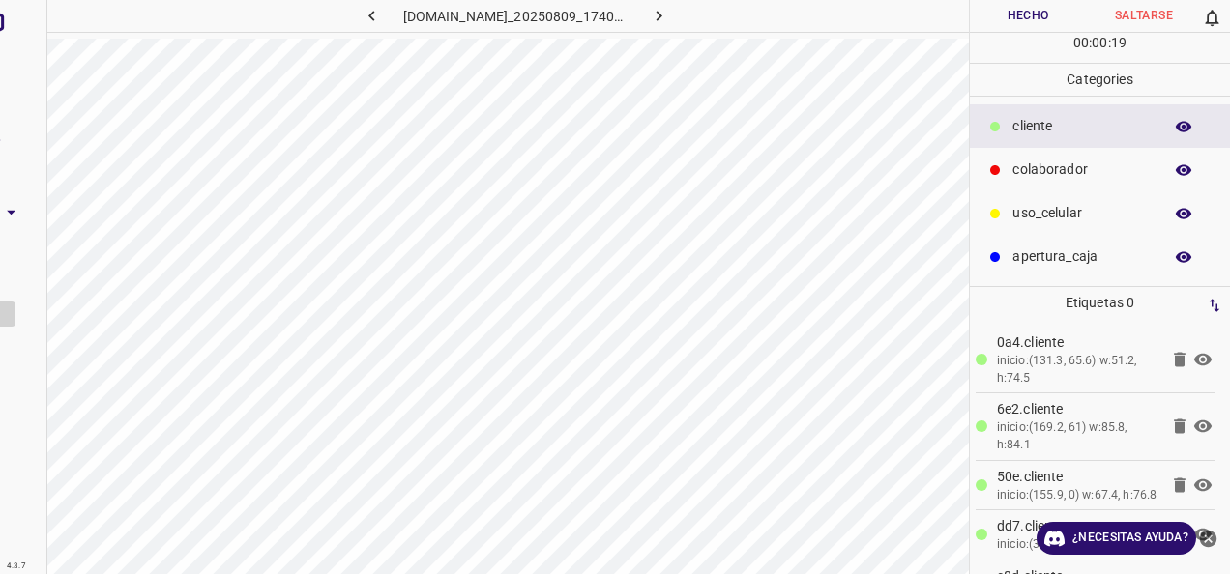
click at [1054, 145] on div "cliente" at bounding box center [1100, 126] width 260 height 44
click at [1058, 164] on p "colaborador" at bounding box center [1082, 170] width 140 height 20
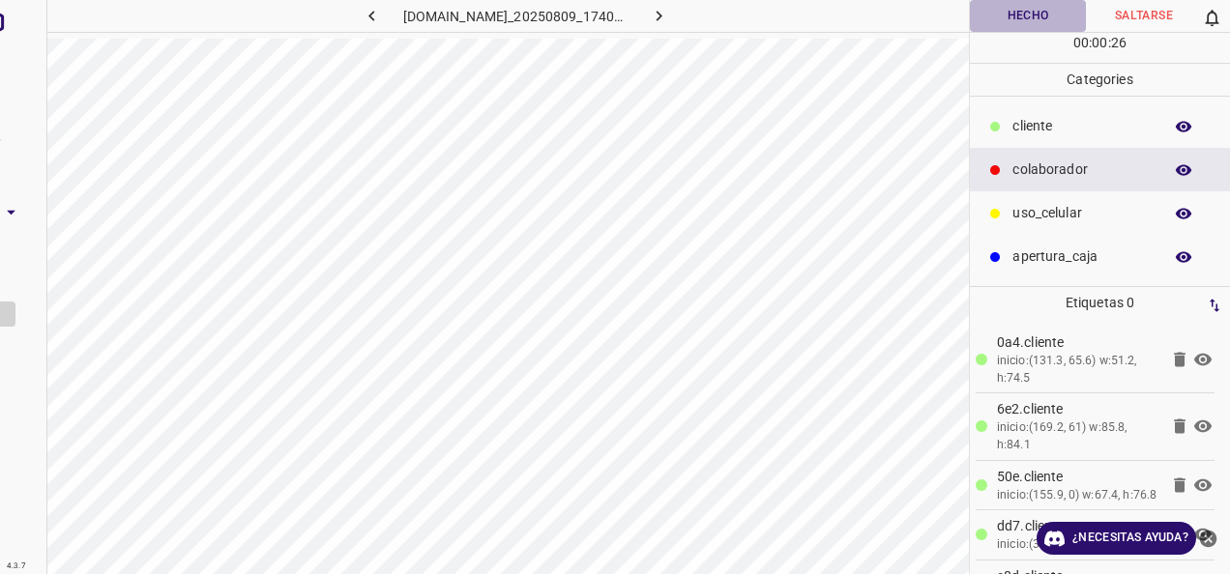
click at [1025, 10] on button "Hecho" at bounding box center [1028, 16] width 116 height 32
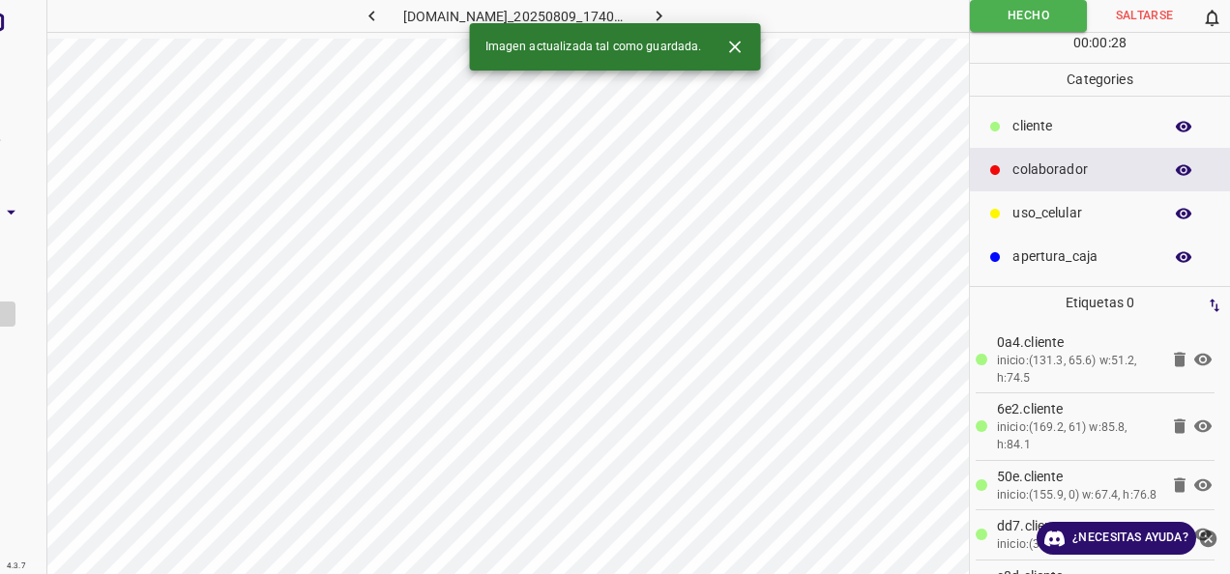
click at [674, 25] on div "Imagen actualizada tal como guardada." at bounding box center [615, 46] width 291 height 47
click at [669, 10] on icon "button" at bounding box center [659, 16] width 20 height 20
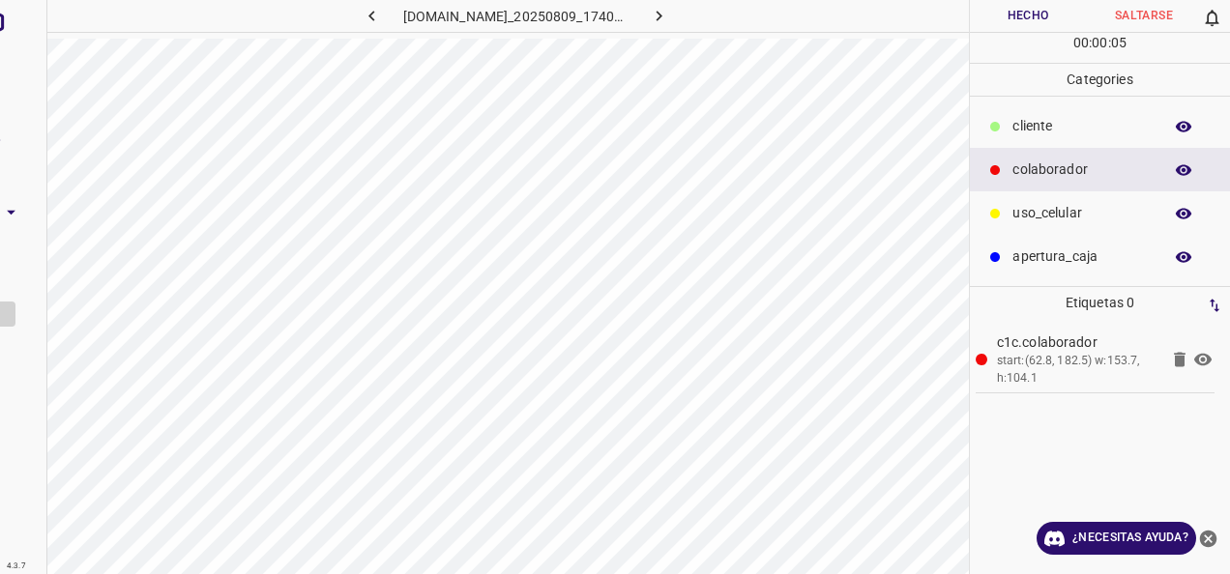
click at [1071, 110] on div "cliente" at bounding box center [1100, 126] width 260 height 44
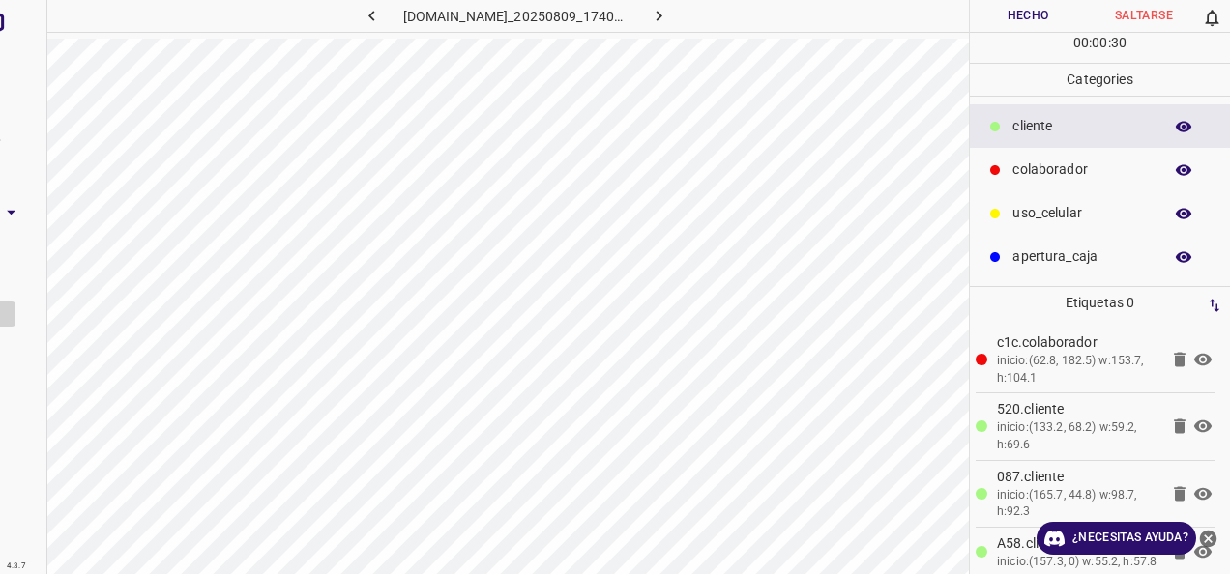
click at [1059, 15] on button "Hecho" at bounding box center [1028, 16] width 116 height 32
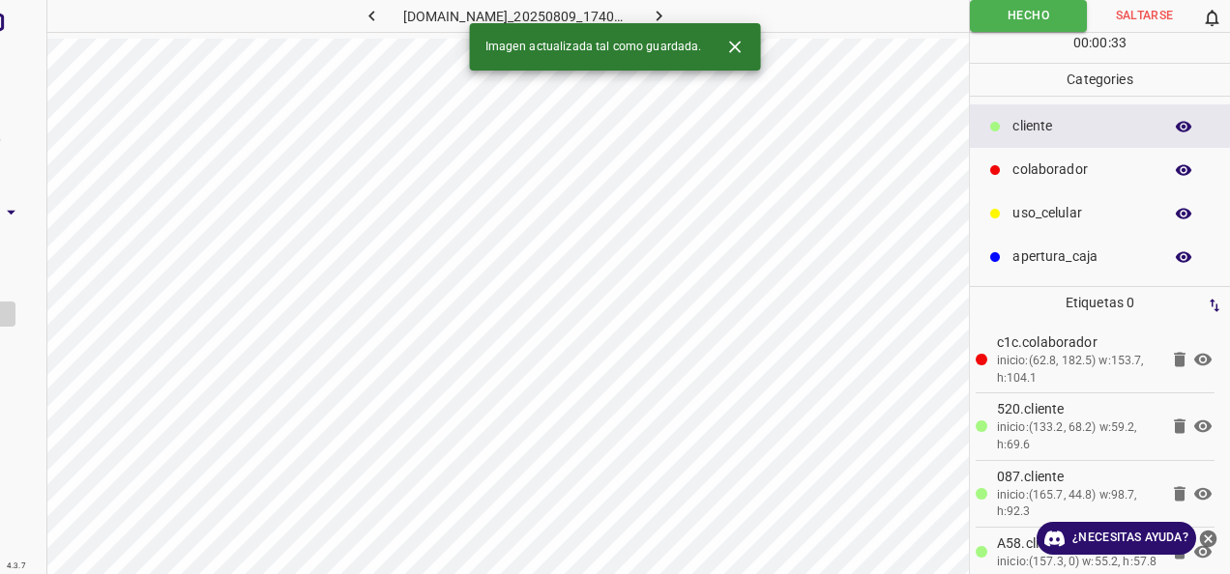
click at [673, 10] on button "button" at bounding box center [658, 16] width 62 height 32
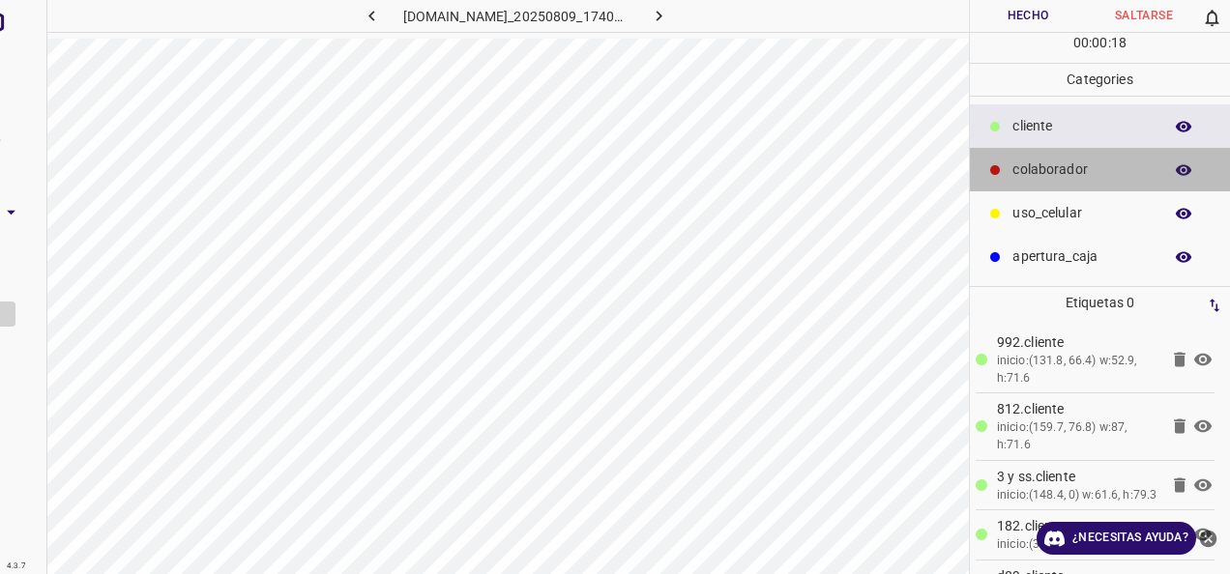
click at [1069, 157] on div "colaborador" at bounding box center [1100, 170] width 260 height 44
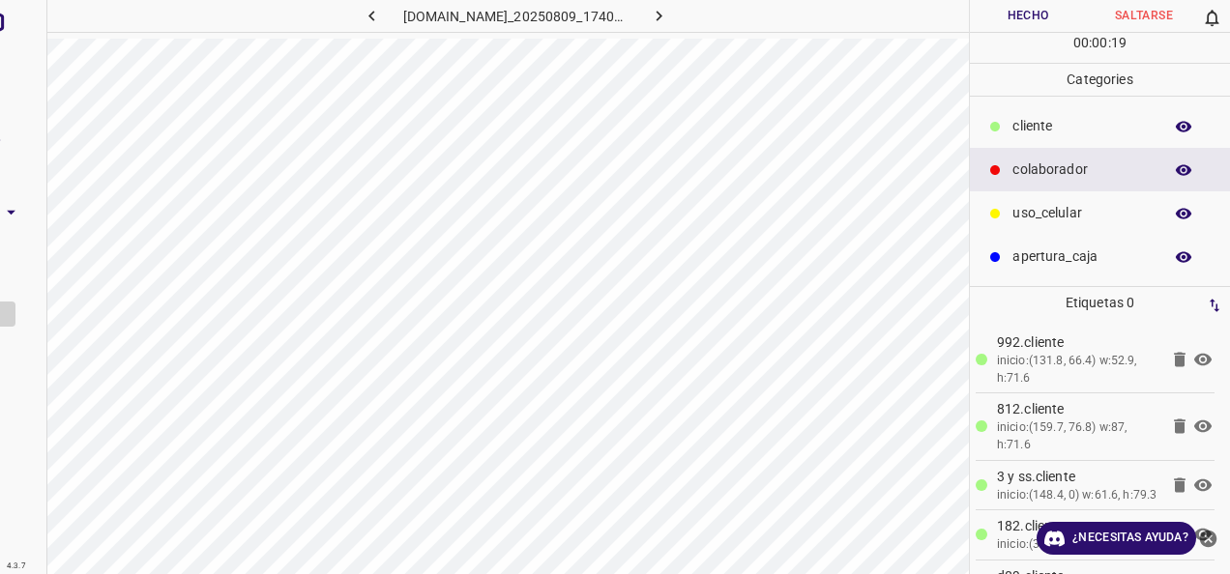
drag, startPoint x: 1097, startPoint y: 143, endPoint x: 995, endPoint y: 147, distance: 102.5
click at [1041, 143] on div "cliente" at bounding box center [1100, 126] width 260 height 44
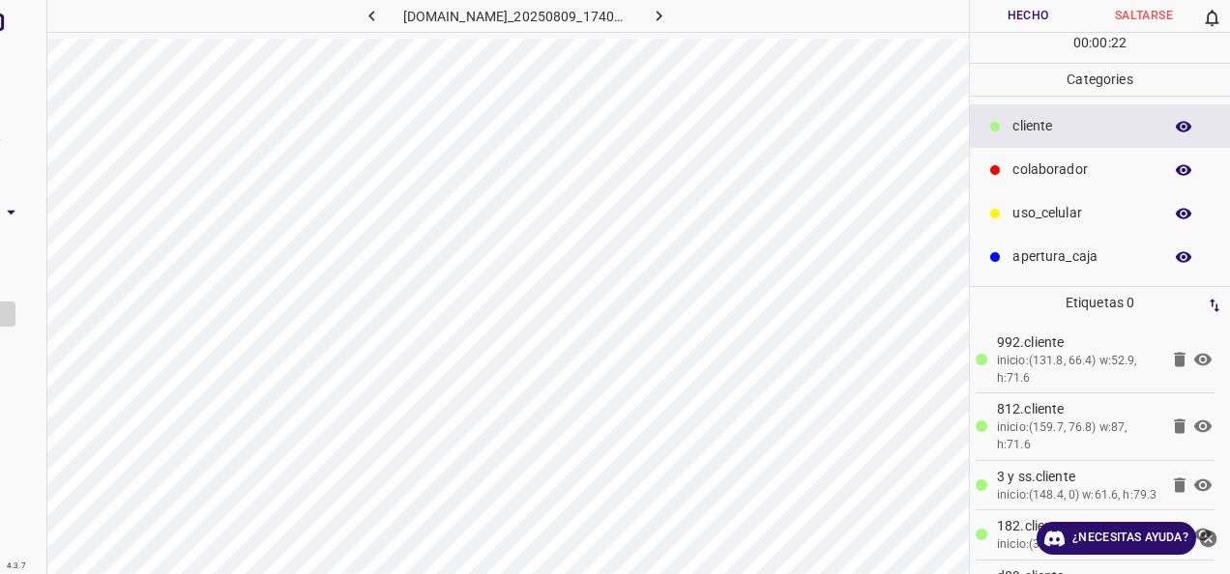
click at [1075, 160] on p "colaborador" at bounding box center [1082, 170] width 140 height 20
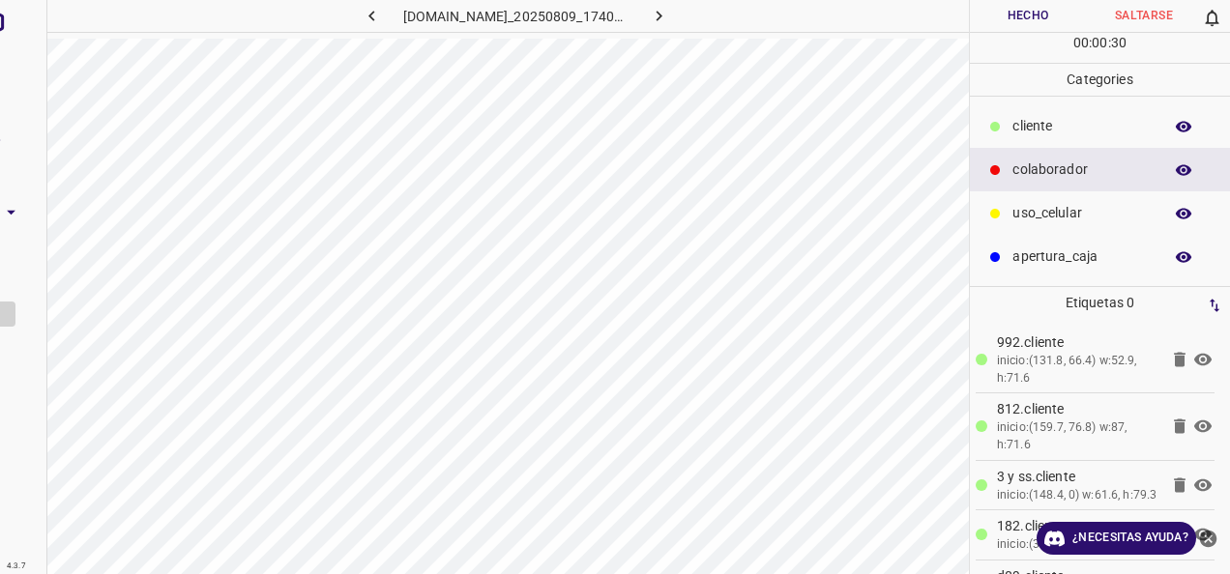
click at [1001, 25] on button "Hecho" at bounding box center [1028, 16] width 116 height 32
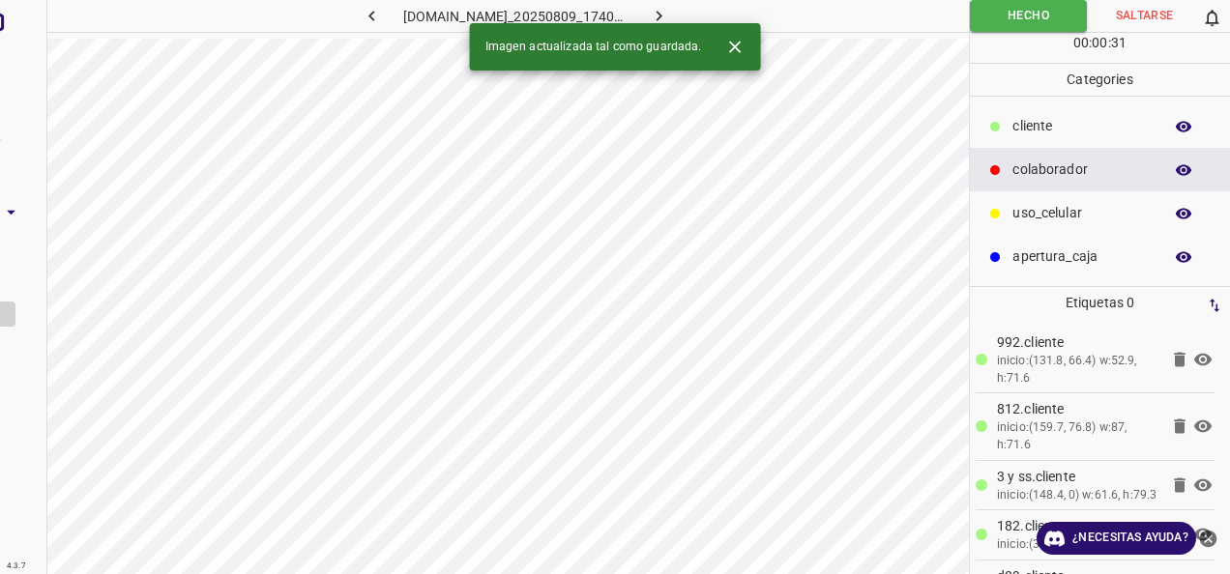
click at [676, 2] on button "button" at bounding box center [658, 16] width 62 height 32
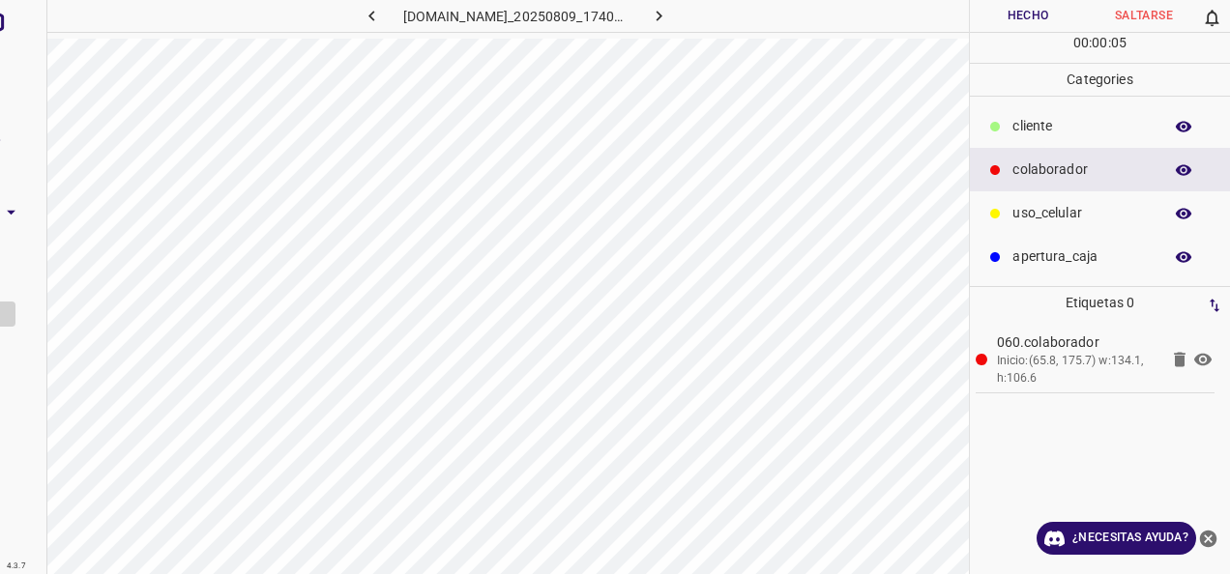
click at [1061, 89] on p "Categories" at bounding box center [1100, 80] width 260 height 32
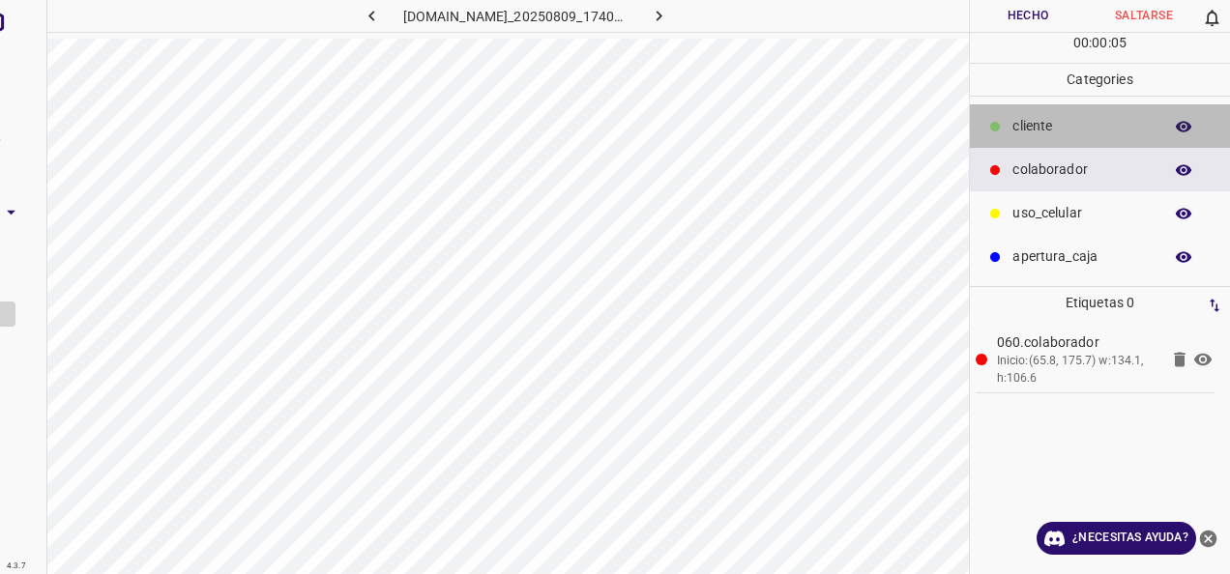
drag, startPoint x: 1047, startPoint y: 128, endPoint x: 975, endPoint y: 156, distance: 76.8
click at [1046, 130] on p "cliente" at bounding box center [1082, 126] width 140 height 20
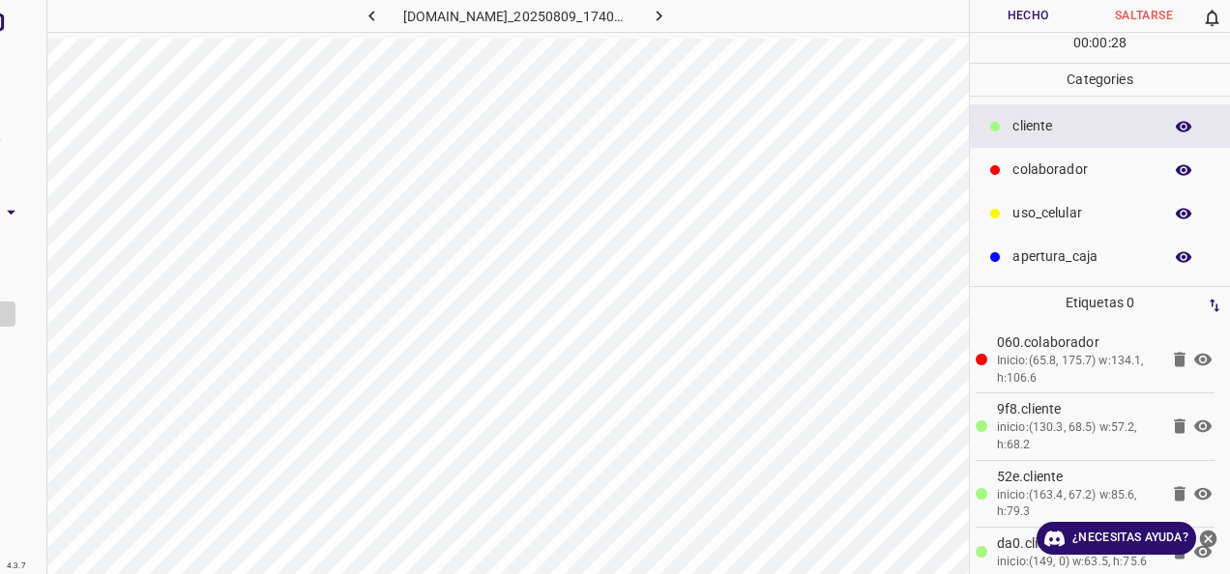
click at [1032, 6] on button "Hecho" at bounding box center [1028, 16] width 116 height 32
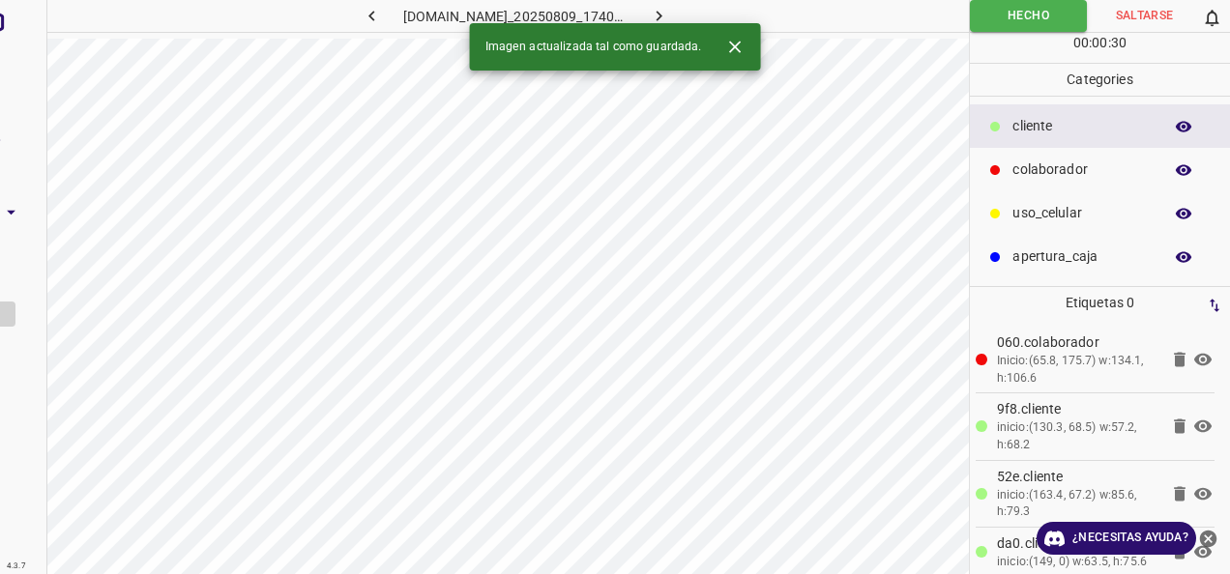
click at [689, 6] on button "button" at bounding box center [658, 16] width 62 height 32
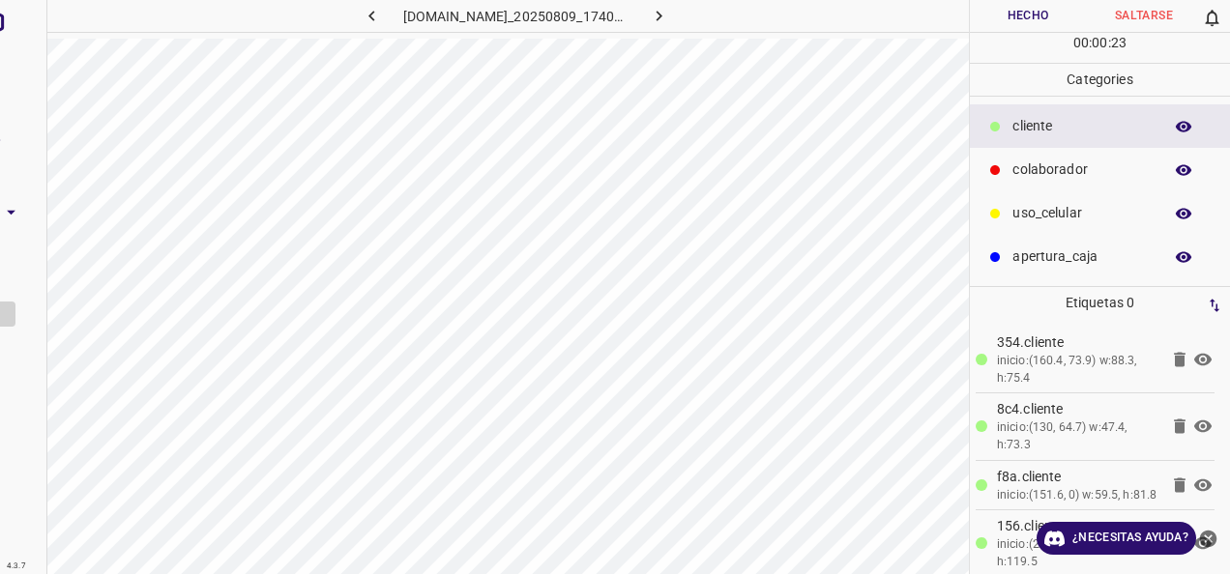
click at [1038, 163] on p "colaborador" at bounding box center [1082, 170] width 140 height 20
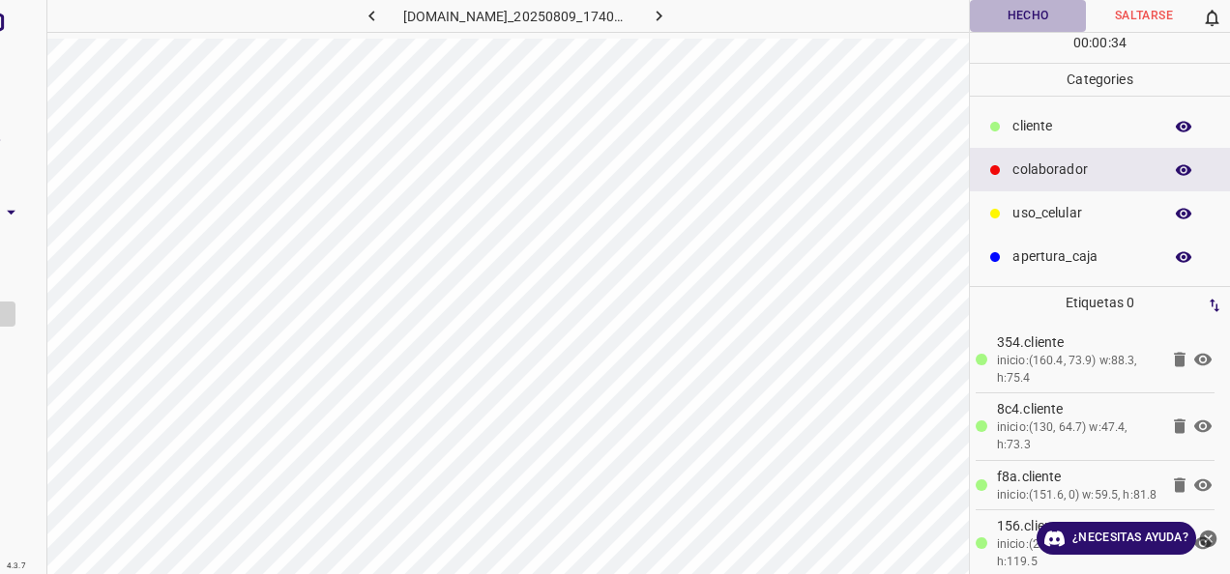
click at [1036, 29] on button "Hecho" at bounding box center [1028, 16] width 116 height 32
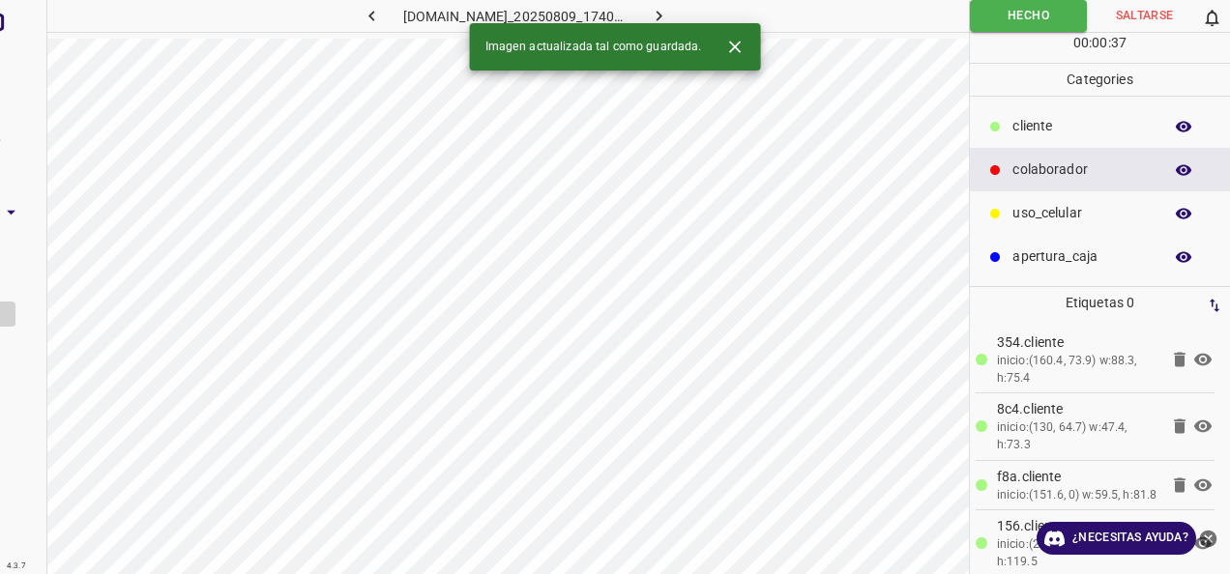
click at [669, 8] on icon "button" at bounding box center [659, 16] width 20 height 20
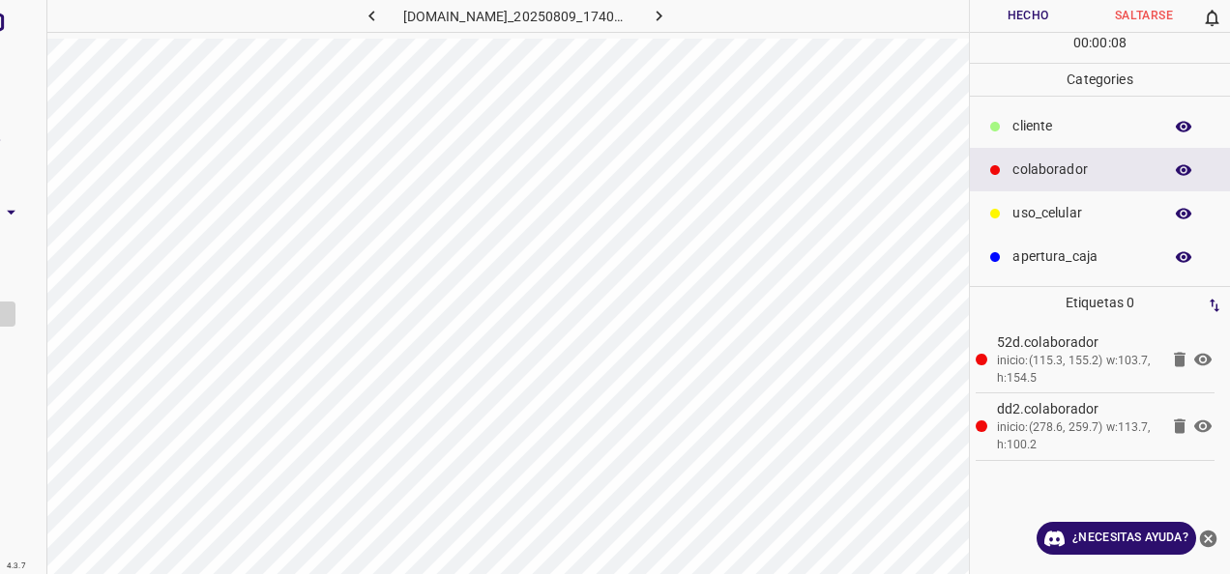
click at [1051, 126] on p "cliente" at bounding box center [1082, 126] width 140 height 20
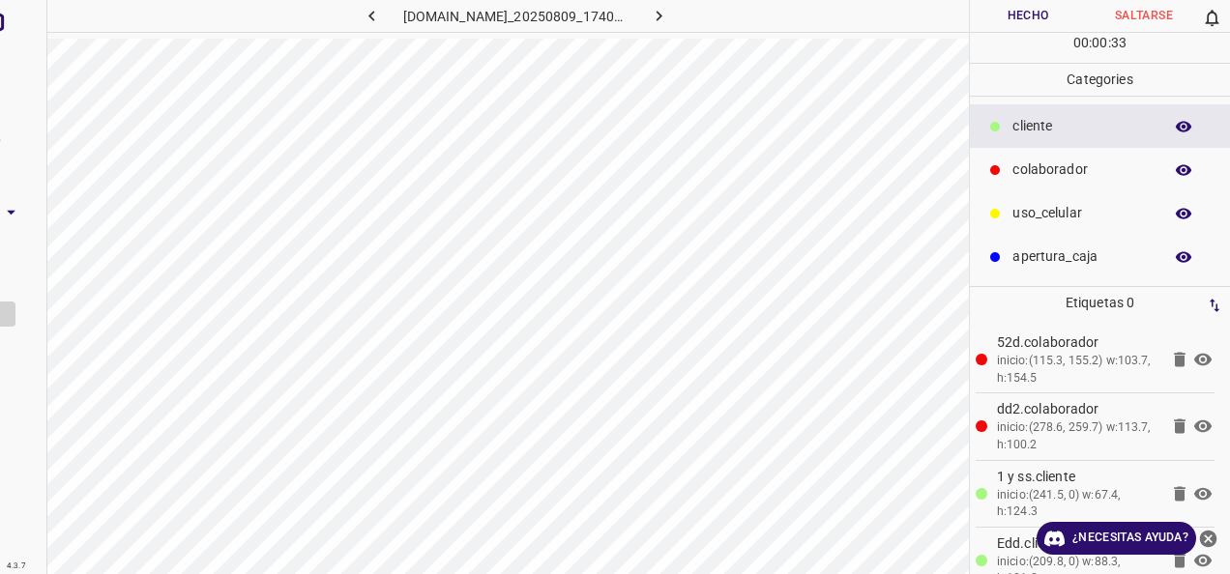
click at [1039, 33] on div "00 : 00 : 33" at bounding box center [1100, 48] width 260 height 30
drag, startPoint x: 1030, startPoint y: 15, endPoint x: 996, endPoint y: 10, distance: 35.1
click at [1030, 15] on button "Hecho" at bounding box center [1028, 16] width 116 height 32
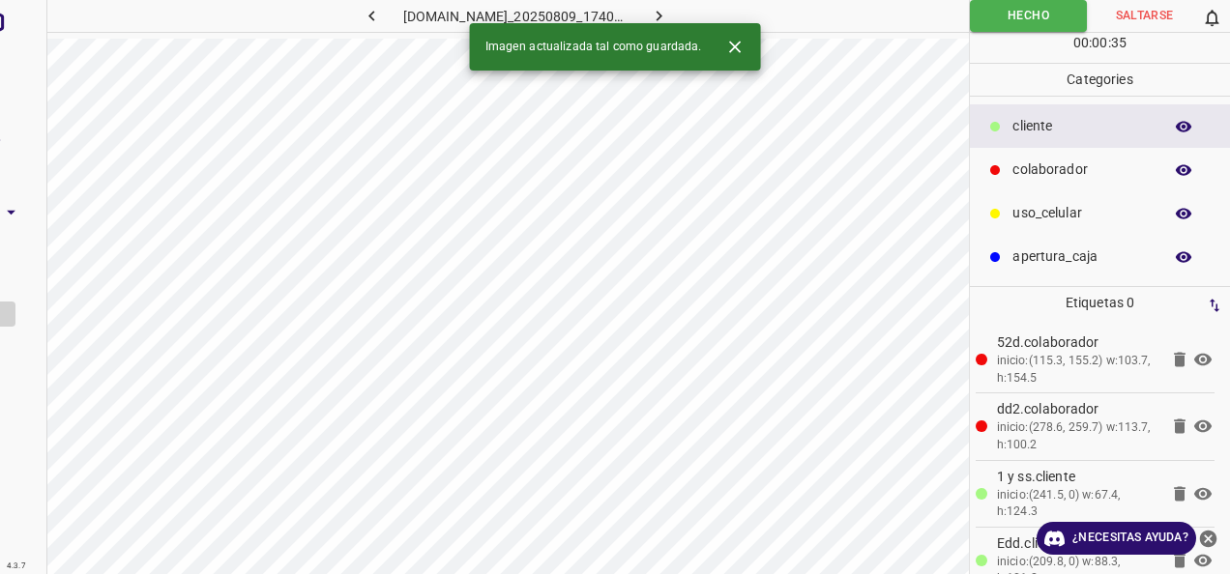
click at [689, 10] on button "button" at bounding box center [658, 16] width 62 height 32
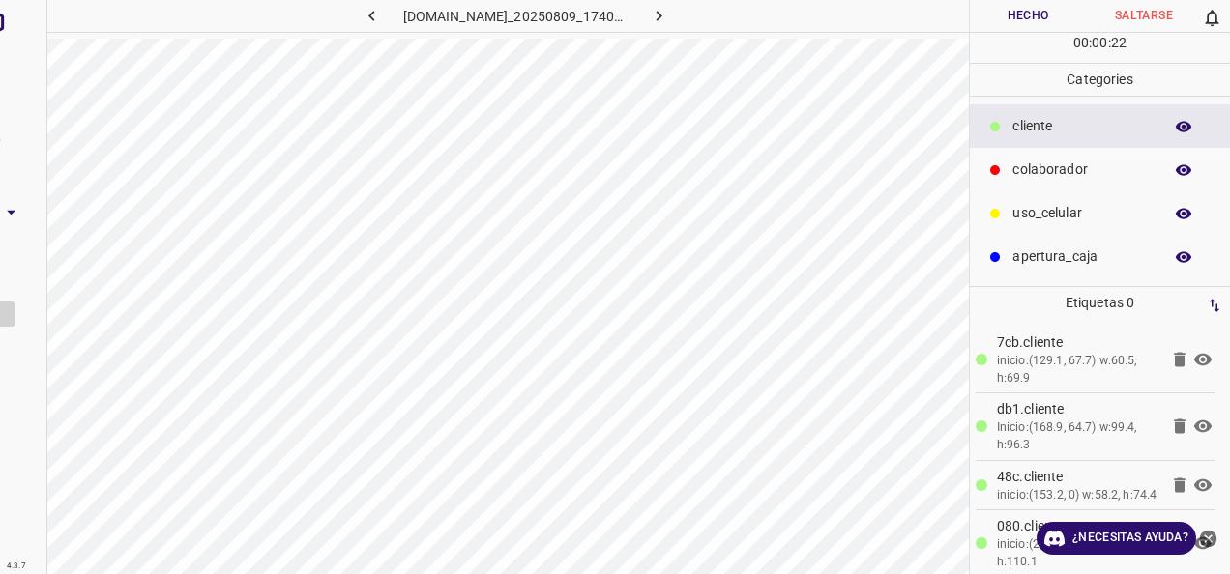
click at [1032, 169] on p "colaborador" at bounding box center [1082, 170] width 140 height 20
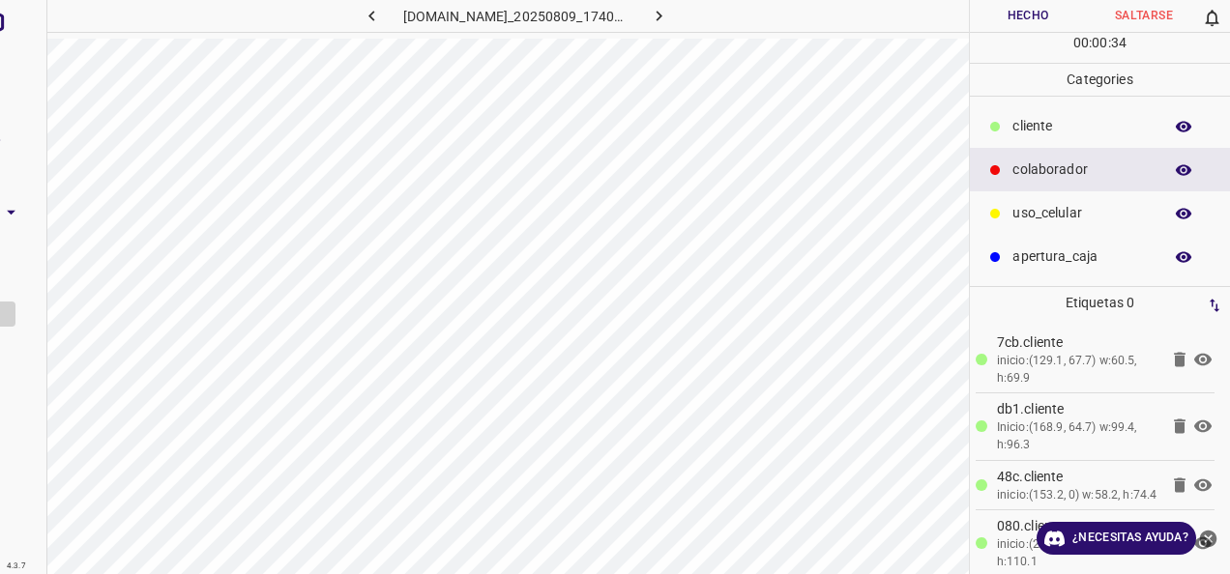
click at [1022, 25] on button "Hecho" at bounding box center [1028, 16] width 116 height 32
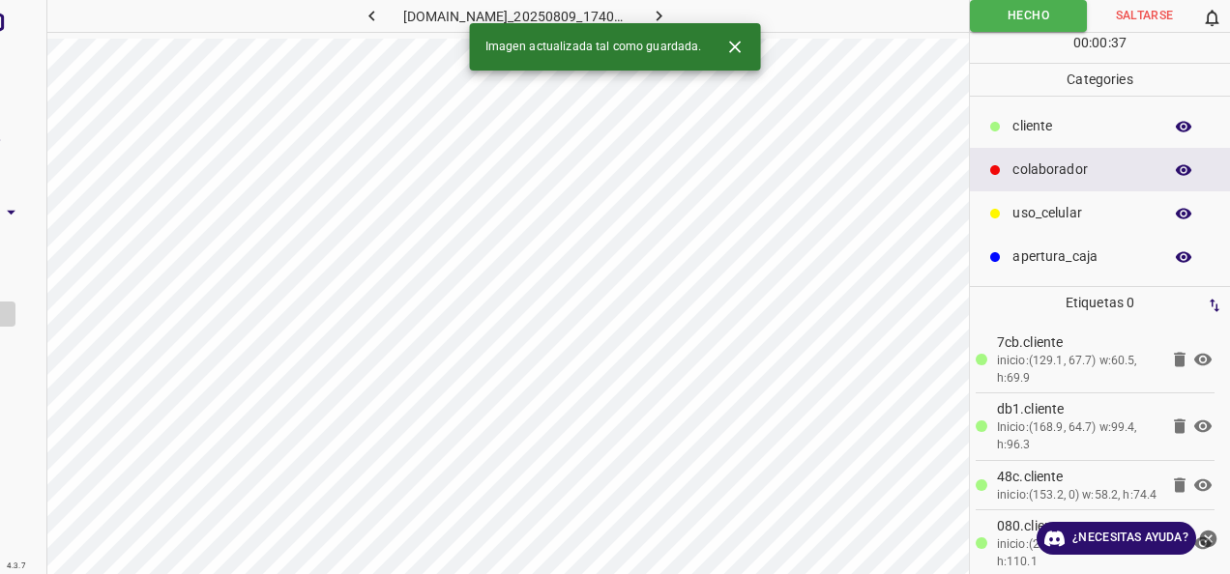
click at [689, 17] on button "button" at bounding box center [658, 16] width 62 height 32
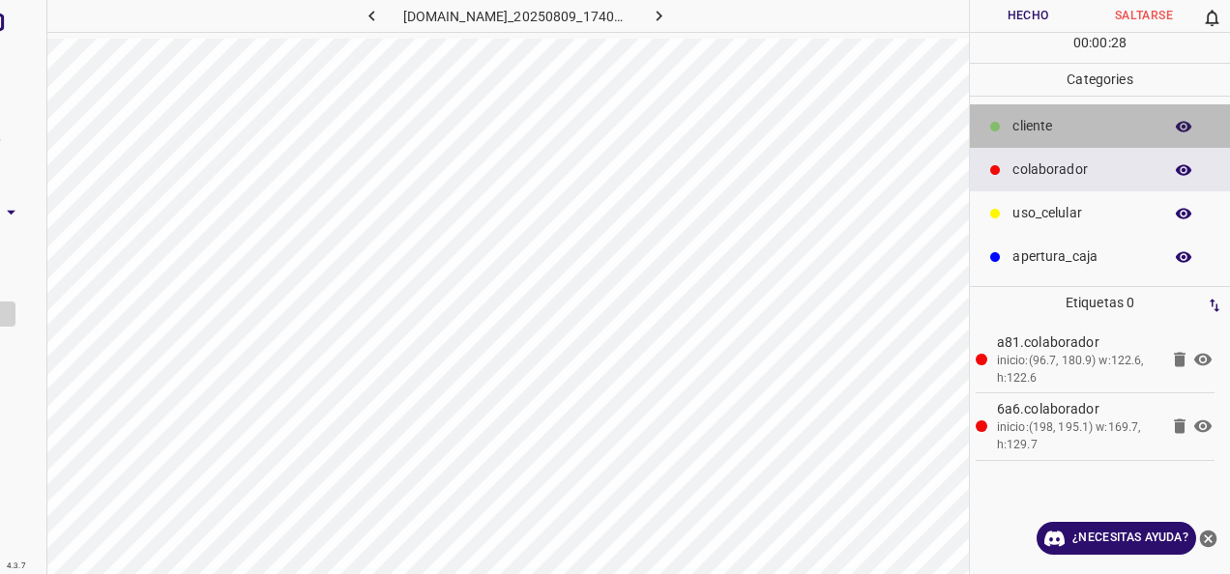
click at [1098, 113] on div "cliente" at bounding box center [1100, 126] width 260 height 44
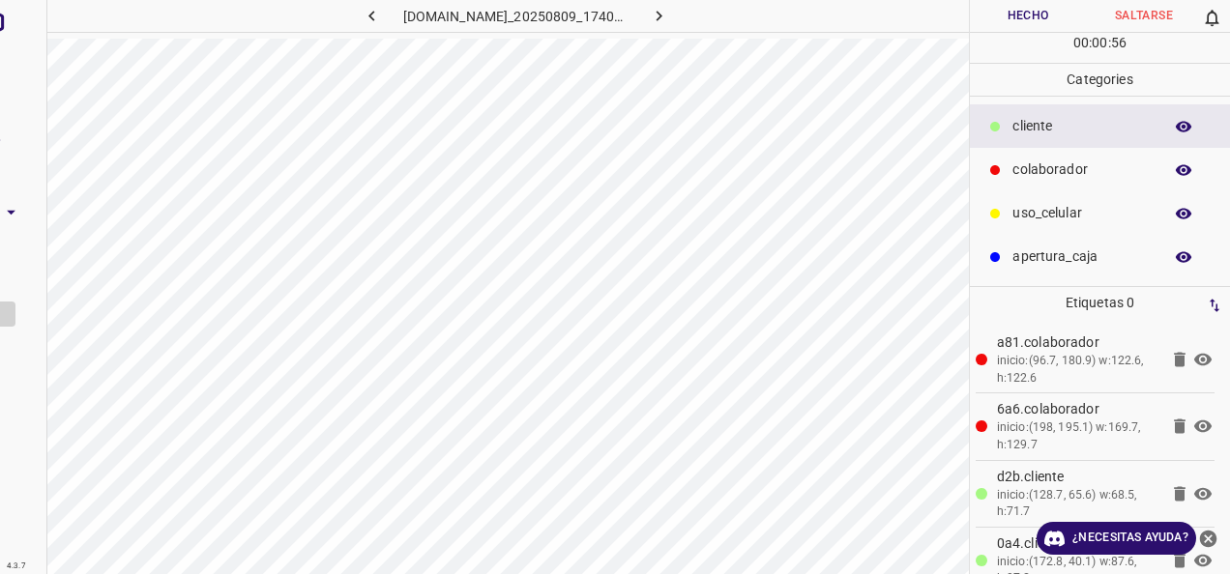
click at [994, 23] on button "Hecho" at bounding box center [1028, 16] width 116 height 32
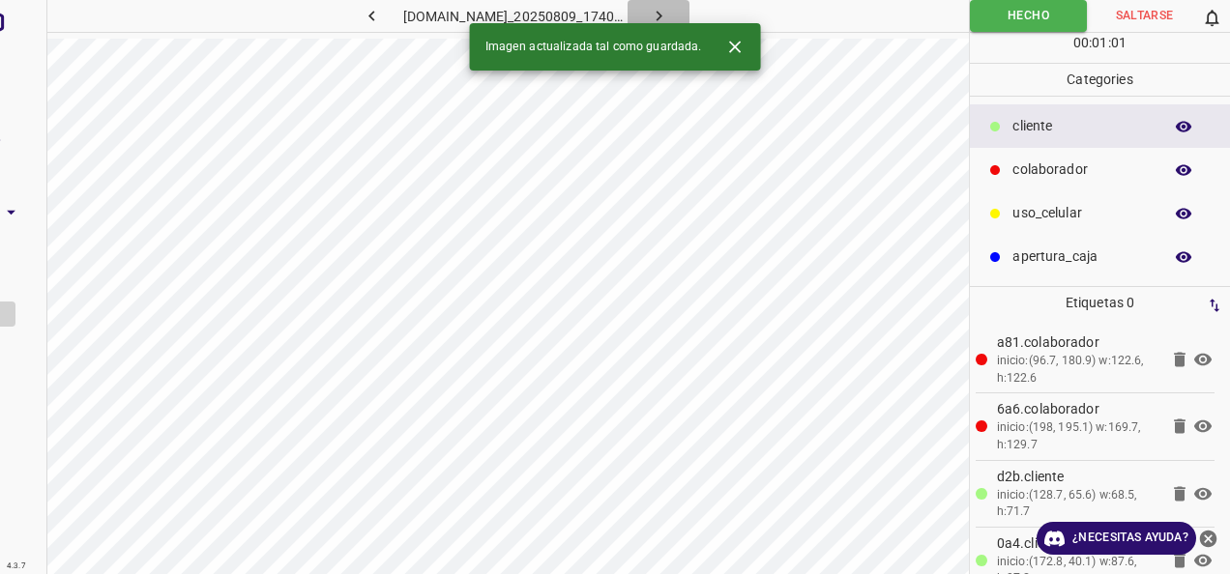
click at [669, 8] on icon "button" at bounding box center [659, 16] width 20 height 20
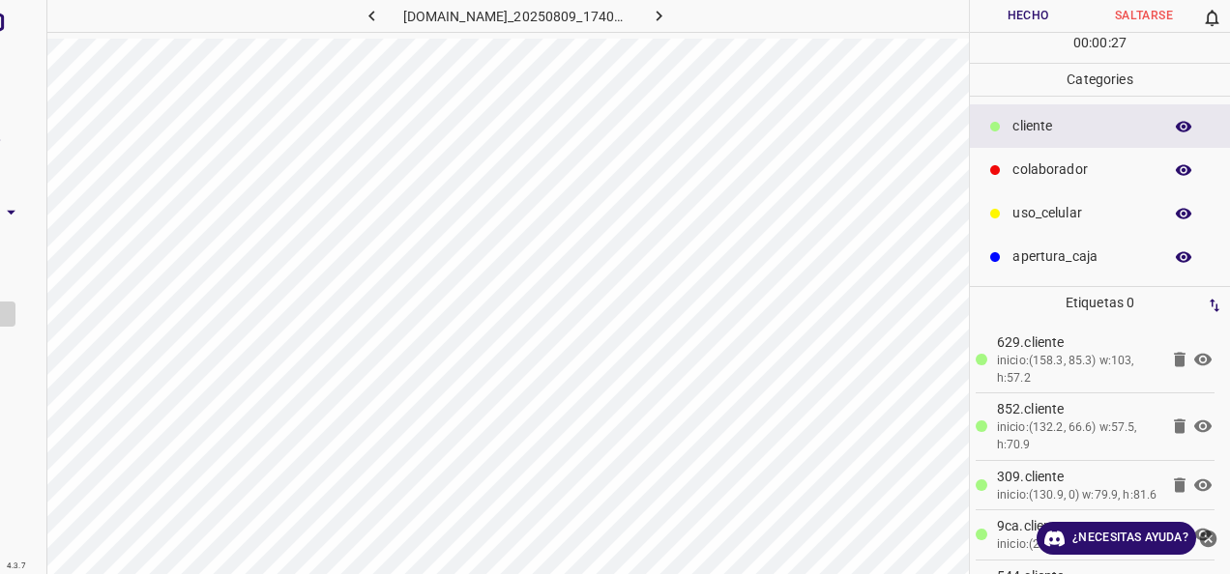
click at [1065, 148] on div "colaborador" at bounding box center [1100, 170] width 260 height 44
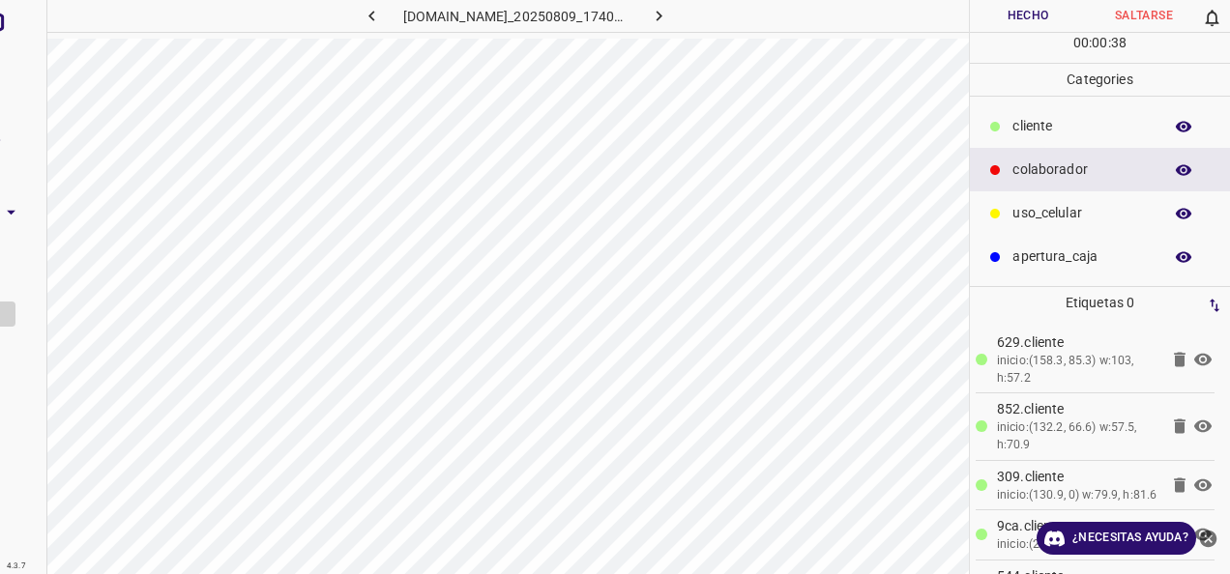
click at [1044, 17] on button "Hecho" at bounding box center [1028, 16] width 116 height 32
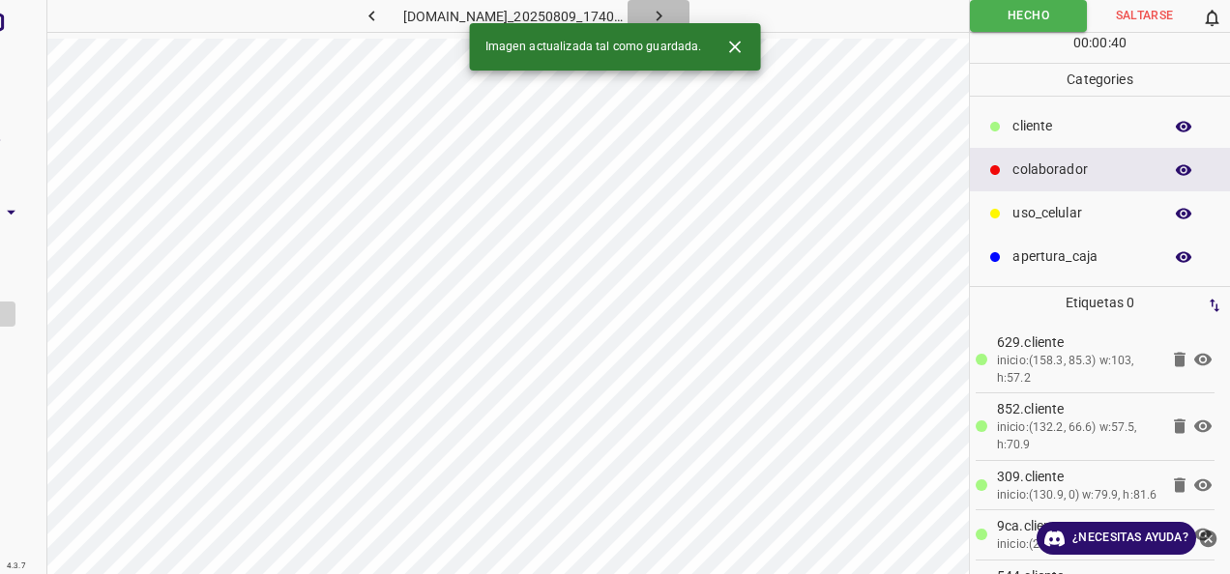
click at [689, 15] on button "button" at bounding box center [658, 16] width 62 height 32
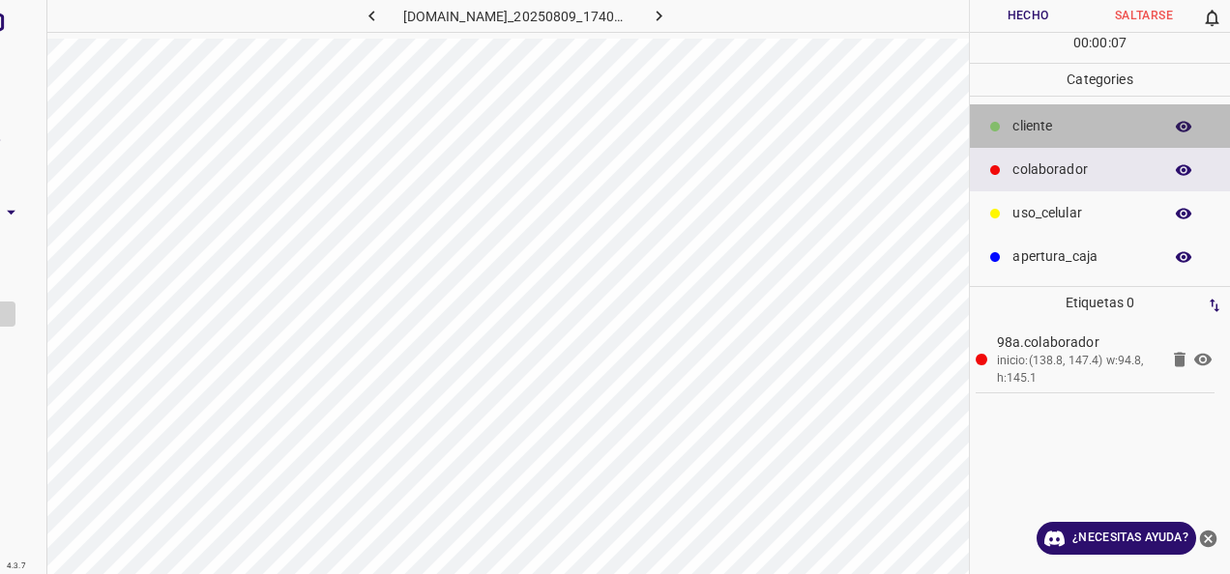
click at [1049, 122] on p "cliente" at bounding box center [1082, 126] width 140 height 20
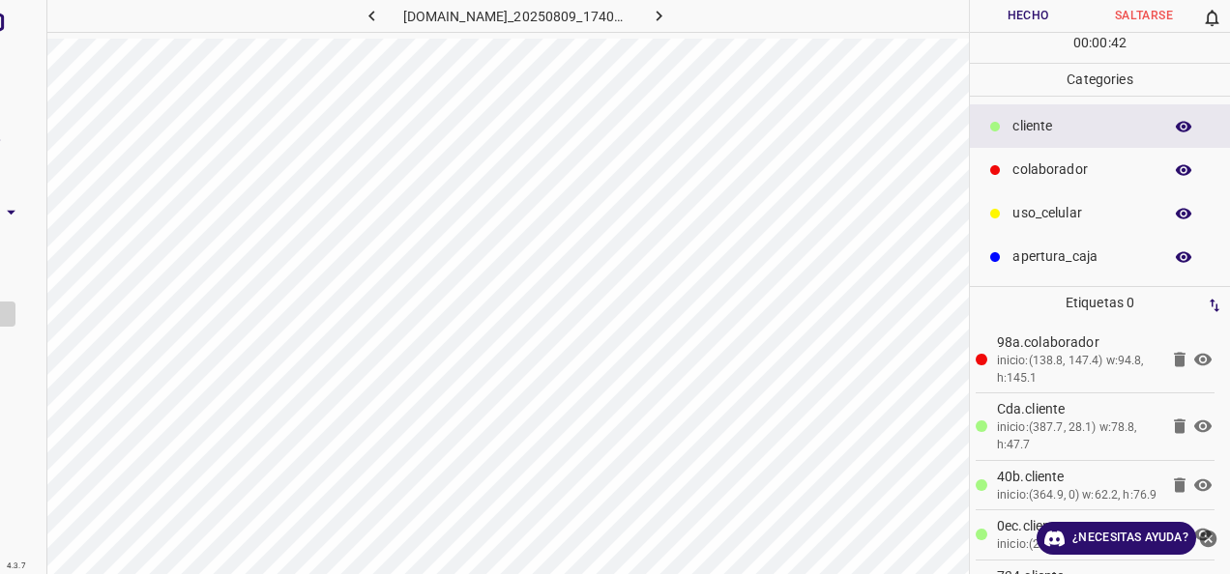
click at [1017, 40] on div "00 : 00 : 42" at bounding box center [1100, 48] width 260 height 30
click at [1020, 22] on button "Hecho" at bounding box center [1028, 16] width 116 height 32
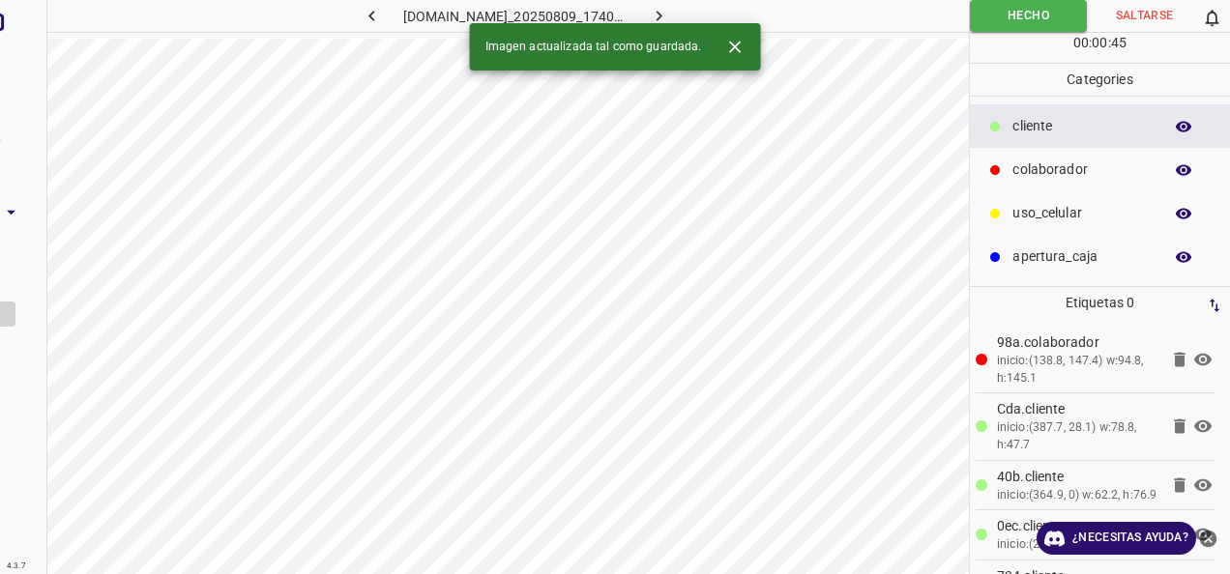
click at [689, 16] on button "button" at bounding box center [658, 16] width 62 height 32
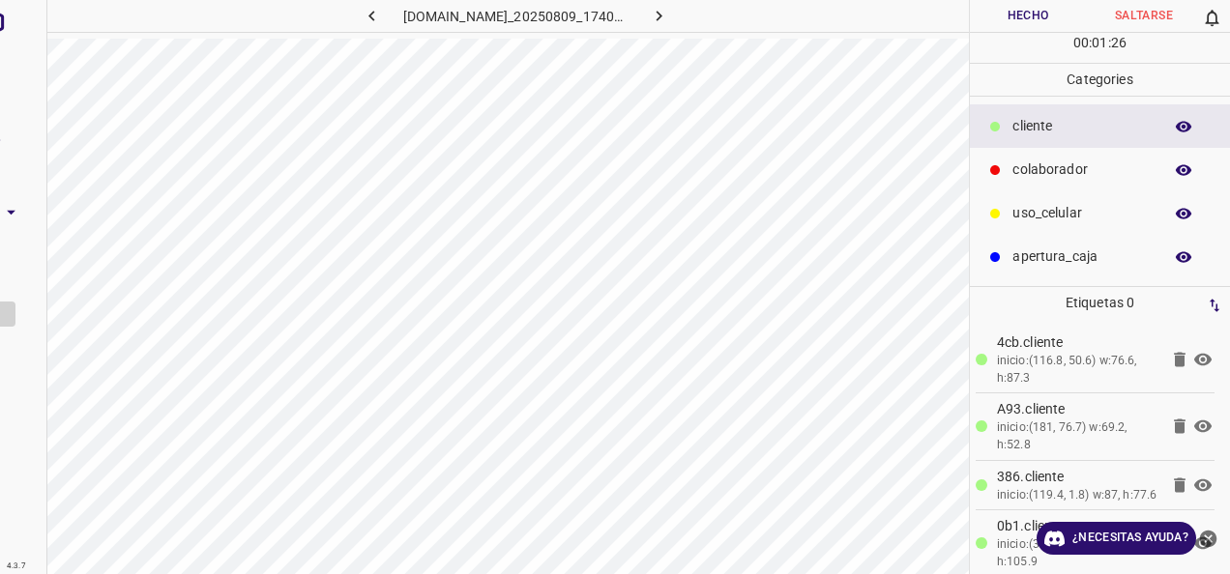
click at [1041, 156] on div "colaborador" at bounding box center [1100, 170] width 260 height 44
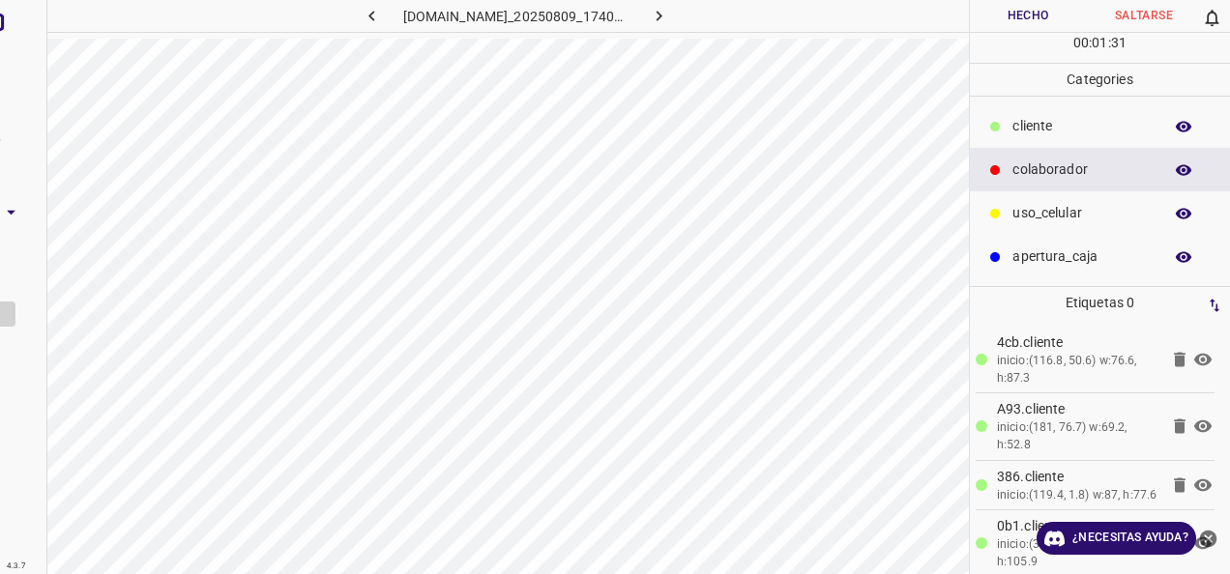
click at [1018, 15] on button "Hecho" at bounding box center [1028, 16] width 116 height 32
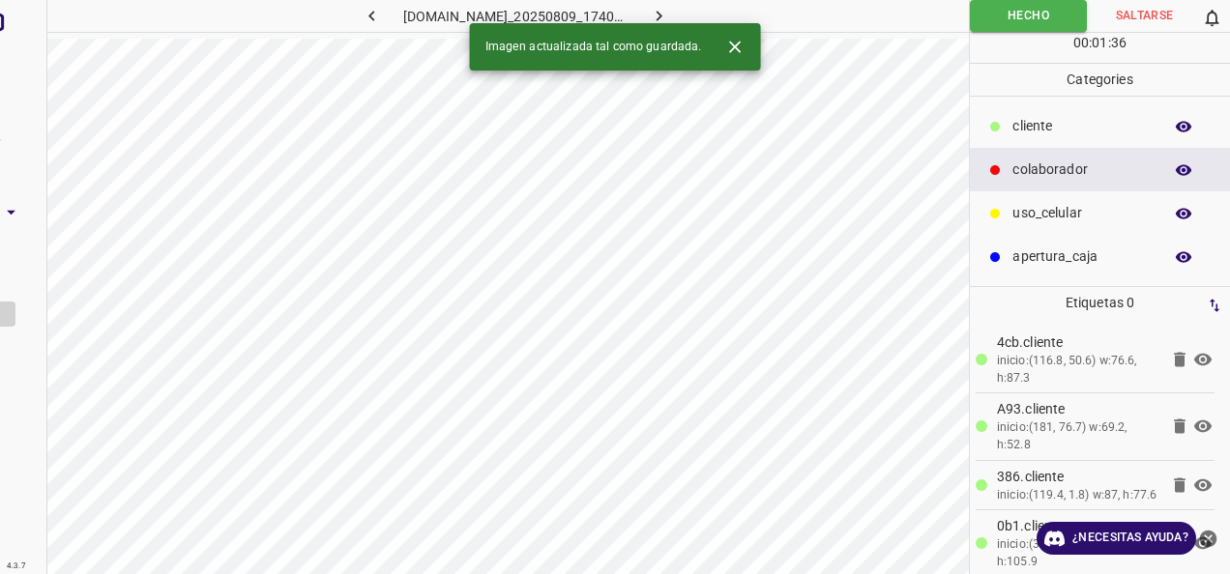
click at [669, 13] on icon "button" at bounding box center [659, 16] width 20 height 20
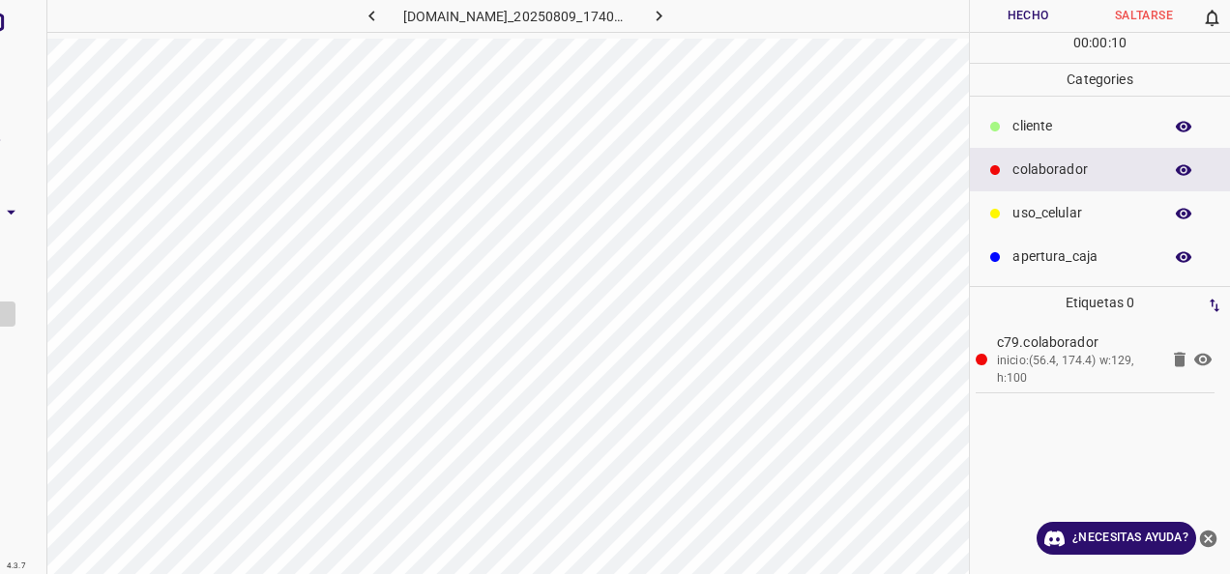
drag, startPoint x: 1059, startPoint y: 124, endPoint x: 985, endPoint y: 124, distance: 73.5
click at [1058, 124] on p "cliente" at bounding box center [1082, 126] width 140 height 20
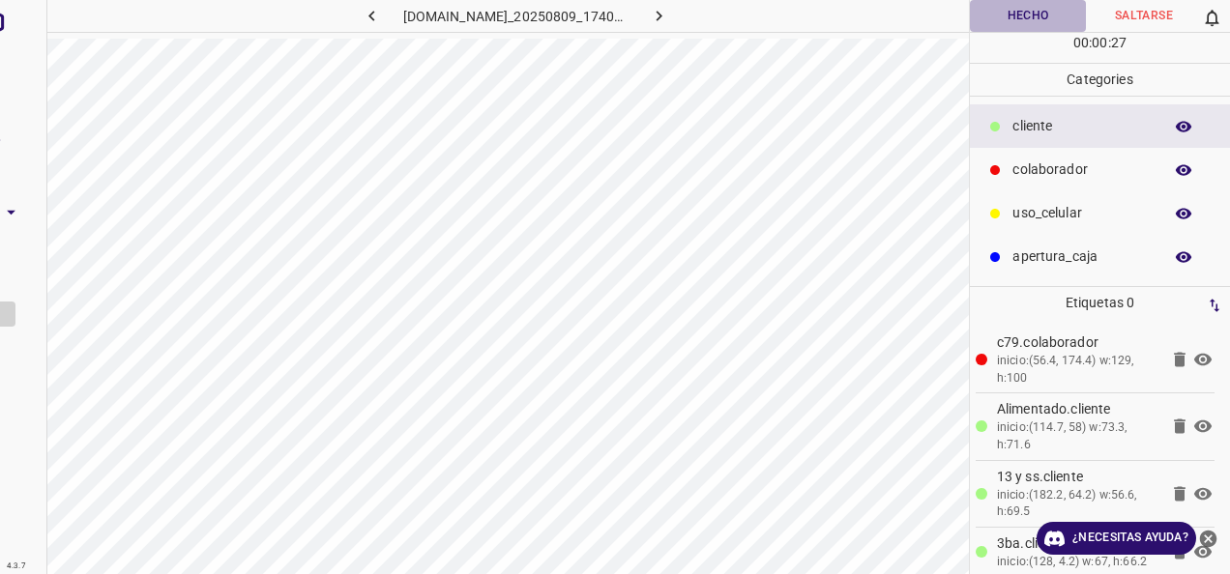
click at [1008, 25] on button "Hecho" at bounding box center [1028, 16] width 116 height 32
click at [1011, 0] on button "Hecho" at bounding box center [1028, 16] width 117 height 32
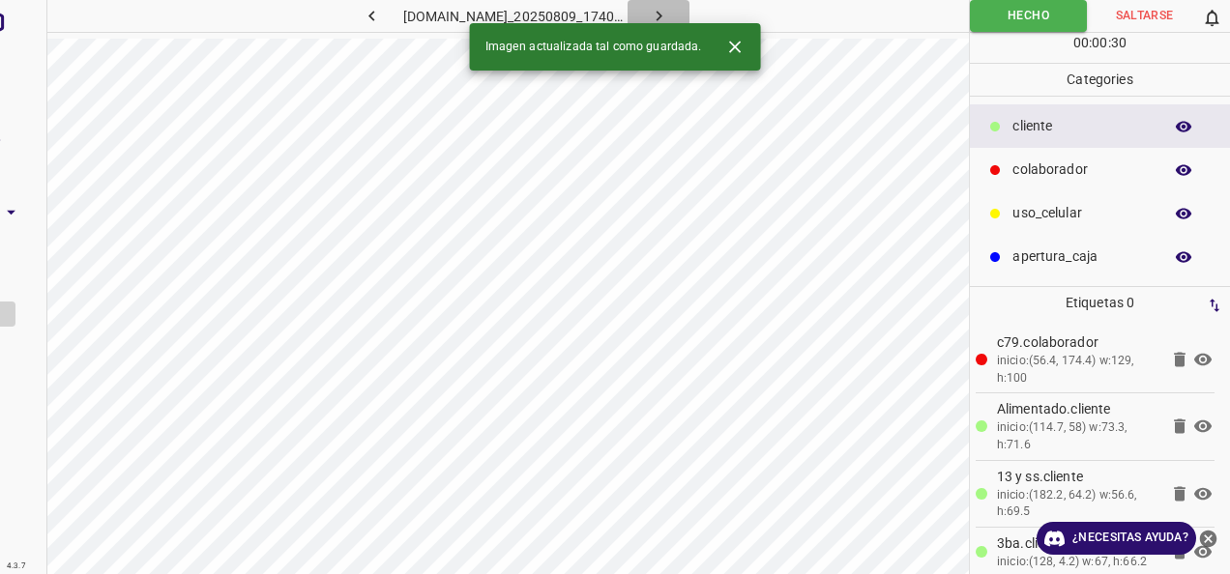
click at [689, 8] on button "button" at bounding box center [658, 16] width 62 height 32
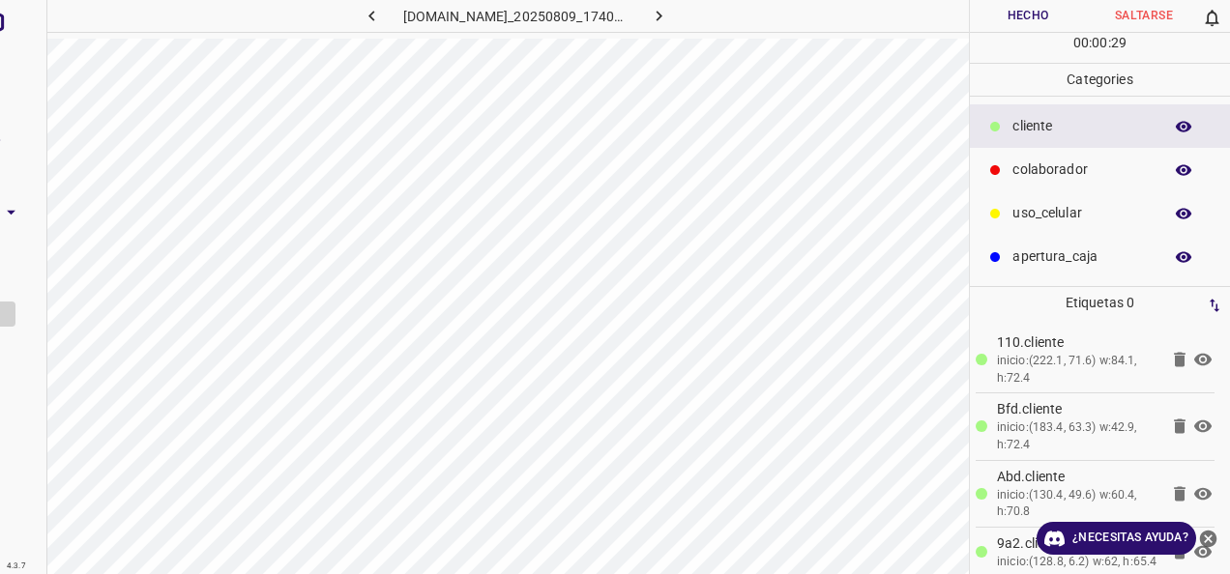
drag, startPoint x: 1100, startPoint y: 160, endPoint x: 1009, endPoint y: 184, distance: 93.8
click at [1100, 160] on p "colaborador" at bounding box center [1082, 170] width 140 height 20
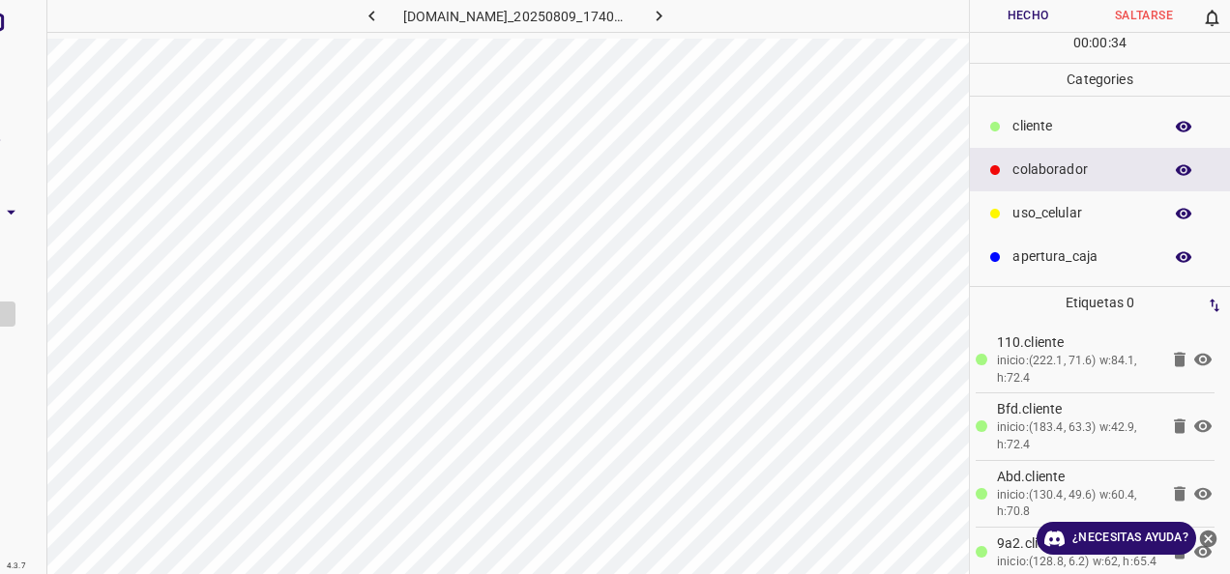
click at [1052, 245] on div "apertura_caja" at bounding box center [1100, 257] width 260 height 44
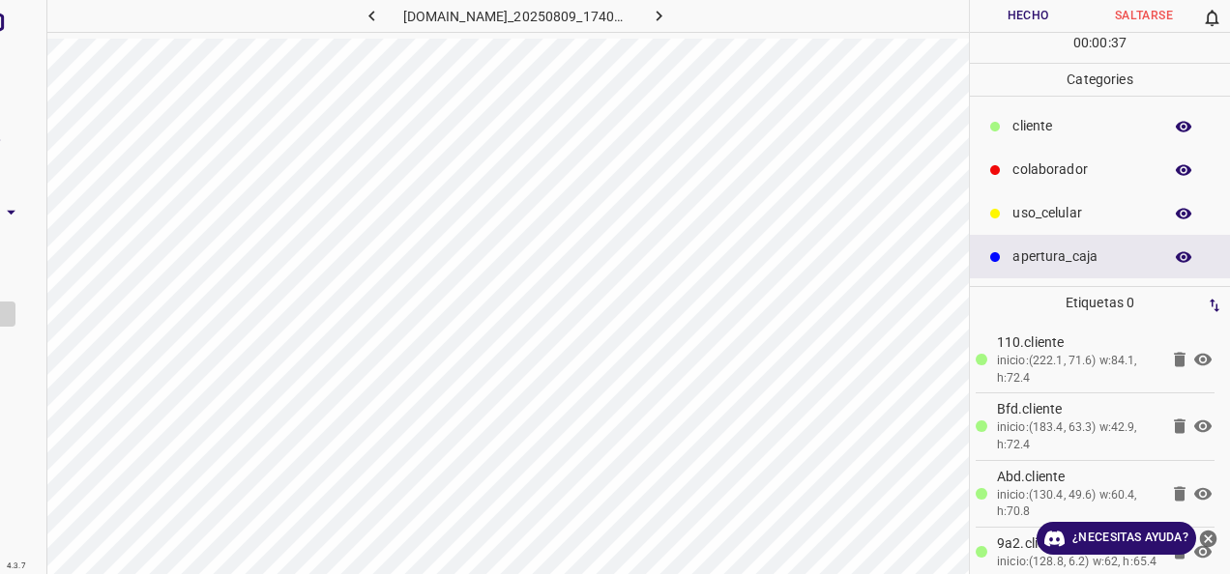
click at [1040, 20] on button "Hecho" at bounding box center [1028, 16] width 116 height 32
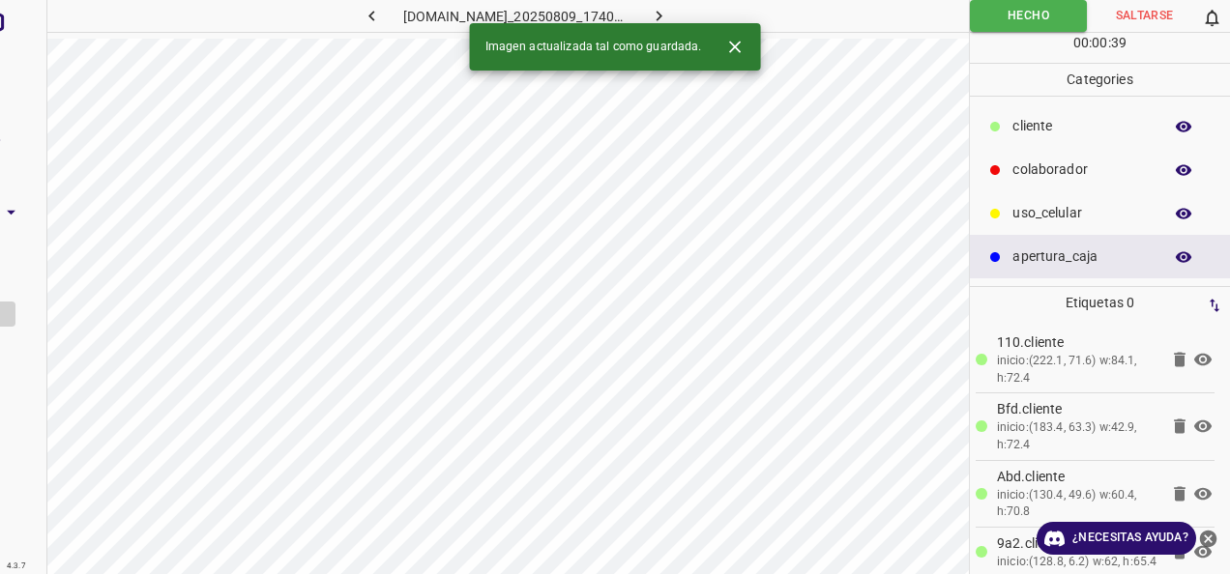
click at [362, 16] on icon "button" at bounding box center [372, 16] width 20 height 20
click at [669, 8] on icon "button" at bounding box center [659, 16] width 20 height 20
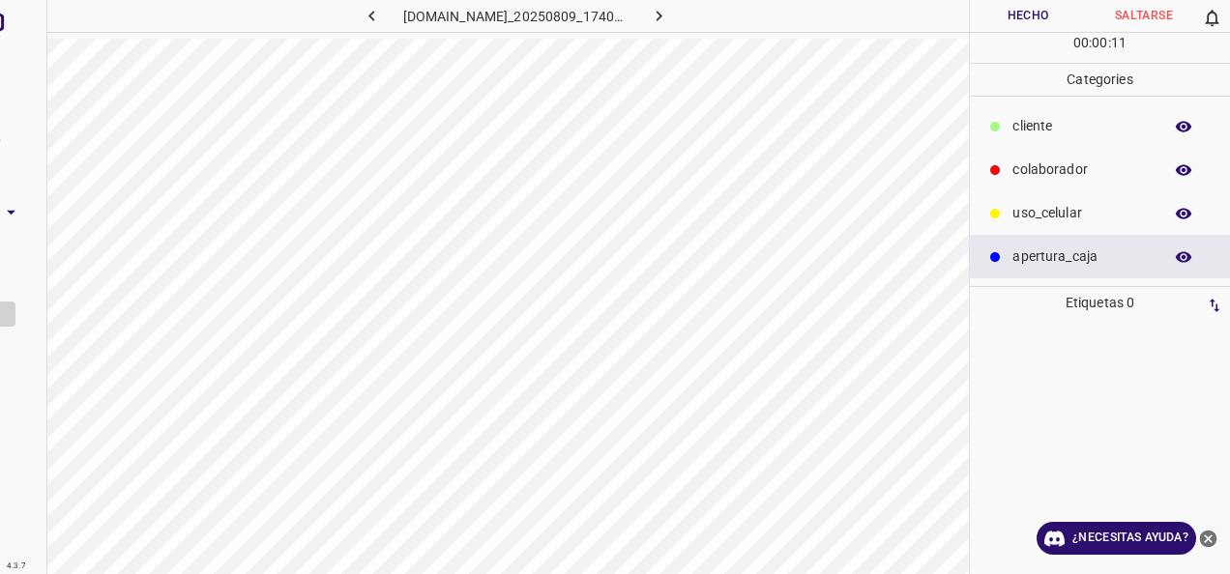
drag, startPoint x: 1069, startPoint y: 171, endPoint x: 1008, endPoint y: 170, distance: 60.9
click at [1069, 170] on p "colaborador" at bounding box center [1082, 170] width 140 height 20
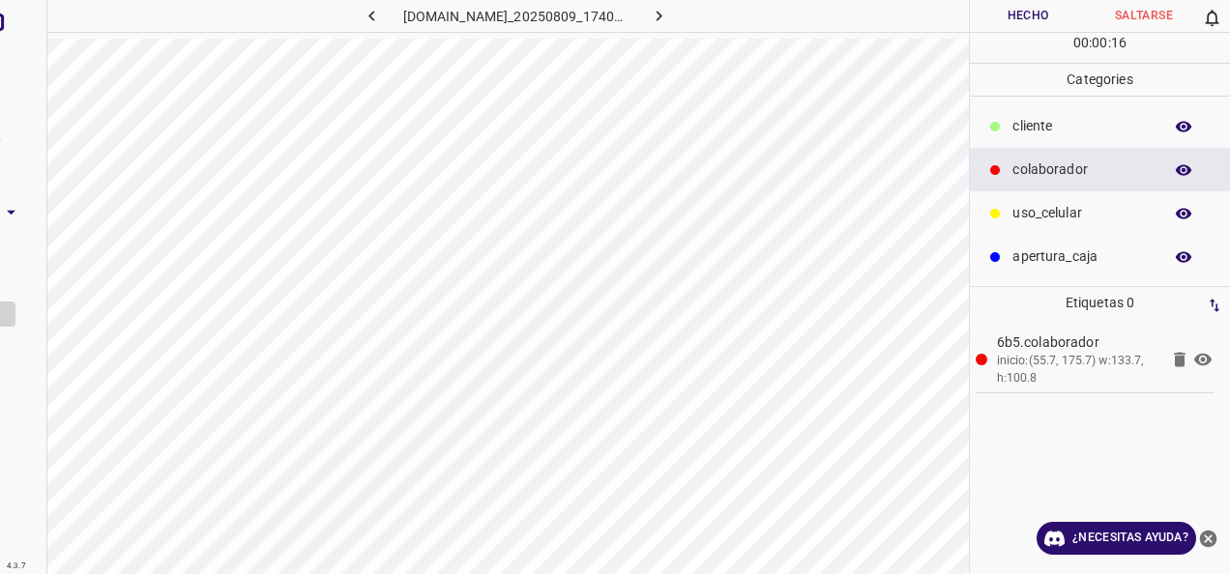
click at [1054, 209] on p "uso_celular" at bounding box center [1082, 213] width 140 height 20
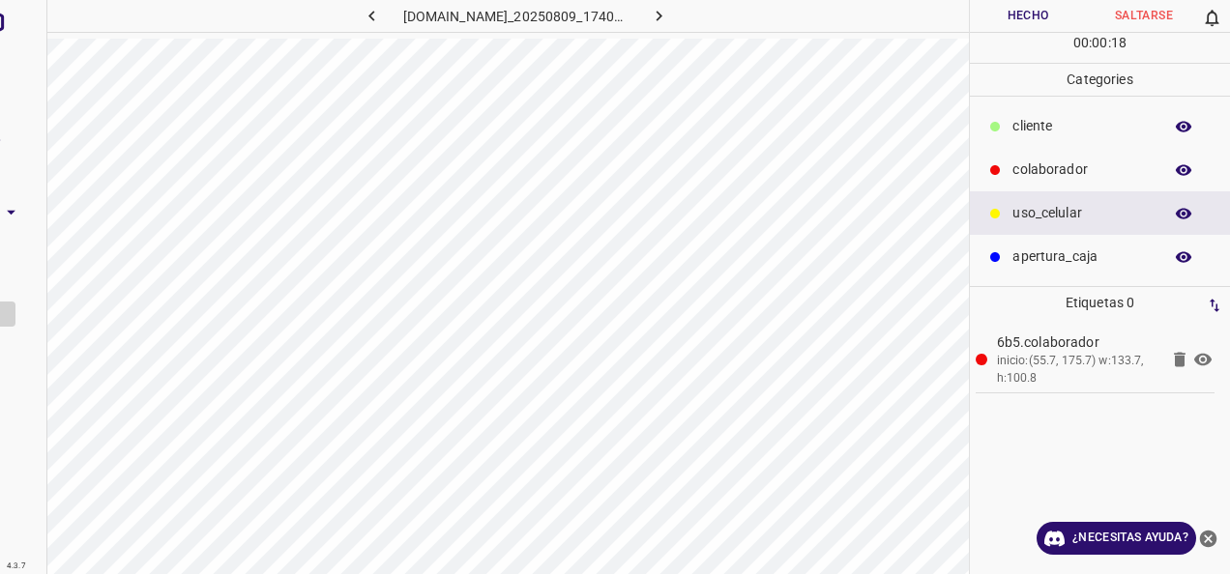
click at [1038, 126] on p "cliente" at bounding box center [1082, 126] width 140 height 20
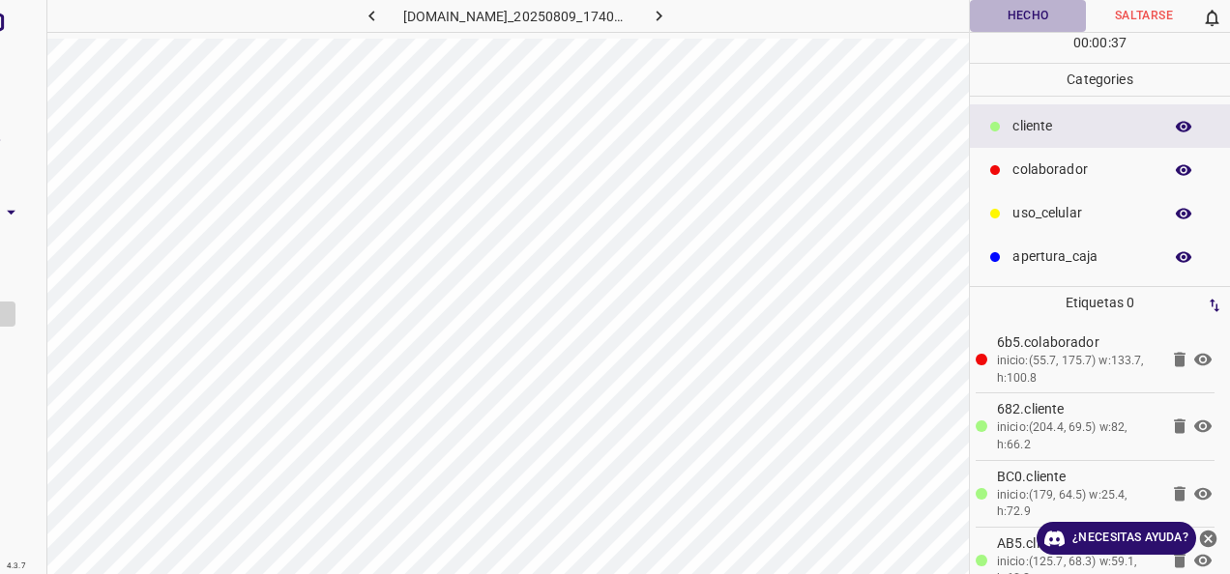
click at [1007, 15] on button "Hecho" at bounding box center [1028, 16] width 116 height 32
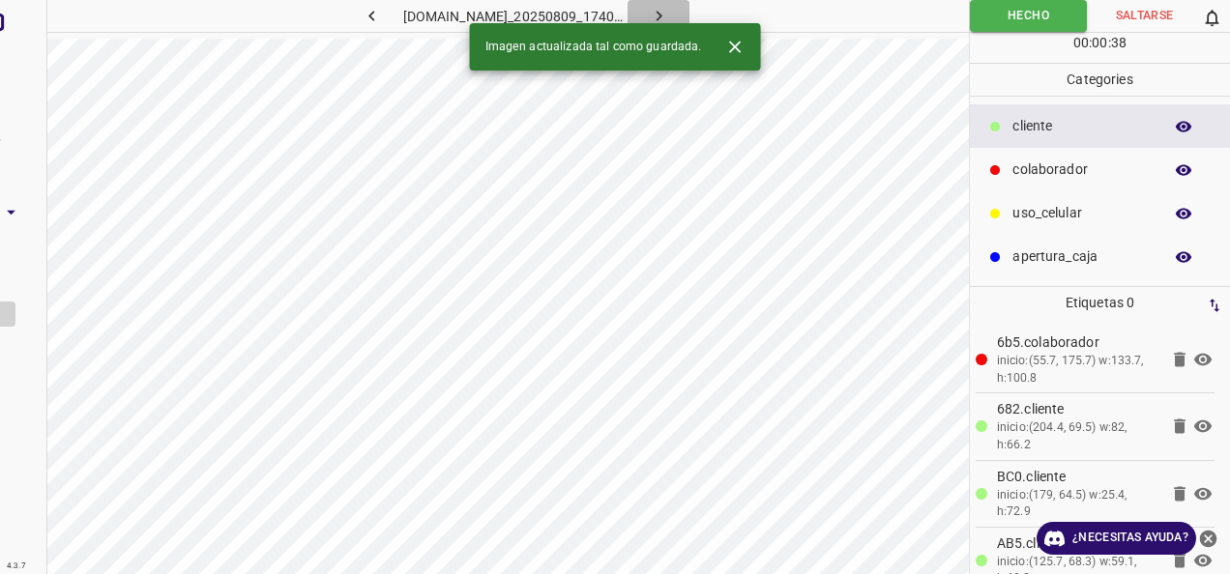
click at [669, 20] on icon "button" at bounding box center [659, 16] width 20 height 20
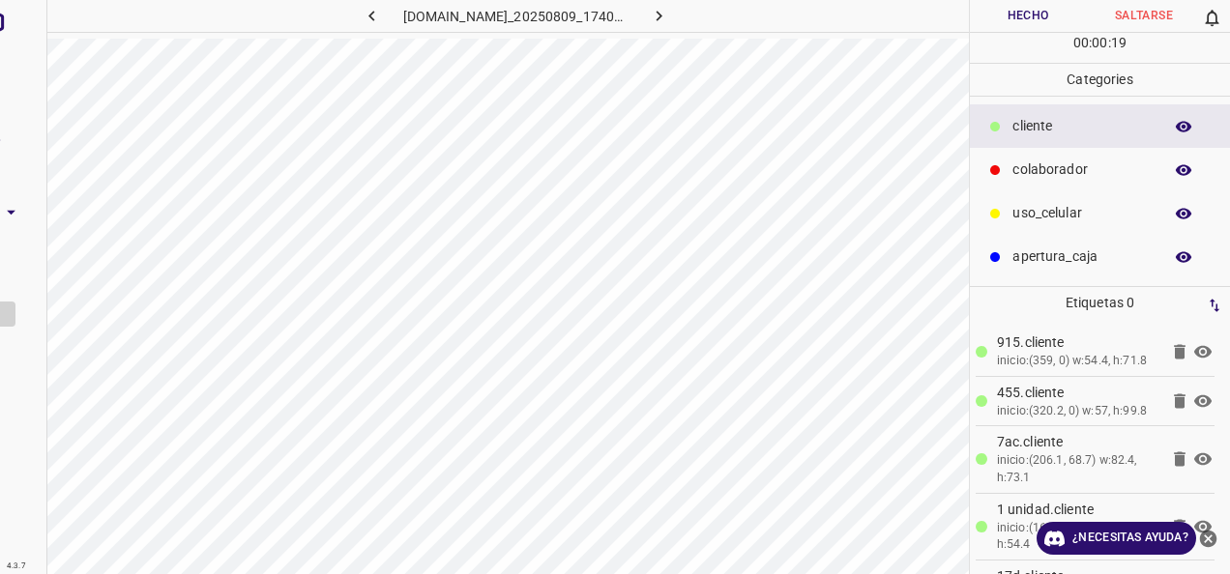
click at [1042, 162] on p "colaborador" at bounding box center [1082, 170] width 140 height 20
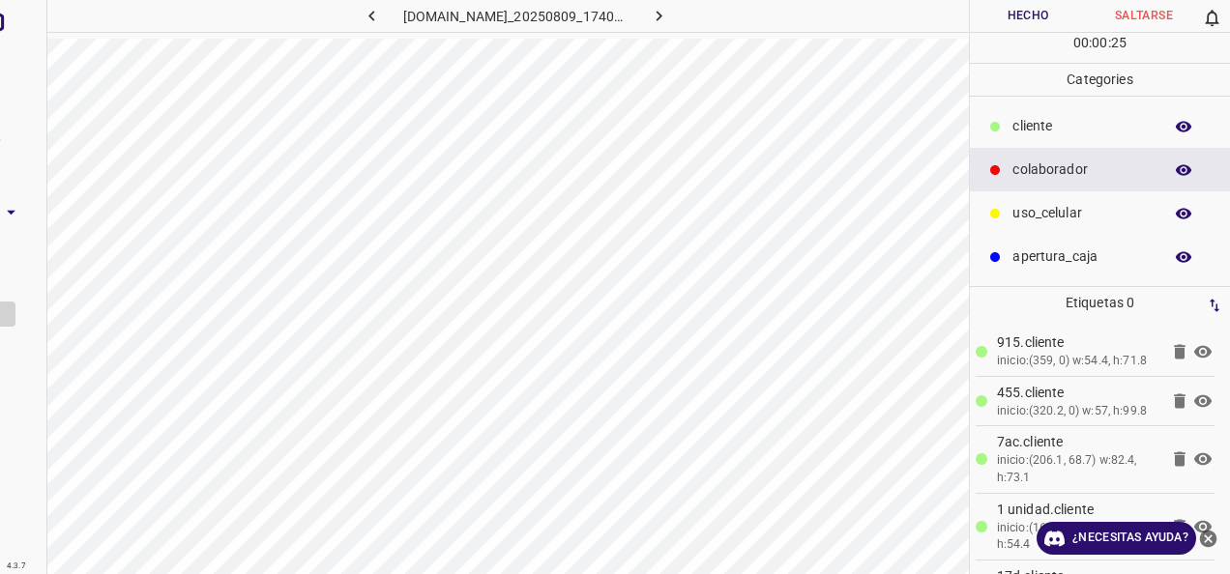
click at [991, 28] on div "Hecho Saltarse 0 00 : 00 : 25" at bounding box center [1100, 31] width 260 height 63
drag, startPoint x: 991, startPoint y: 28, endPoint x: 998, endPoint y: 15, distance: 15.1
click at [998, 15] on button "Hecho" at bounding box center [1028, 16] width 116 height 32
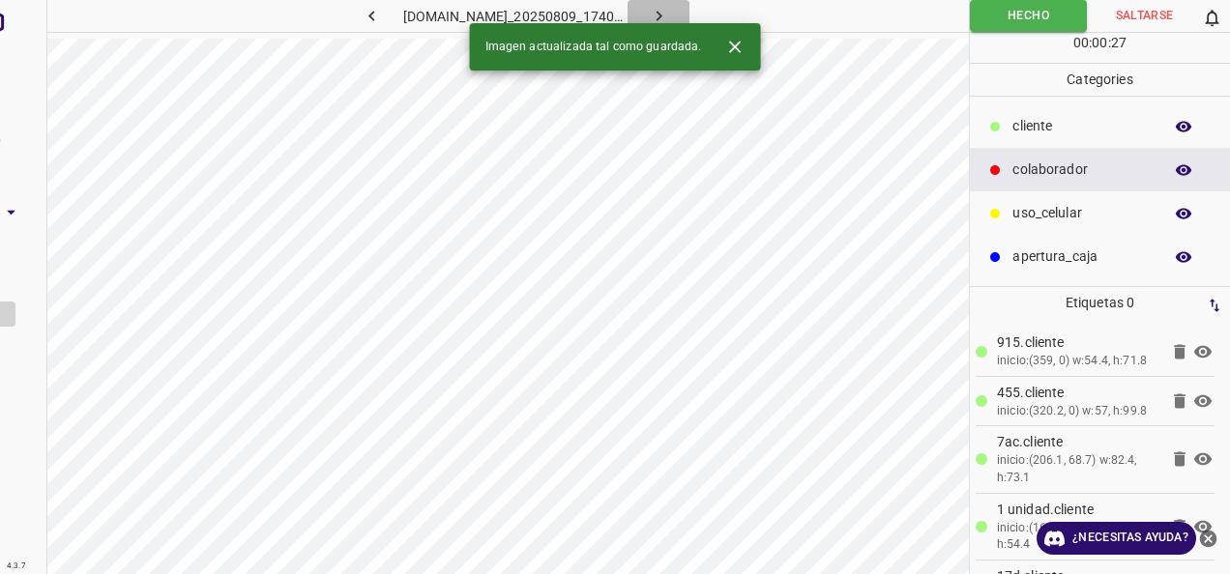
click at [669, 20] on icon "button" at bounding box center [659, 16] width 20 height 20
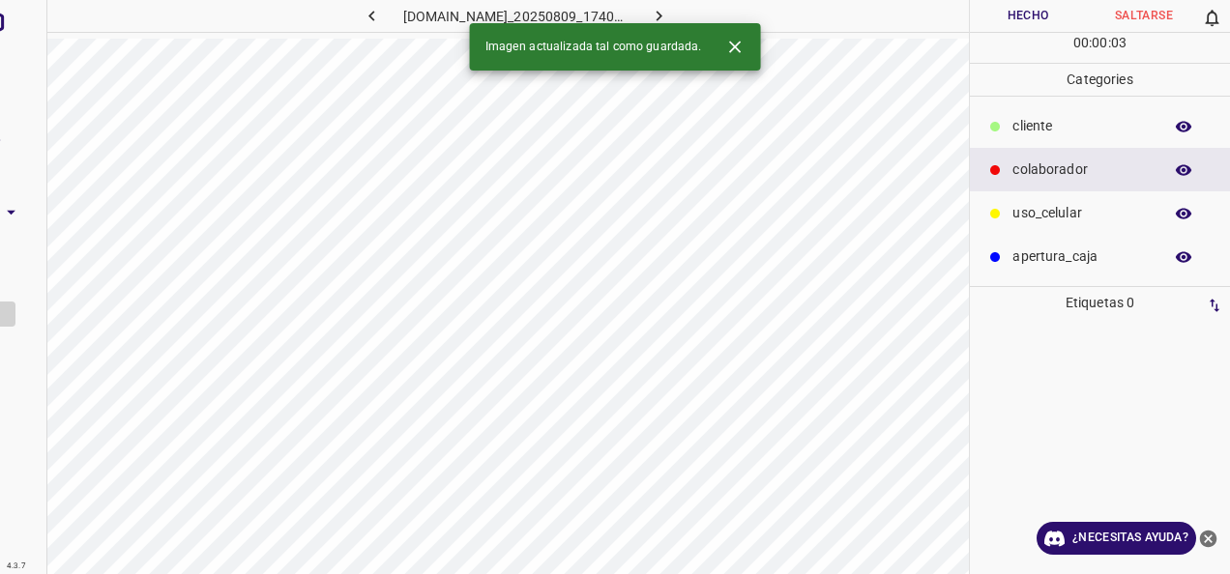
drag, startPoint x: 1041, startPoint y: 124, endPoint x: 990, endPoint y: 131, distance: 51.8
click at [1035, 124] on p "cliente" at bounding box center [1082, 126] width 140 height 20
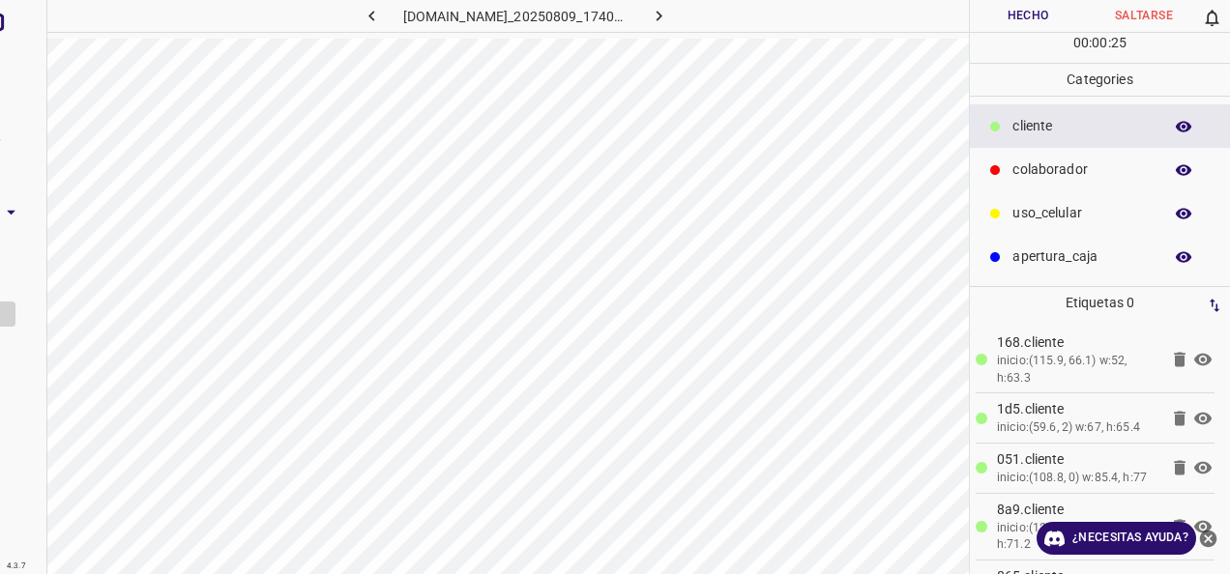
click at [1031, 21] on button "Hecho" at bounding box center [1028, 16] width 116 height 32
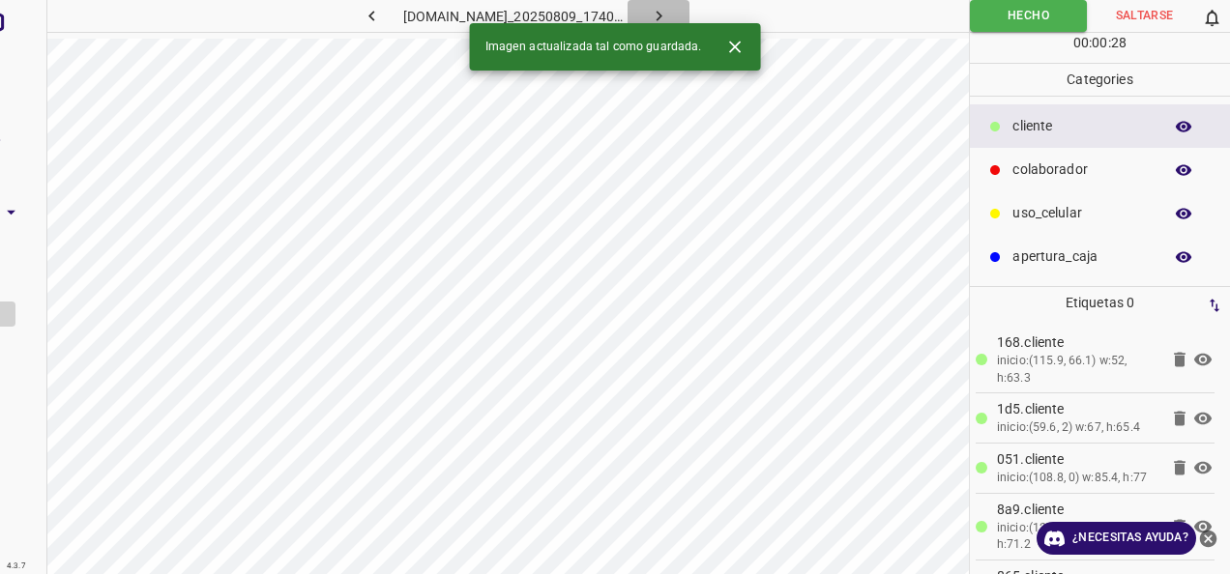
click at [669, 14] on icon "button" at bounding box center [659, 16] width 20 height 20
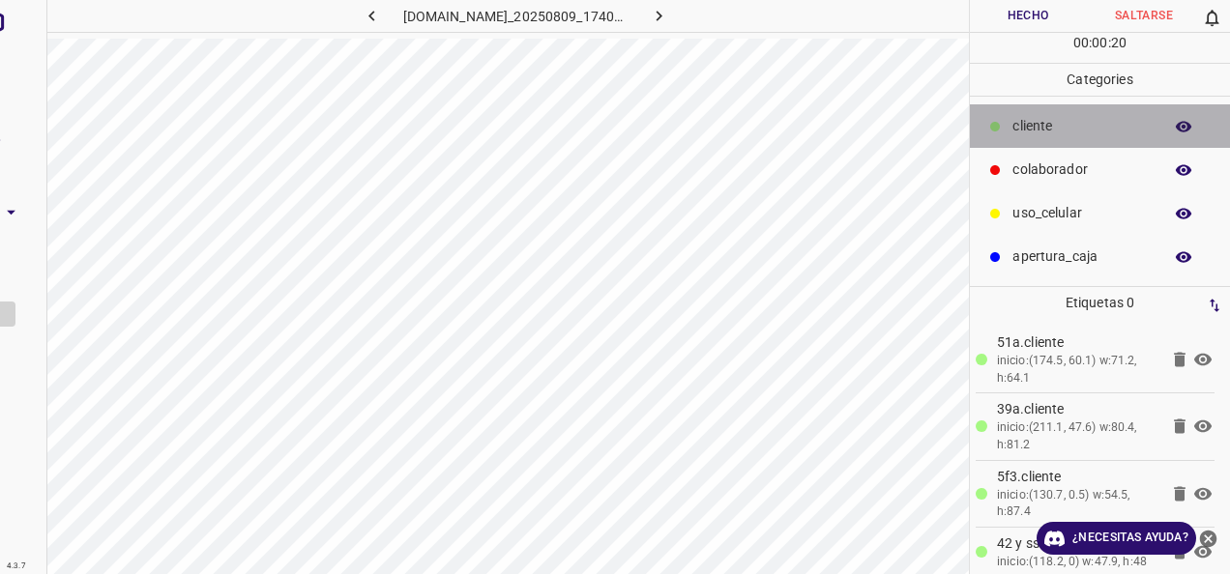
click at [1017, 146] on div "cliente" at bounding box center [1100, 126] width 260 height 44
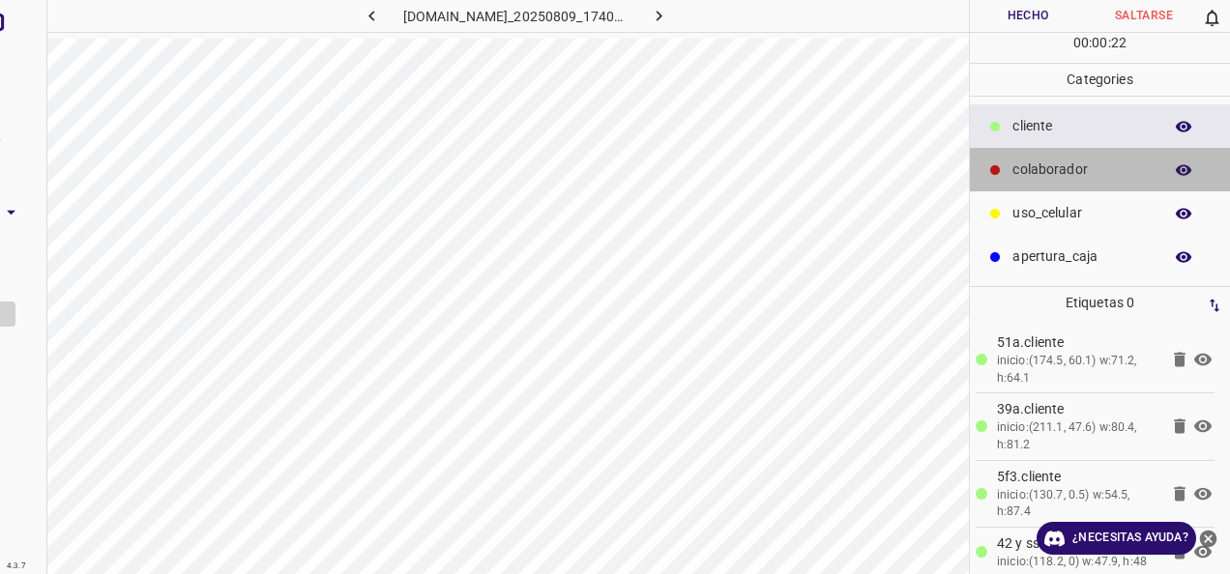
click at [1120, 170] on p "colaborador" at bounding box center [1082, 170] width 140 height 20
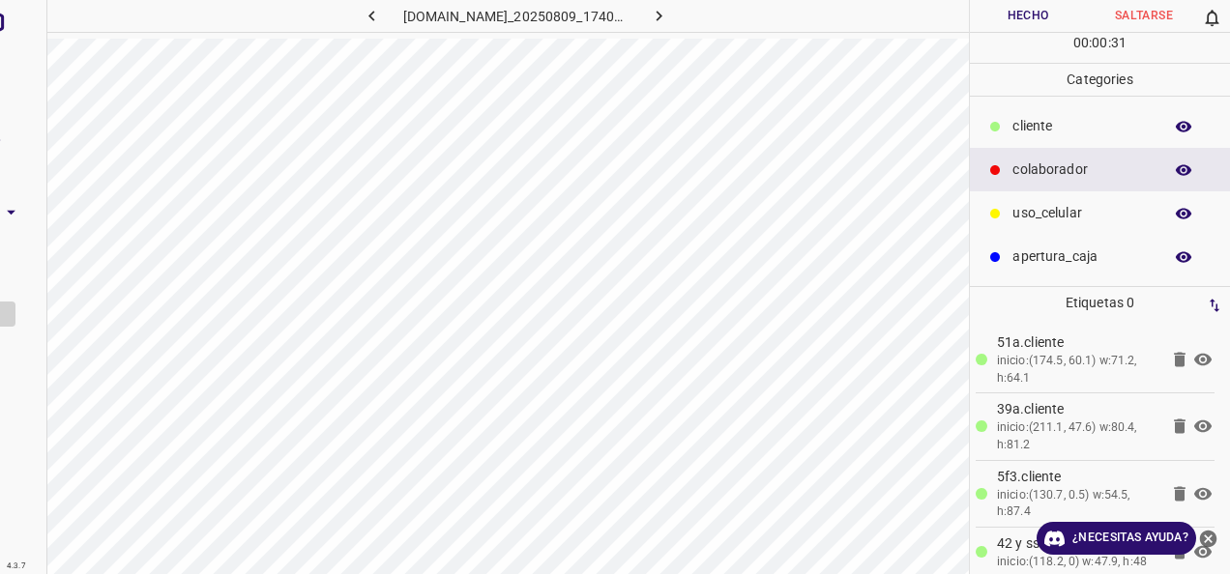
click at [1009, 13] on button "Hecho" at bounding box center [1028, 16] width 116 height 32
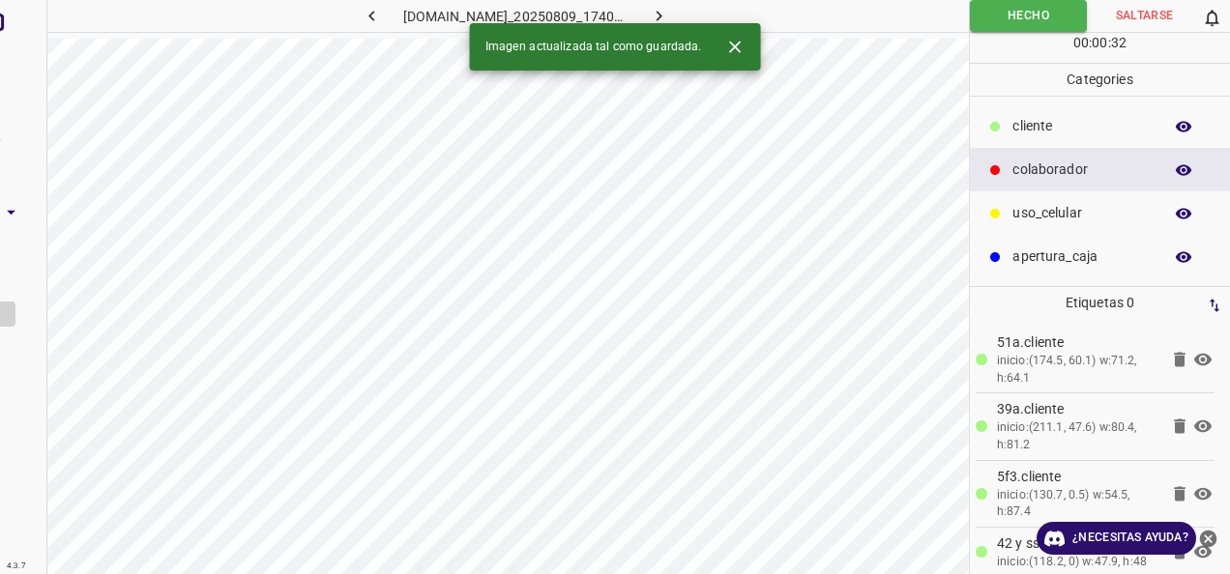
click at [669, 19] on icon "button" at bounding box center [659, 16] width 20 height 20
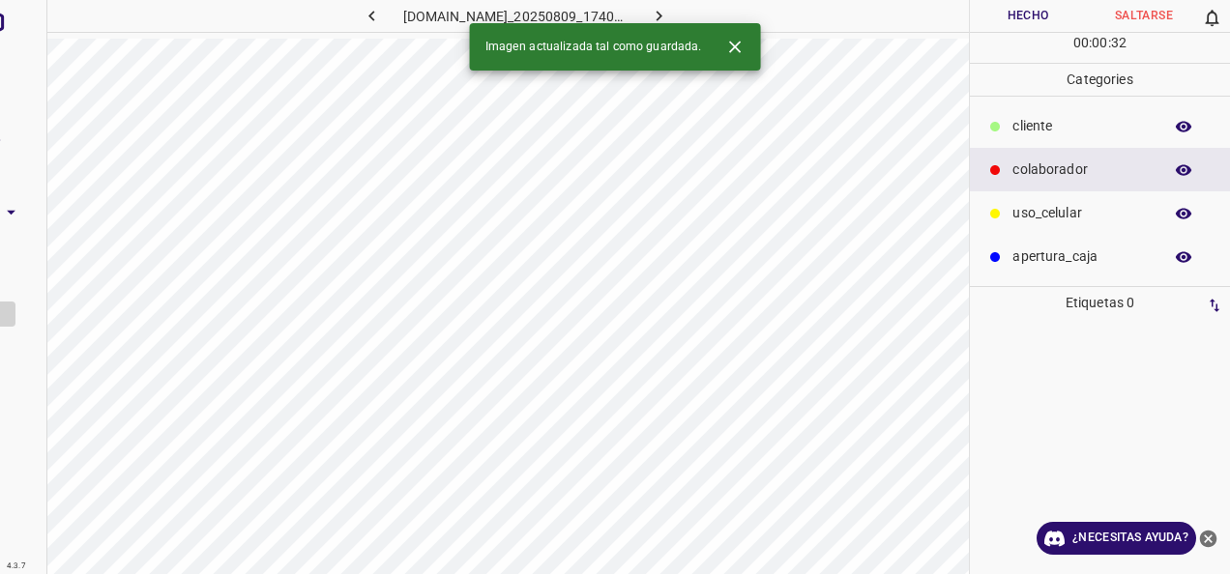
click at [1038, 120] on p "cliente" at bounding box center [1082, 126] width 140 height 20
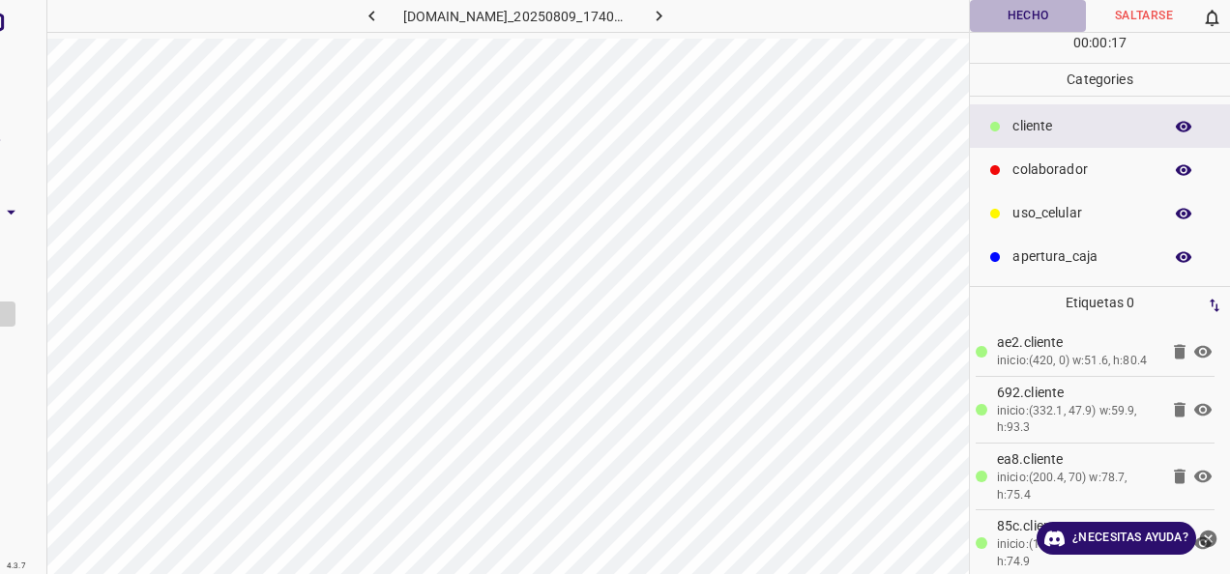
click at [1056, 11] on button "Hecho" at bounding box center [1028, 16] width 116 height 32
click at [1015, 11] on button "Hecho" at bounding box center [1028, 16] width 117 height 32
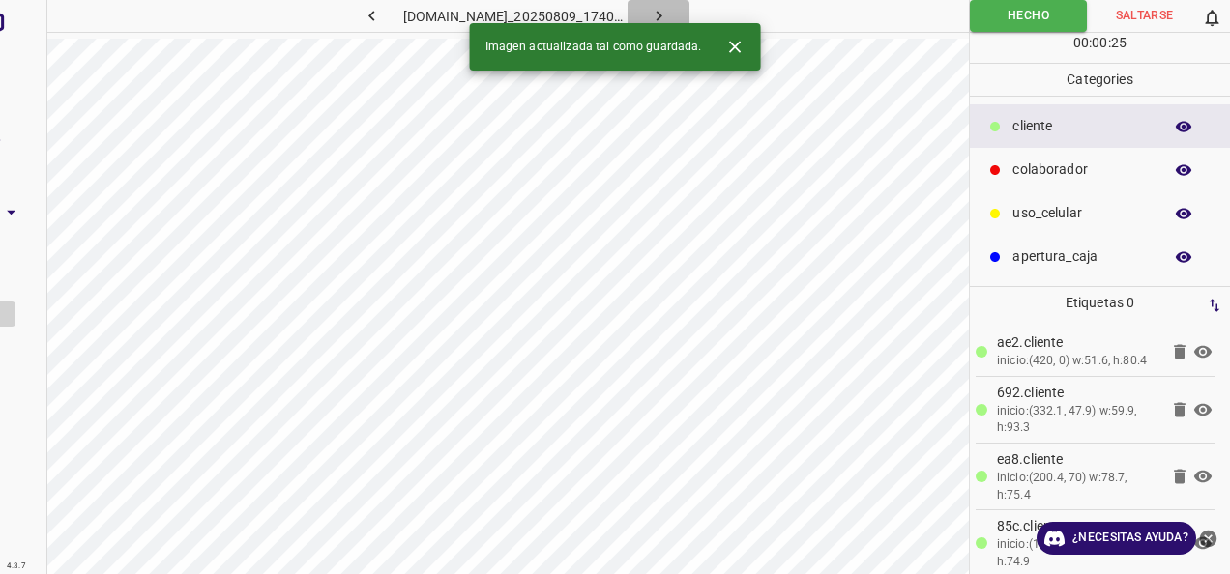
click at [683, 0] on button "button" at bounding box center [658, 16] width 62 height 32
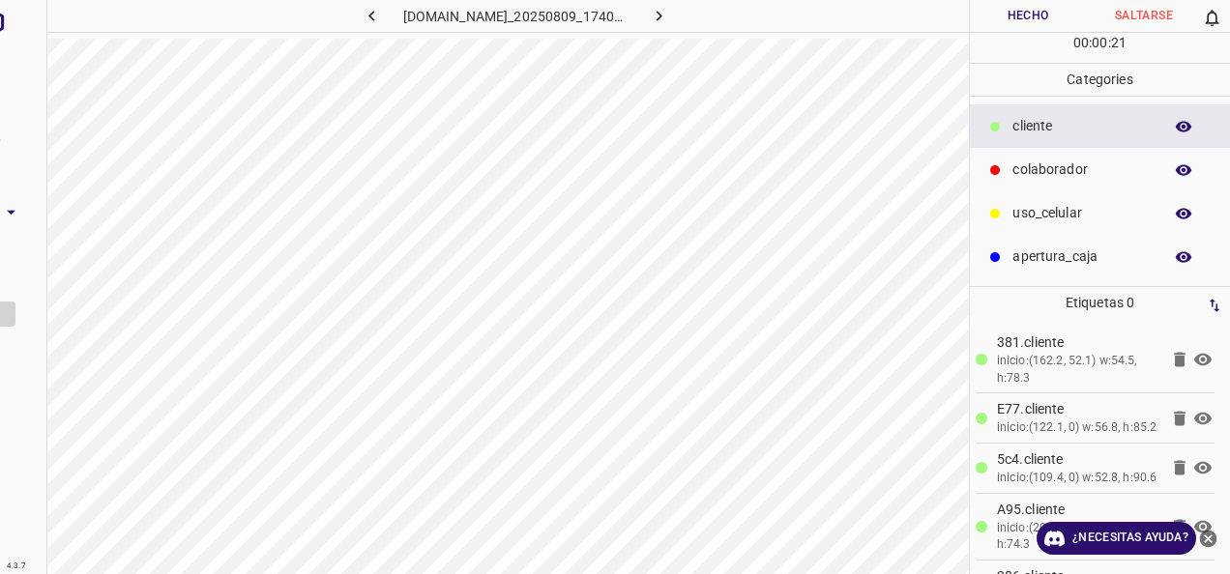
click at [1011, 7] on button "Hecho" at bounding box center [1028, 16] width 116 height 32
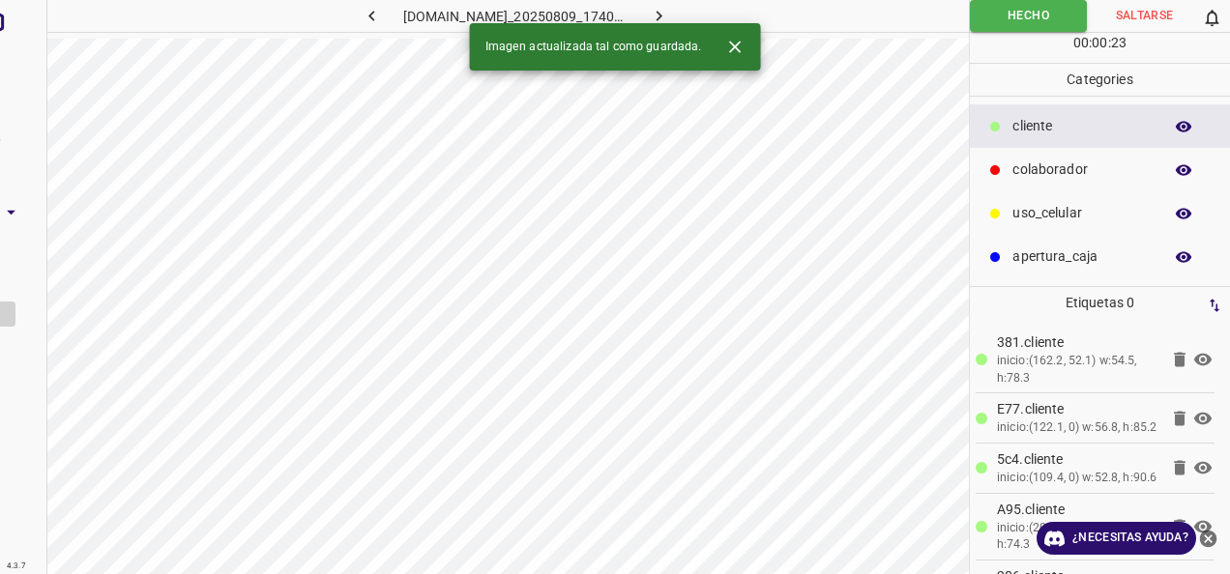
click at [669, 8] on icon "button" at bounding box center [659, 16] width 20 height 20
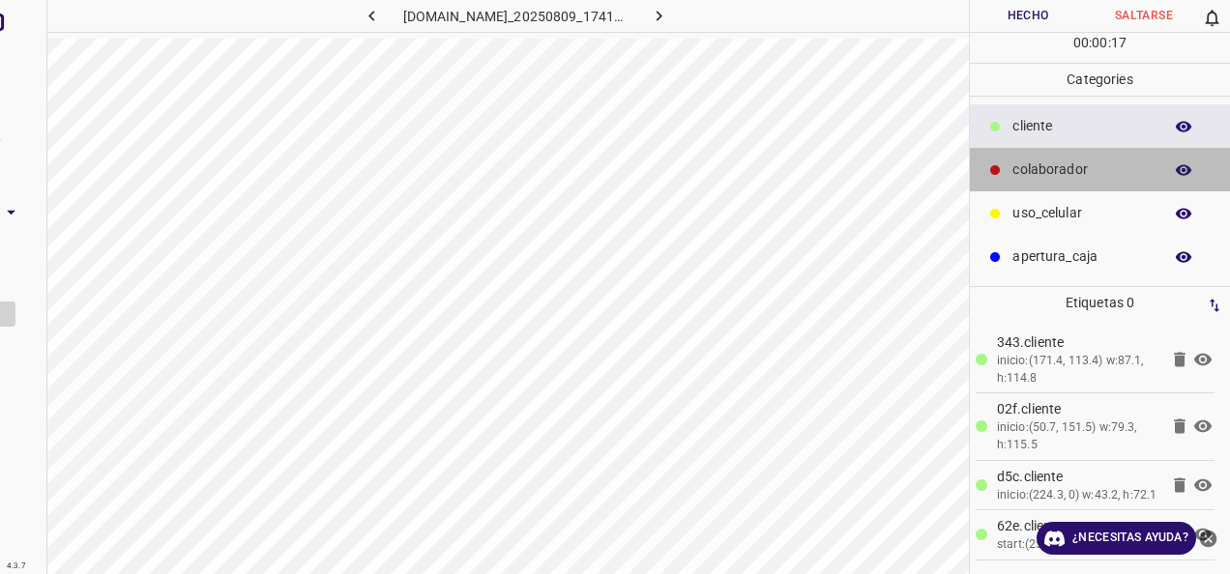
click at [1058, 152] on div "colaborador" at bounding box center [1100, 170] width 260 height 44
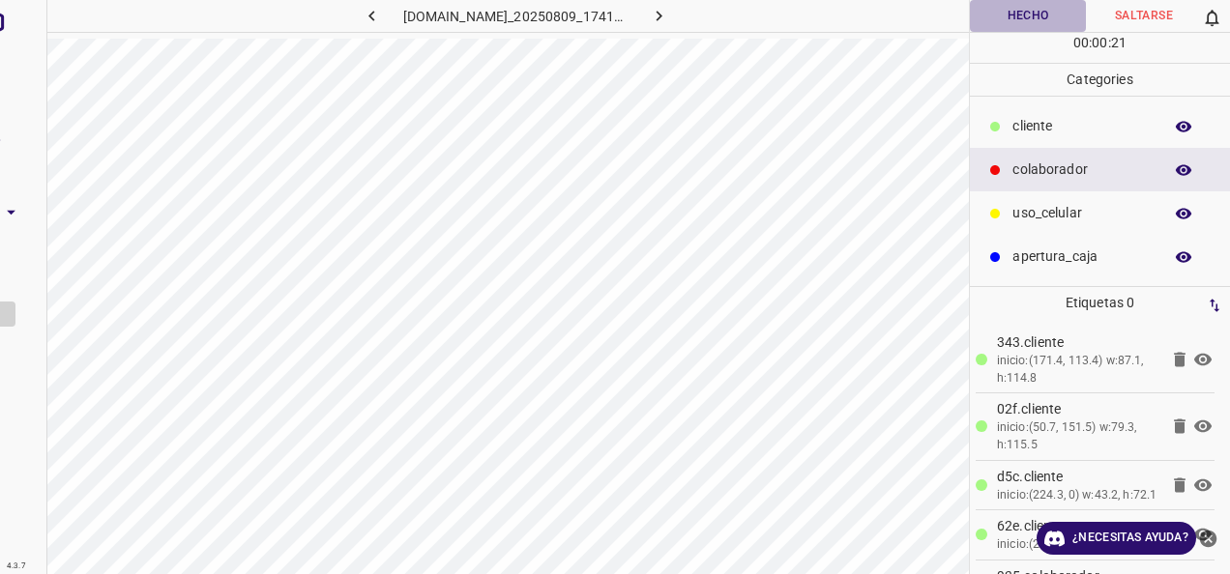
click at [1030, 27] on button "Hecho" at bounding box center [1028, 16] width 116 height 32
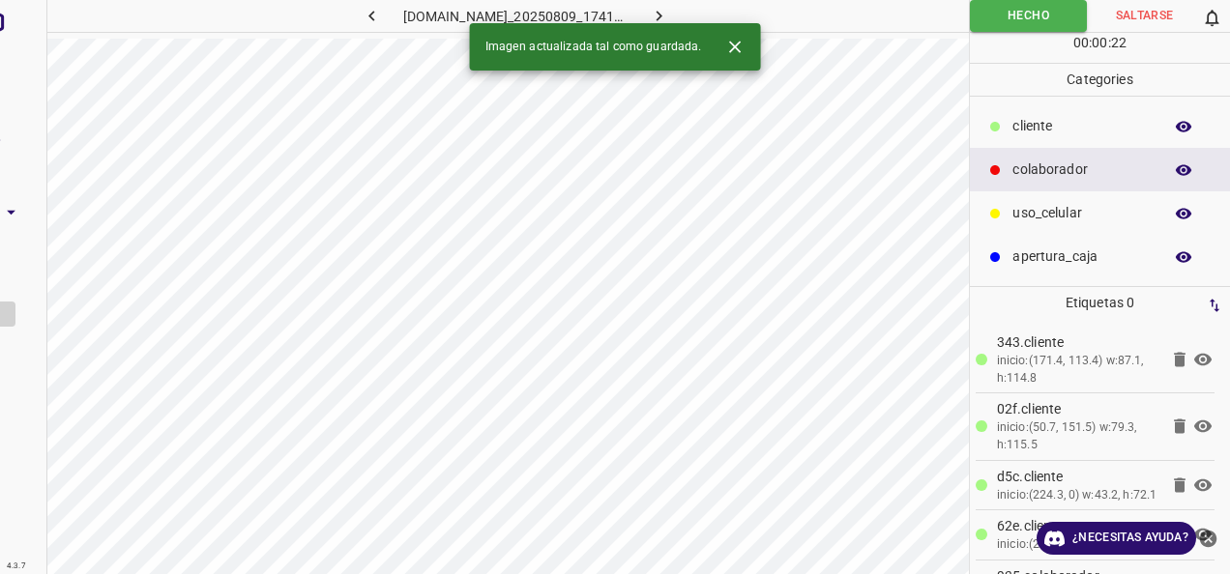
click at [669, 11] on icon "button" at bounding box center [659, 16] width 20 height 20
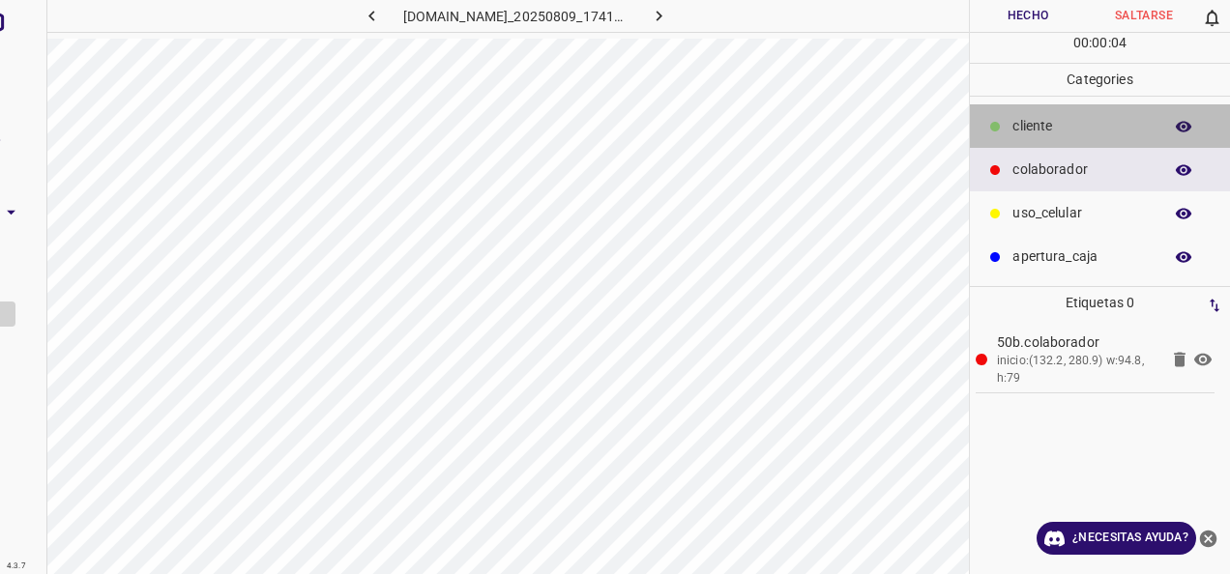
drag, startPoint x: 1090, startPoint y: 119, endPoint x: 1029, endPoint y: 138, distance: 64.8
click at [1088, 121] on p "cliente" at bounding box center [1082, 126] width 140 height 20
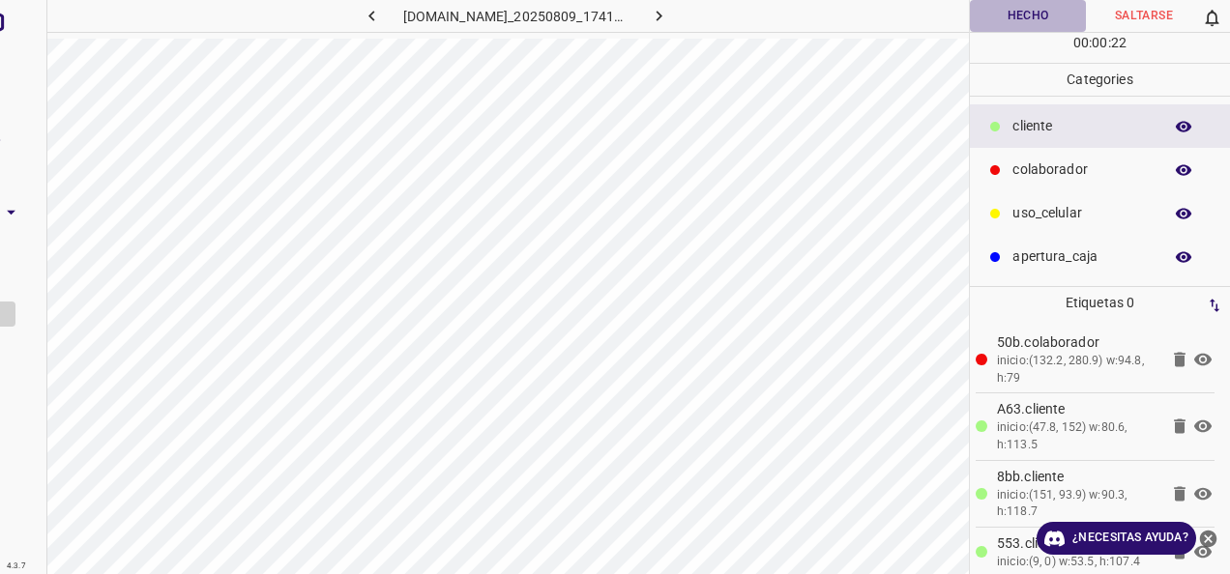
click at [1019, 10] on button "Hecho" at bounding box center [1028, 16] width 116 height 32
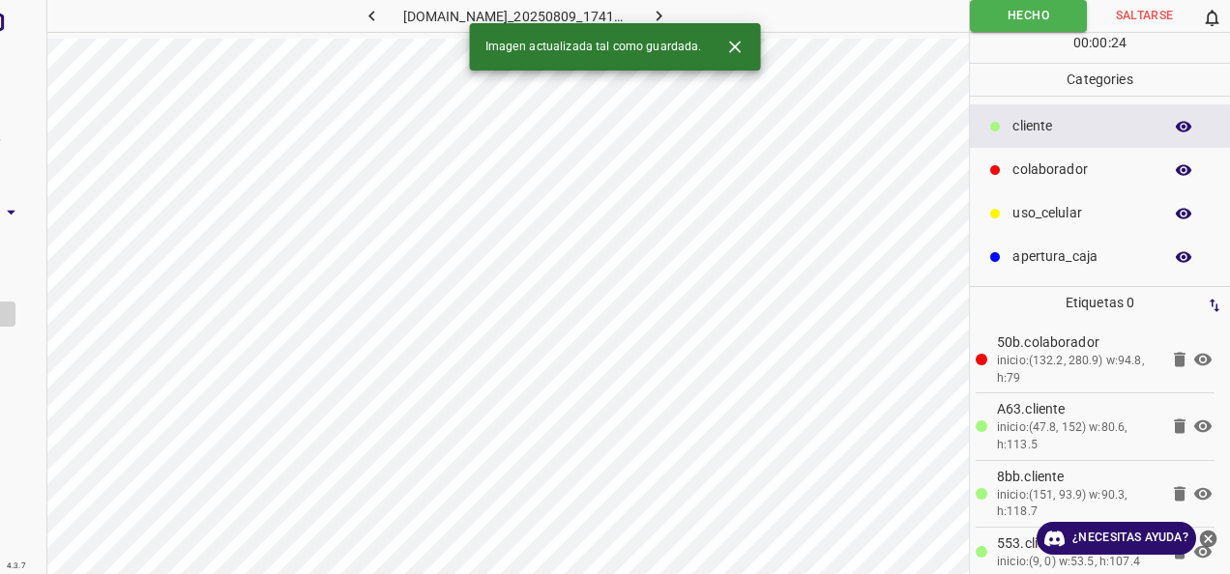
click at [669, 13] on icon "button" at bounding box center [659, 16] width 20 height 20
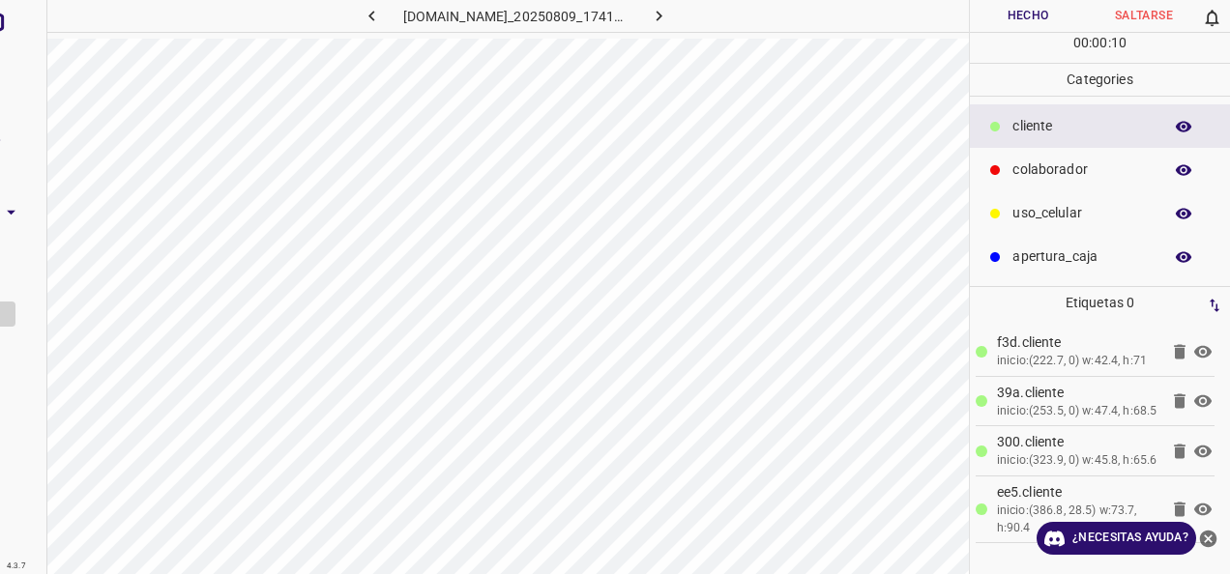
click at [1063, 172] on p "colaborador" at bounding box center [1082, 170] width 140 height 20
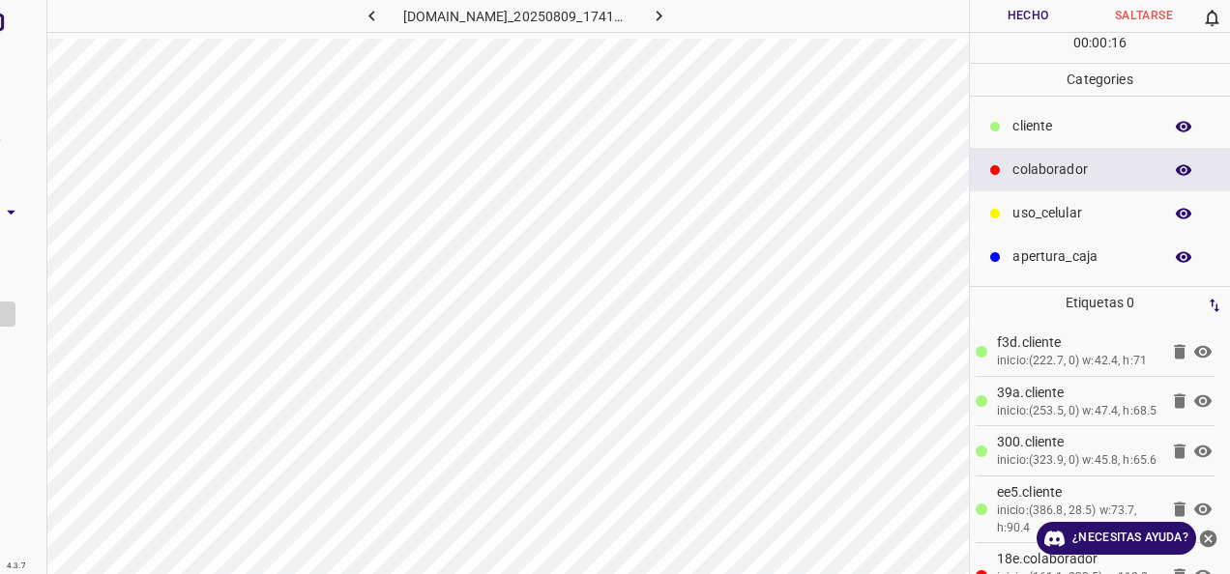
click at [1044, 130] on p "cliente" at bounding box center [1082, 126] width 140 height 20
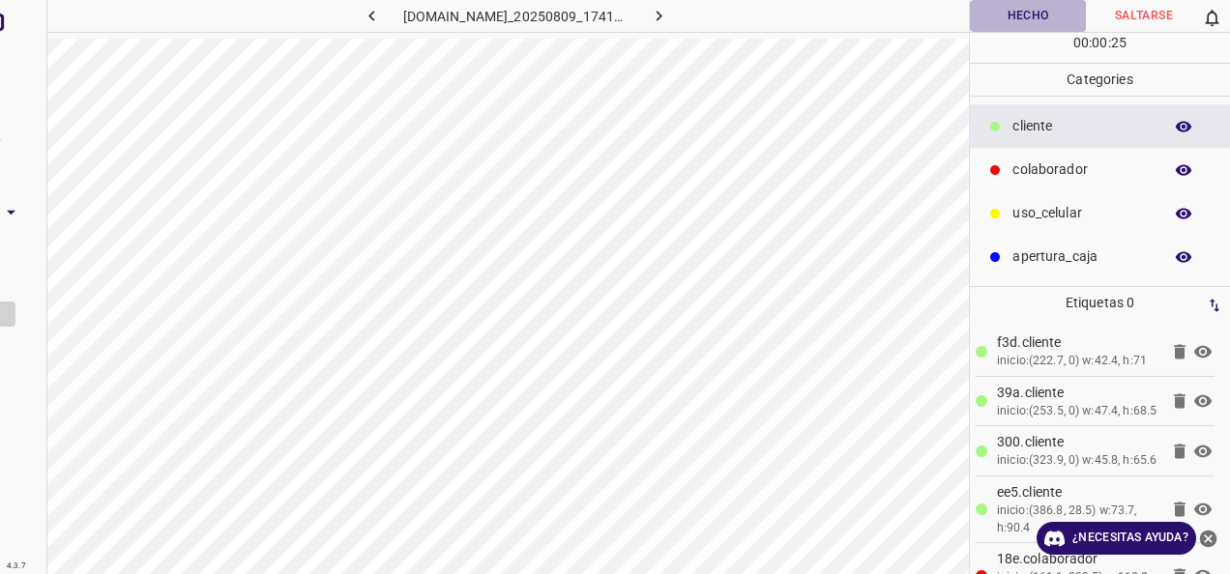
click at [1029, 14] on button "Hecho" at bounding box center [1028, 16] width 116 height 32
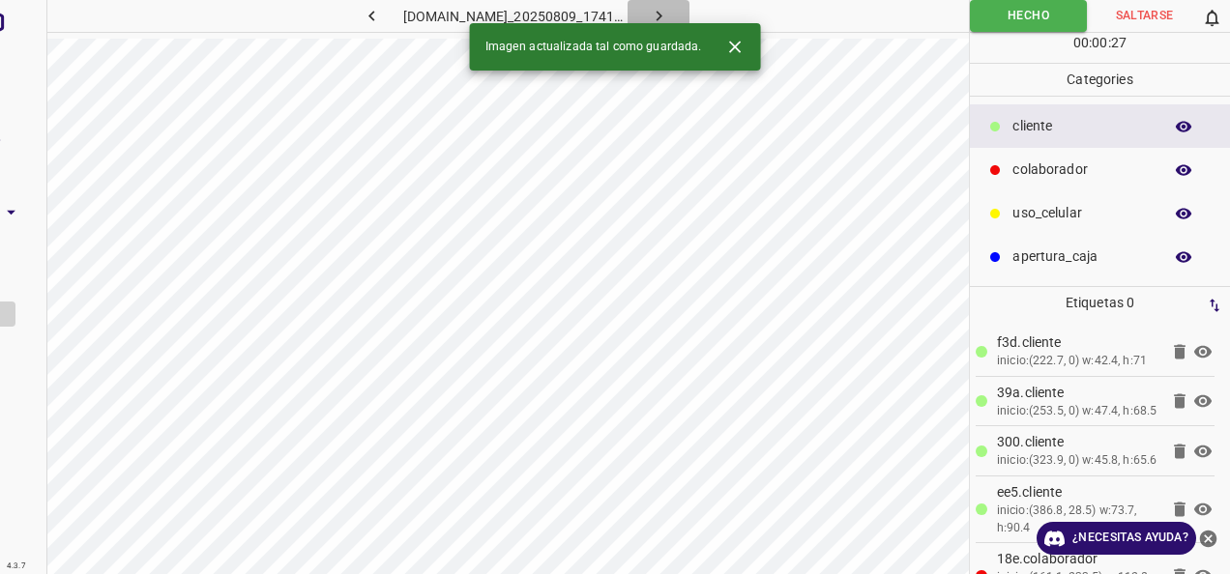
click at [669, 18] on icon "button" at bounding box center [659, 16] width 20 height 20
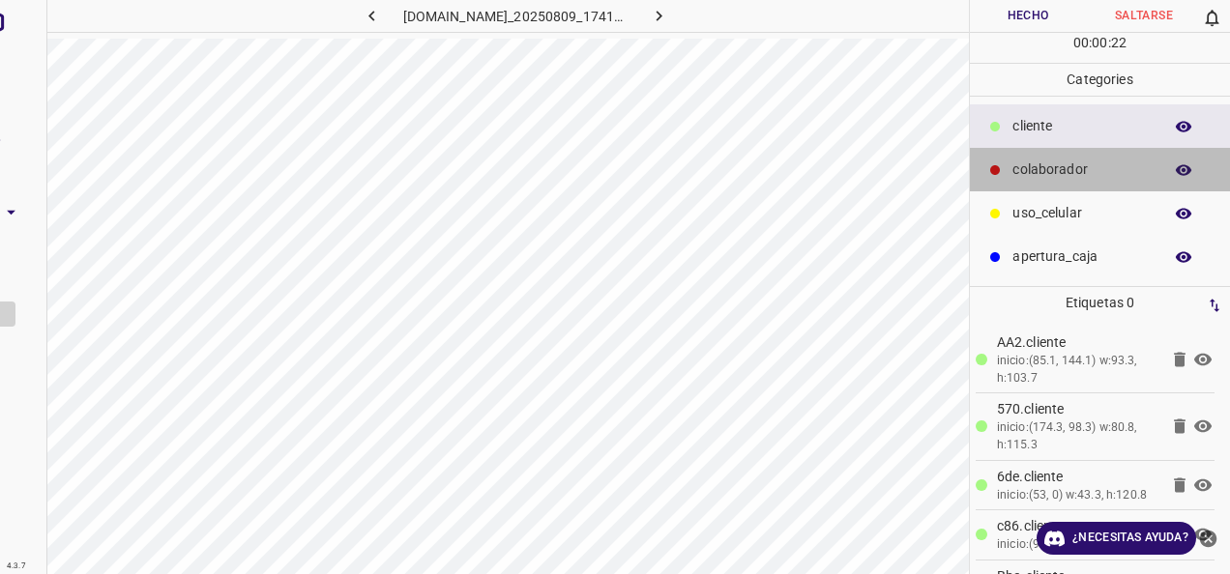
click at [1040, 153] on div "colaborador" at bounding box center [1100, 170] width 260 height 44
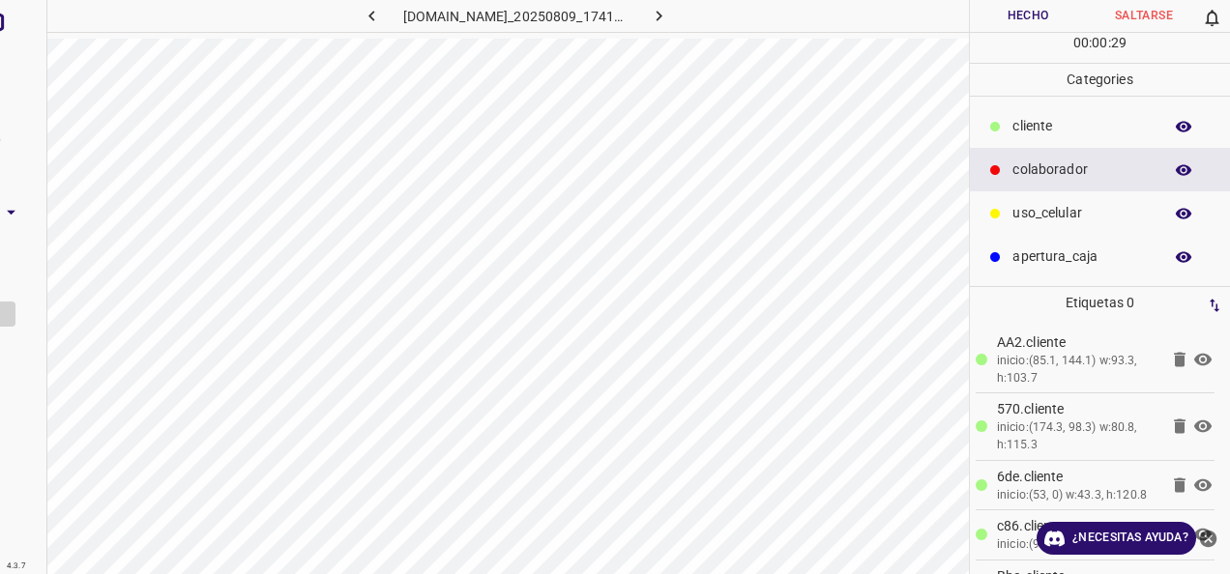
click at [1036, 15] on button "Hecho" at bounding box center [1028, 16] width 116 height 32
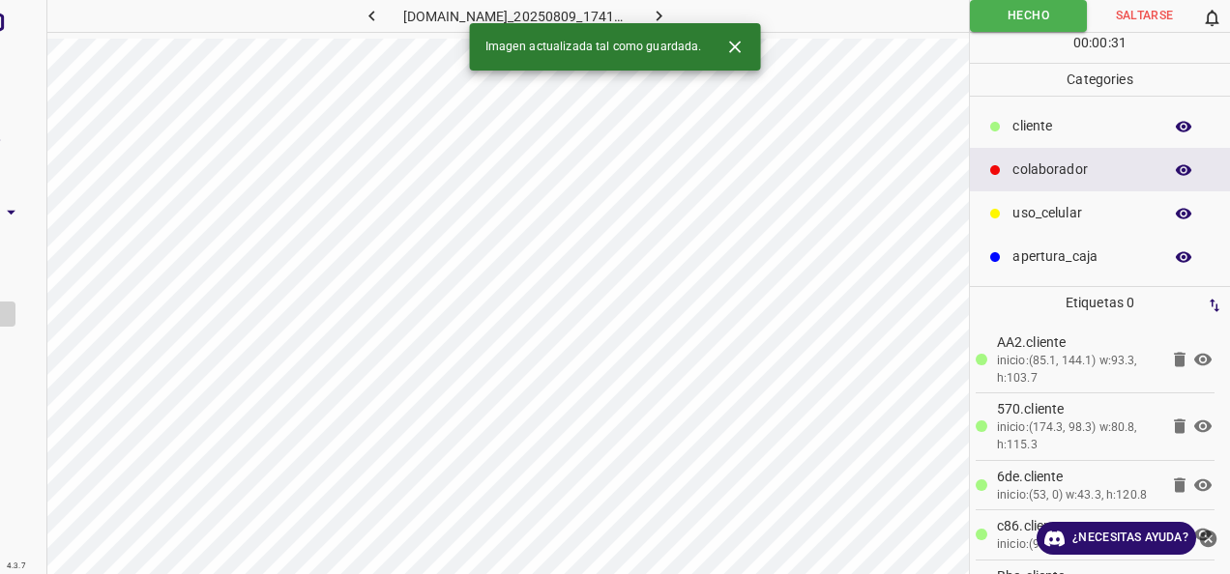
click at [669, 14] on icon "button" at bounding box center [659, 16] width 20 height 20
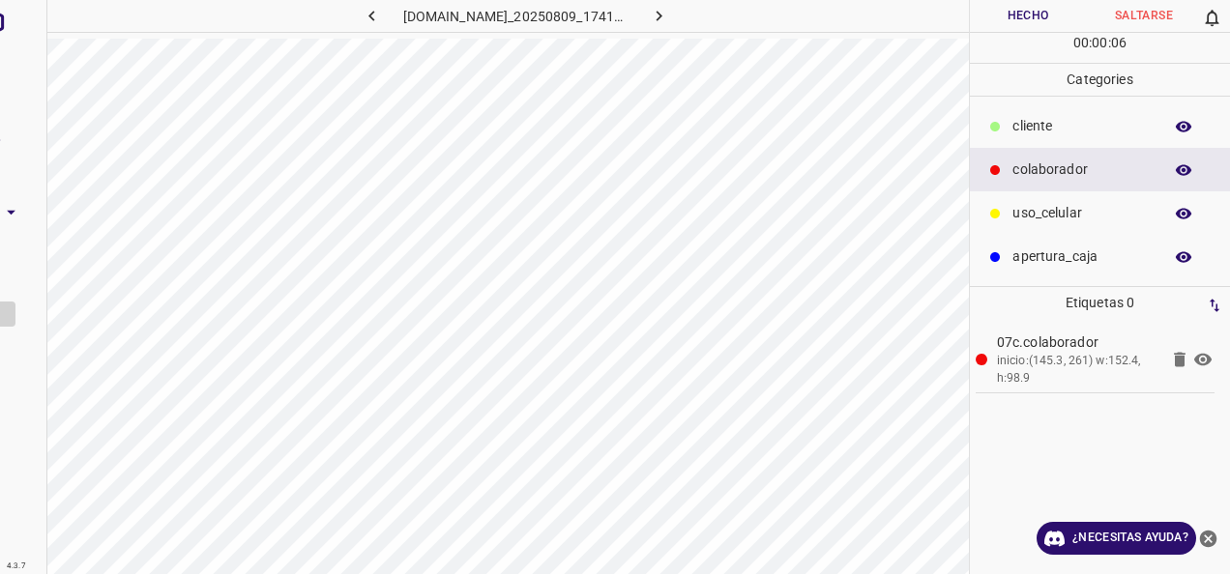
click at [1005, 125] on div "cliente" at bounding box center [1100, 126] width 260 height 44
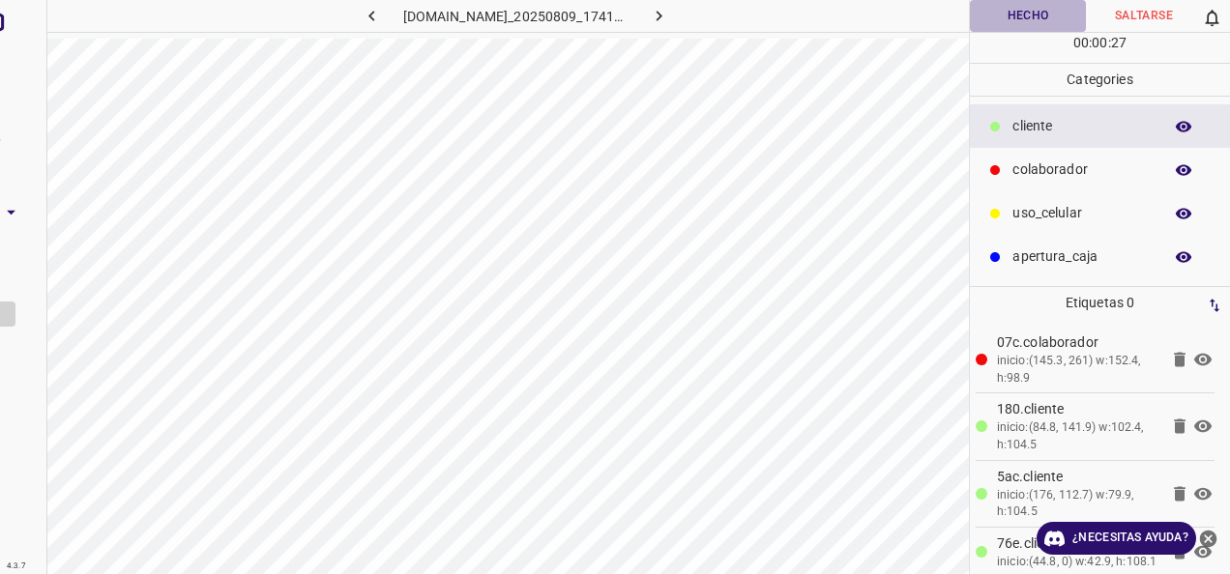
click at [1021, 22] on button "Hecho" at bounding box center [1028, 16] width 116 height 32
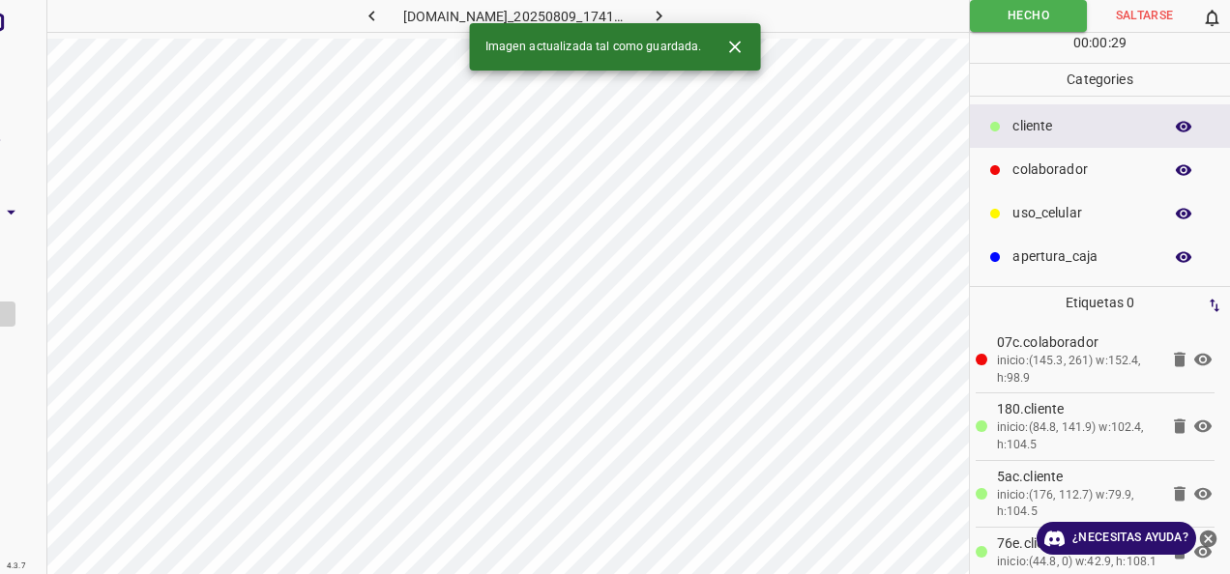
click at [669, 21] on icon "button" at bounding box center [659, 16] width 20 height 20
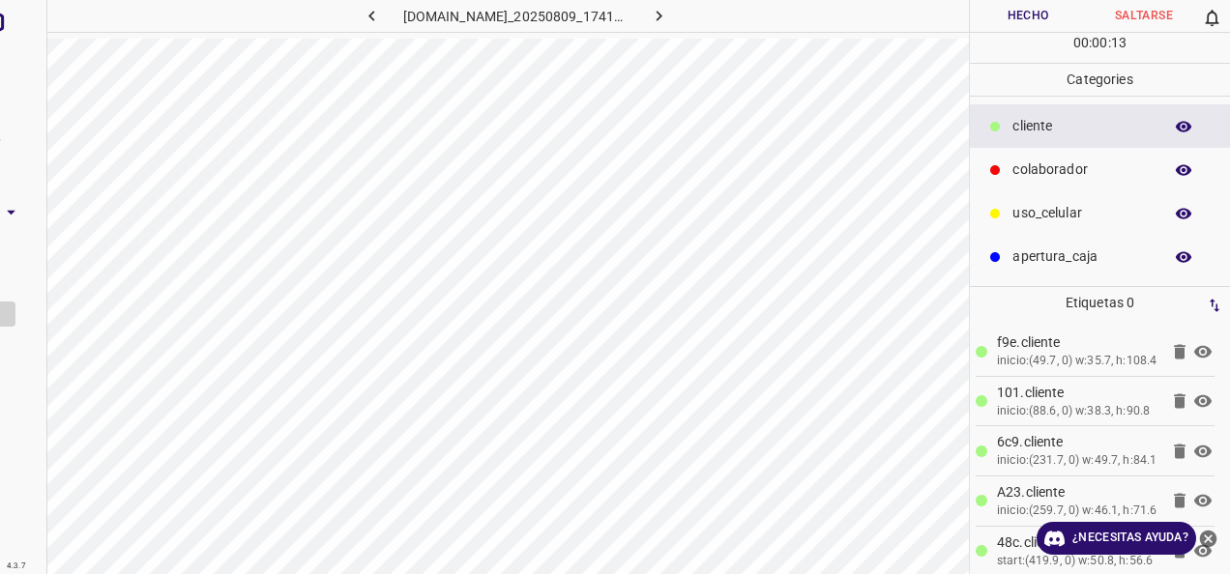
click at [1063, 172] on p "colaborador" at bounding box center [1082, 170] width 140 height 20
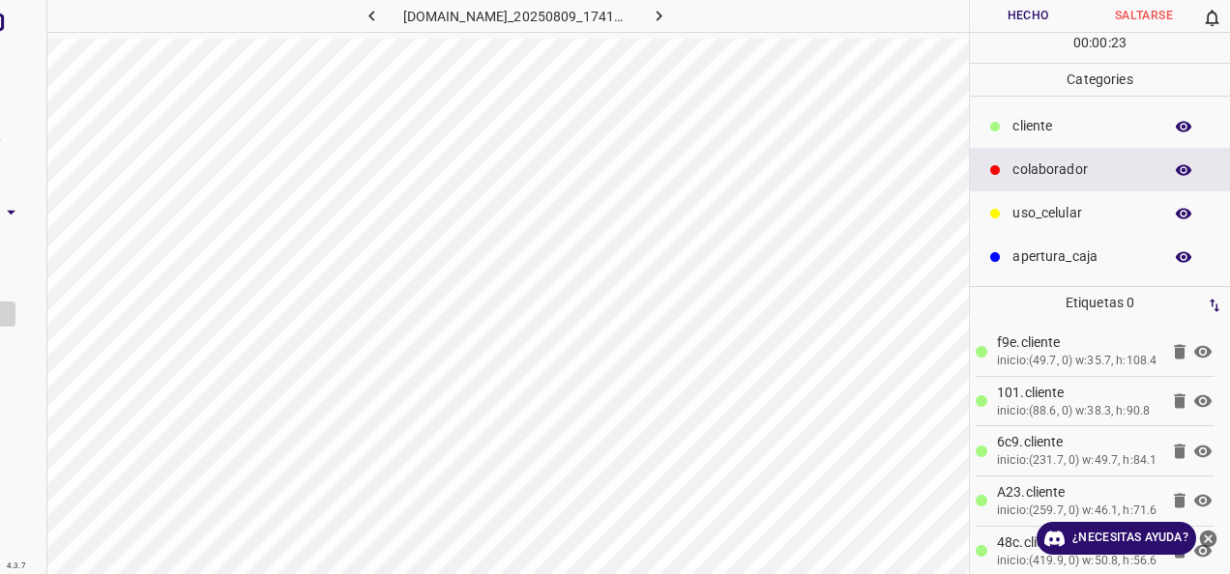
click at [1129, 124] on p "cliente" at bounding box center [1082, 126] width 140 height 20
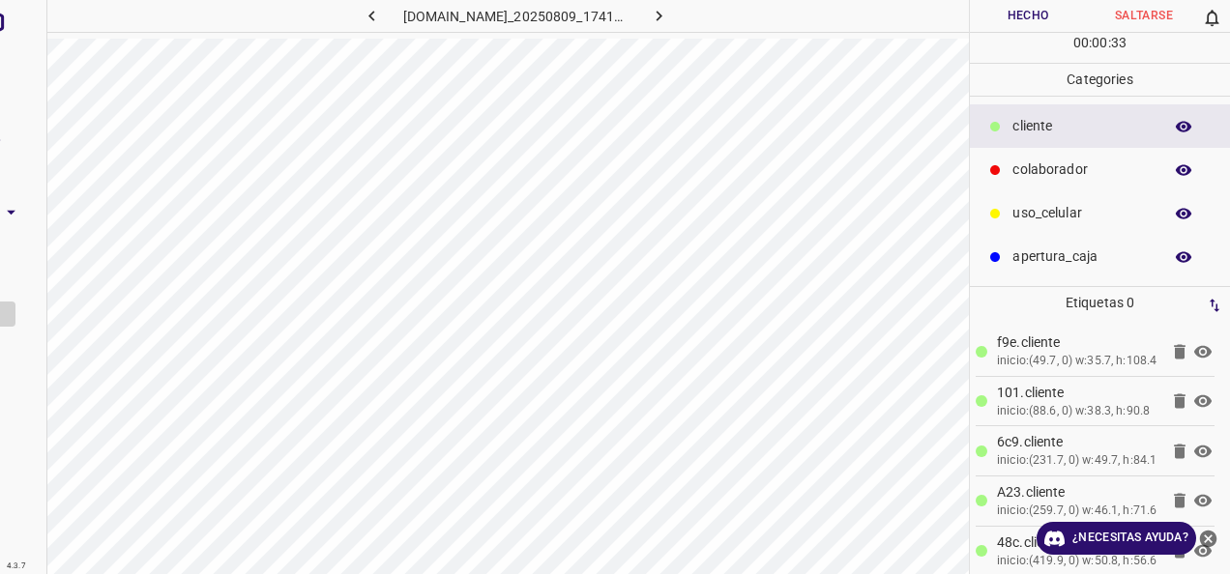
click at [1003, 17] on button "Hecho" at bounding box center [1028, 16] width 116 height 32
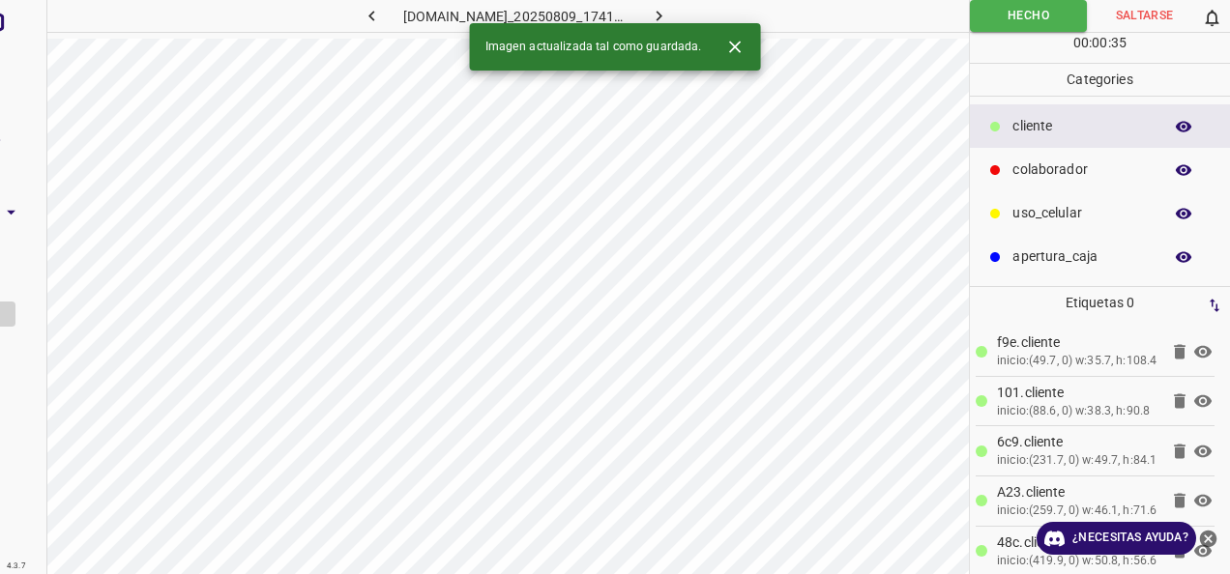
click at [362, 14] on icon "button" at bounding box center [372, 16] width 20 height 20
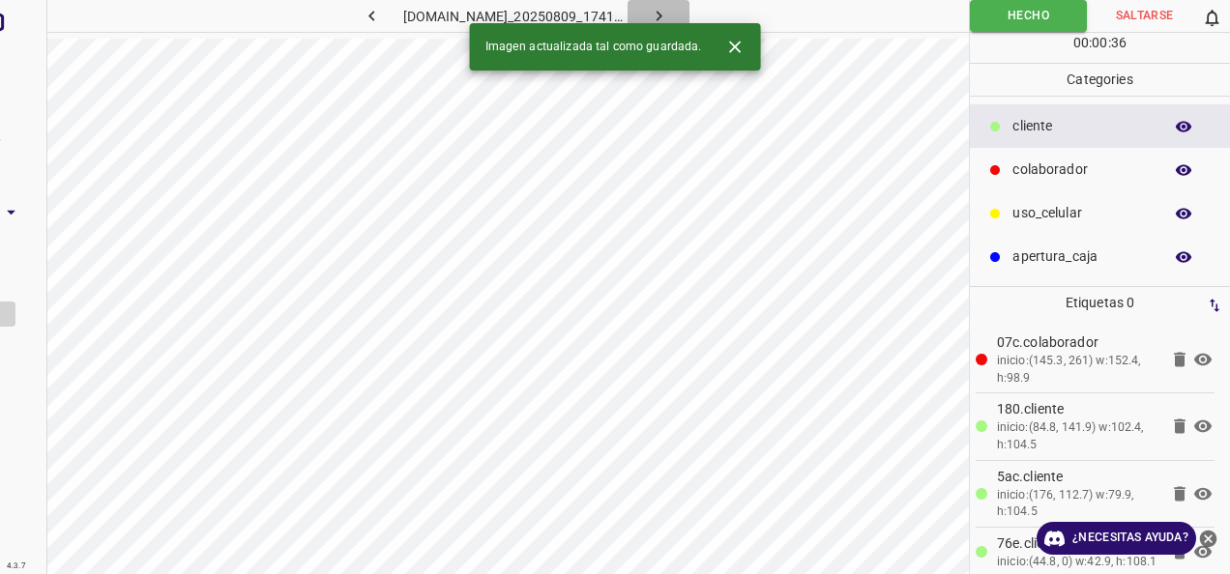
click at [669, 12] on icon "button" at bounding box center [659, 16] width 20 height 20
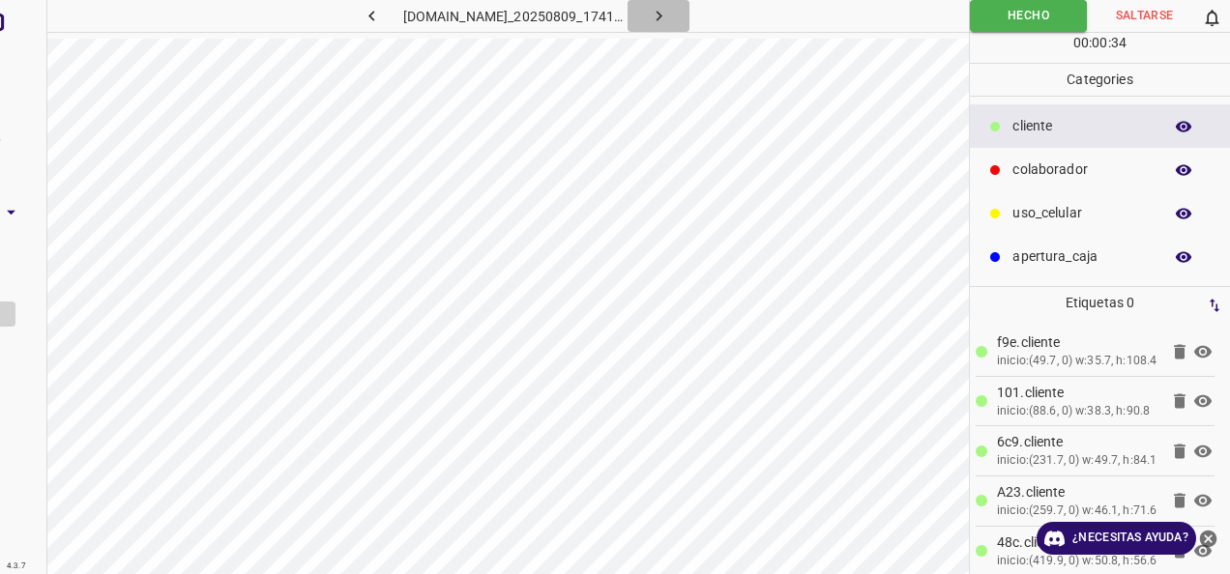
click at [669, 12] on icon "button" at bounding box center [659, 16] width 20 height 20
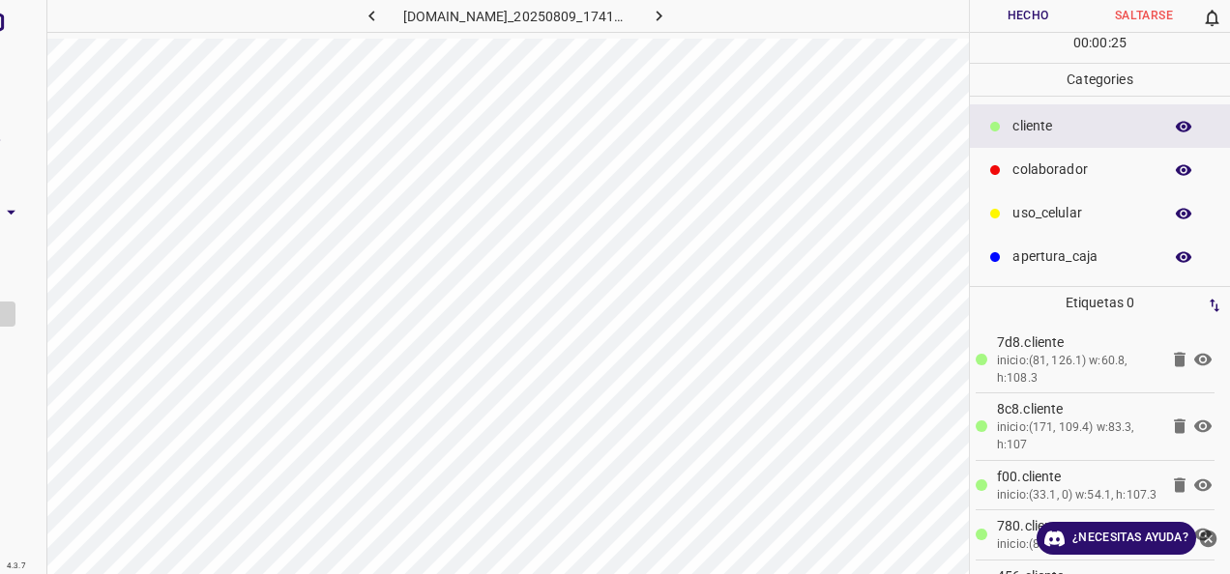
click at [1000, 157] on div "colaborador" at bounding box center [1100, 170] width 260 height 44
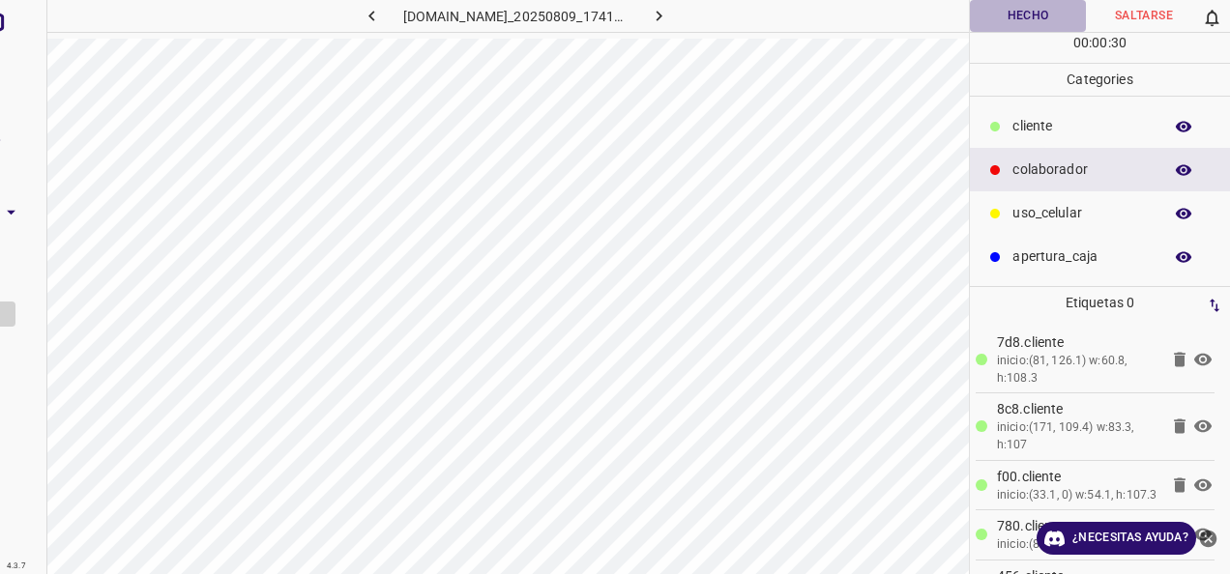
click at [1034, 17] on button "Hecho" at bounding box center [1028, 16] width 116 height 32
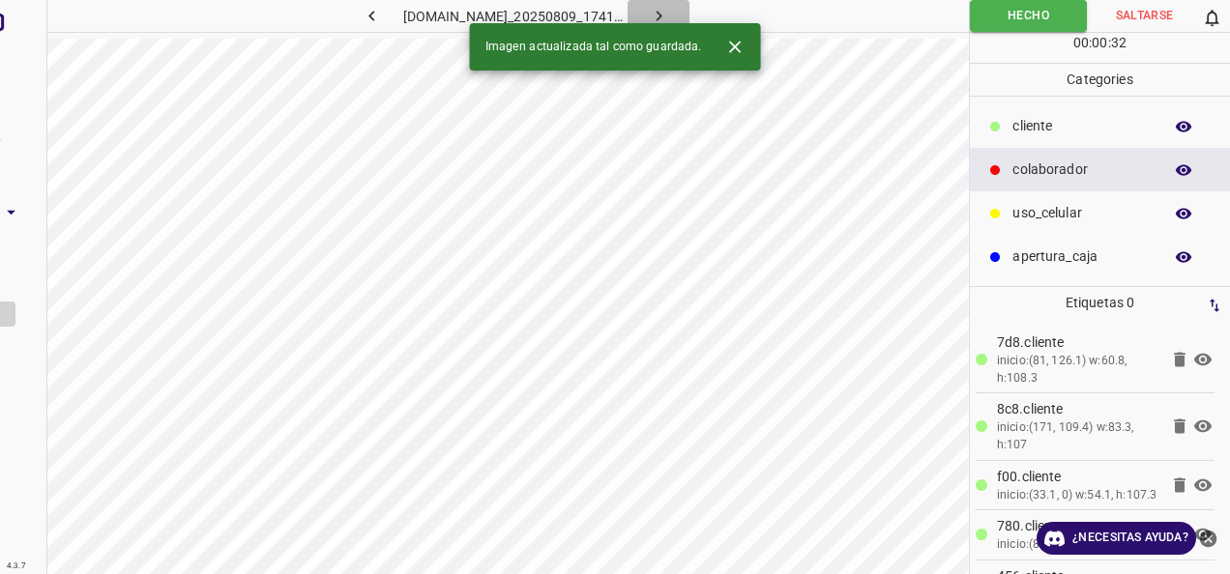
click at [669, 10] on icon "button" at bounding box center [659, 16] width 20 height 20
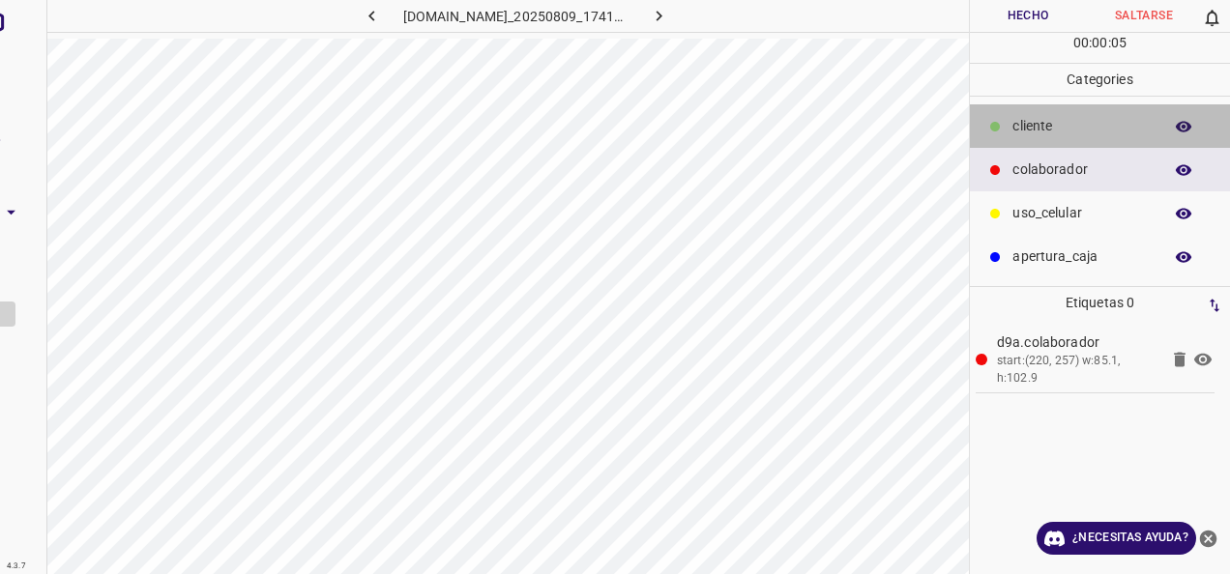
drag, startPoint x: 1054, startPoint y: 127, endPoint x: 971, endPoint y: 127, distance: 83.1
click at [1039, 127] on p "cliente" at bounding box center [1082, 126] width 140 height 20
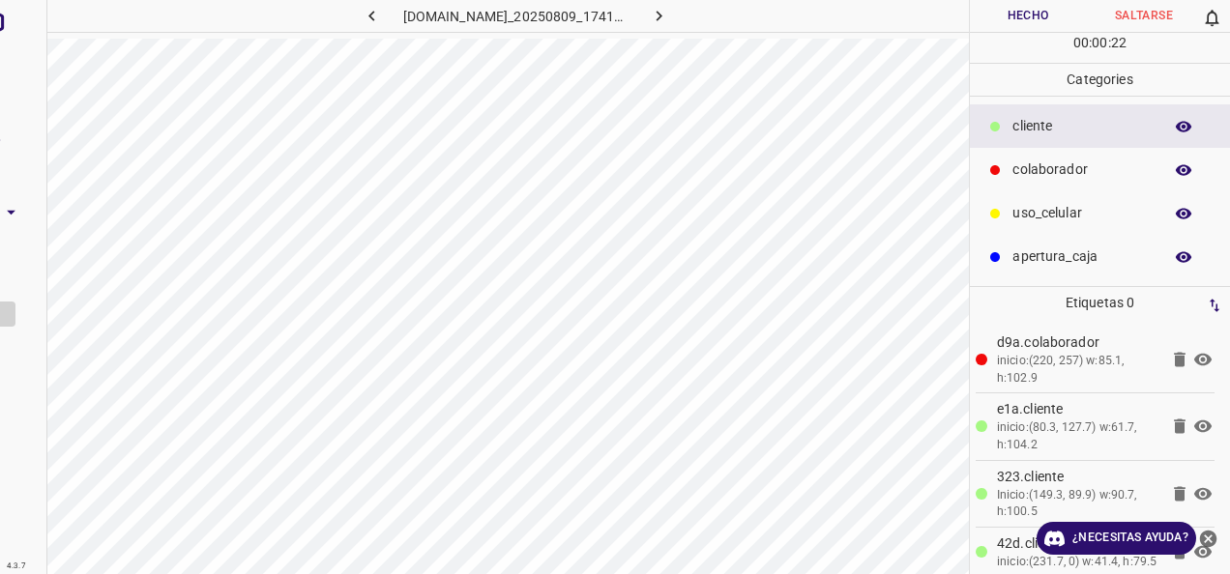
click at [1005, 22] on button "Hecho" at bounding box center [1028, 16] width 116 height 32
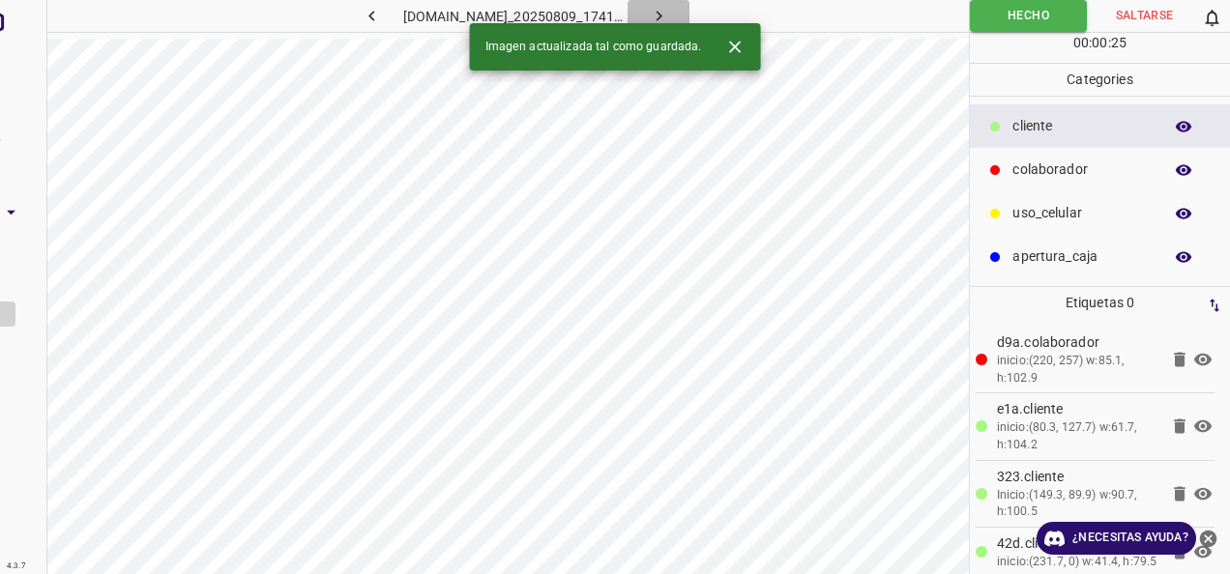
click at [669, 6] on icon "button" at bounding box center [659, 16] width 20 height 20
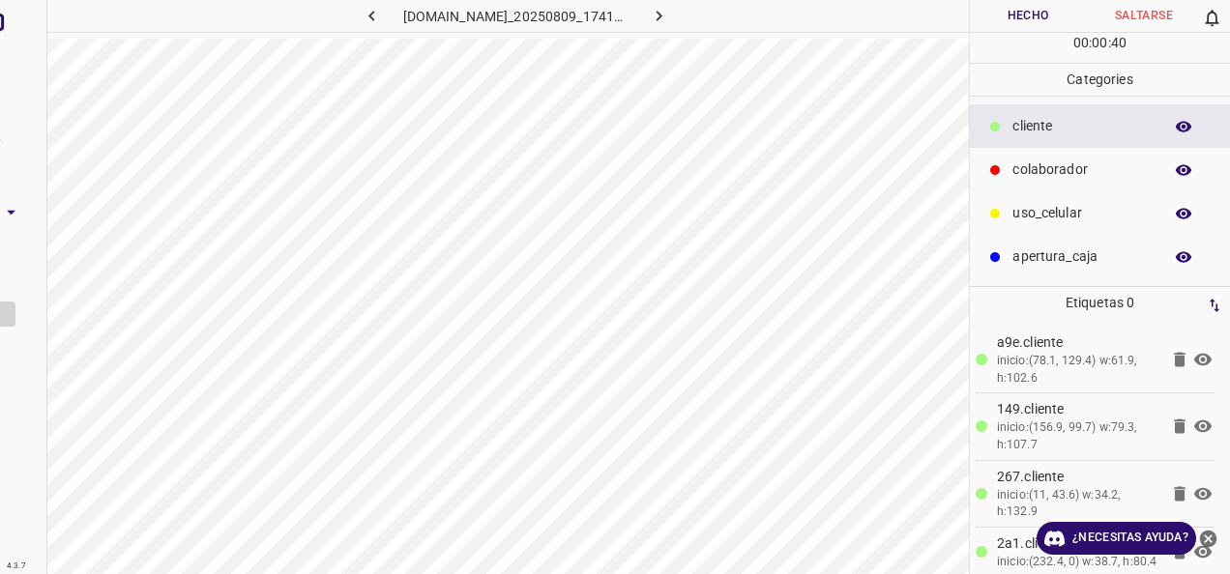
click at [1028, 171] on p "colaborador" at bounding box center [1082, 170] width 140 height 20
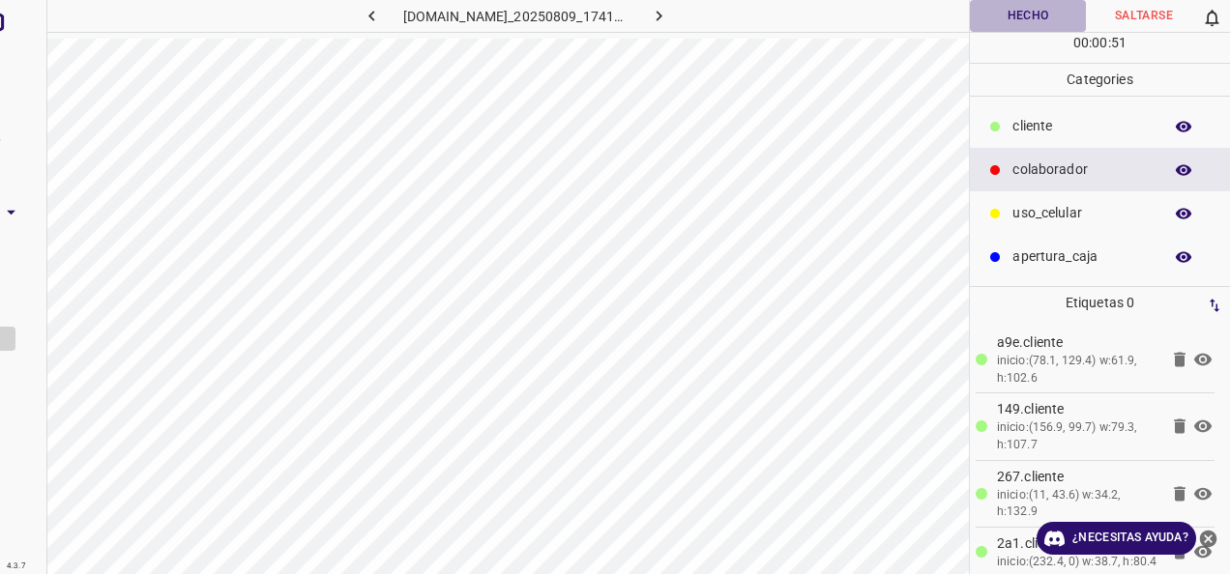
click at [1039, 14] on button "Hecho" at bounding box center [1028, 16] width 116 height 32
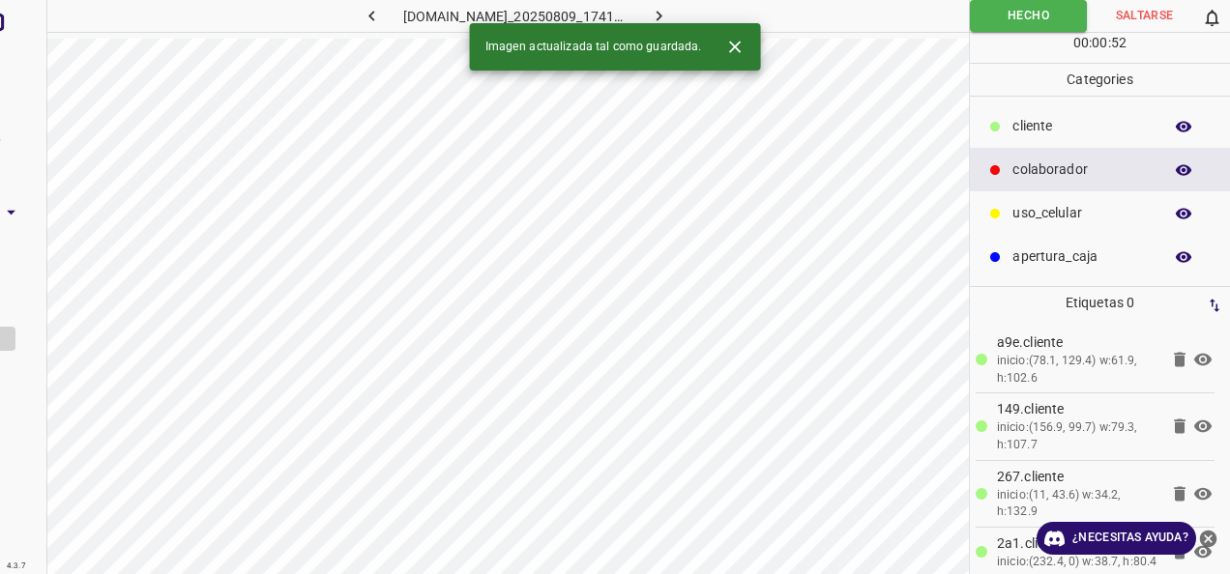
click at [689, 15] on button "button" at bounding box center [658, 16] width 62 height 32
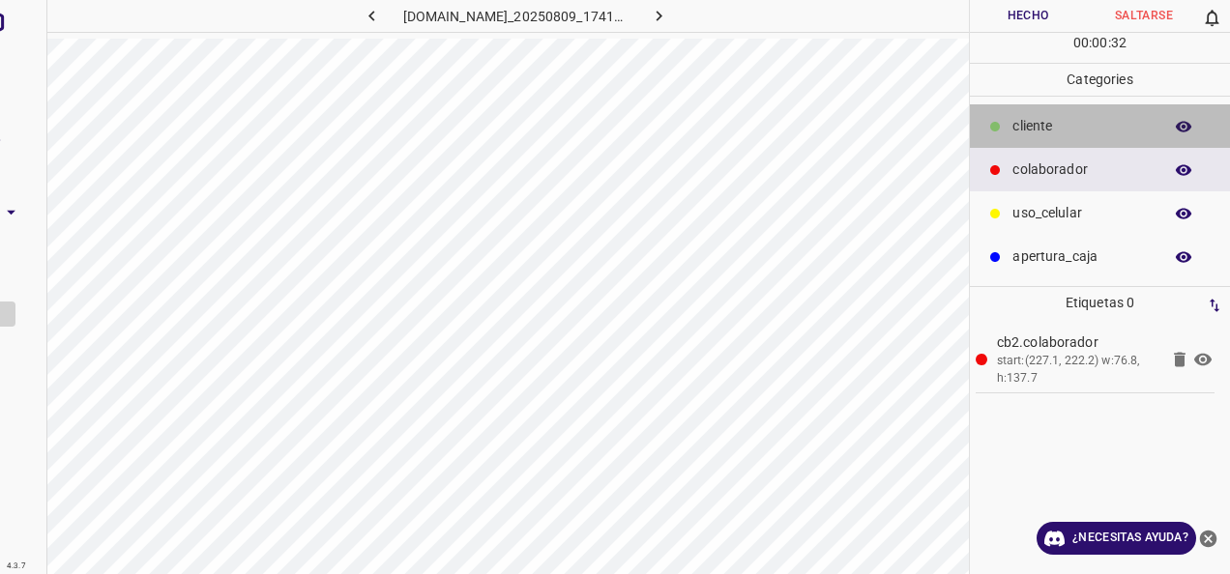
drag, startPoint x: 1094, startPoint y: 123, endPoint x: 986, endPoint y: 118, distance: 108.4
click at [1094, 122] on p "cliente" at bounding box center [1082, 126] width 140 height 20
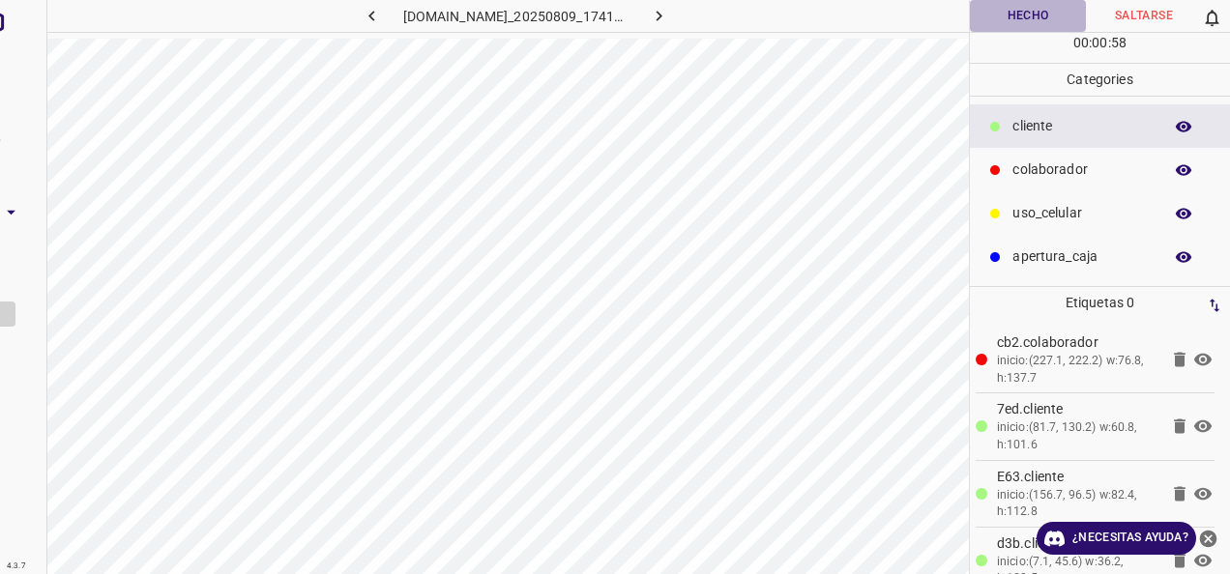
click at [1009, 6] on button "Hecho" at bounding box center [1028, 16] width 116 height 32
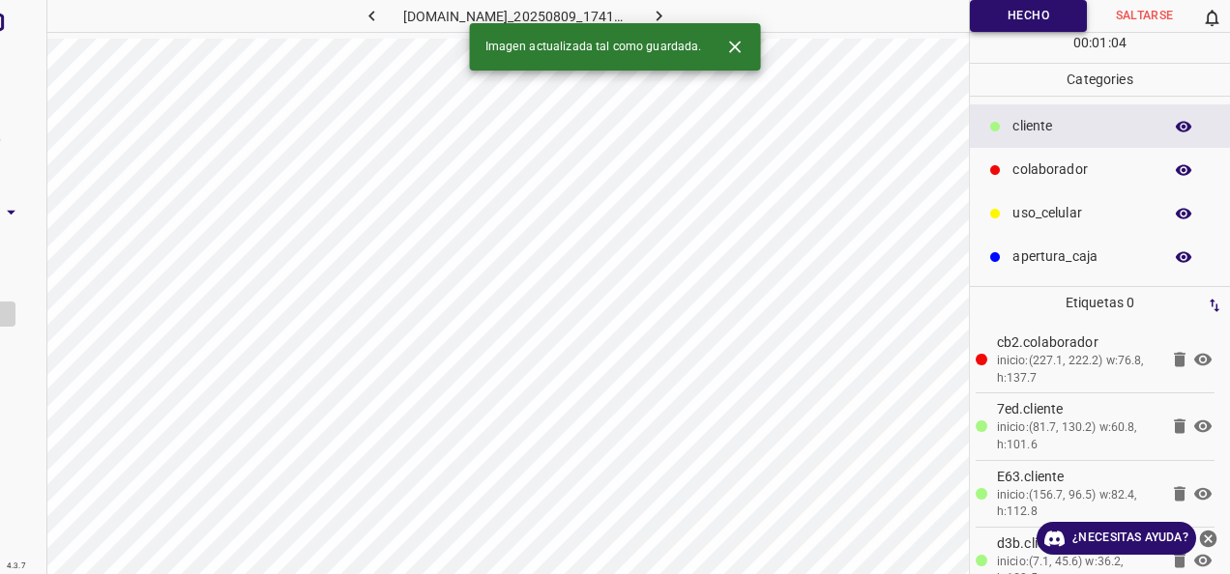
click at [1013, 8] on button "Hecho" at bounding box center [1028, 16] width 117 height 32
click at [673, 4] on button "button" at bounding box center [658, 16] width 62 height 32
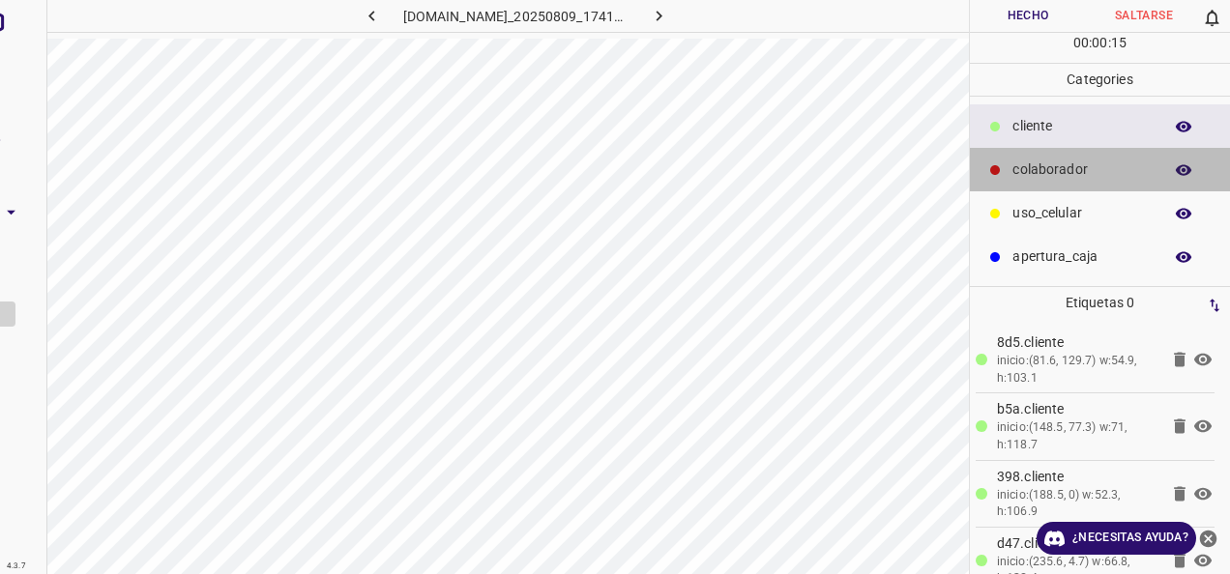
click at [1077, 163] on p "colaborador" at bounding box center [1082, 170] width 140 height 20
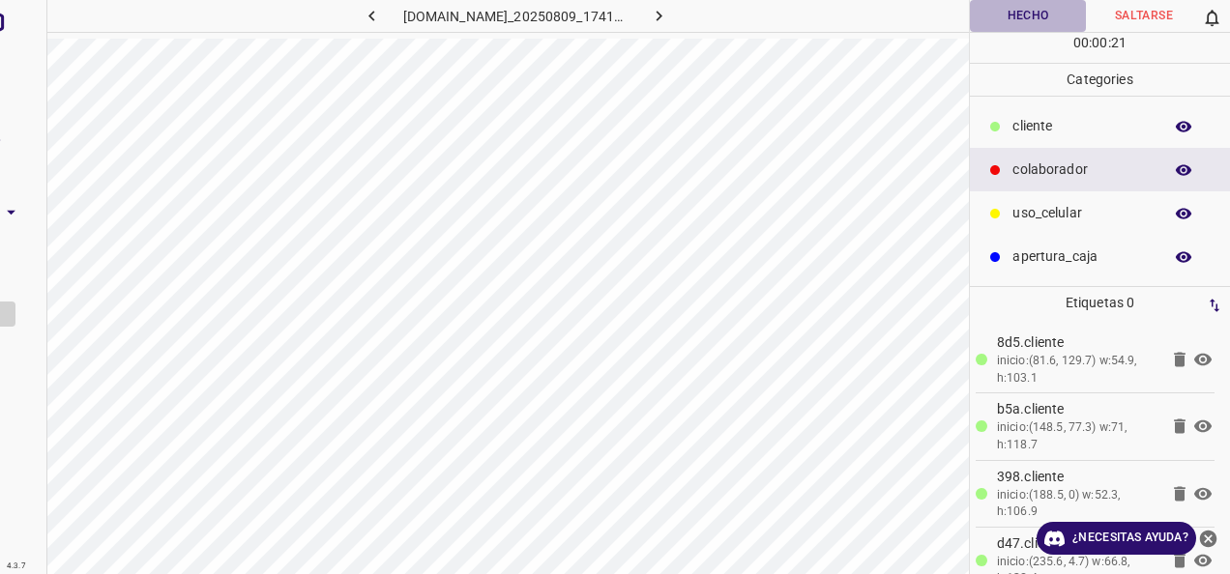
click at [1027, 14] on button "Hecho" at bounding box center [1028, 16] width 116 height 32
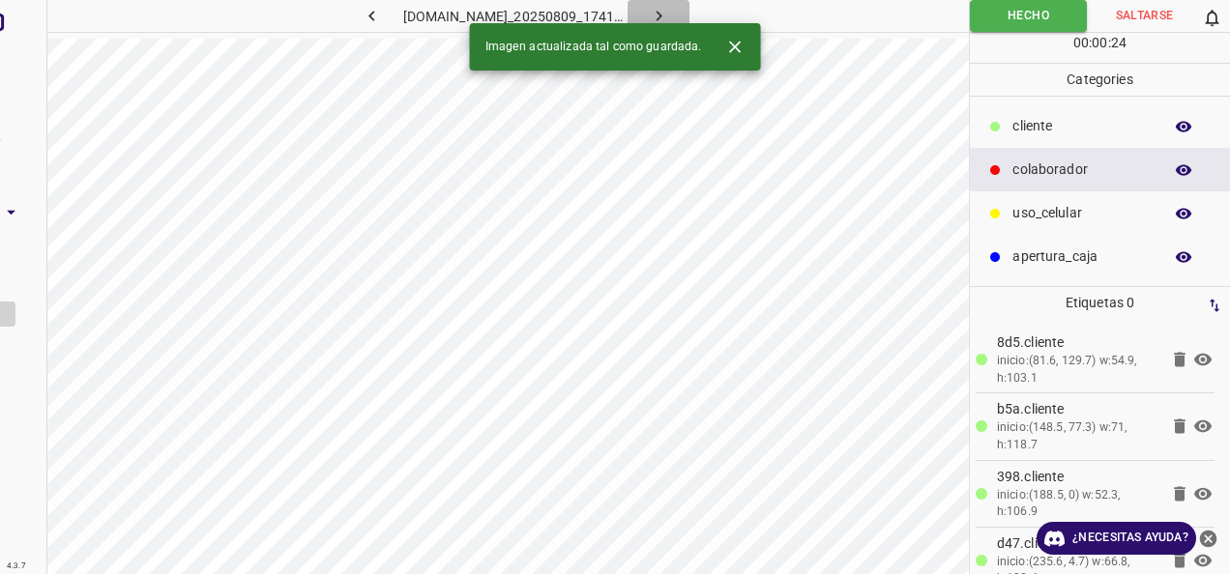
click at [669, 15] on icon "button" at bounding box center [659, 16] width 20 height 20
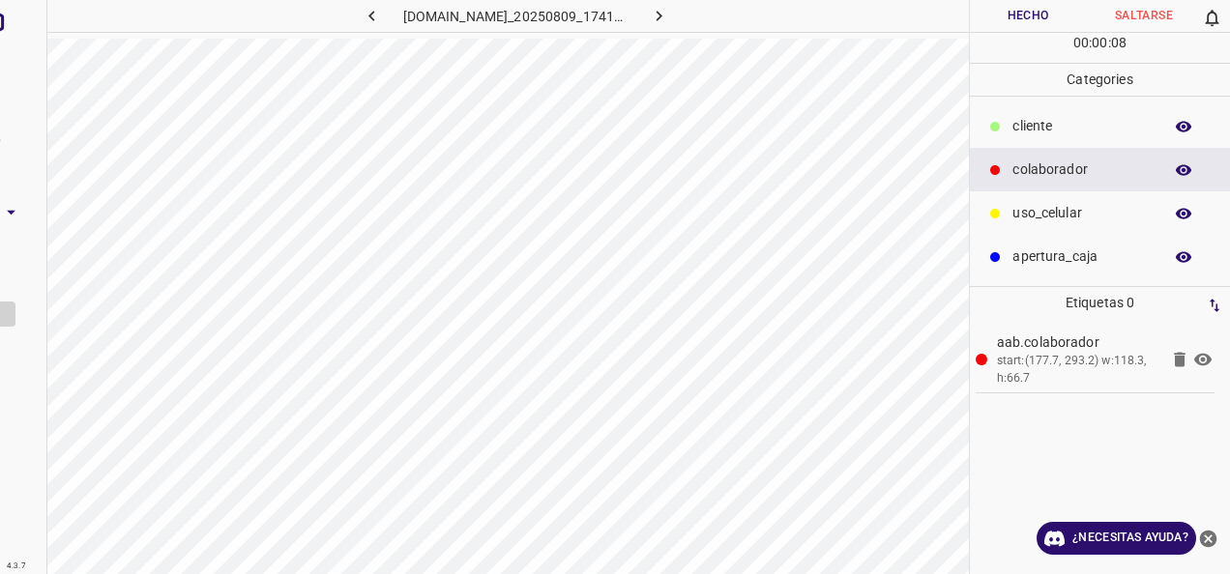
click at [1012, 262] on p "apertura_caja" at bounding box center [1082, 257] width 140 height 20
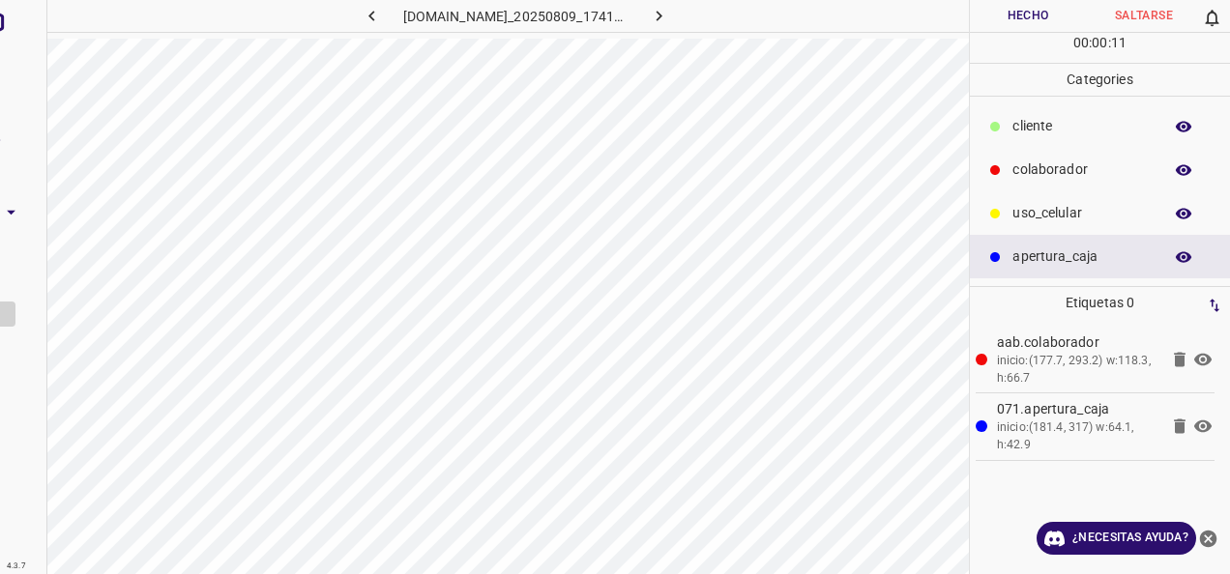
drag, startPoint x: 1059, startPoint y: 118, endPoint x: 1009, endPoint y: 118, distance: 50.3
click at [1054, 118] on p "cliente" at bounding box center [1082, 126] width 140 height 20
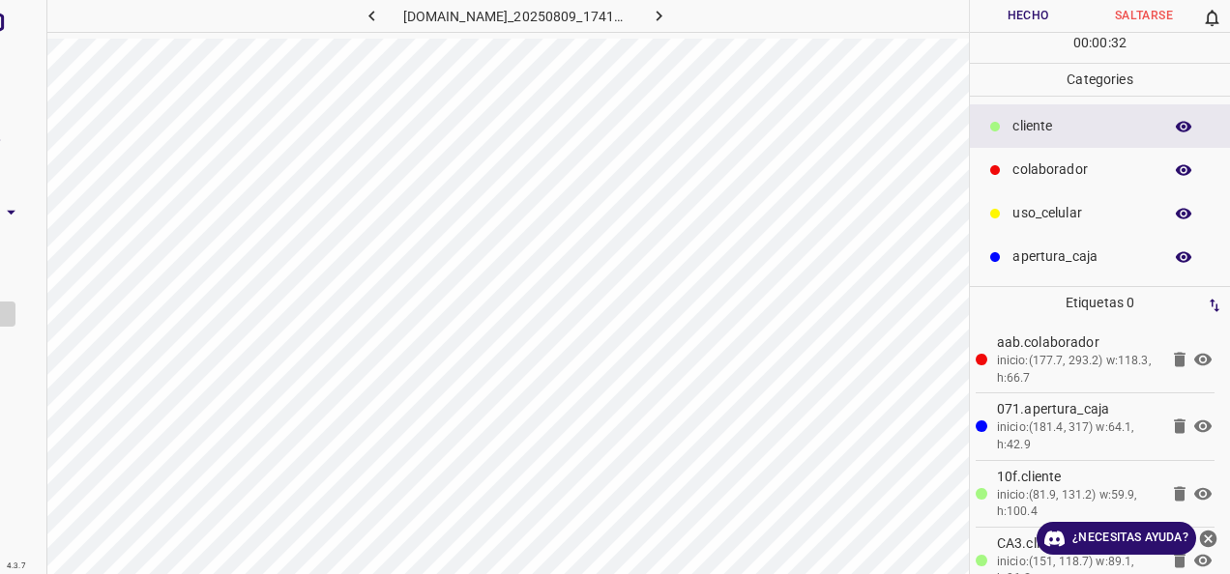
click at [974, 9] on button "Hecho" at bounding box center [1028, 16] width 116 height 32
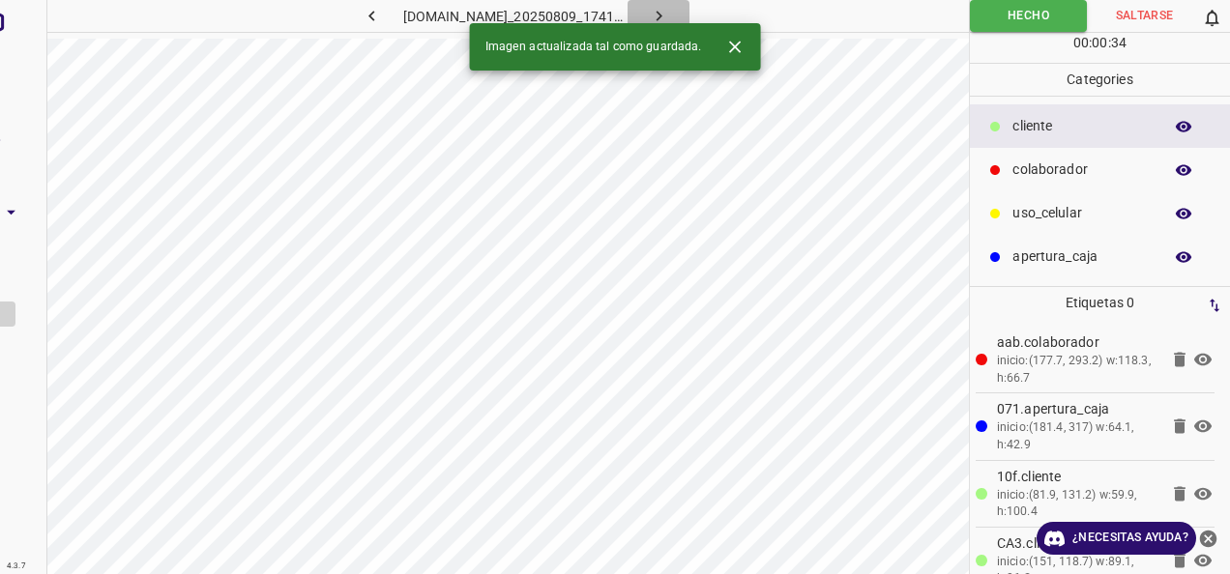
click at [675, 11] on button "button" at bounding box center [658, 16] width 62 height 32
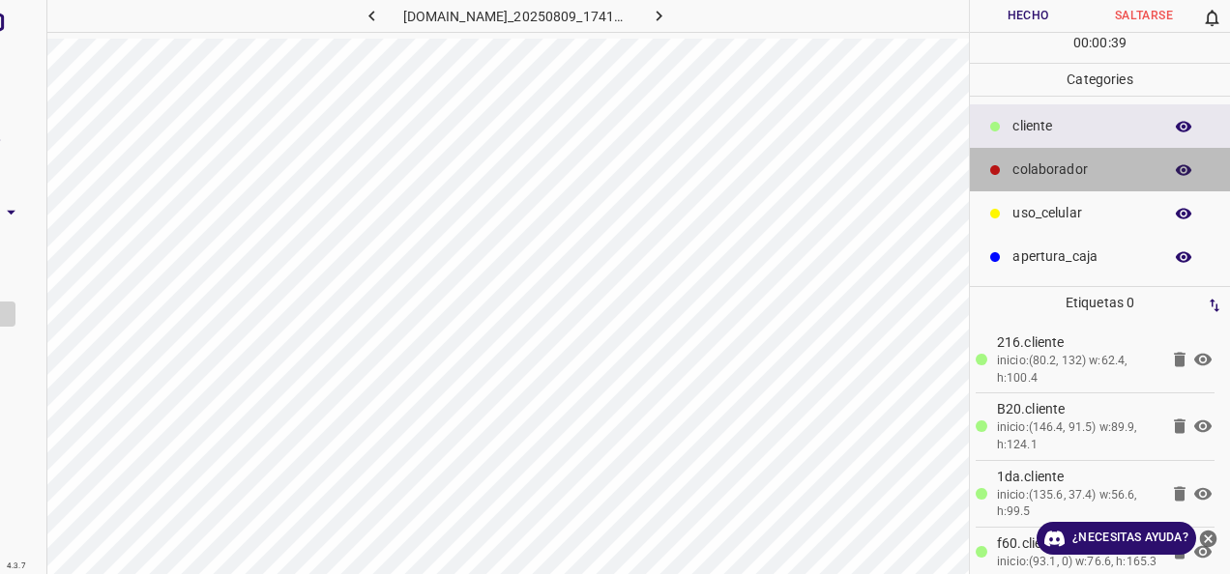
drag, startPoint x: 1092, startPoint y: 170, endPoint x: 1062, endPoint y: 182, distance: 32.1
click at [1090, 170] on p "colaborador" at bounding box center [1082, 170] width 140 height 20
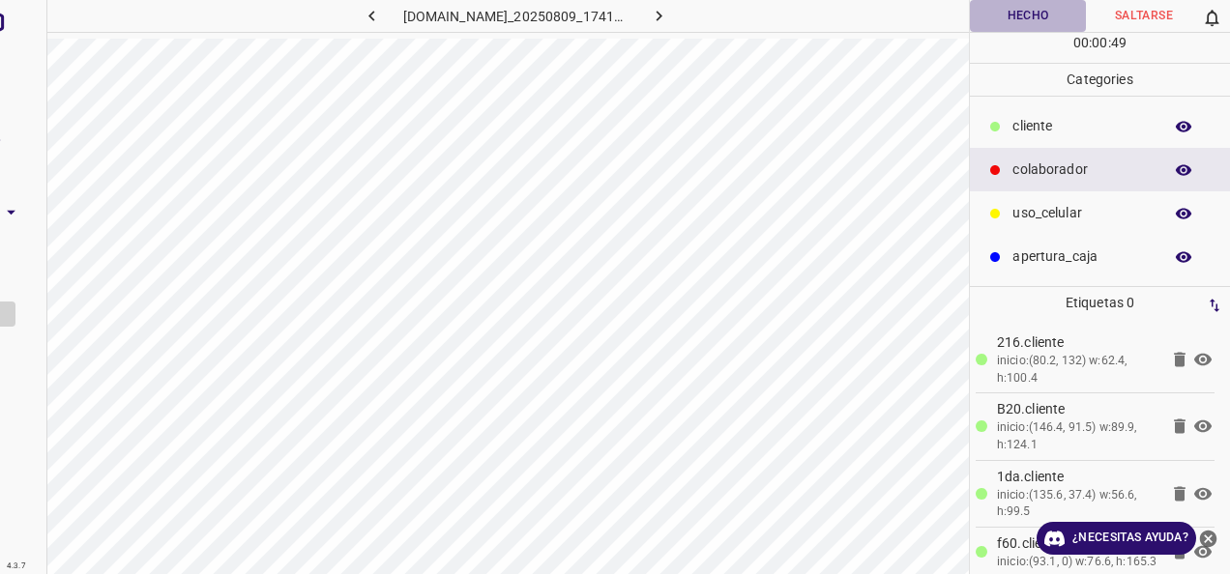
click at [1005, 20] on button "Hecho" at bounding box center [1028, 16] width 116 height 32
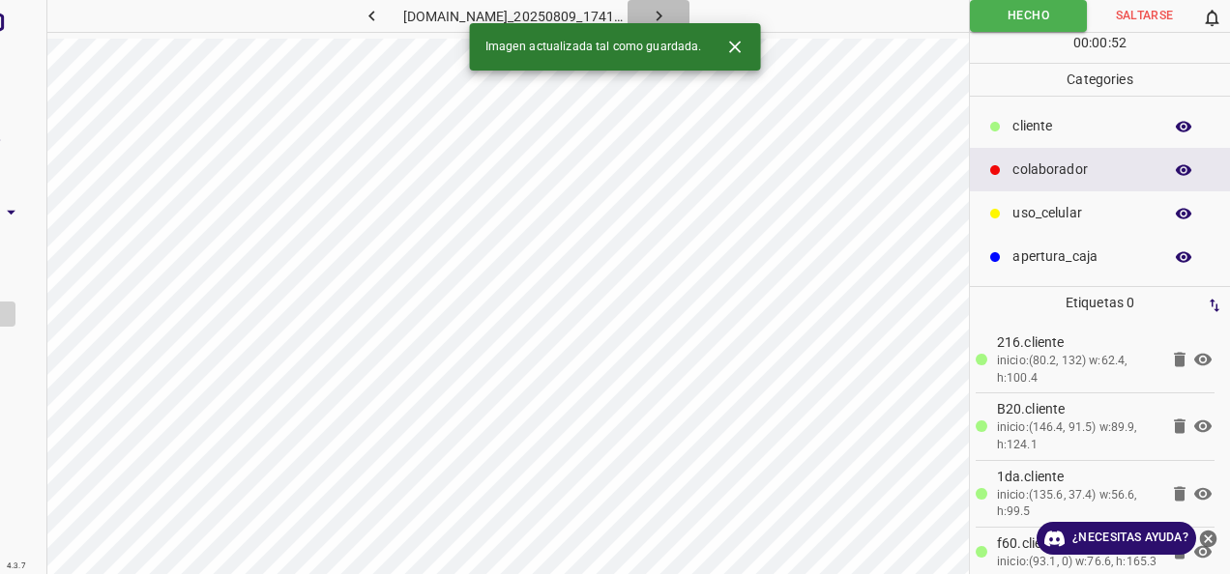
click at [669, 14] on button "button" at bounding box center [658, 16] width 62 height 32
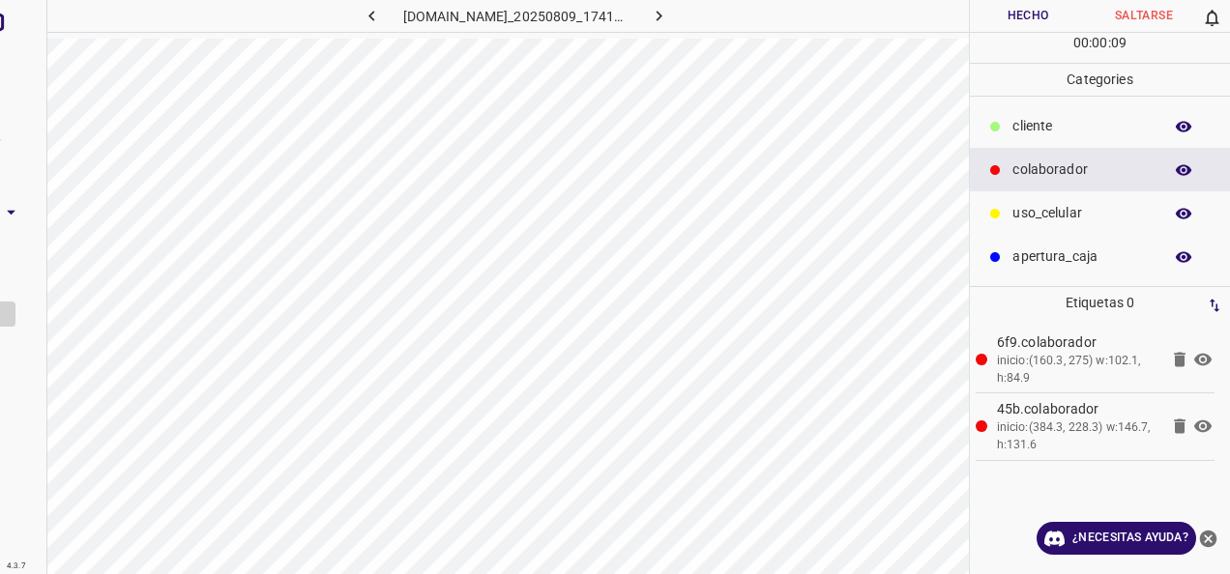
click at [1069, 122] on p "cliente" at bounding box center [1082, 126] width 140 height 20
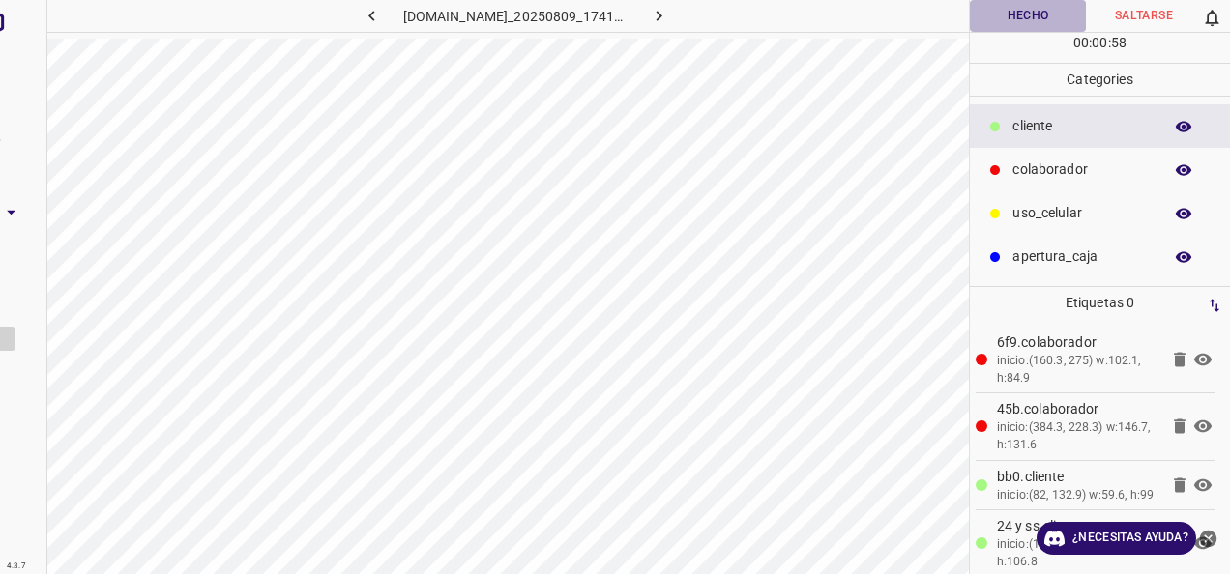
click at [996, 14] on button "Hecho" at bounding box center [1028, 16] width 116 height 32
click at [669, 18] on icon "button" at bounding box center [659, 16] width 20 height 20
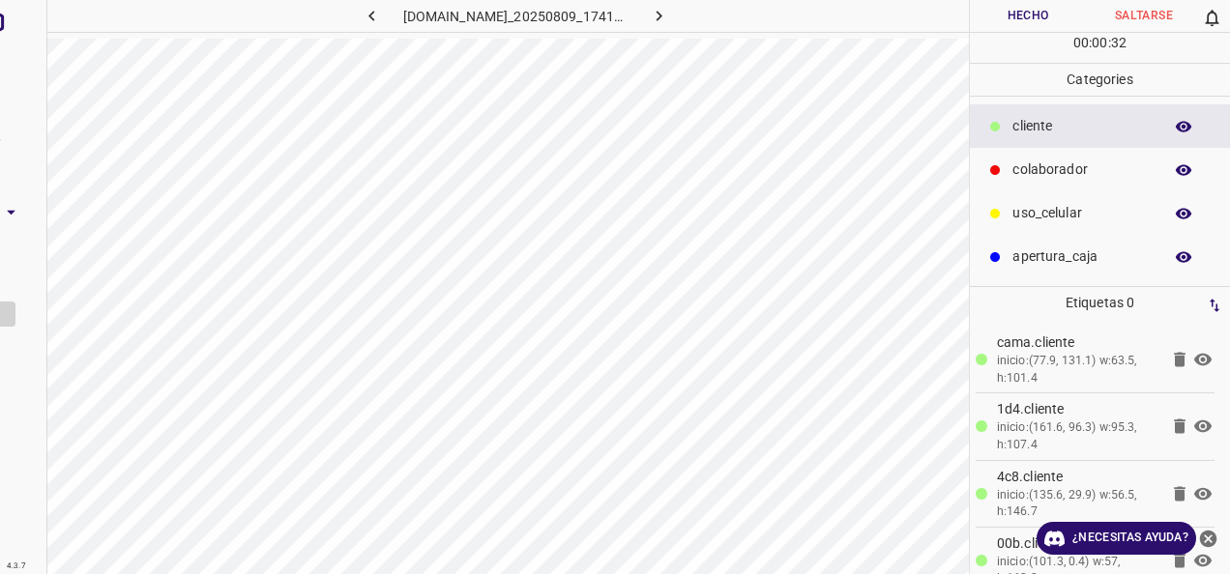
drag, startPoint x: 1015, startPoint y: 159, endPoint x: 971, endPoint y: 199, distance: 60.2
click at [1016, 162] on p "colaborador" at bounding box center [1082, 170] width 140 height 20
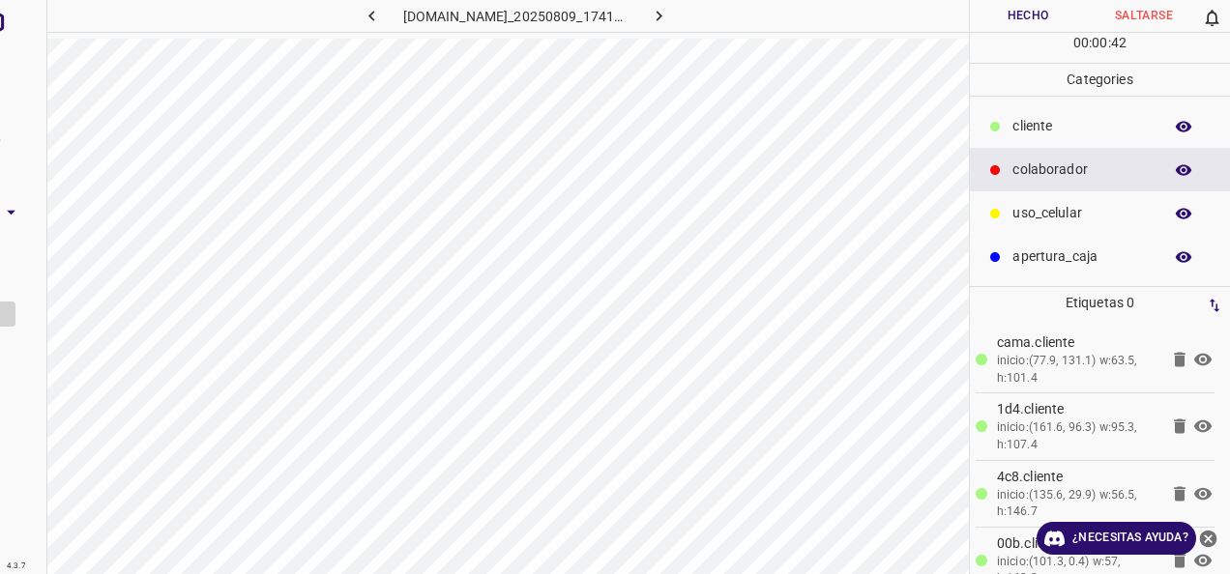
click at [1032, 20] on button "Hecho" at bounding box center [1028, 16] width 116 height 32
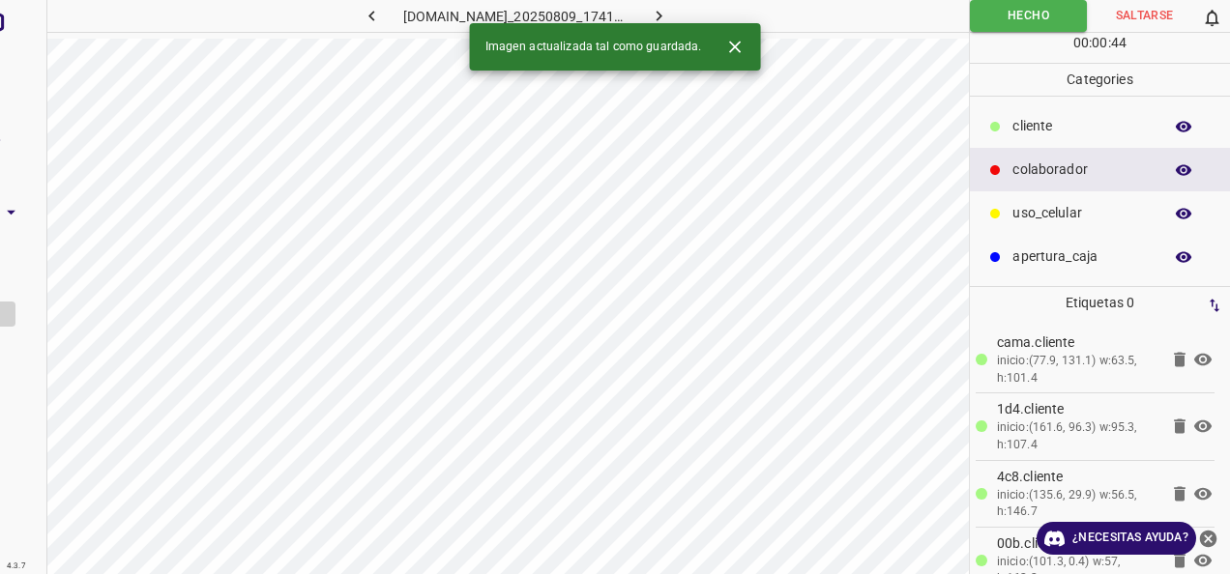
click at [669, 19] on icon "button" at bounding box center [659, 16] width 20 height 20
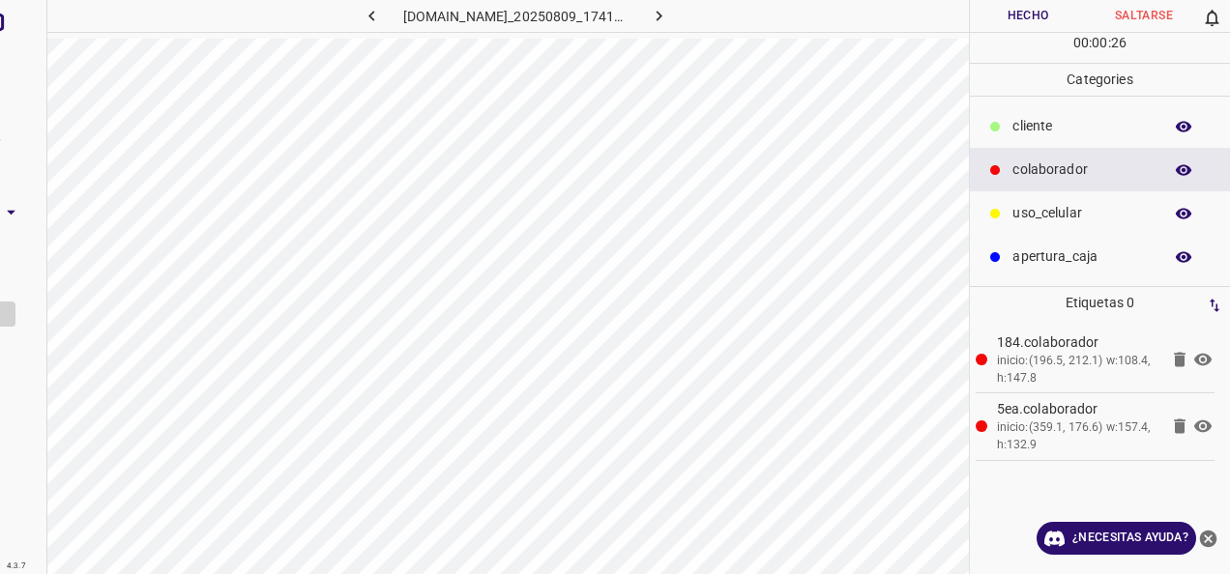
drag, startPoint x: 1109, startPoint y: 124, endPoint x: 1088, endPoint y: 128, distance: 21.6
click at [1105, 124] on p "cliente" at bounding box center [1082, 126] width 140 height 20
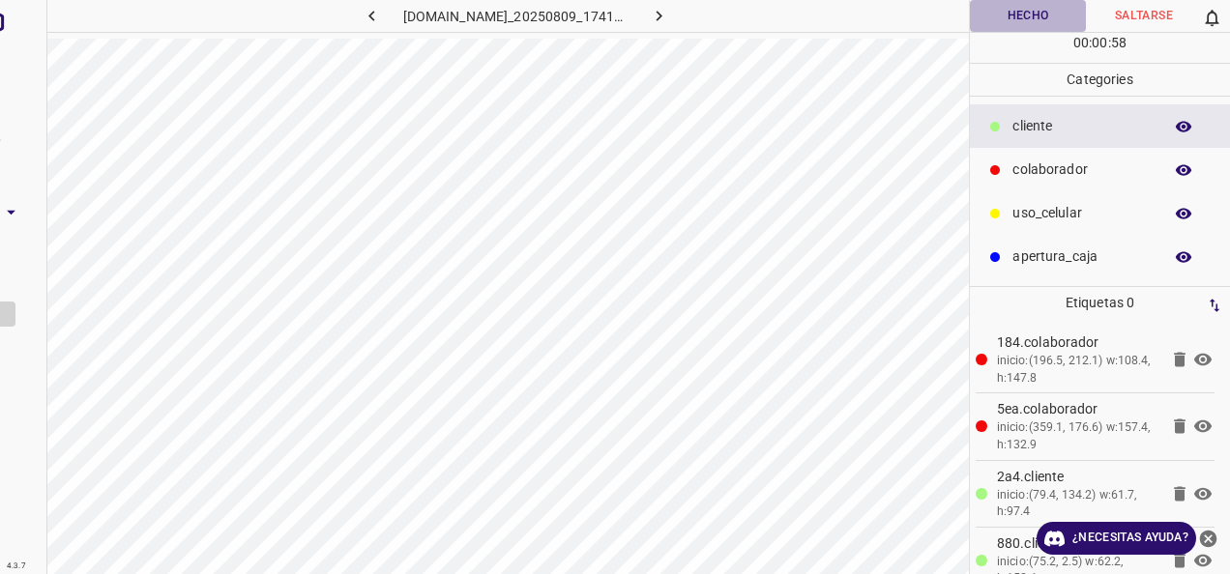
click at [988, 21] on button "Hecho" at bounding box center [1028, 16] width 116 height 32
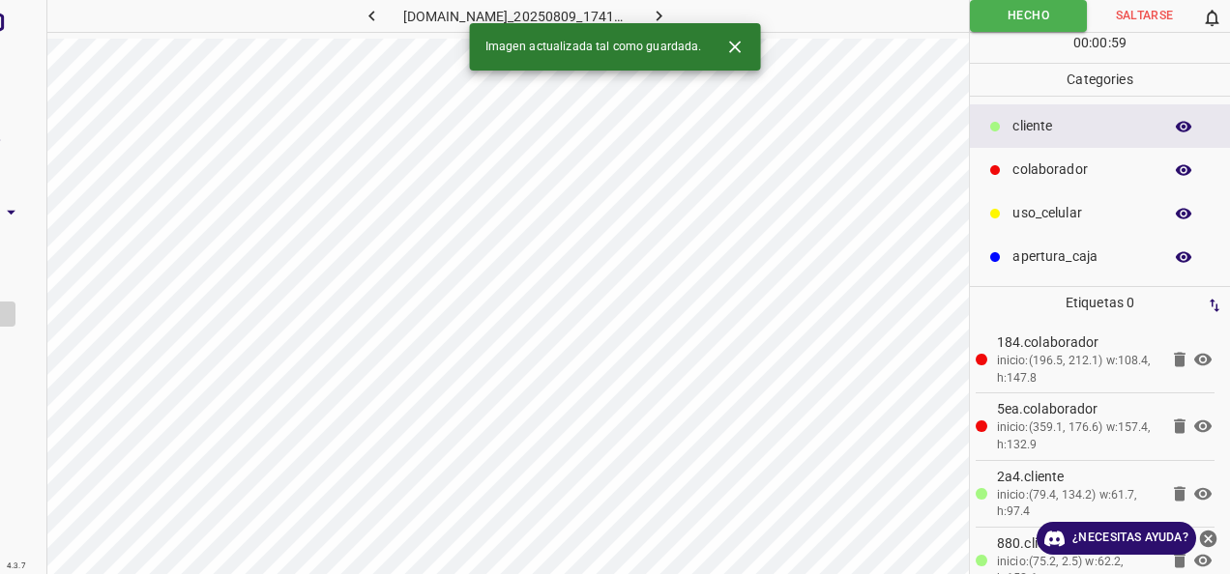
click at [669, 19] on icon "button" at bounding box center [659, 16] width 20 height 20
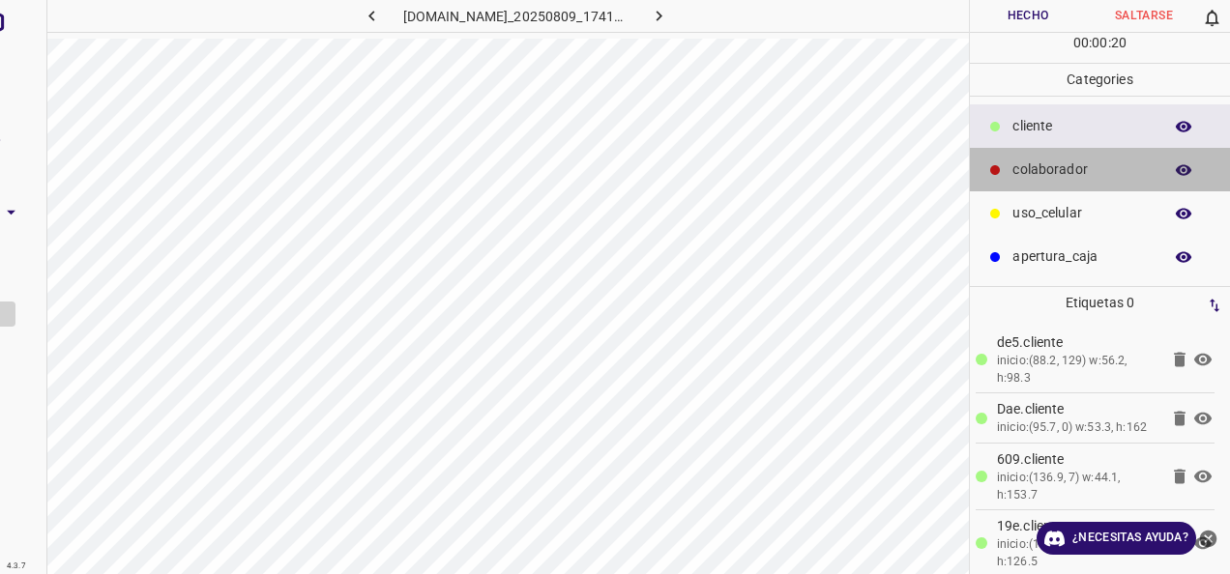
click at [1030, 162] on p "colaborador" at bounding box center [1082, 170] width 140 height 20
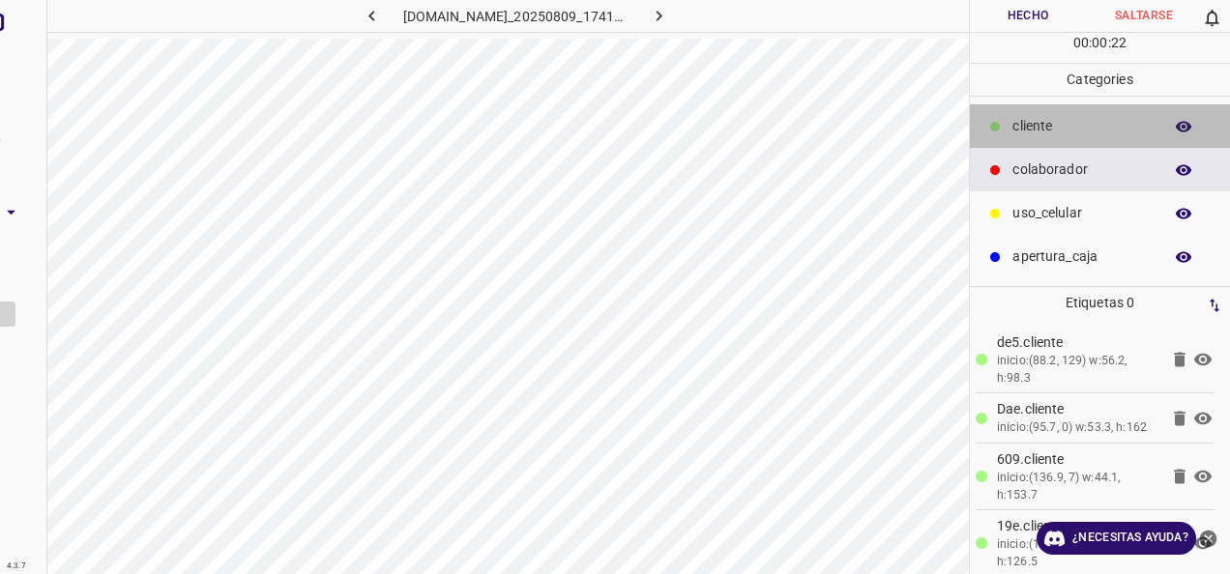
click at [1030, 107] on div "cliente" at bounding box center [1100, 126] width 260 height 44
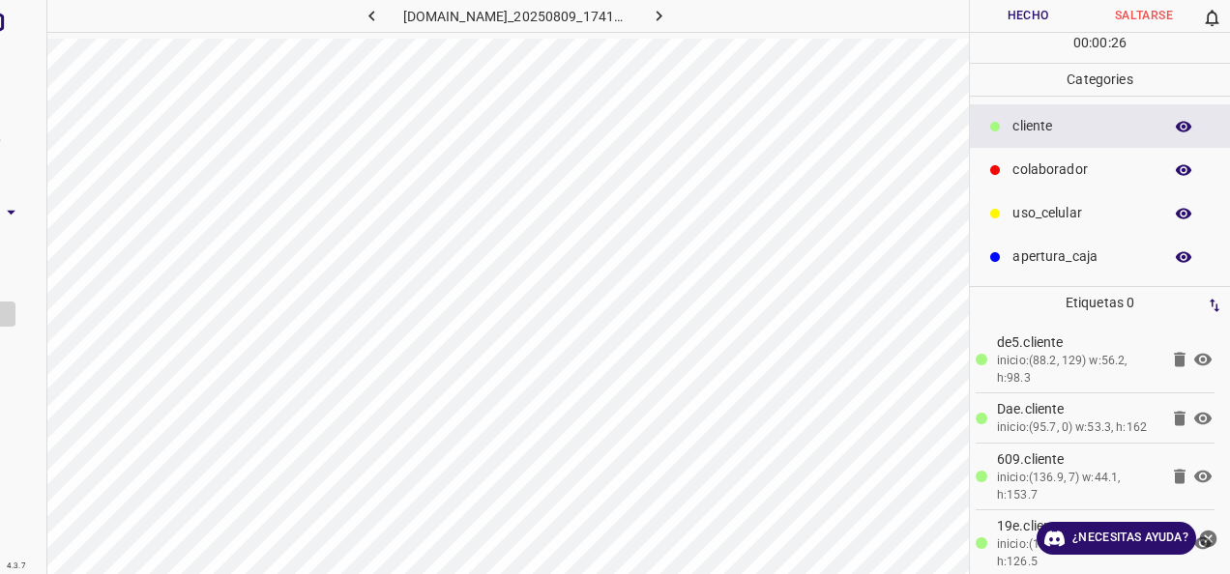
drag, startPoint x: 1068, startPoint y: 159, endPoint x: 1062, endPoint y: 170, distance: 13.0
click at [1067, 160] on p "colaborador" at bounding box center [1082, 170] width 140 height 20
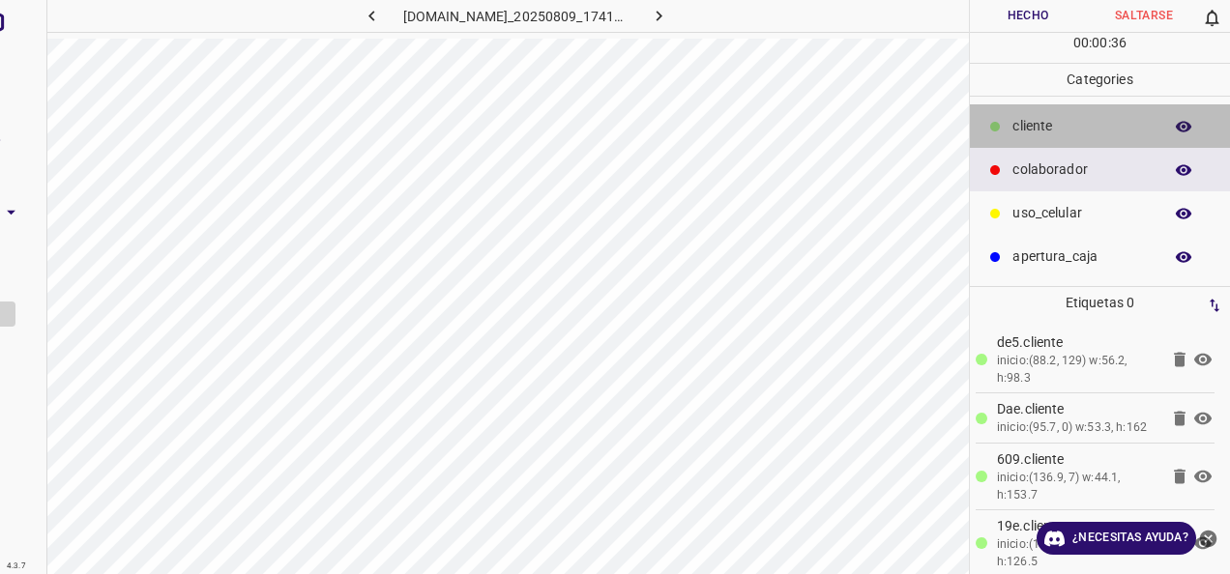
click at [937, 126] on div "810-bch-galerias-metepec.ddns.net_20250809_174105_000001380.jpg Hecho Saltarse …" at bounding box center [615, 287] width 1230 height 574
click at [1121, 119] on p "cliente" at bounding box center [1082, 126] width 140 height 20
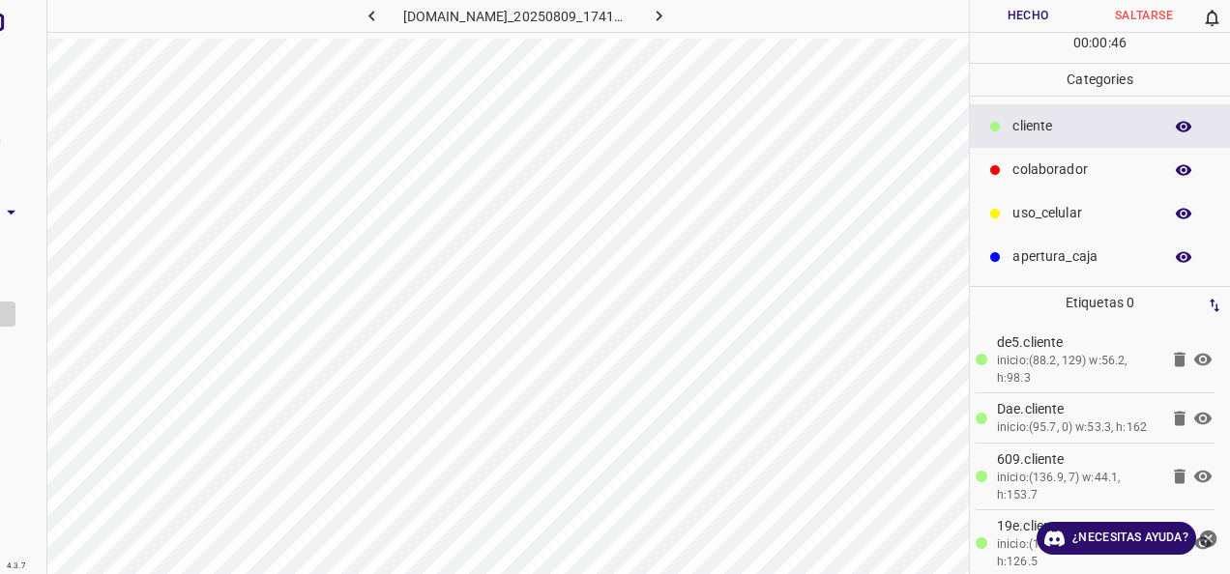
click at [992, 25] on button "Hecho" at bounding box center [1028, 16] width 116 height 32
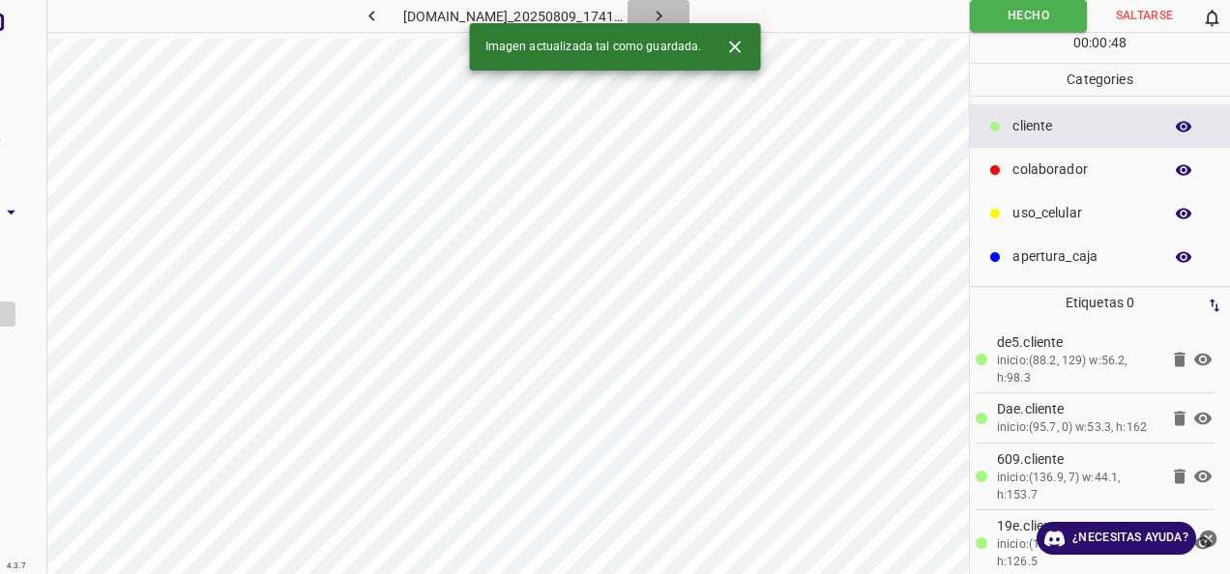
click at [669, 15] on icon "button" at bounding box center [659, 16] width 20 height 20
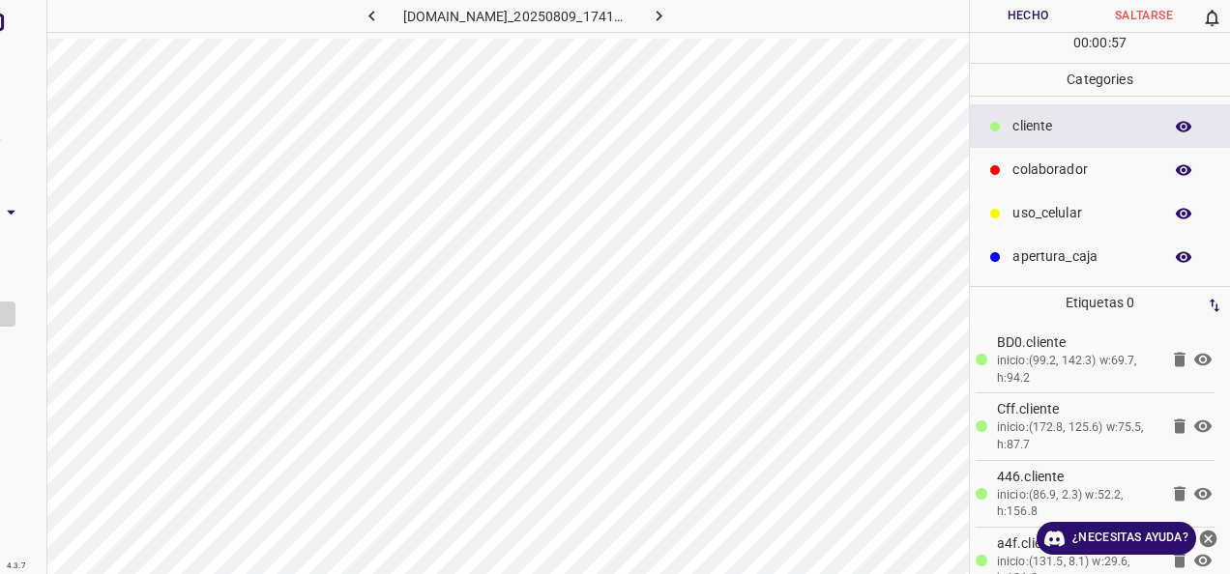
click at [1094, 165] on p "colaborador" at bounding box center [1082, 170] width 140 height 20
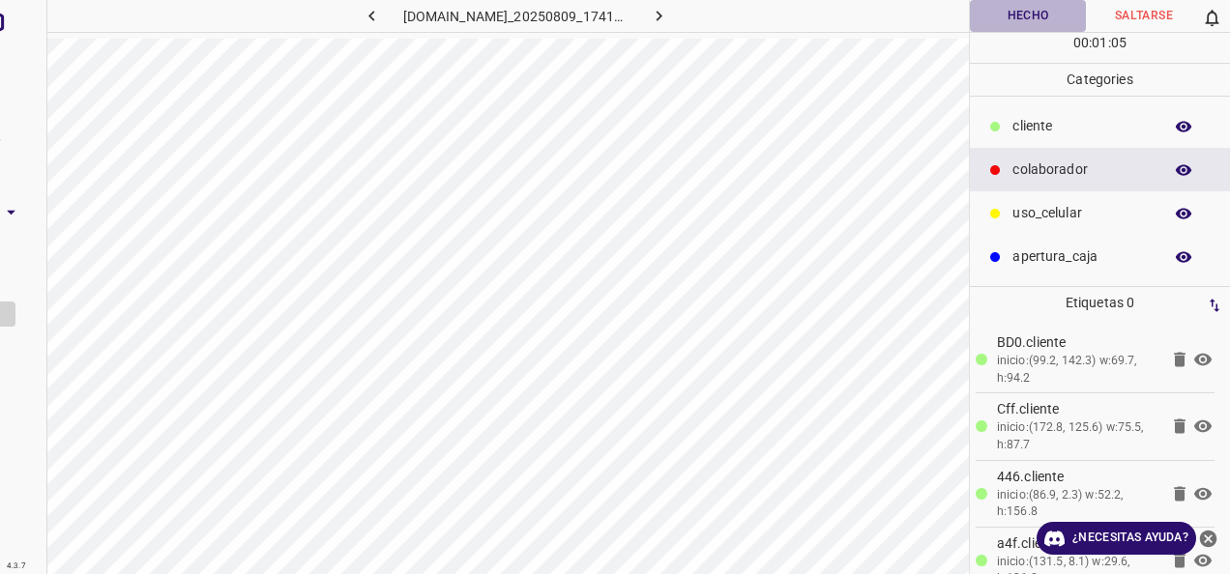
click at [1001, 14] on button "Hecho" at bounding box center [1028, 16] width 116 height 32
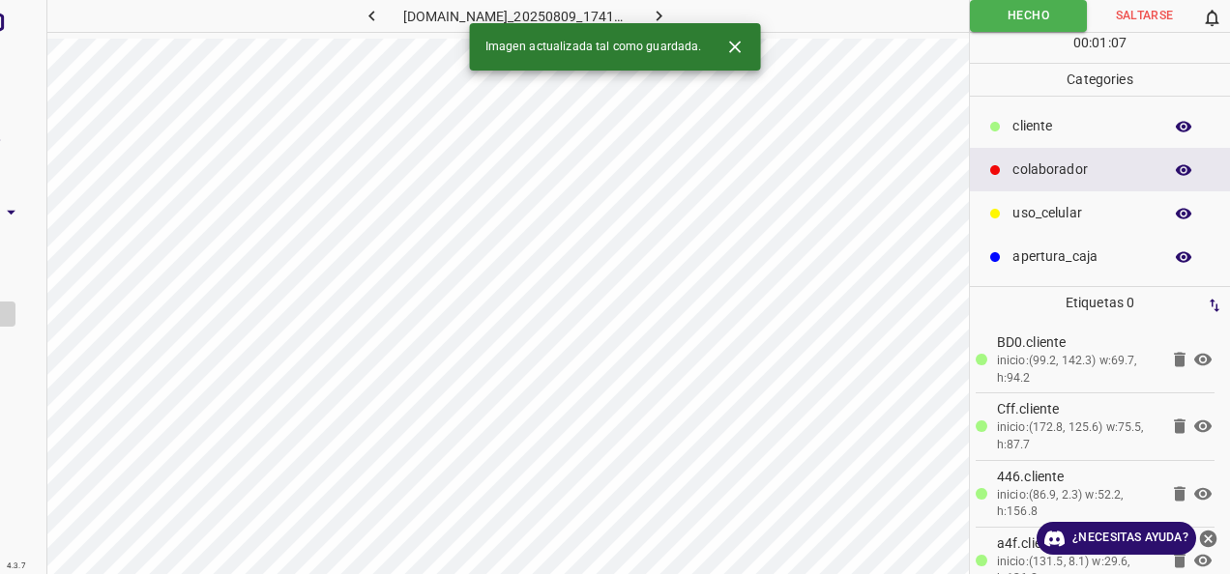
click at [696, 23] on div "Imagen actualizada tal como guardada." at bounding box center [615, 46] width 291 height 47
click at [669, 17] on icon "button" at bounding box center [659, 16] width 20 height 20
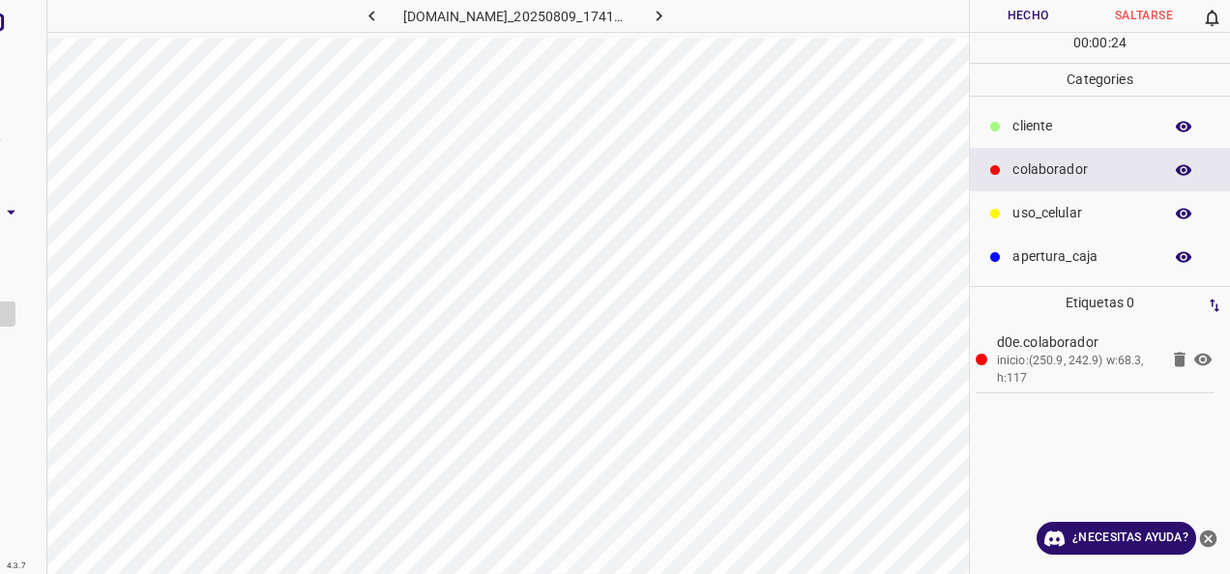
click at [1060, 118] on p "cliente" at bounding box center [1082, 126] width 140 height 20
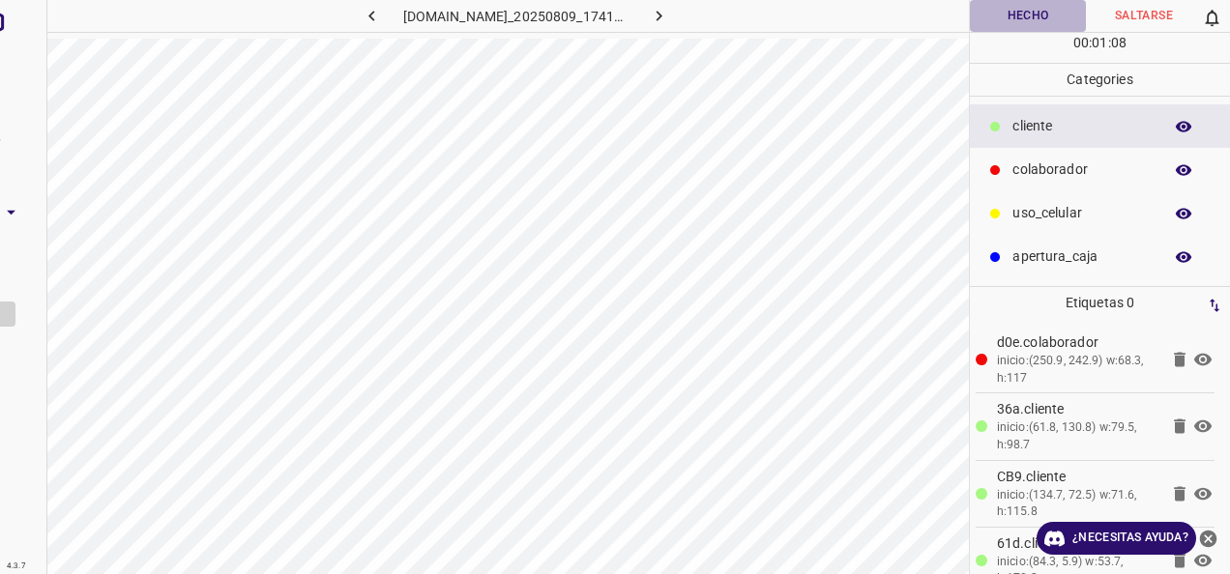
click at [976, 19] on button "Hecho" at bounding box center [1028, 16] width 116 height 32
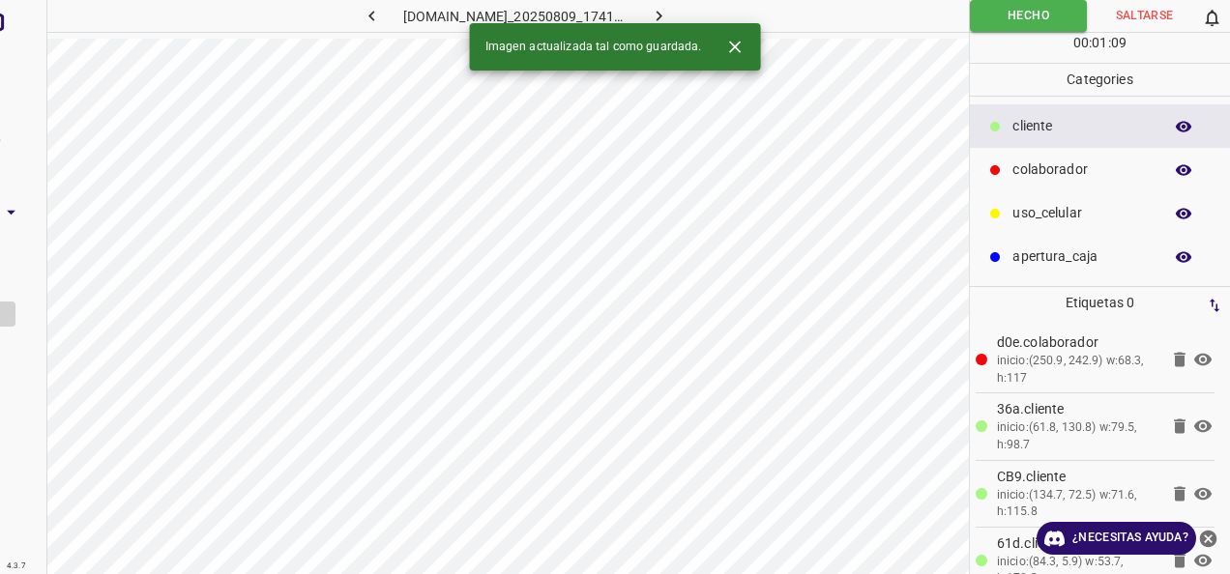
click at [669, 17] on icon "button" at bounding box center [659, 16] width 20 height 20
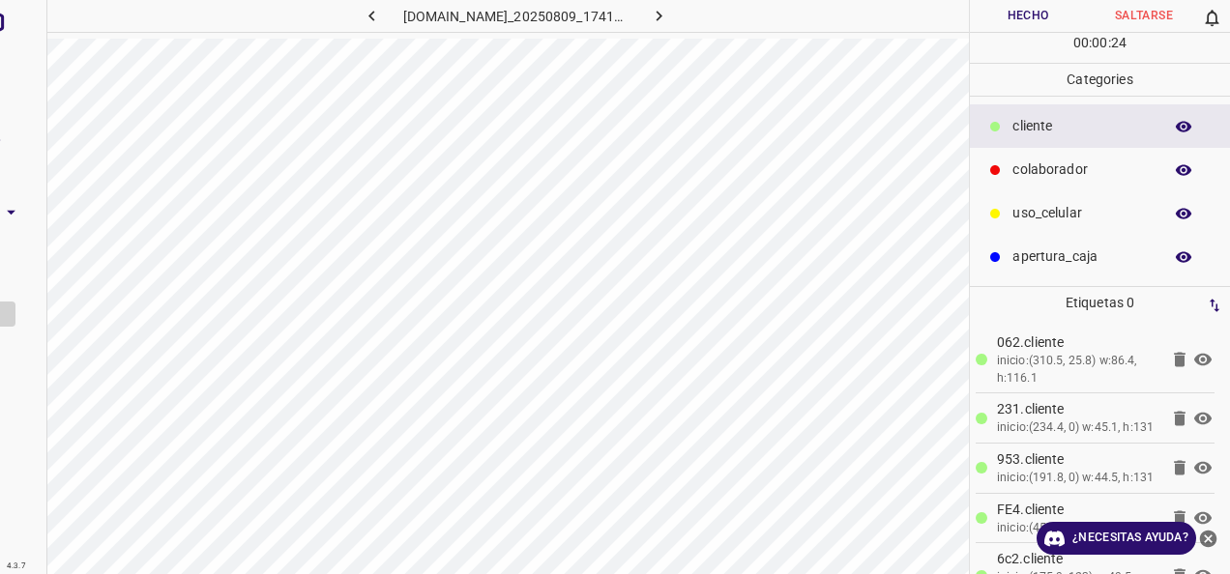
click at [985, 19] on button "Hecho" at bounding box center [1028, 16] width 116 height 32
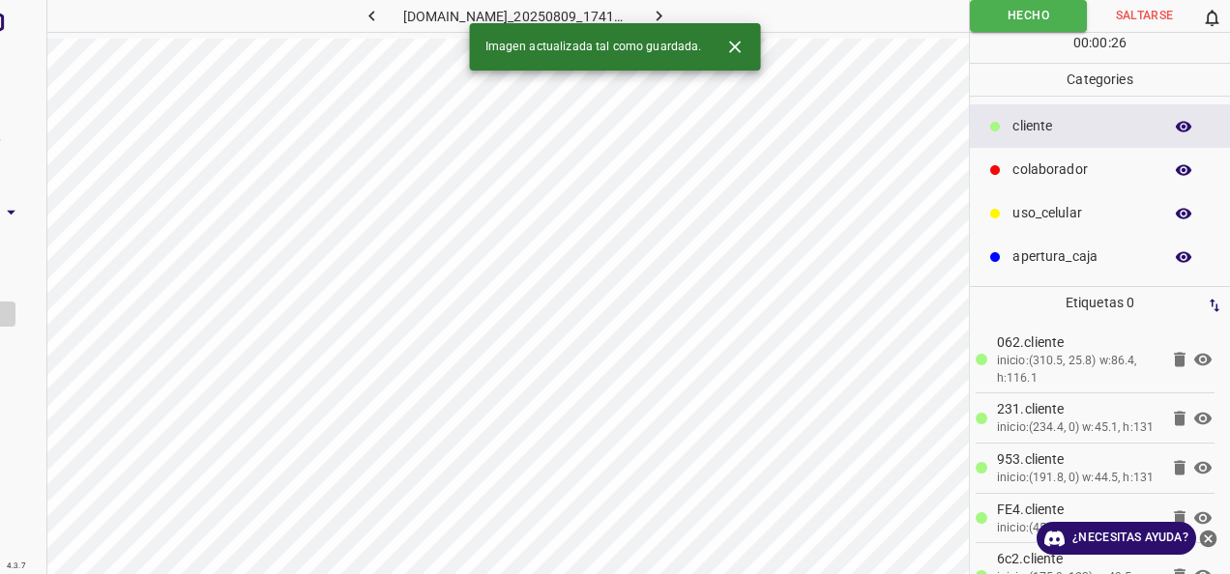
click at [669, 10] on icon "button" at bounding box center [659, 16] width 20 height 20
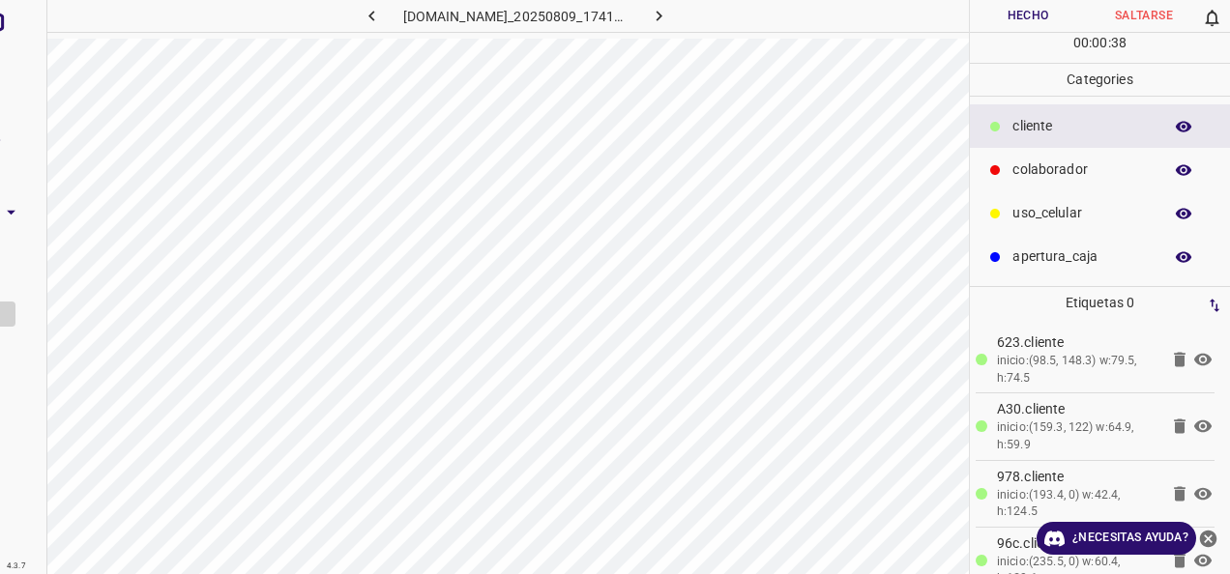
click at [1070, 168] on p "colaborador" at bounding box center [1082, 170] width 140 height 20
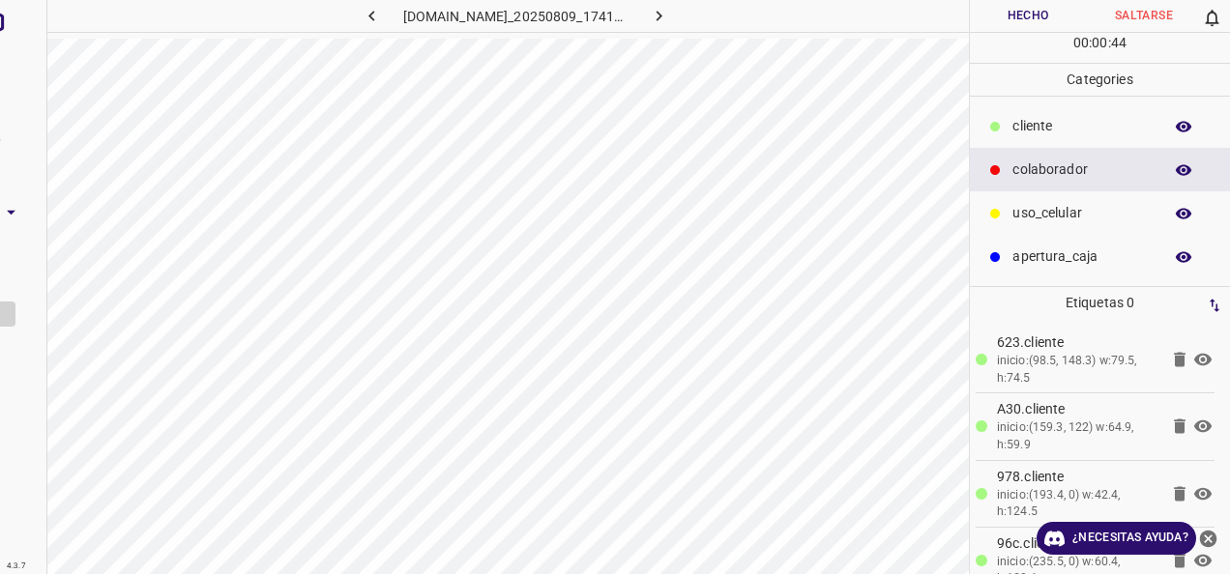
click at [1048, 23] on button "Hecho" at bounding box center [1028, 16] width 116 height 32
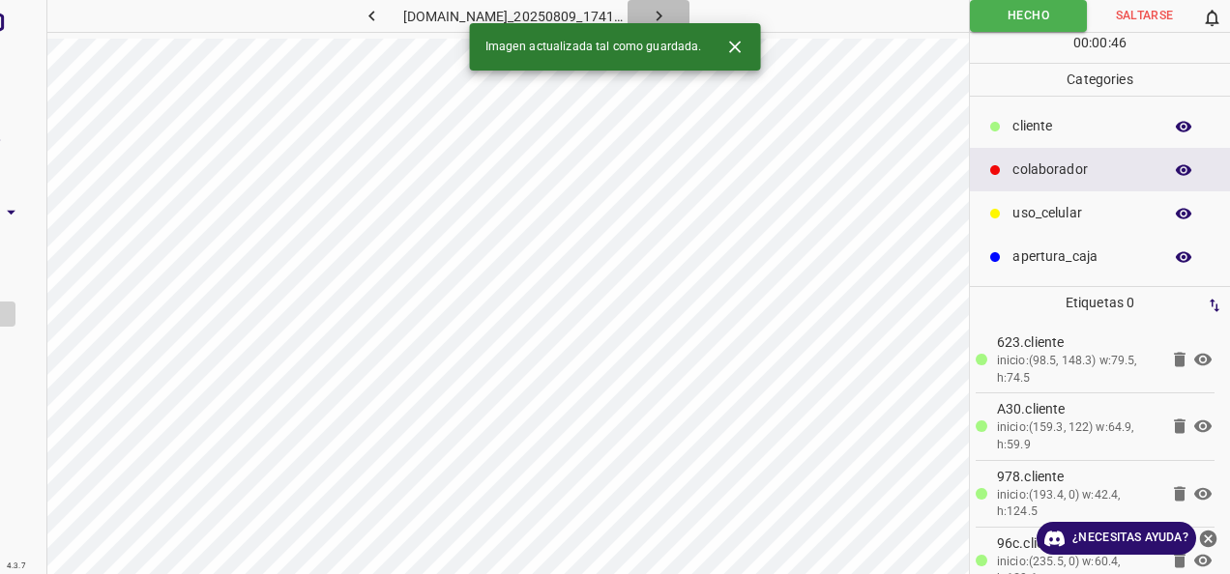
click at [676, 5] on button "button" at bounding box center [658, 16] width 62 height 32
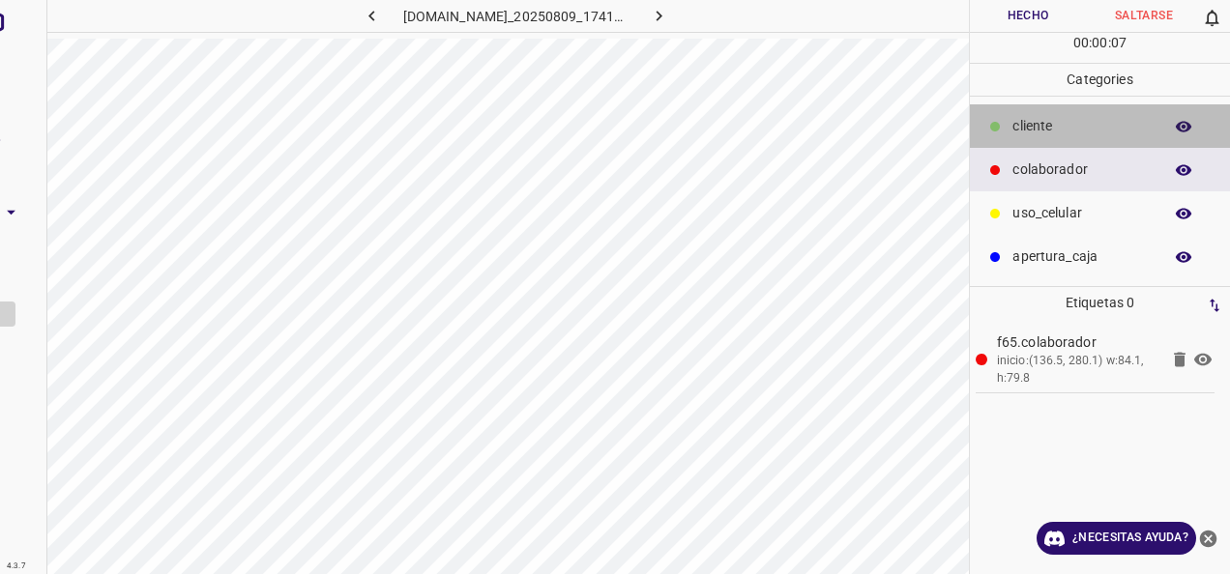
click at [1040, 118] on p "cliente" at bounding box center [1082, 126] width 140 height 20
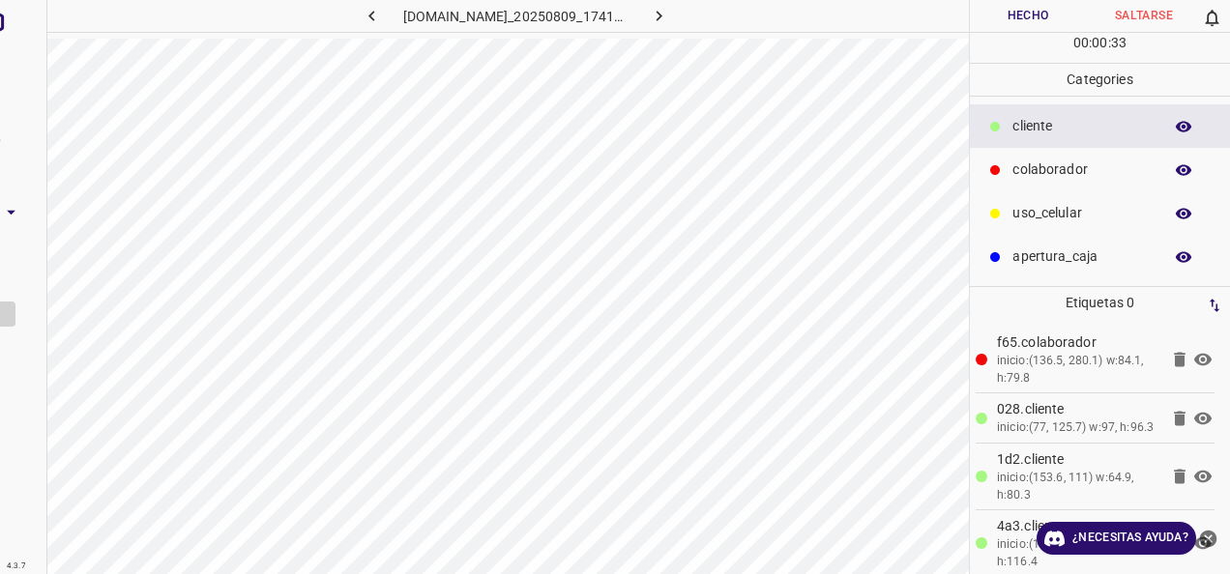
click at [1002, 18] on button "Hecho" at bounding box center [1028, 16] width 116 height 32
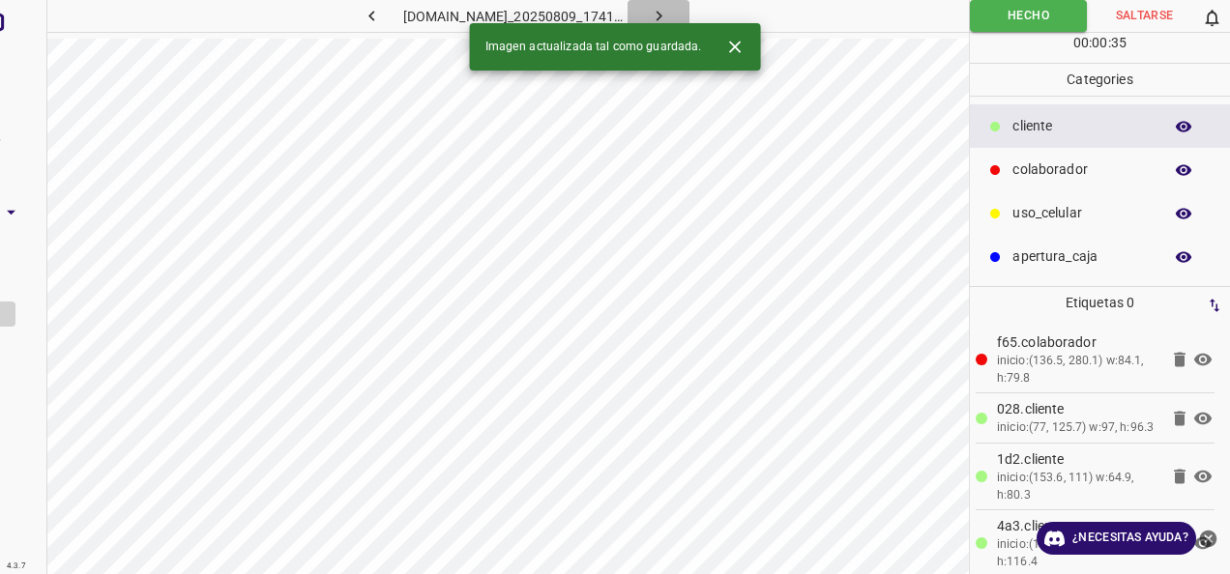
click at [689, 15] on button "button" at bounding box center [658, 16] width 62 height 32
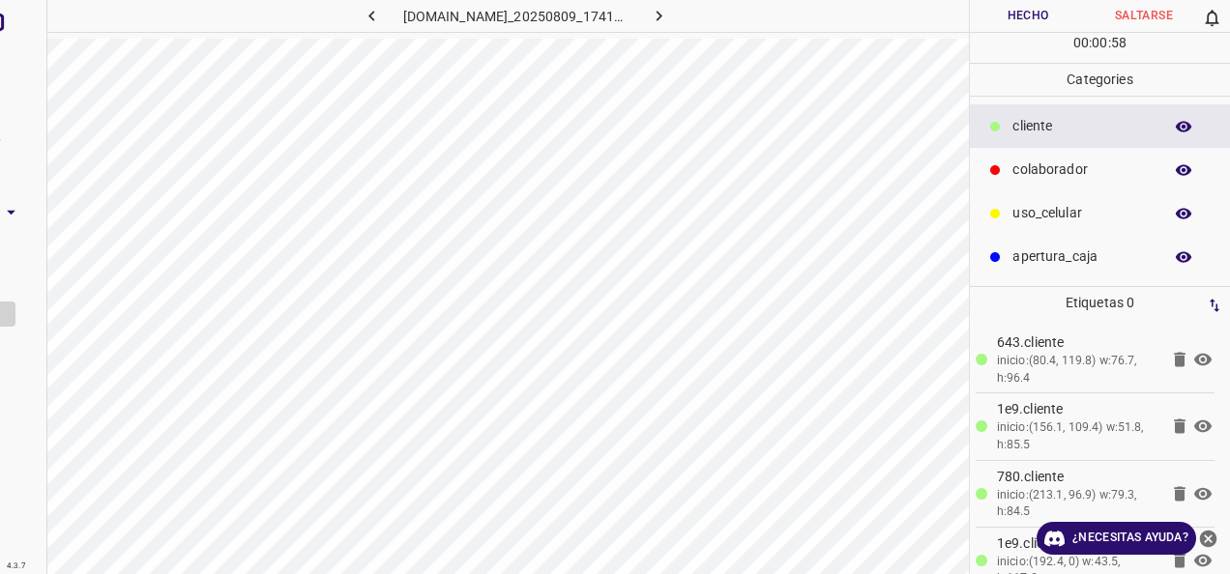
click at [1031, 162] on p "colaborador" at bounding box center [1082, 170] width 140 height 20
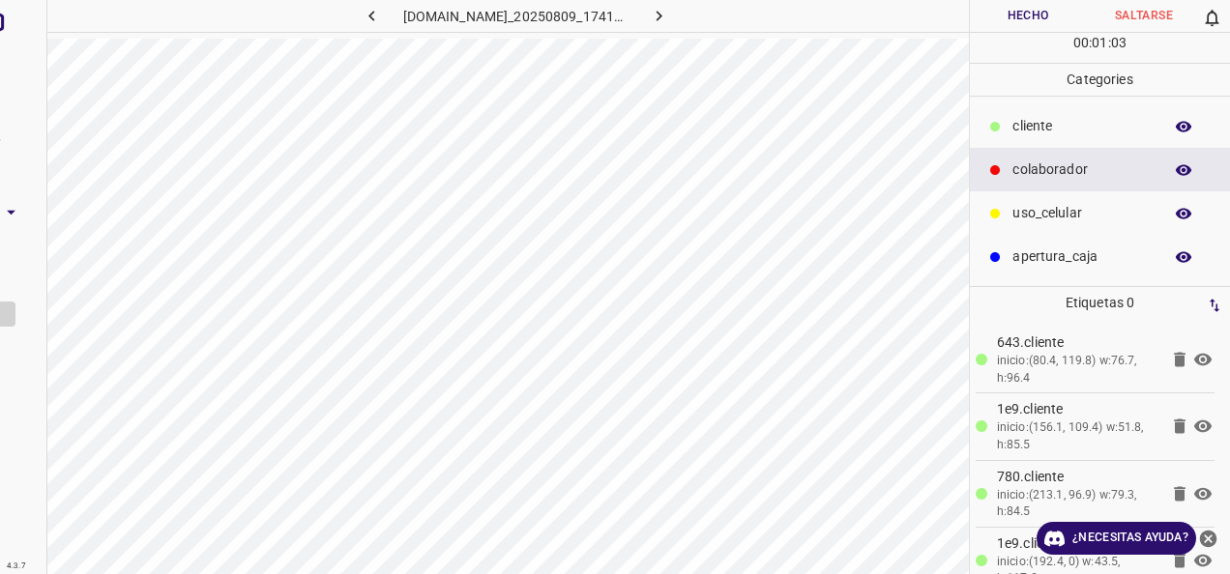
click at [1027, 17] on button "Hecho" at bounding box center [1028, 16] width 116 height 32
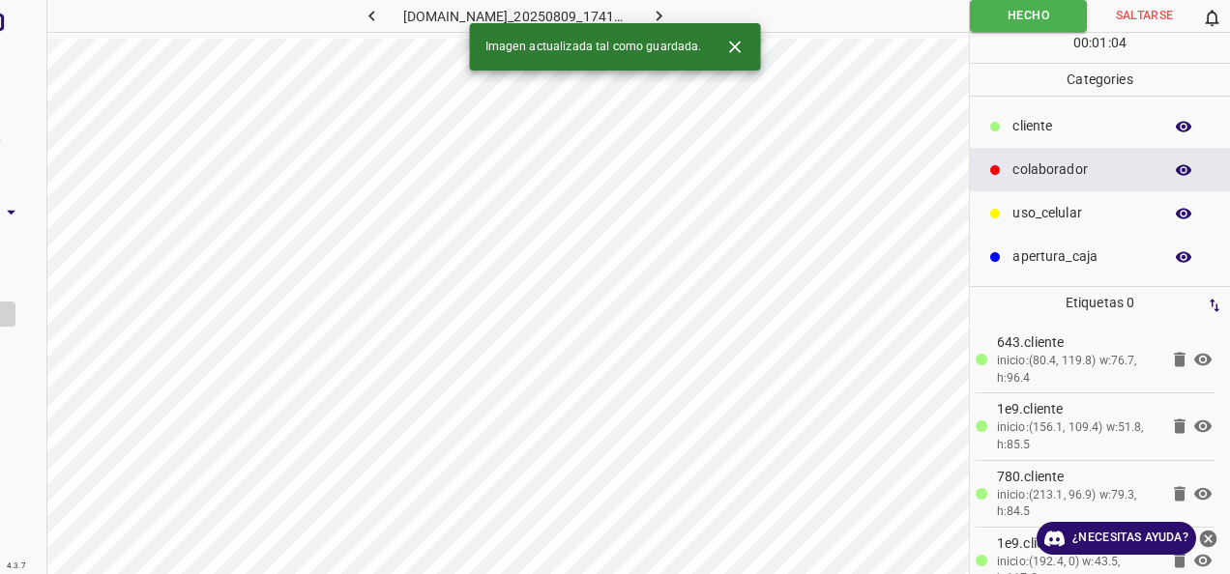
click at [689, 14] on button "button" at bounding box center [658, 16] width 62 height 32
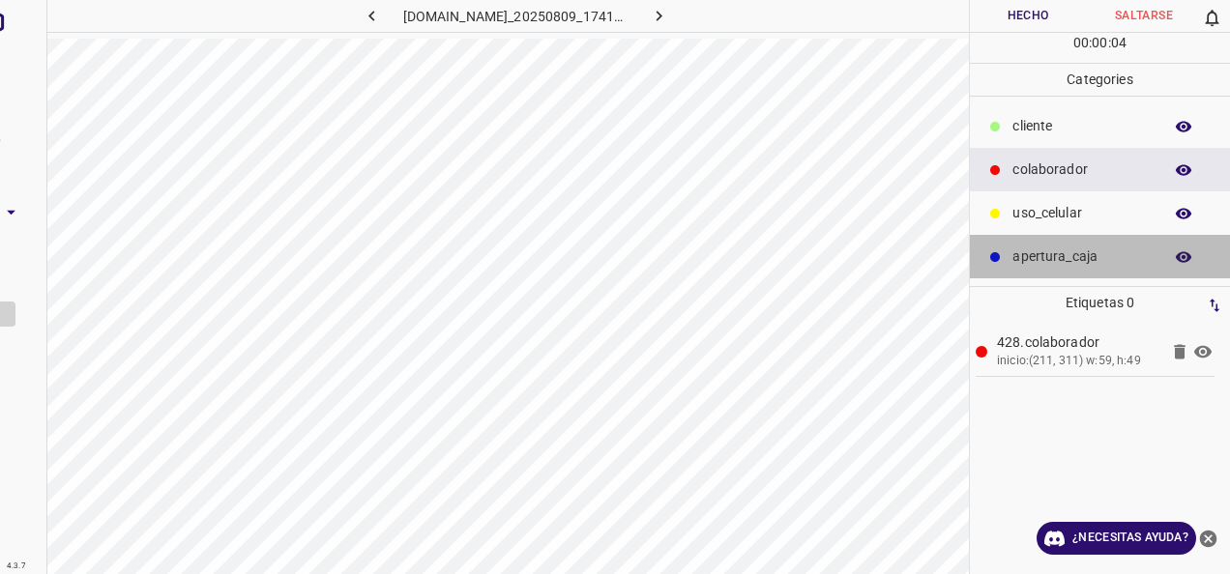
click at [1077, 249] on p "apertura_caja" at bounding box center [1082, 257] width 140 height 20
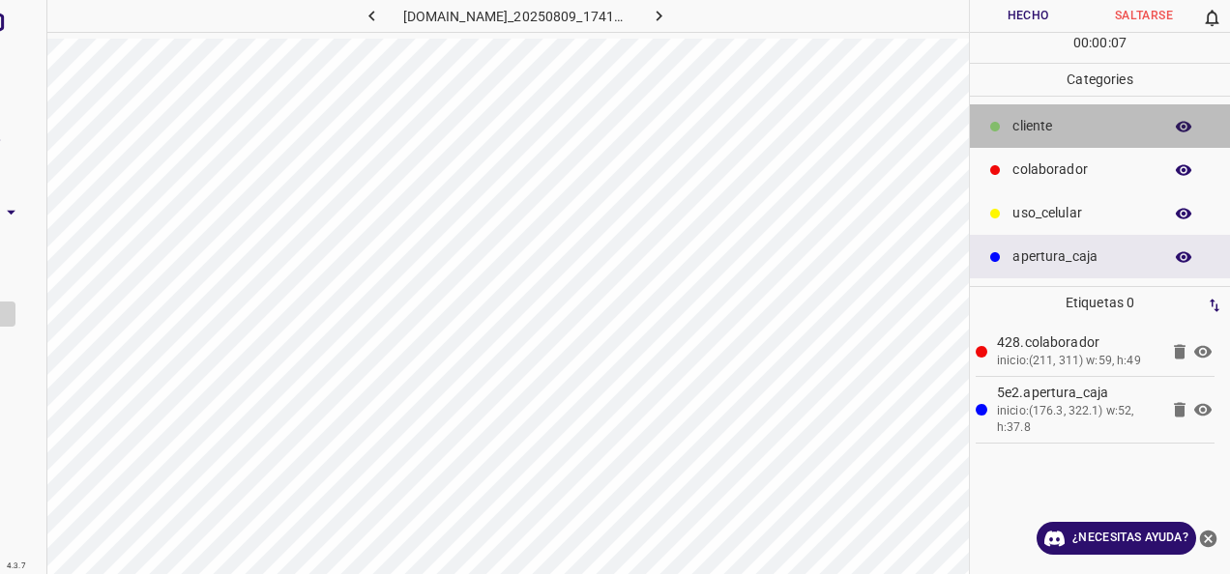
click at [1047, 132] on p "cliente" at bounding box center [1082, 126] width 140 height 20
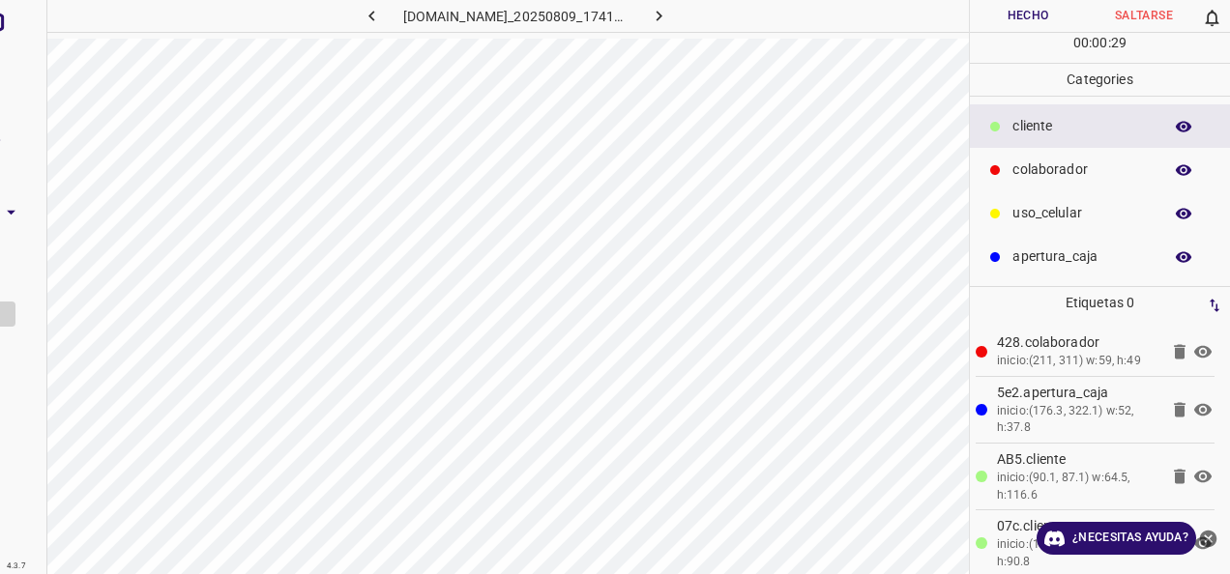
click at [1004, 13] on button "Hecho" at bounding box center [1028, 16] width 116 height 32
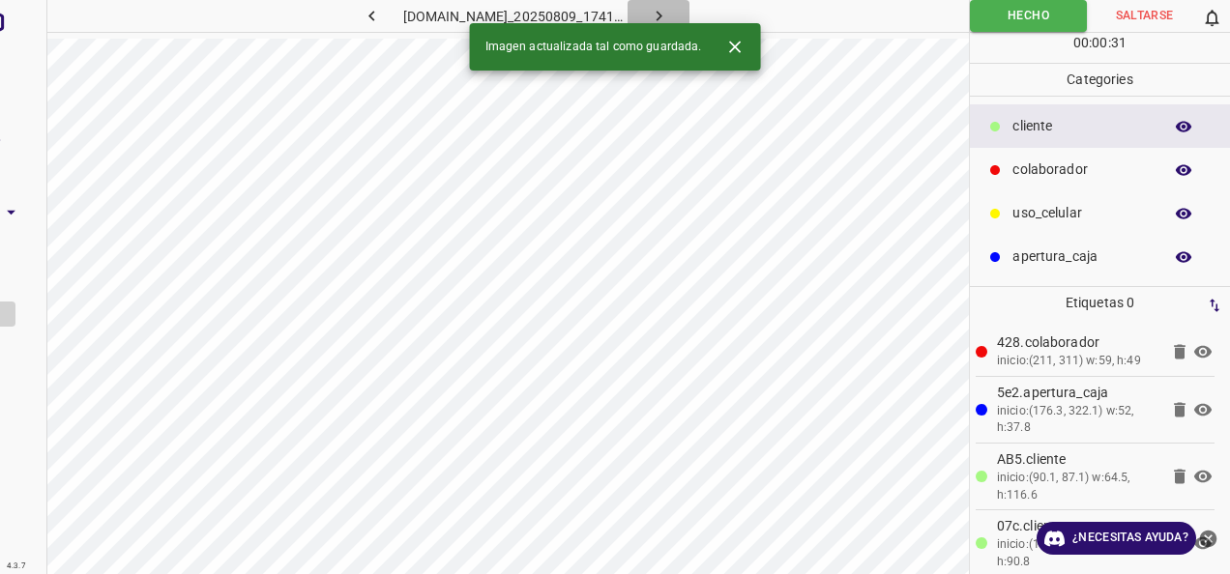
click at [689, 15] on button "button" at bounding box center [658, 16] width 62 height 32
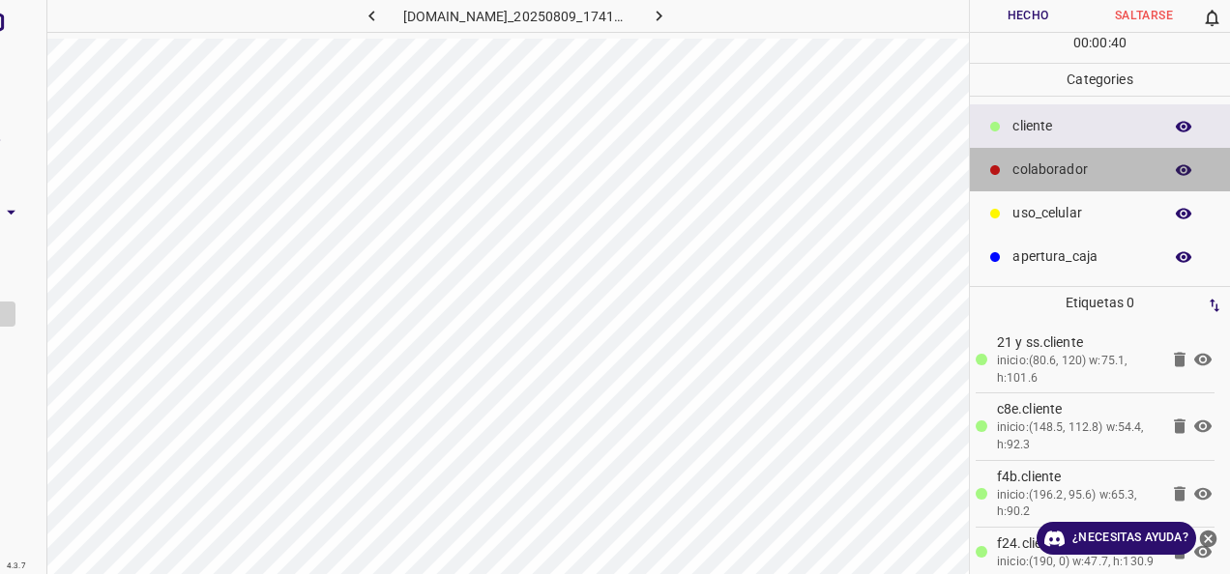
click at [1021, 166] on p "colaborador" at bounding box center [1082, 170] width 140 height 20
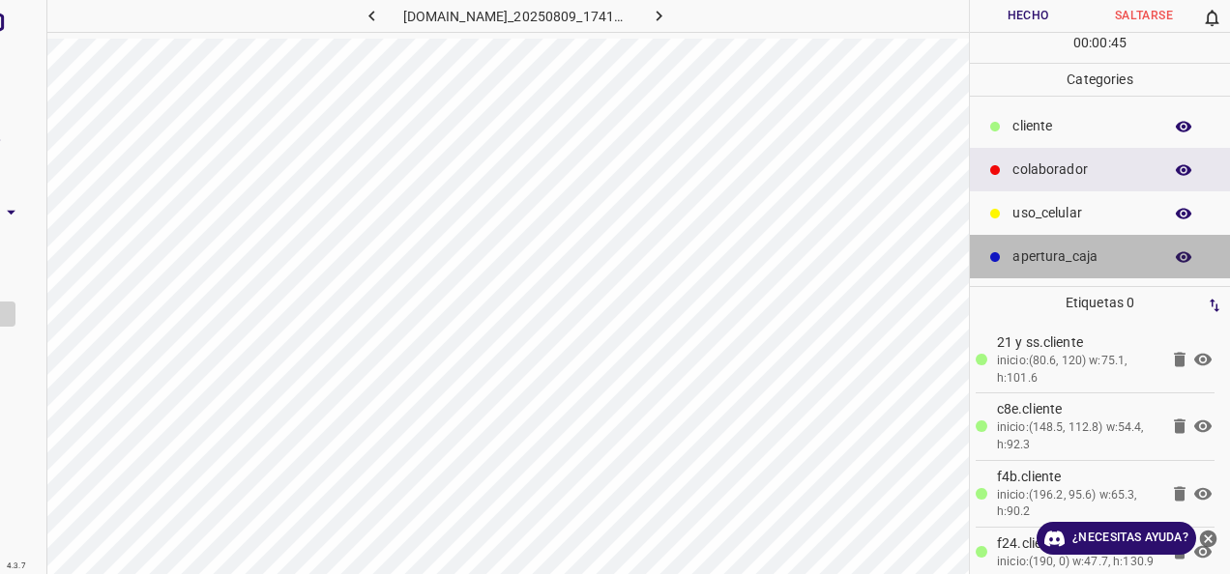
click at [1017, 259] on p "apertura_caja" at bounding box center [1082, 257] width 140 height 20
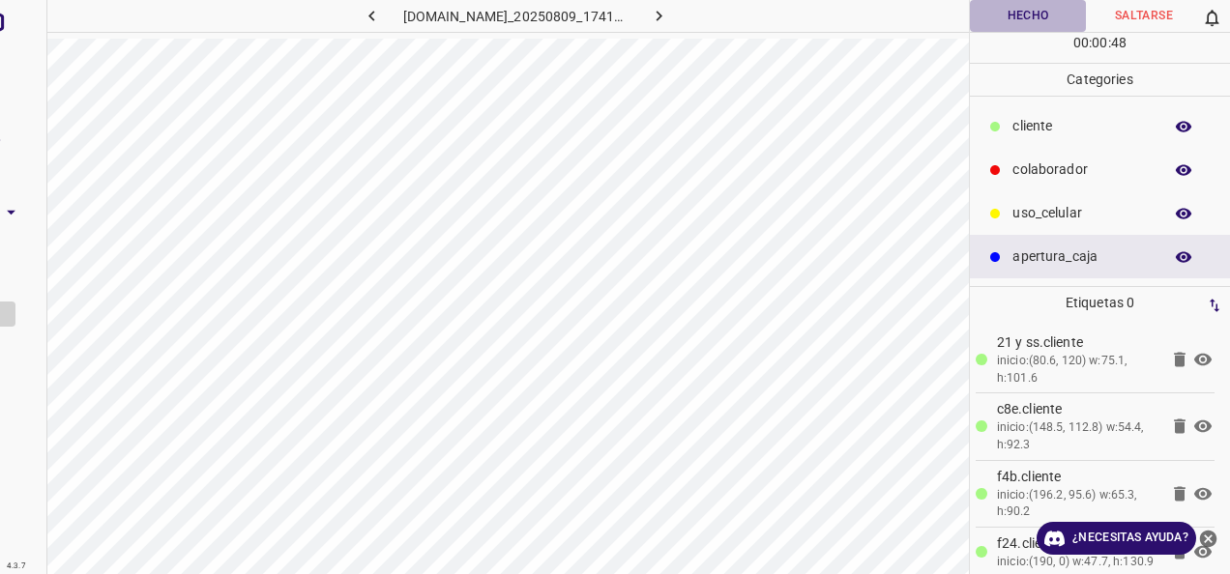
click at [1016, 14] on button "Hecho" at bounding box center [1028, 16] width 116 height 32
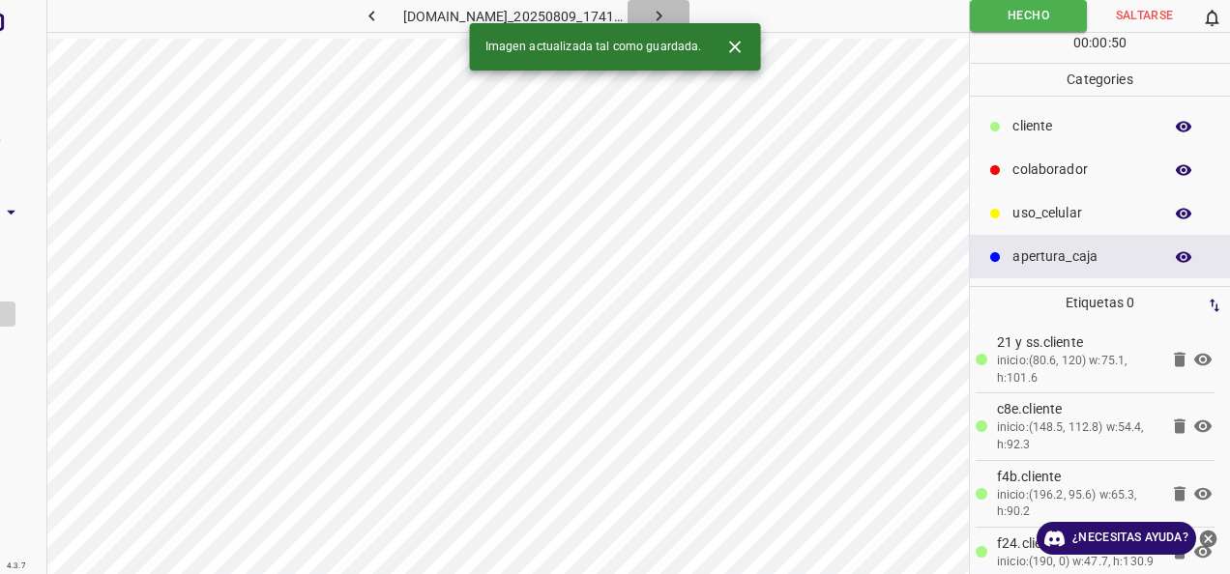
click at [669, 12] on icon "button" at bounding box center [659, 16] width 20 height 20
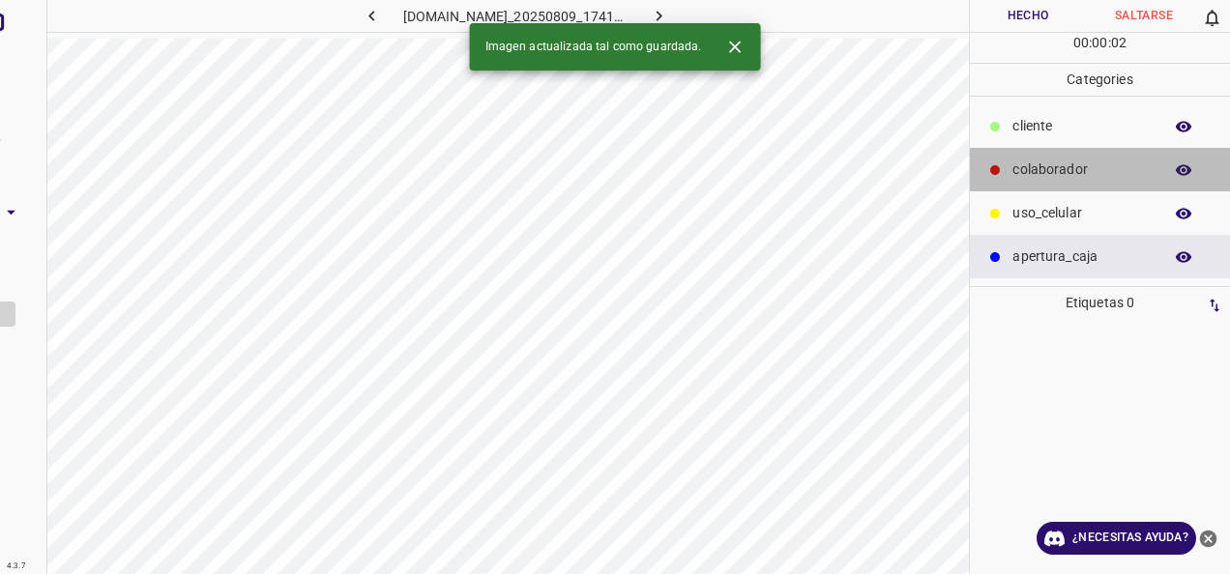
click at [1040, 160] on p "colaborador" at bounding box center [1082, 170] width 140 height 20
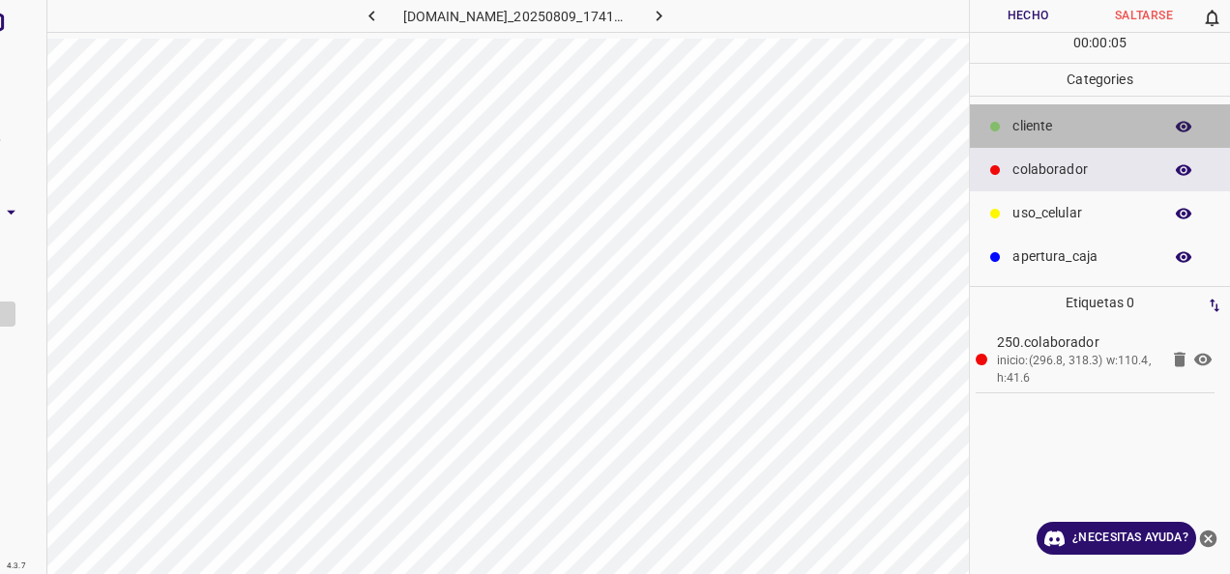
drag, startPoint x: 1048, startPoint y: 130, endPoint x: 1003, endPoint y: 143, distance: 46.5
click at [1047, 130] on p "cliente" at bounding box center [1082, 126] width 140 height 20
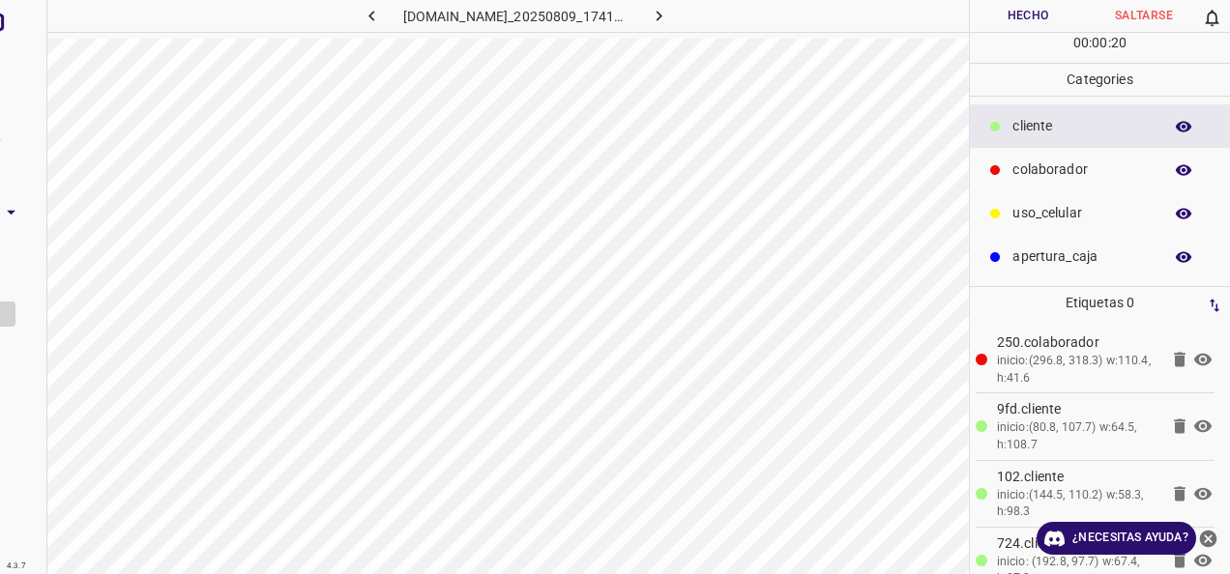
click at [1058, 10] on button "Hecho" at bounding box center [1028, 16] width 116 height 32
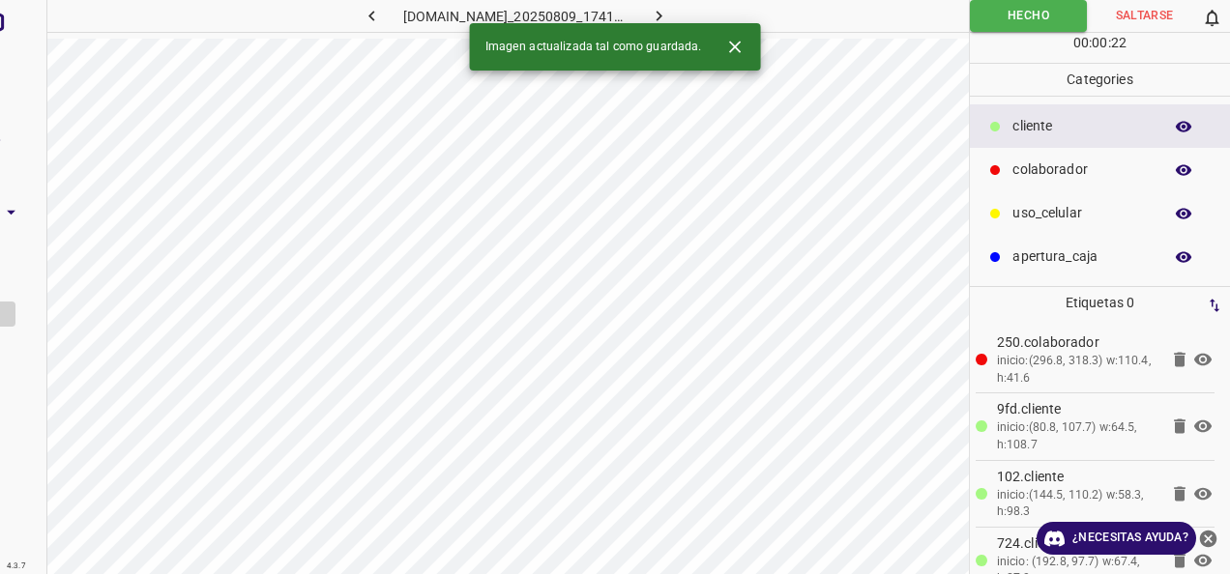
click at [669, 8] on icon "button" at bounding box center [659, 16] width 20 height 20
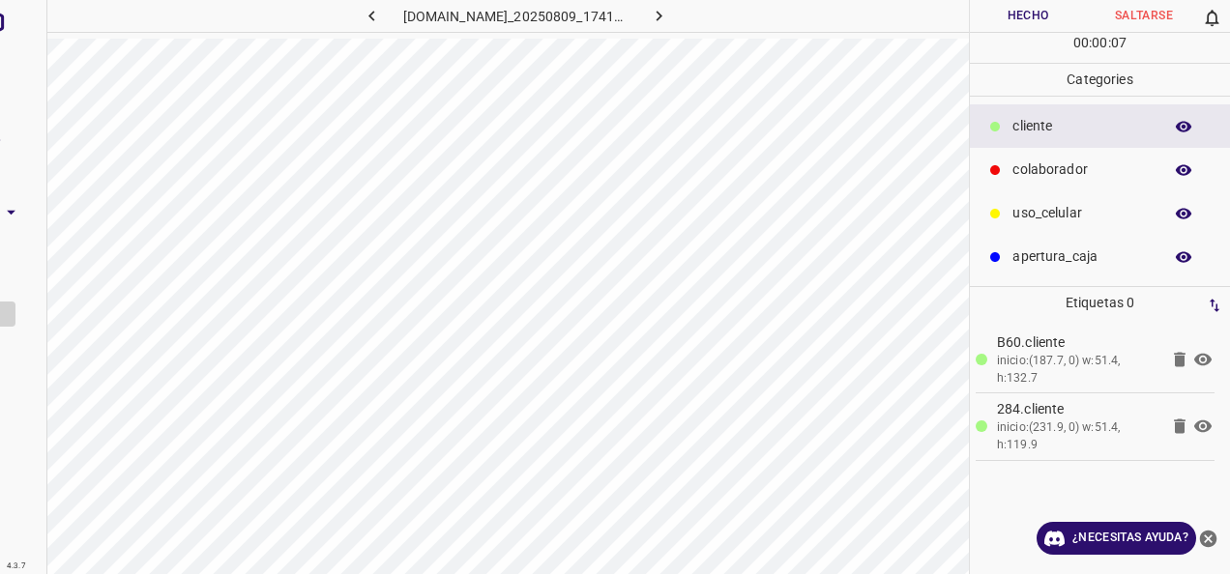
click at [856, 77] on div "810-bch-galerias-metepec.ddns.net_20250809_174105_000002430.jpg Hecho Saltarse …" at bounding box center [615, 287] width 1230 height 574
click at [1001, 128] on div at bounding box center [994, 126] width 19 height 19
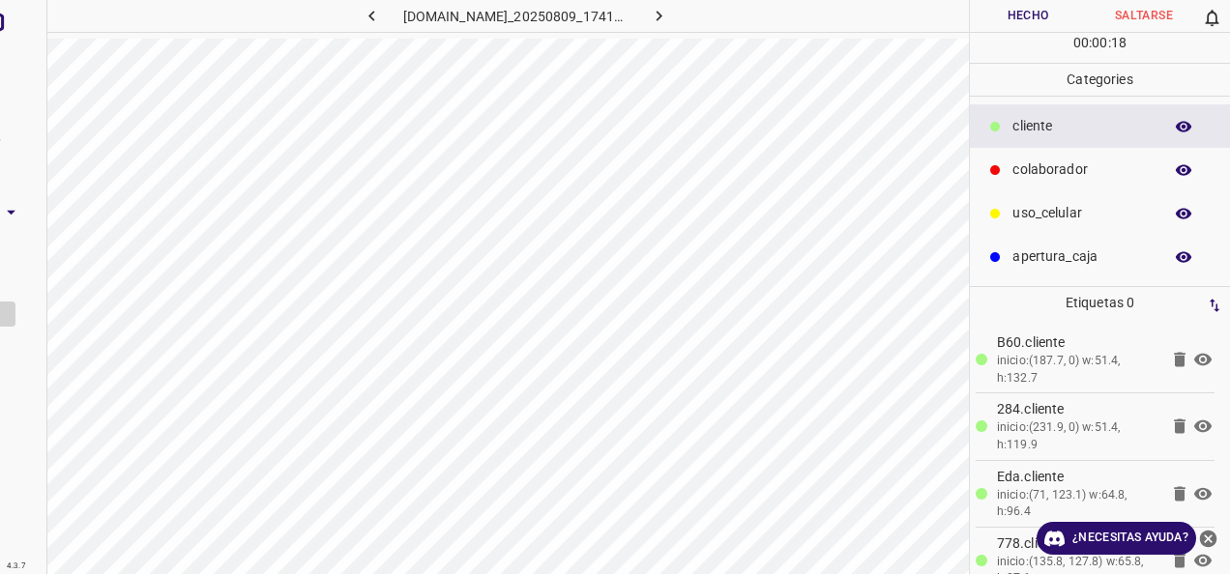
click at [1083, 157] on div "colaborador" at bounding box center [1100, 170] width 260 height 44
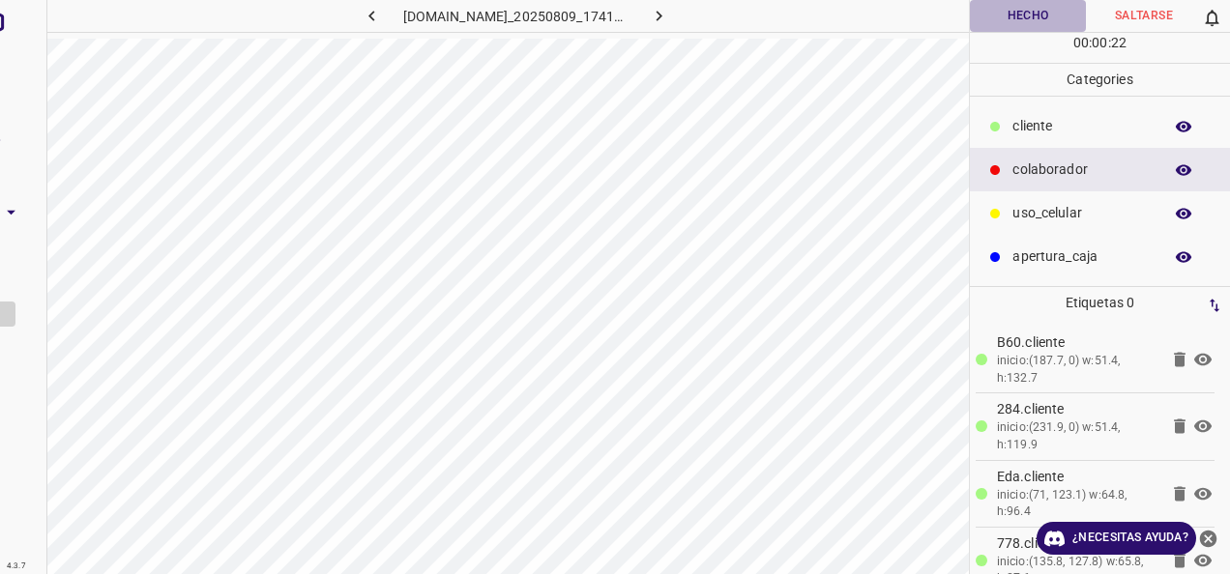
click at [991, 5] on button "Hecho" at bounding box center [1028, 16] width 116 height 32
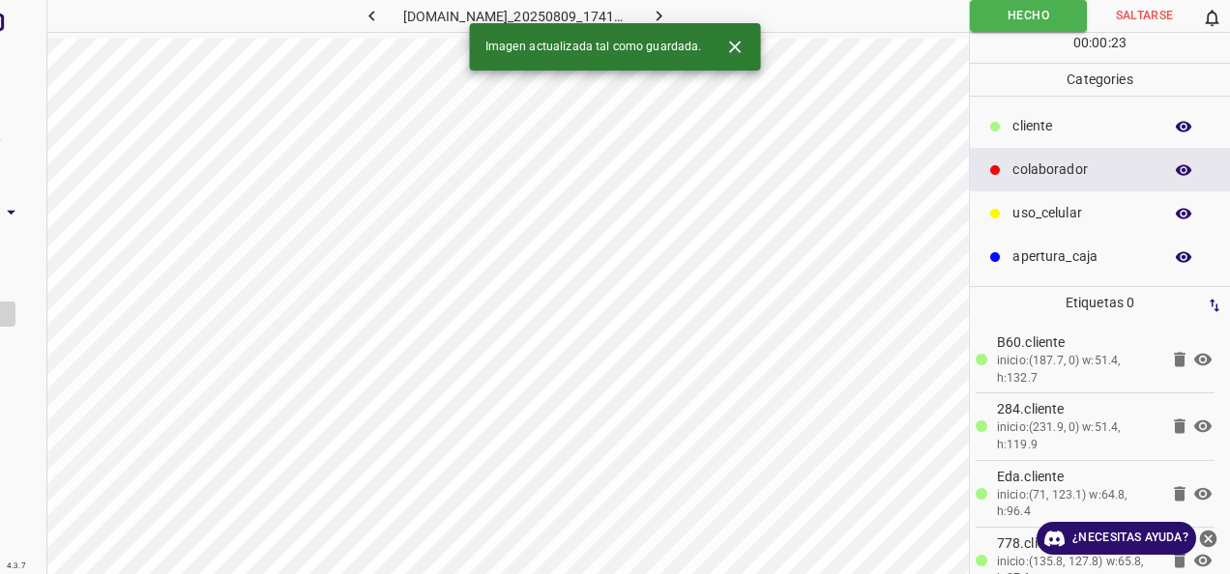
click at [358, 15] on button "button" at bounding box center [372, 16] width 62 height 32
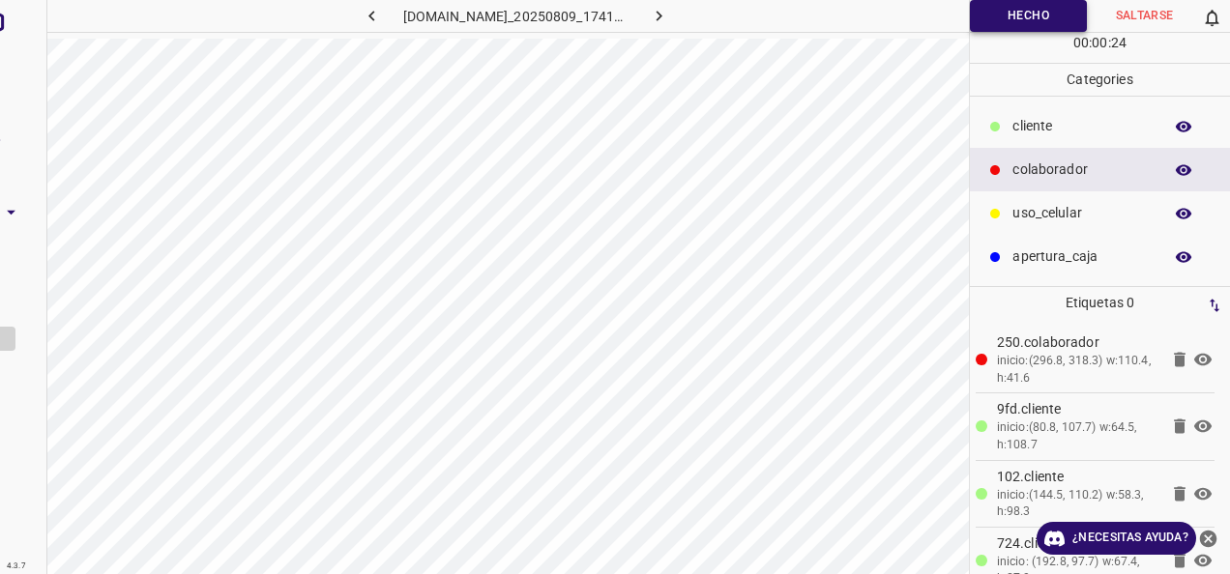
click at [1027, 6] on button "Hecho" at bounding box center [1028, 16] width 117 height 32
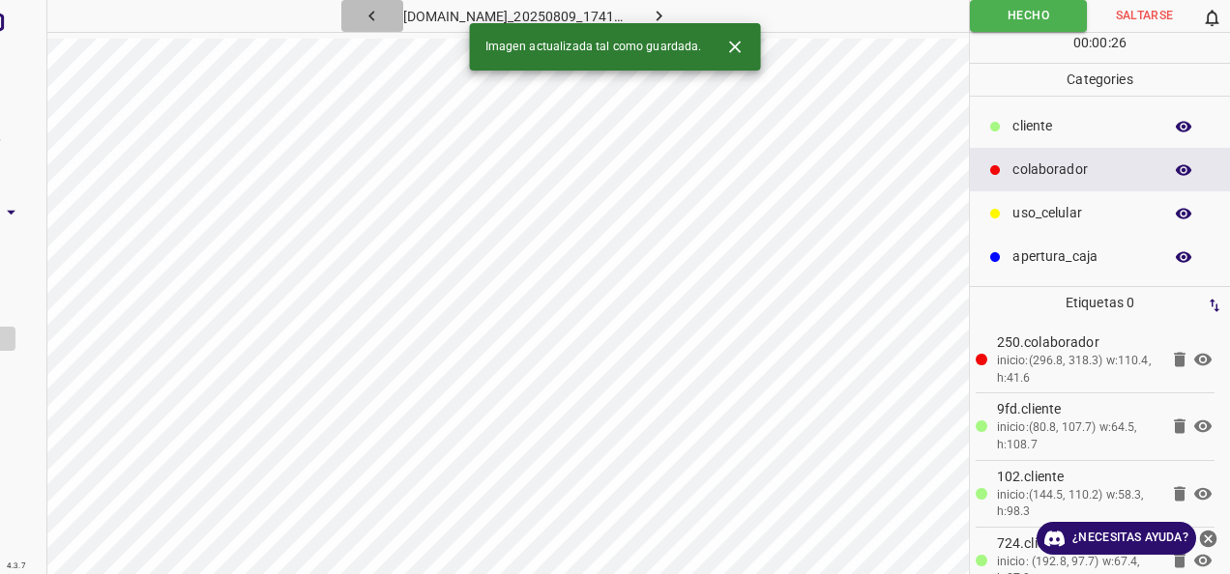
click at [354, 12] on button "button" at bounding box center [372, 16] width 62 height 32
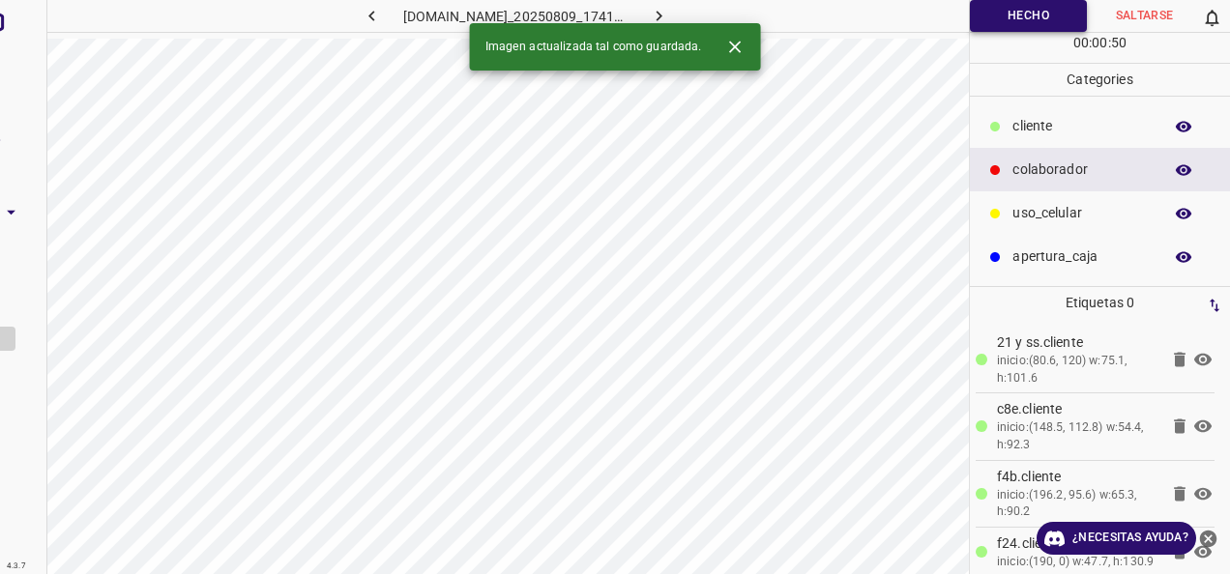
click at [1031, 18] on button "Hecho" at bounding box center [1028, 16] width 117 height 32
click at [368, 16] on icon "button" at bounding box center [371, 16] width 6 height 11
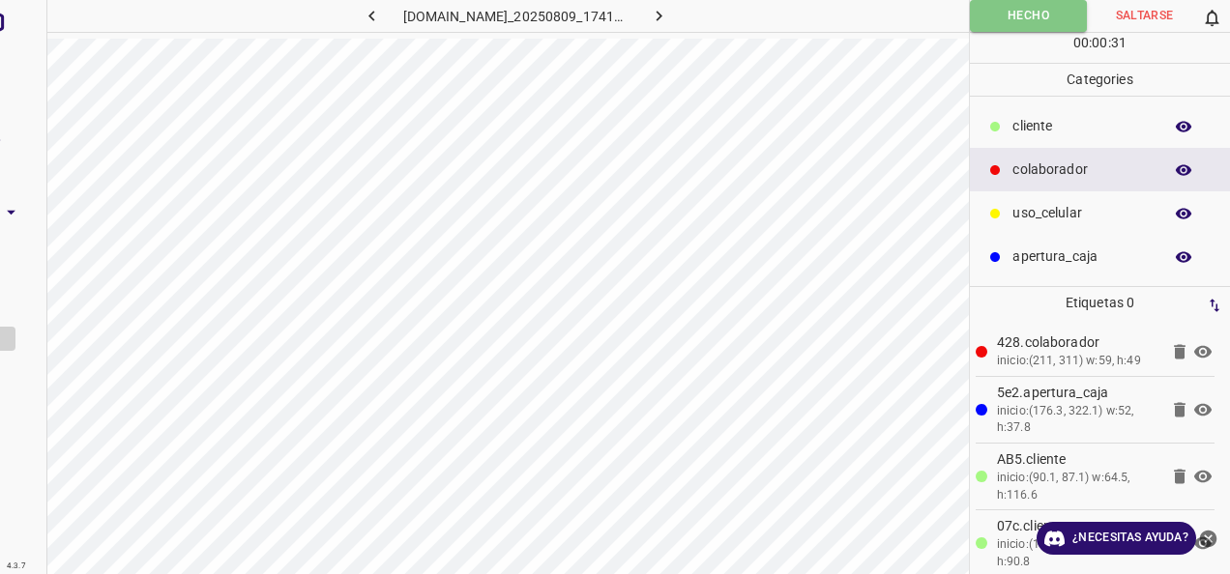
drag, startPoint x: 1023, startPoint y: 24, endPoint x: 814, endPoint y: 19, distance: 208.9
click at [1020, 23] on button "Hecho" at bounding box center [1028, 16] width 117 height 32
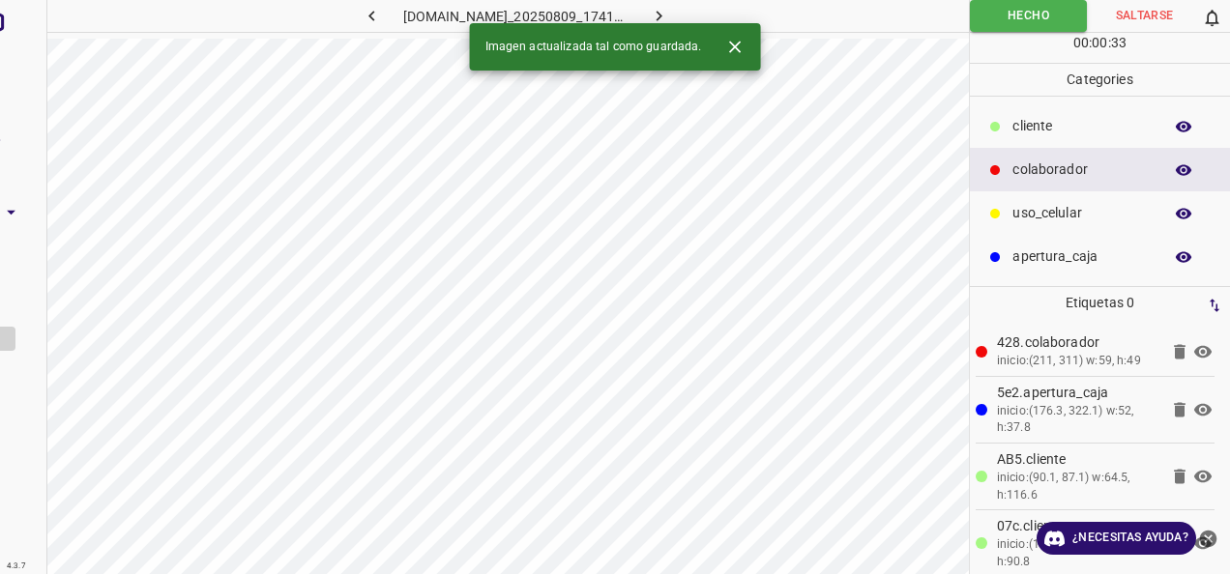
click at [362, 13] on icon "button" at bounding box center [372, 16] width 20 height 20
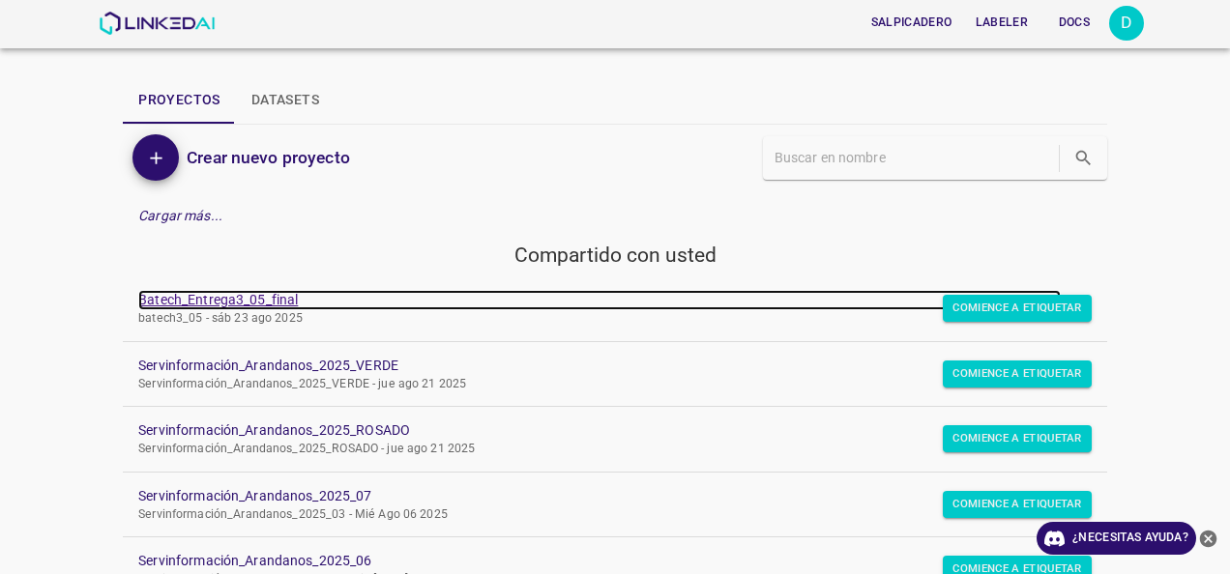
click at [260, 300] on link "Batech_Entrega3_05_final" at bounding box center [599, 300] width 922 height 20
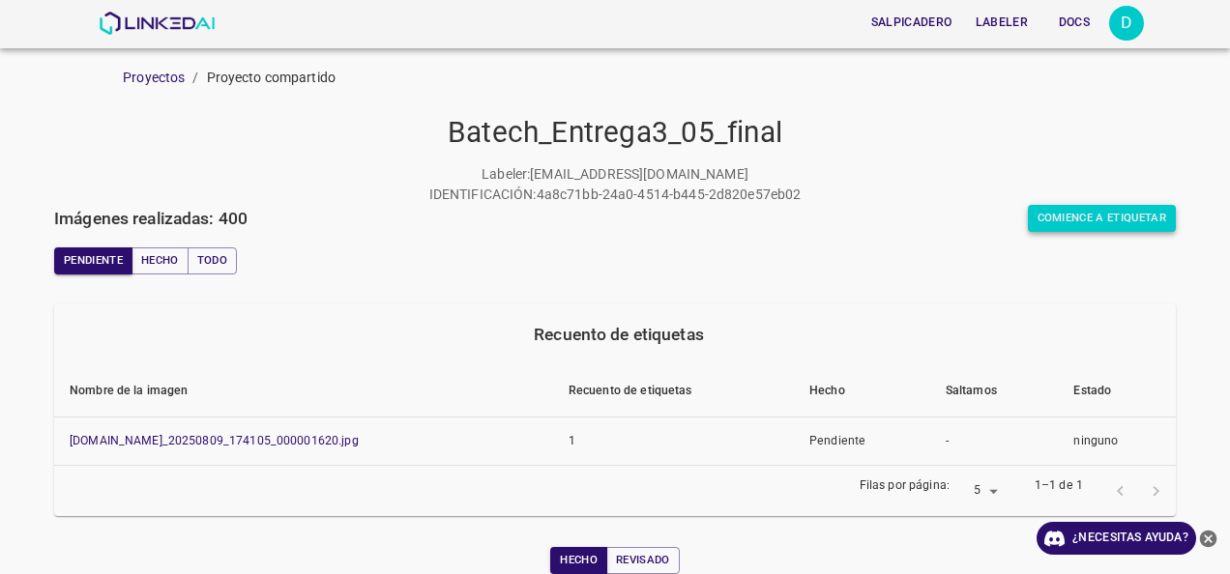
click at [1032, 215] on button "Comience a etiquetar" at bounding box center [1102, 218] width 149 height 27
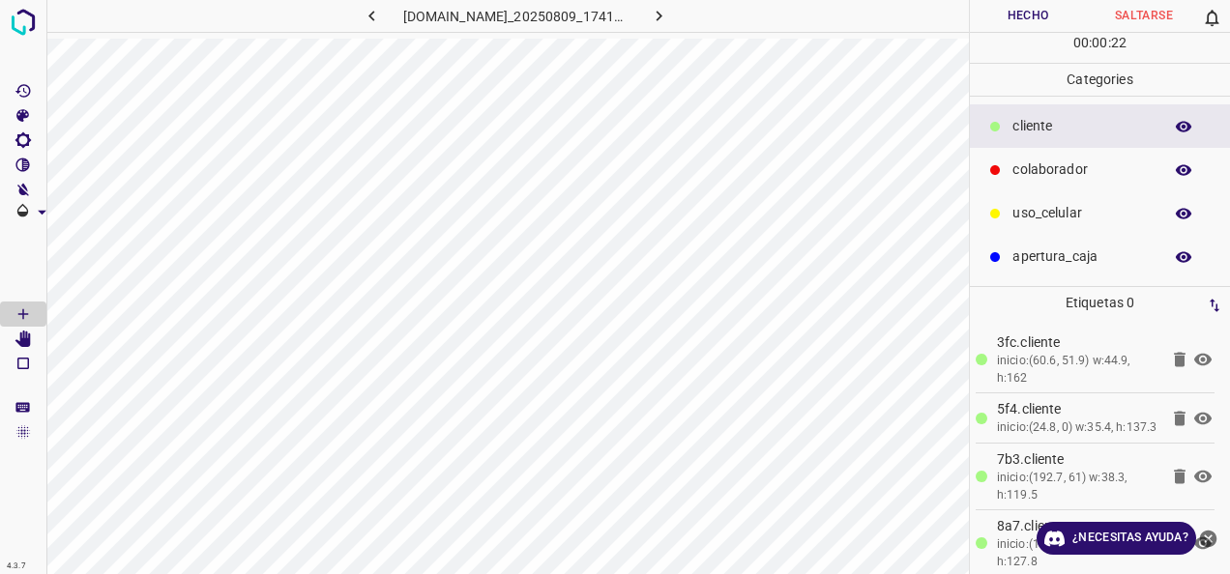
click at [1043, 193] on div "uso_celular" at bounding box center [1100, 213] width 260 height 44
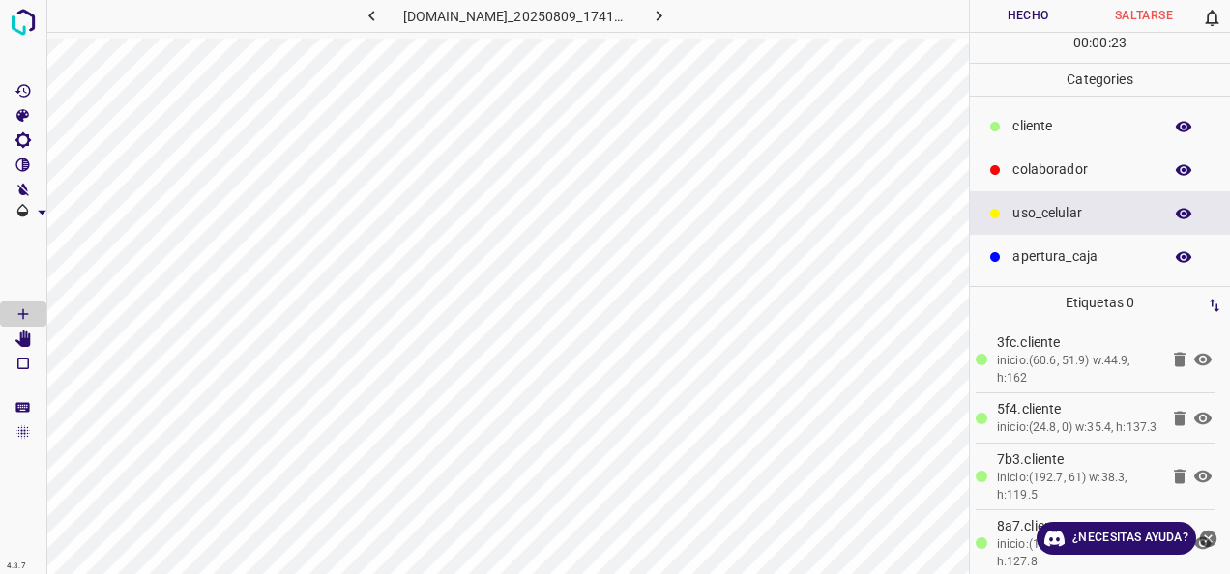
click at [1046, 171] on p "colaborador" at bounding box center [1082, 170] width 140 height 20
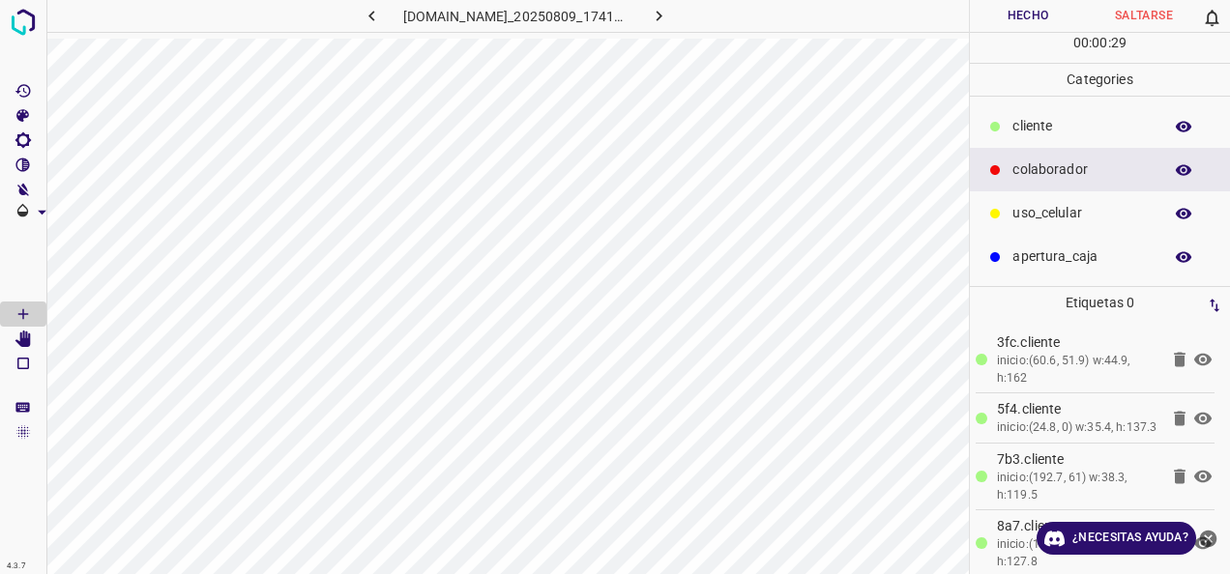
click at [1016, 27] on button "Hecho" at bounding box center [1028, 16] width 116 height 32
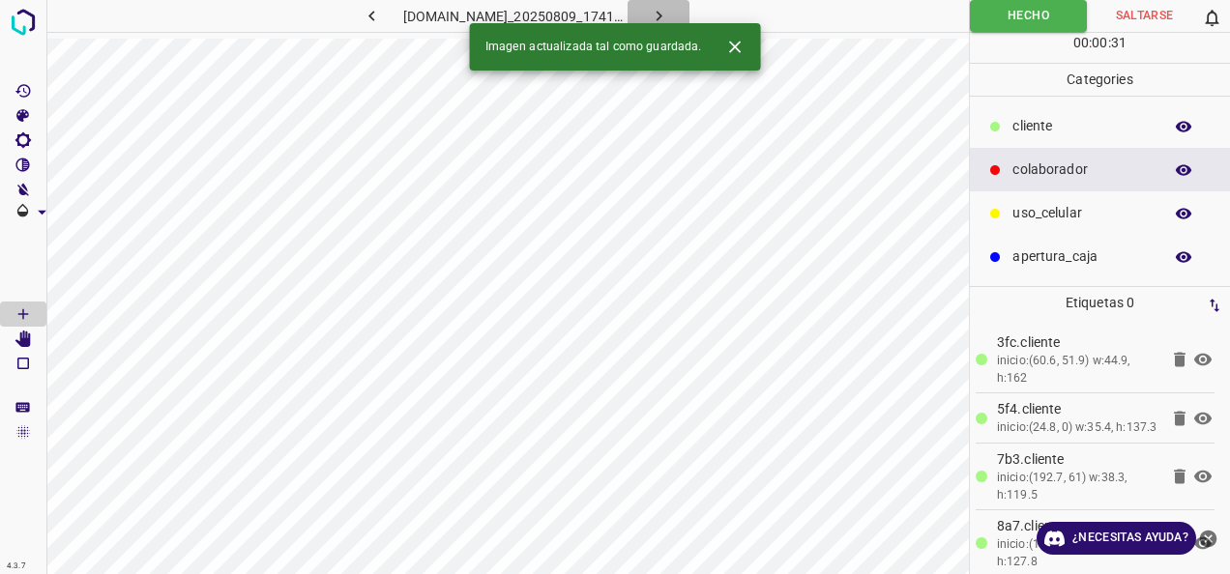
click at [661, 13] on icon "button" at bounding box center [658, 16] width 6 height 11
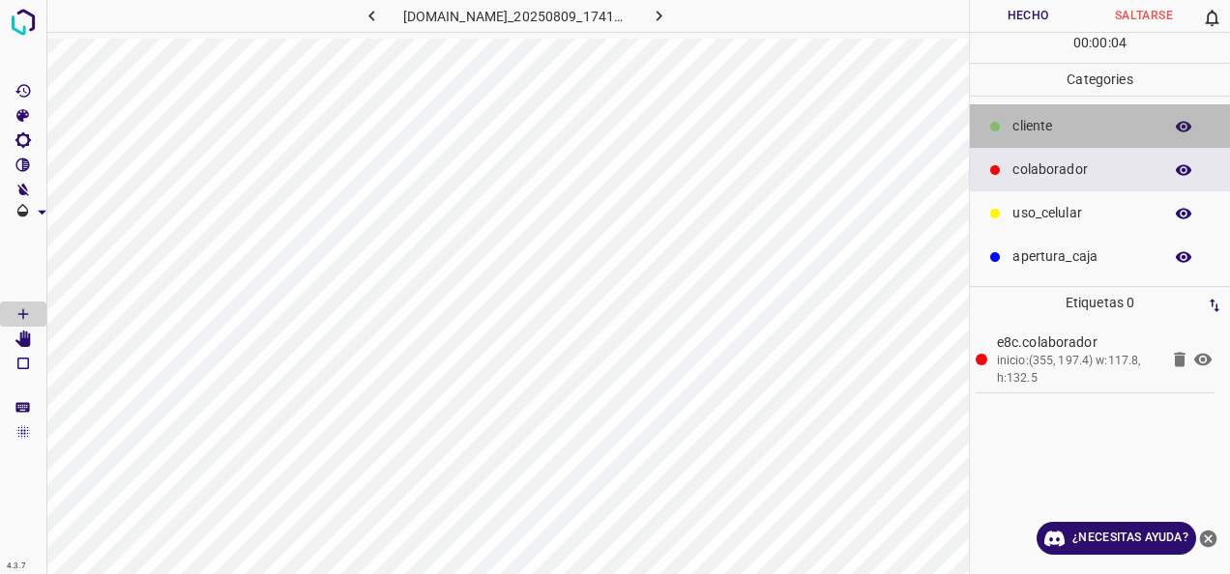
click at [1011, 135] on div "cliente" at bounding box center [1100, 126] width 260 height 44
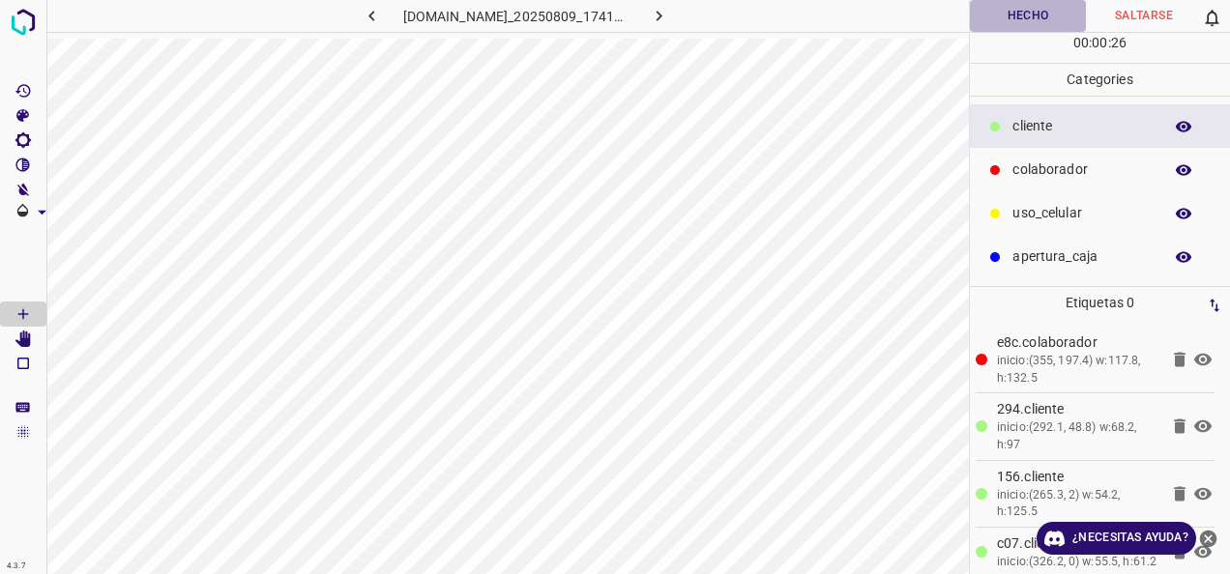
click at [1029, 6] on button "Hecho" at bounding box center [1028, 16] width 116 height 32
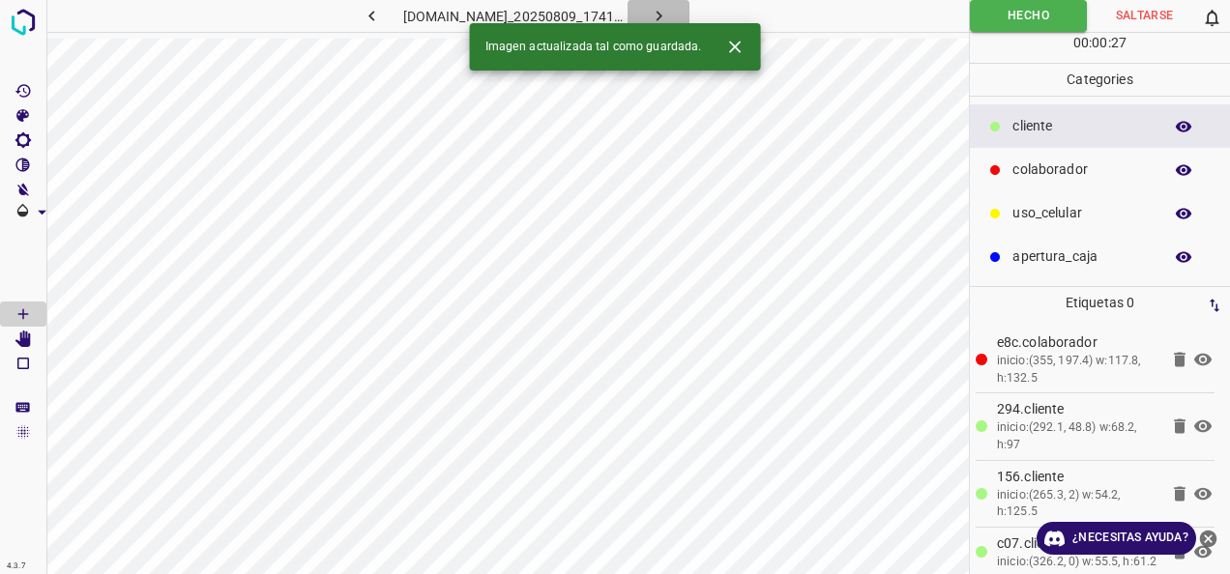
click at [669, 14] on icon "button" at bounding box center [659, 16] width 20 height 20
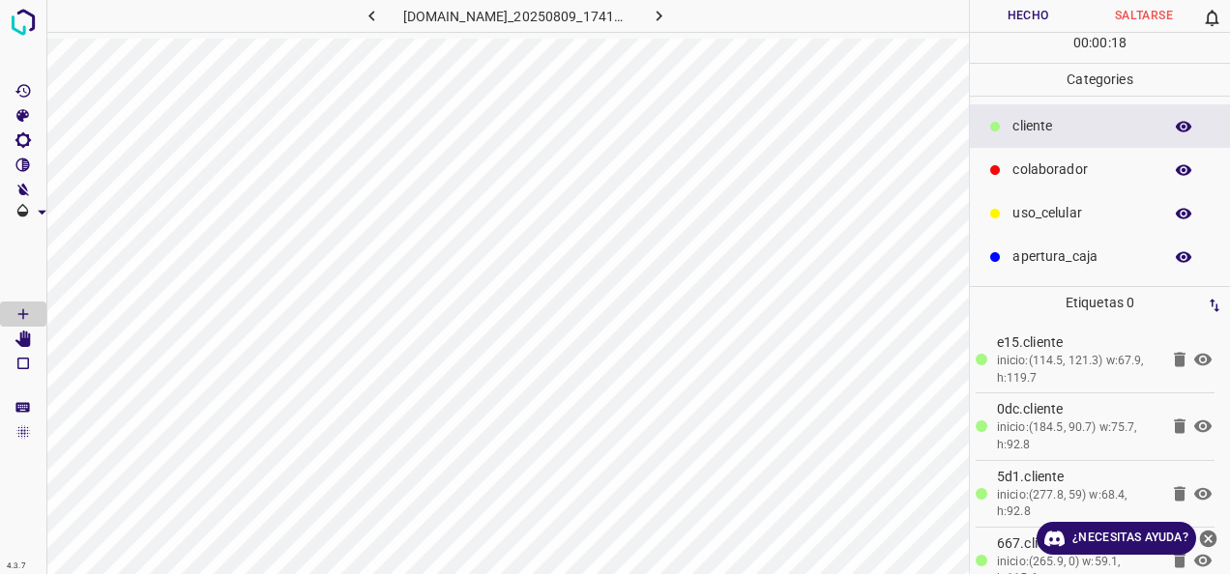
click at [1021, 17] on button "Hecho" at bounding box center [1028, 16] width 116 height 32
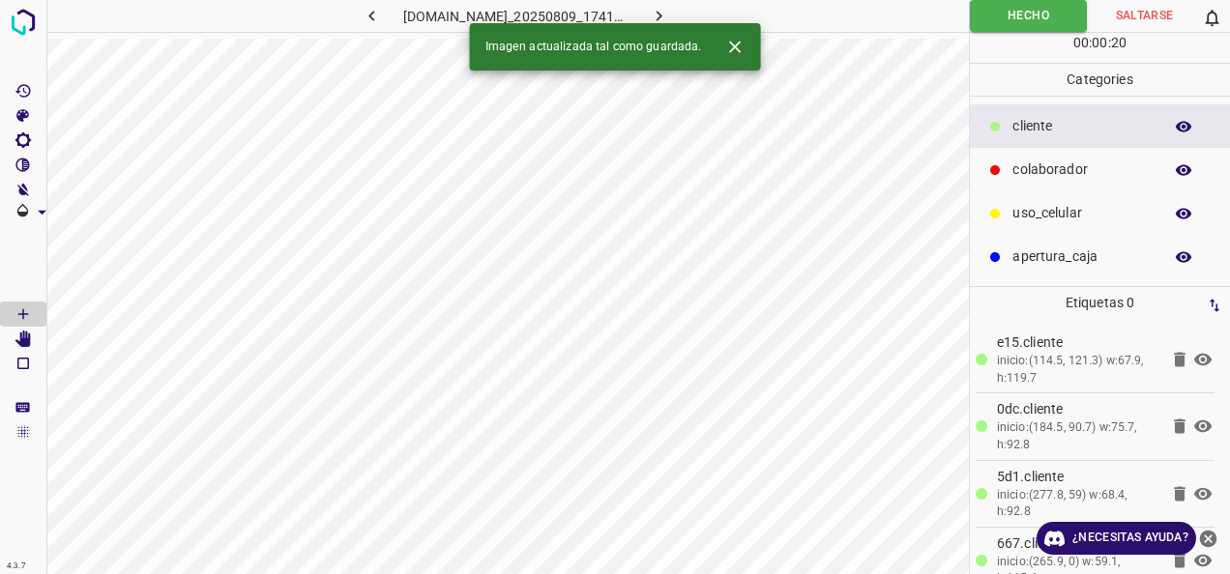
click at [669, 15] on icon "button" at bounding box center [659, 16] width 20 height 20
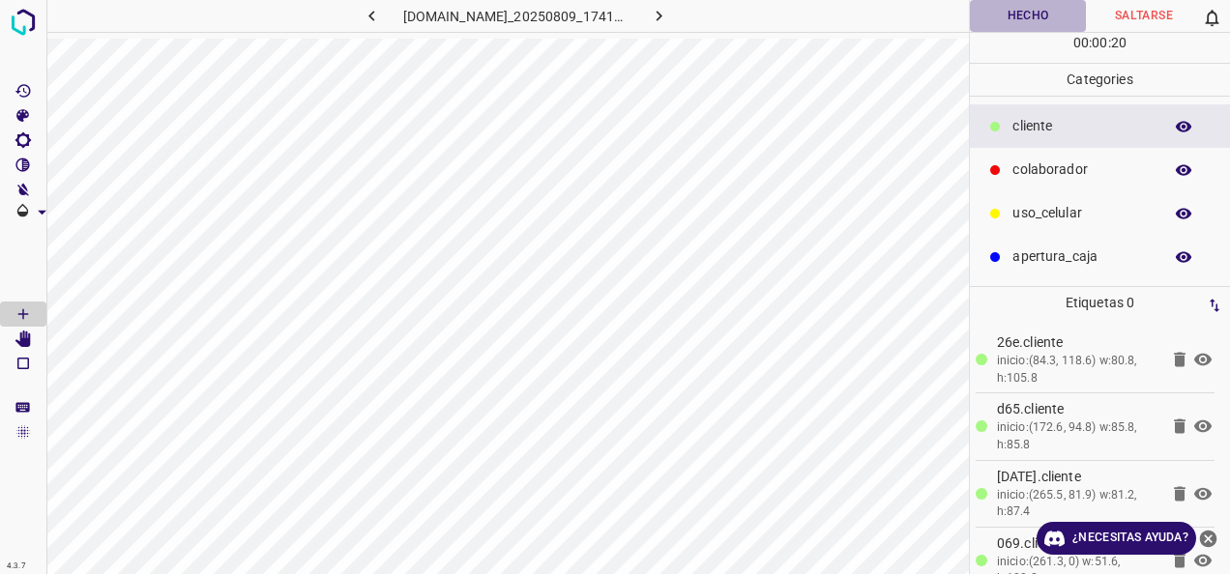
click at [984, 15] on button "Hecho" at bounding box center [1028, 16] width 116 height 32
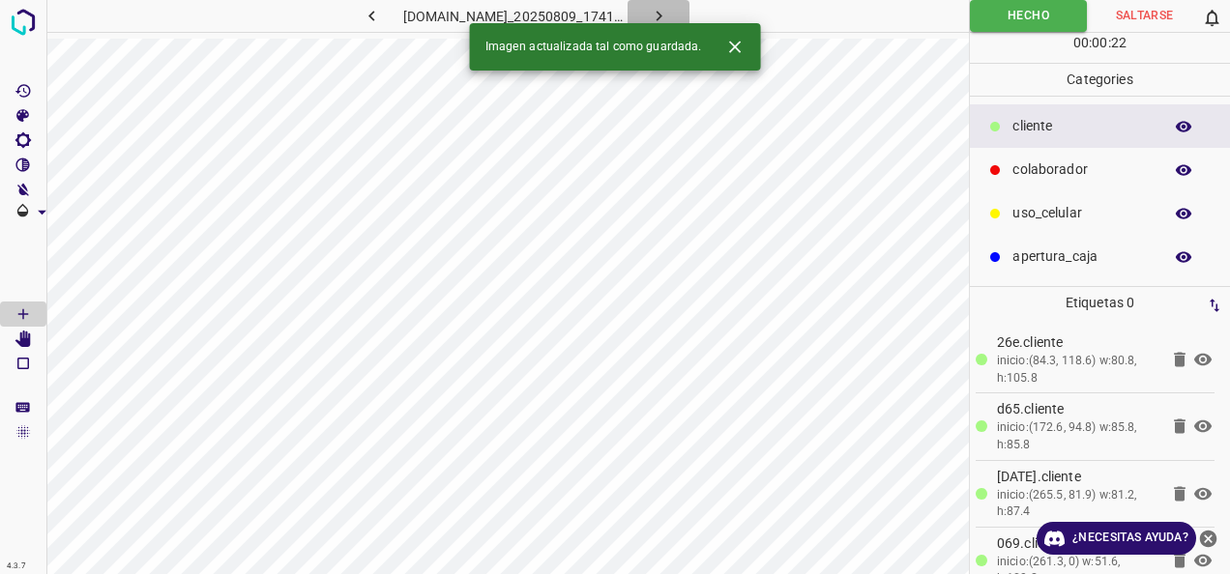
click at [689, 17] on button "button" at bounding box center [658, 16] width 62 height 32
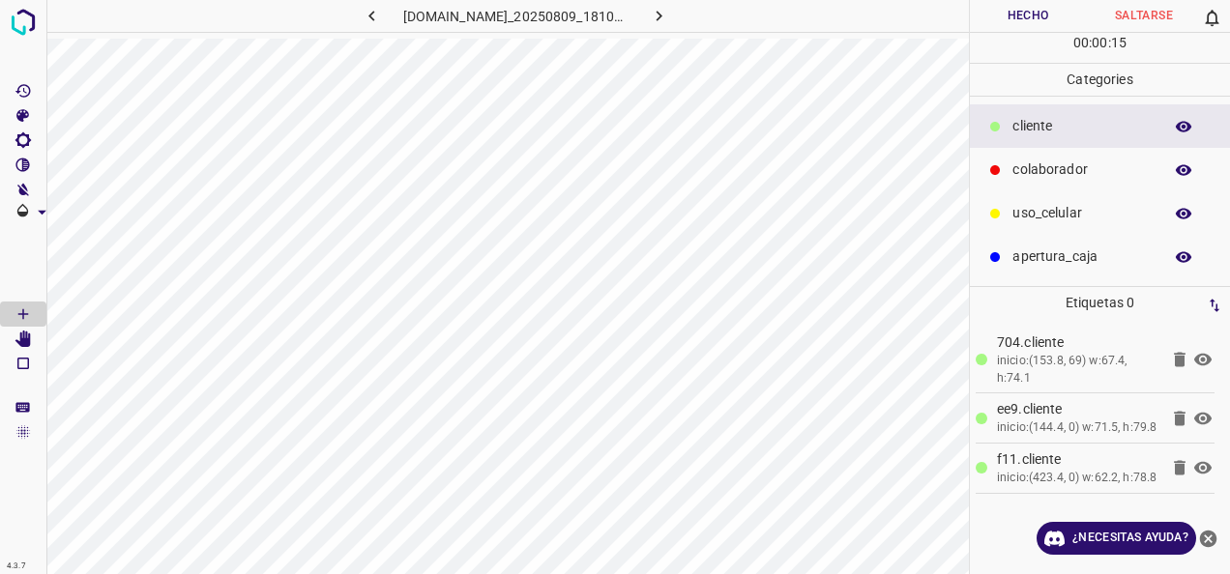
drag, startPoint x: 1102, startPoint y: 217, endPoint x: 1003, endPoint y: 217, distance: 98.6
click at [1101, 217] on p "uso_celular" at bounding box center [1082, 213] width 140 height 20
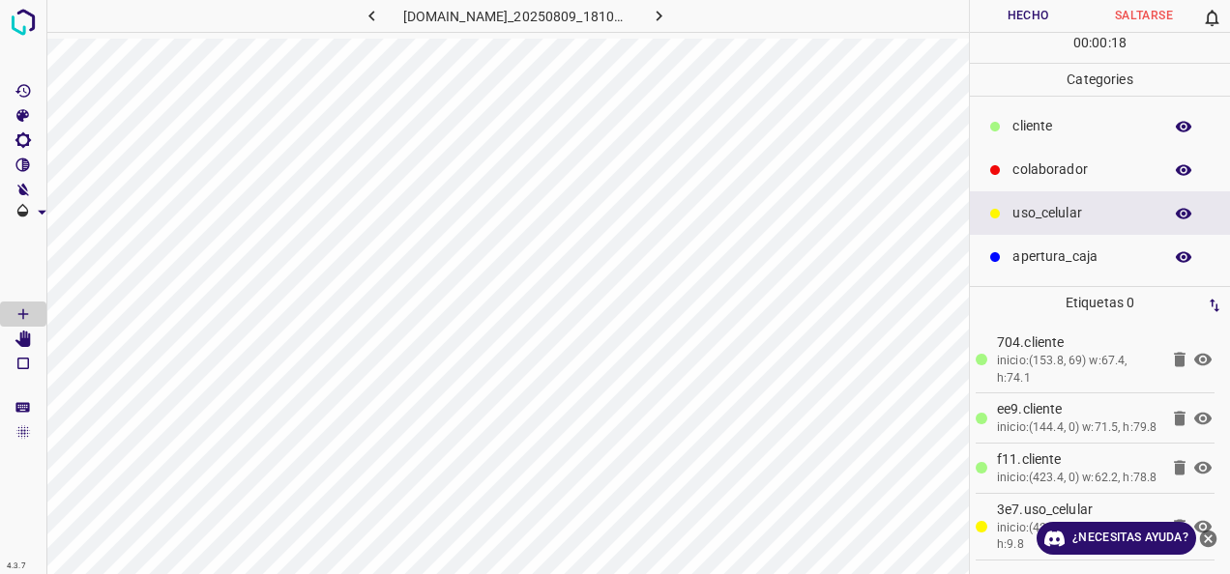
click at [1045, 166] on p "colaborador" at bounding box center [1082, 170] width 140 height 20
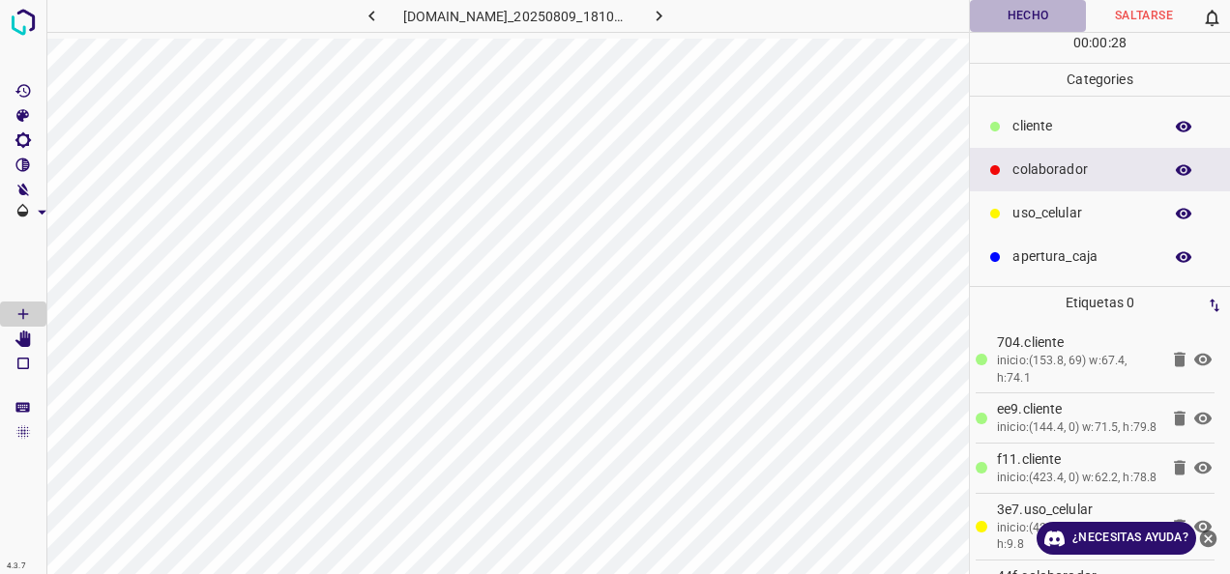
click at [992, 8] on button "Hecho" at bounding box center [1028, 16] width 116 height 32
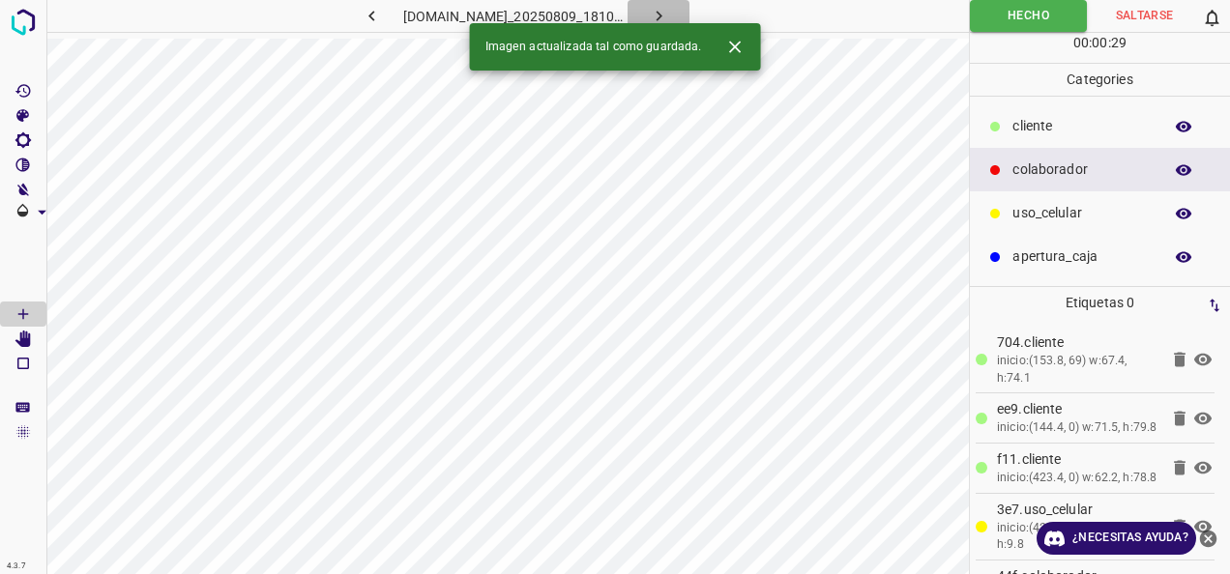
click at [669, 21] on icon "button" at bounding box center [659, 16] width 20 height 20
